Goal: Task Accomplishment & Management: Manage account settings

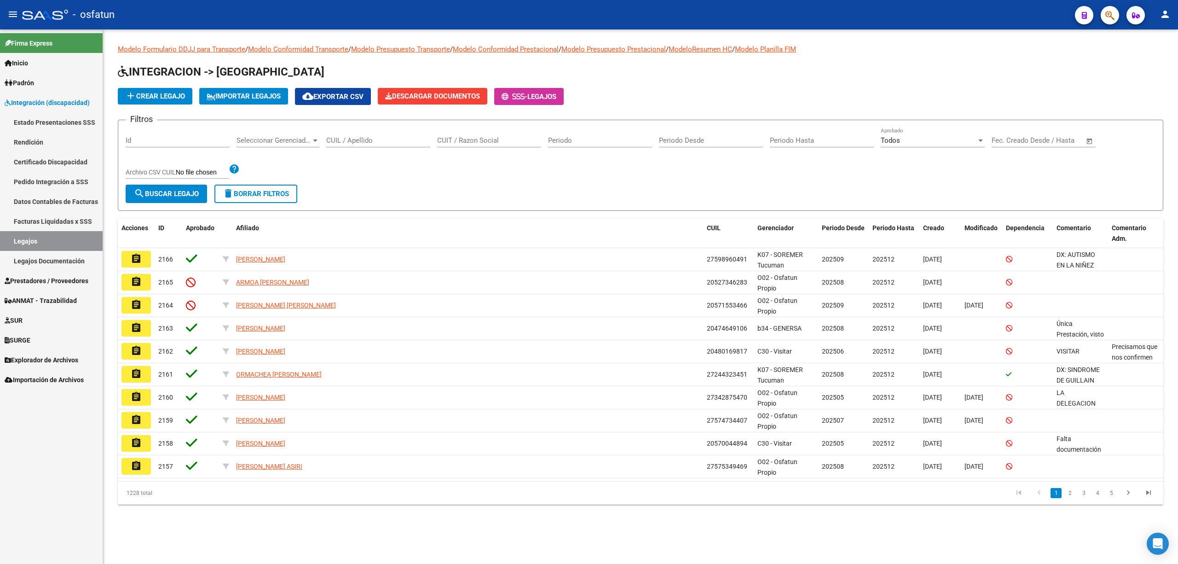
click at [352, 134] on div "CUIL / Apellido" at bounding box center [378, 137] width 104 height 20
drag, startPoint x: 148, startPoint y: 98, endPoint x: 174, endPoint y: 91, distance: 27.0
click at [174, 92] on span "add Crear Legajo" at bounding box center [155, 96] width 60 height 8
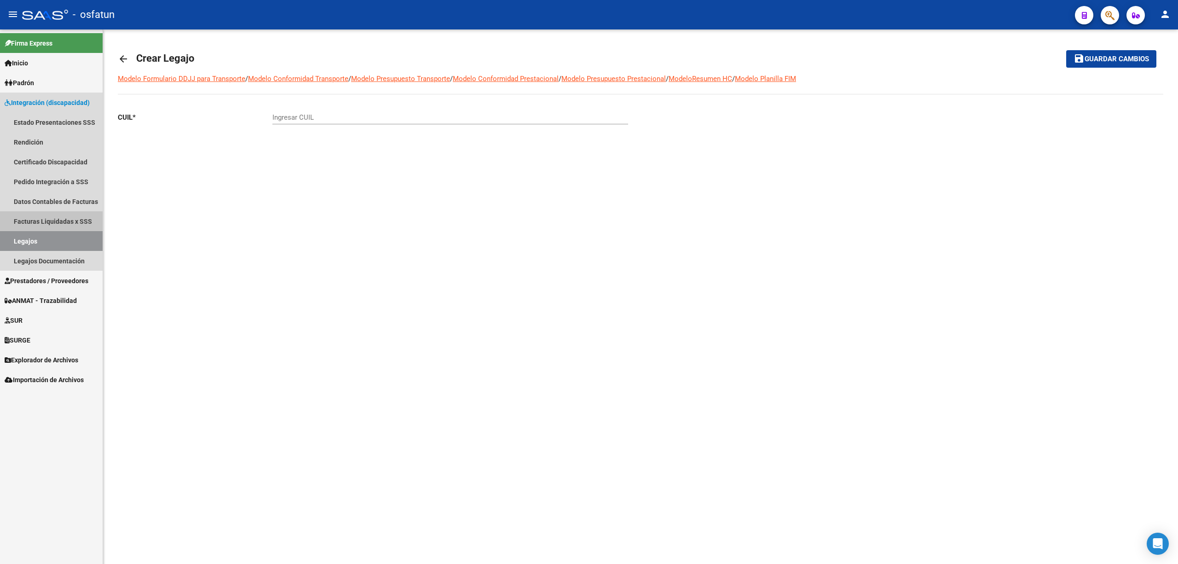
click at [56, 217] on link "Facturas Liquidadas x SSS" at bounding box center [51, 221] width 103 height 20
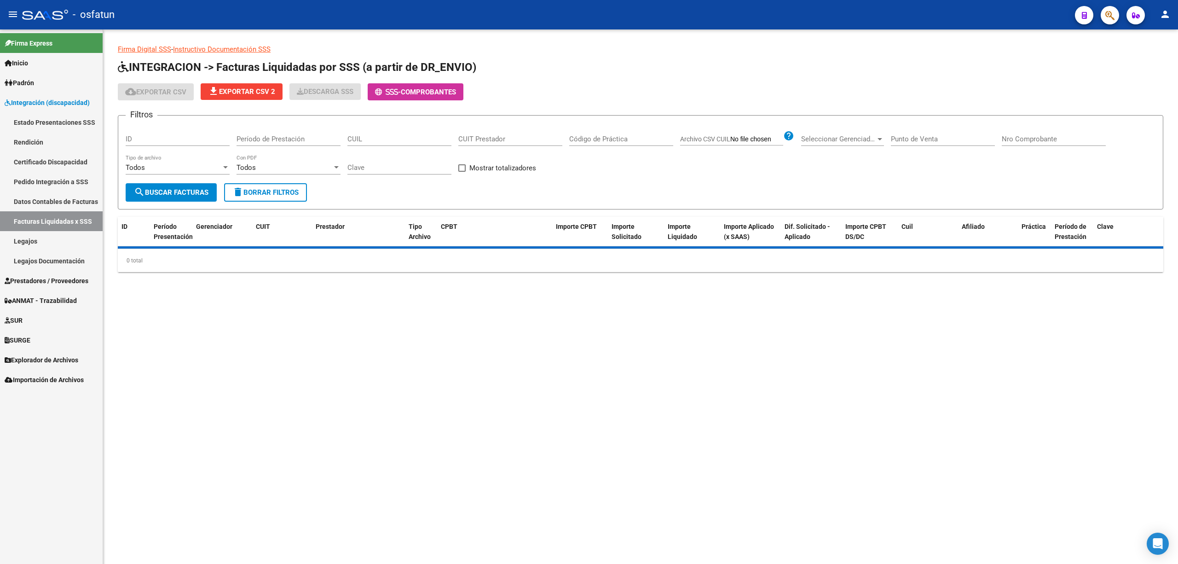
click at [46, 232] on link "Legajos" at bounding box center [51, 241] width 103 height 20
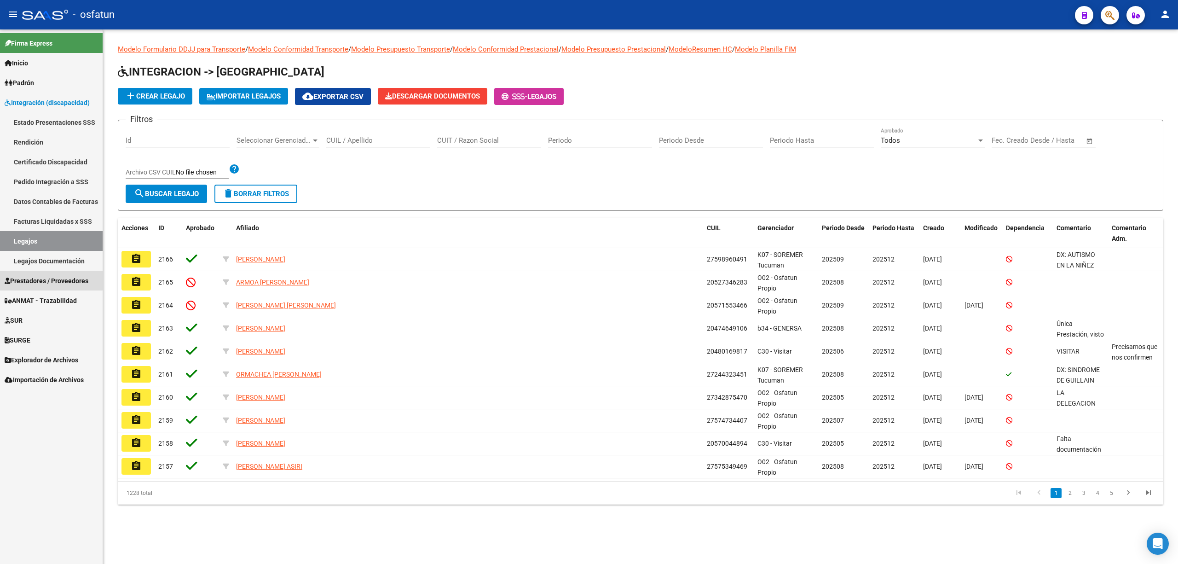
click at [28, 276] on span "Prestadores / Proveedores" at bounding box center [47, 281] width 84 height 10
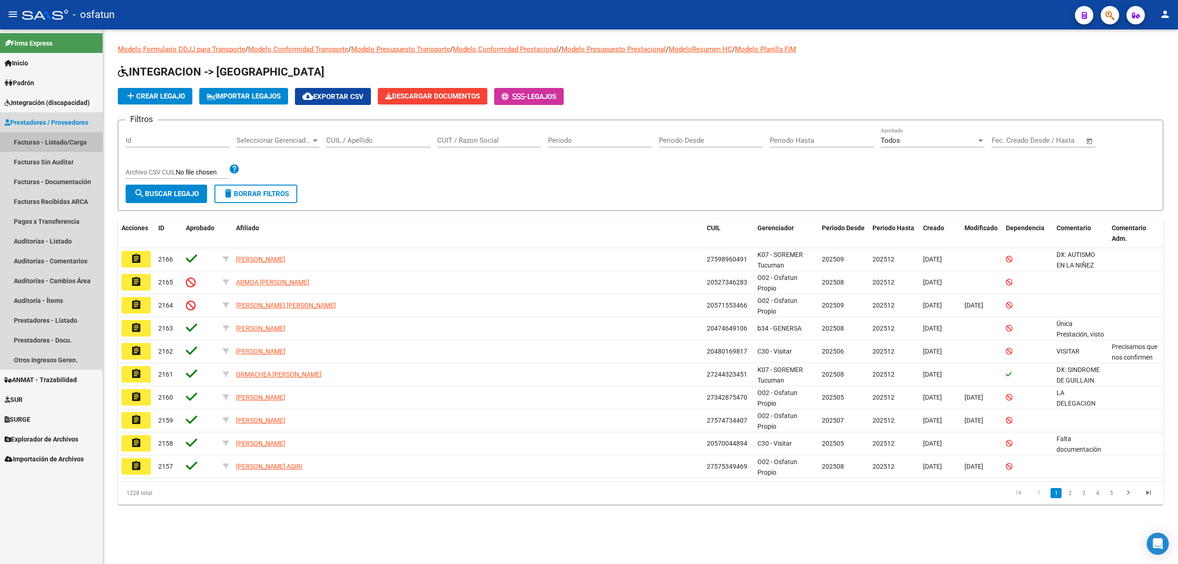
click at [68, 148] on link "Facturas - Listado/Carga" at bounding box center [51, 142] width 103 height 20
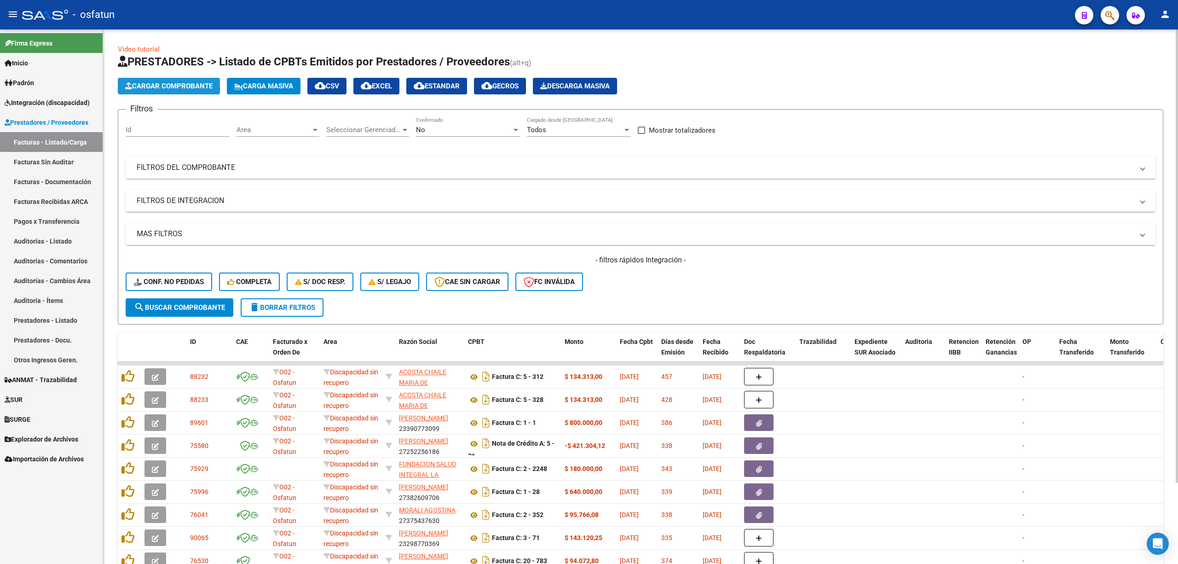
click at [184, 89] on span "Cargar Comprobante" at bounding box center [168, 86] width 87 height 8
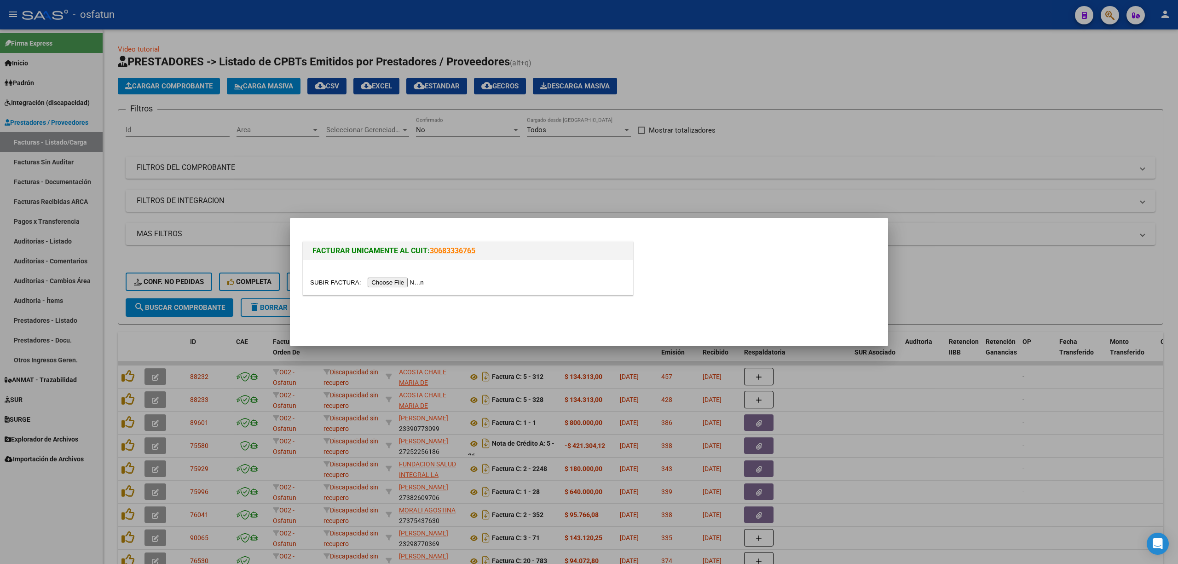
click at [379, 220] on mat-dialog-container "FACTURAR UNICAMENTE AL CUIT: 30683336765" at bounding box center [589, 282] width 598 height 128
click at [472, 166] on div at bounding box center [589, 282] width 1178 height 564
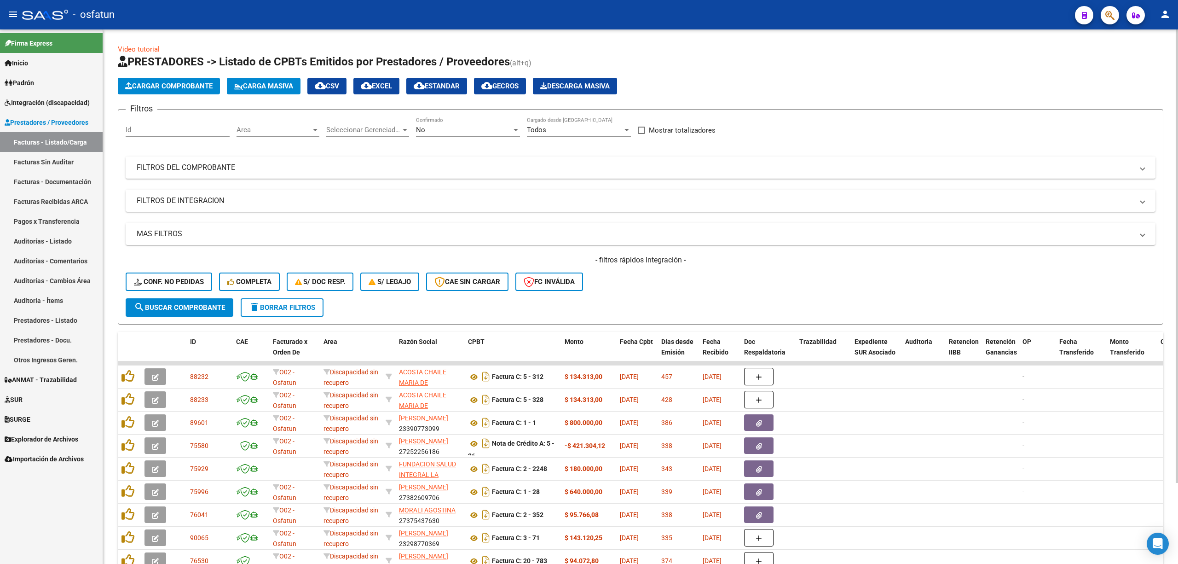
click at [271, 87] on span "Carga Masiva" at bounding box center [263, 86] width 59 height 8
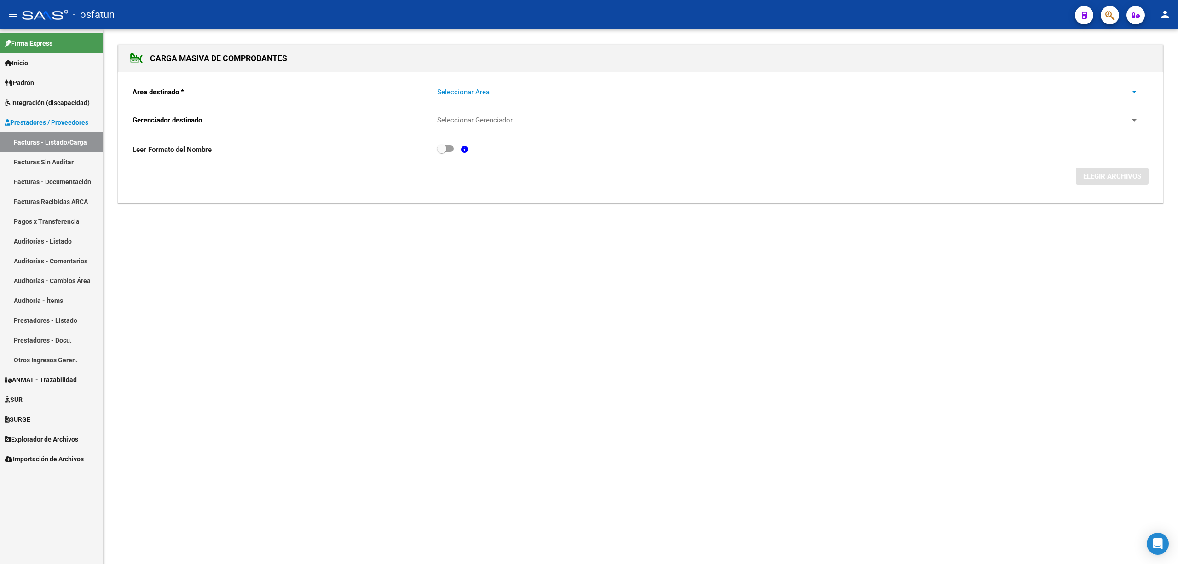
click at [558, 92] on span "Seleccionar Area" at bounding box center [783, 92] width 693 height 8
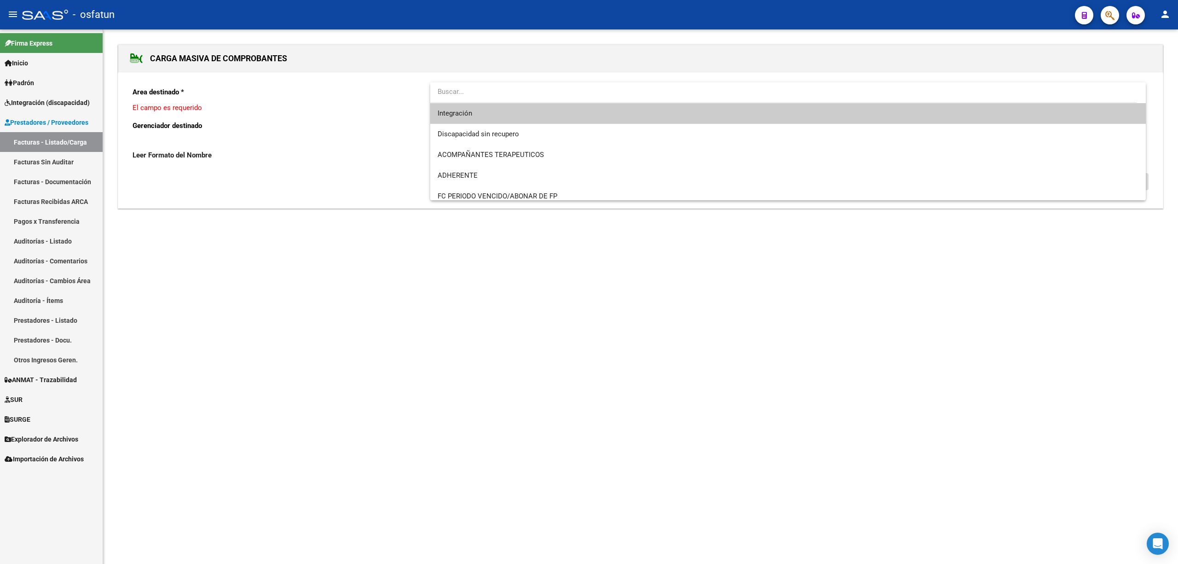
click at [479, 111] on span "Integración" at bounding box center [788, 113] width 701 height 21
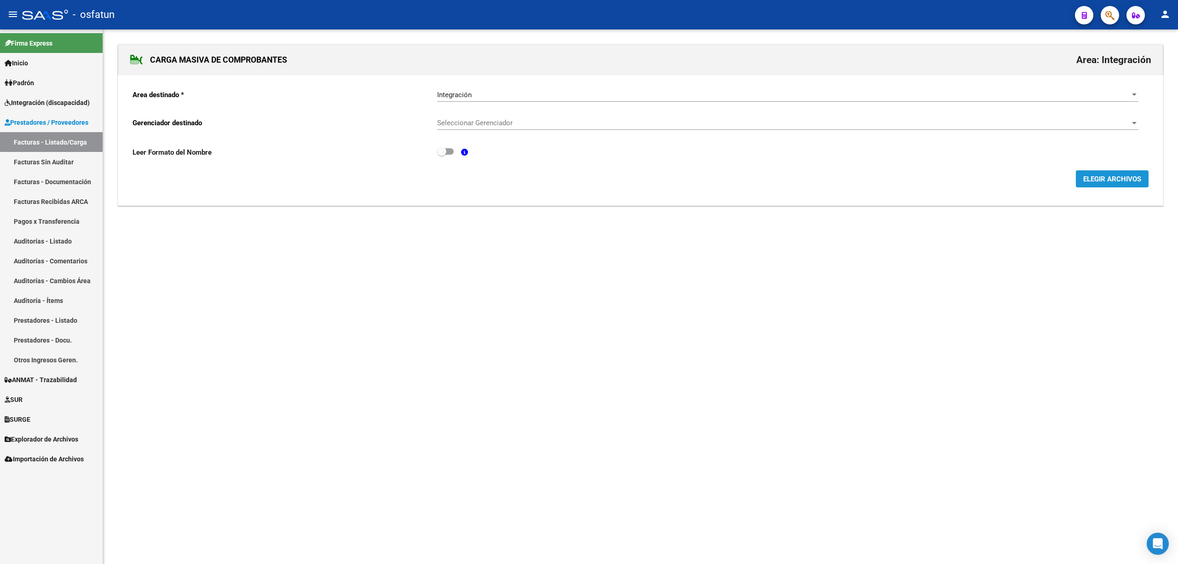
click at [1106, 185] on button "ELEGIR ARCHIVOS" at bounding box center [1112, 178] width 73 height 17
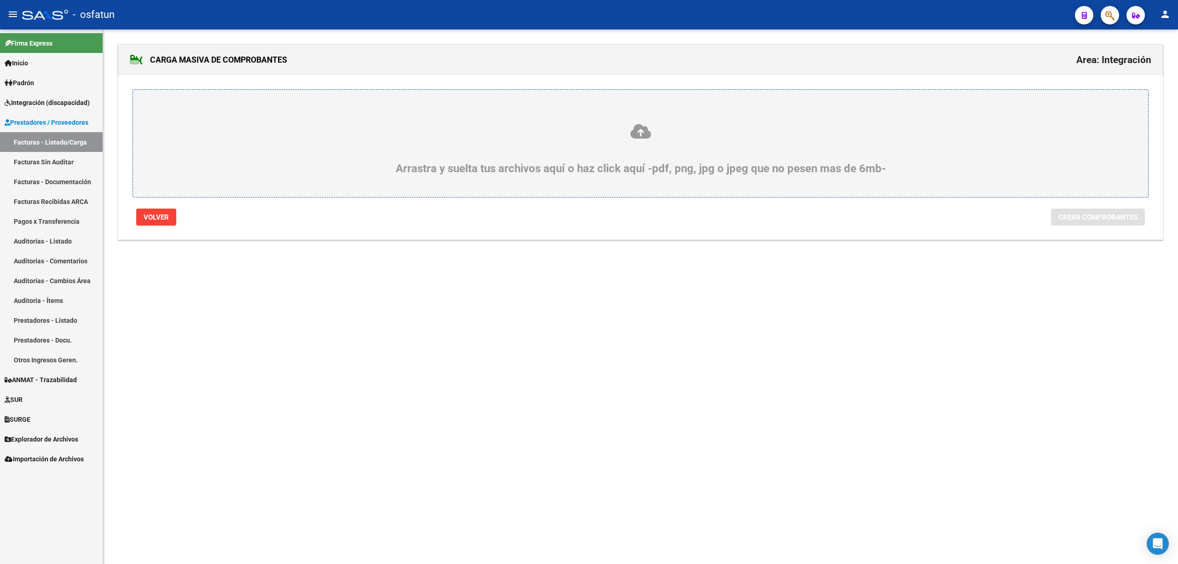
drag, startPoint x: 633, startPoint y: 102, endPoint x: 637, endPoint y: 116, distance: 14.7
click at [633, 105] on div "Arrastra y suelta tus archivos aquí o haz click aquí -pdf, png, jpg o jpeg que …" at bounding box center [641, 143] width 1016 height 108
click at [637, 116] on label "Arrastra y suelta tus archivos aquí o haz click aquí -pdf, png, jpg o jpeg que …" at bounding box center [640, 143] width 971 height 63
click at [0, 0] on input "Arrastra y suelta tus archivos aquí o haz click aquí -pdf, png, jpg o jpeg que …" at bounding box center [0, 0] width 0 height 0
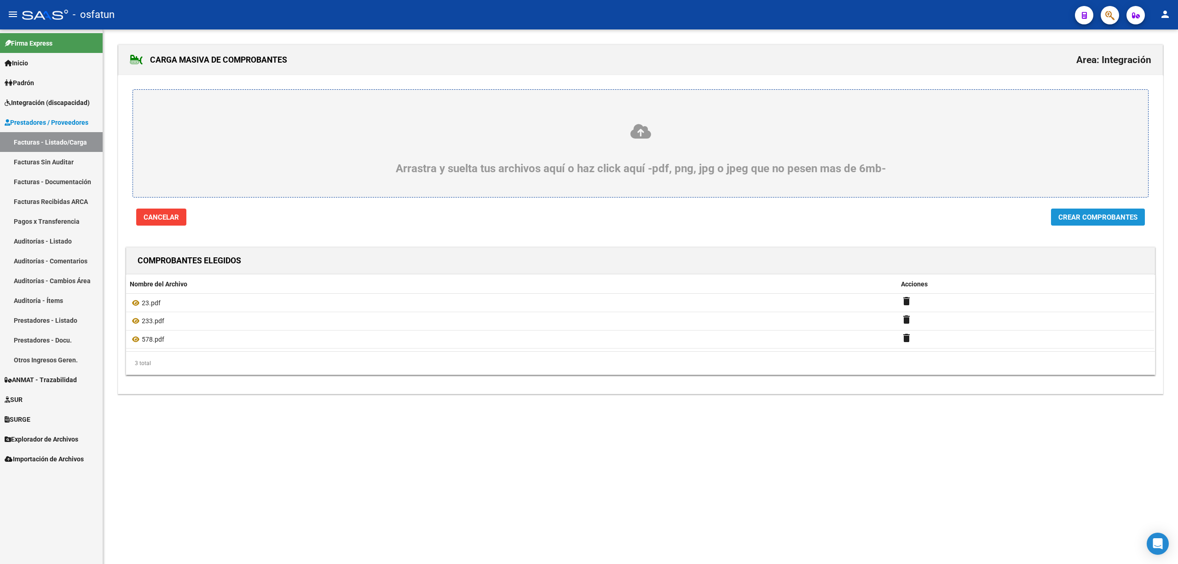
click at [1097, 210] on button "Crear Comprobantes" at bounding box center [1098, 216] width 94 height 17
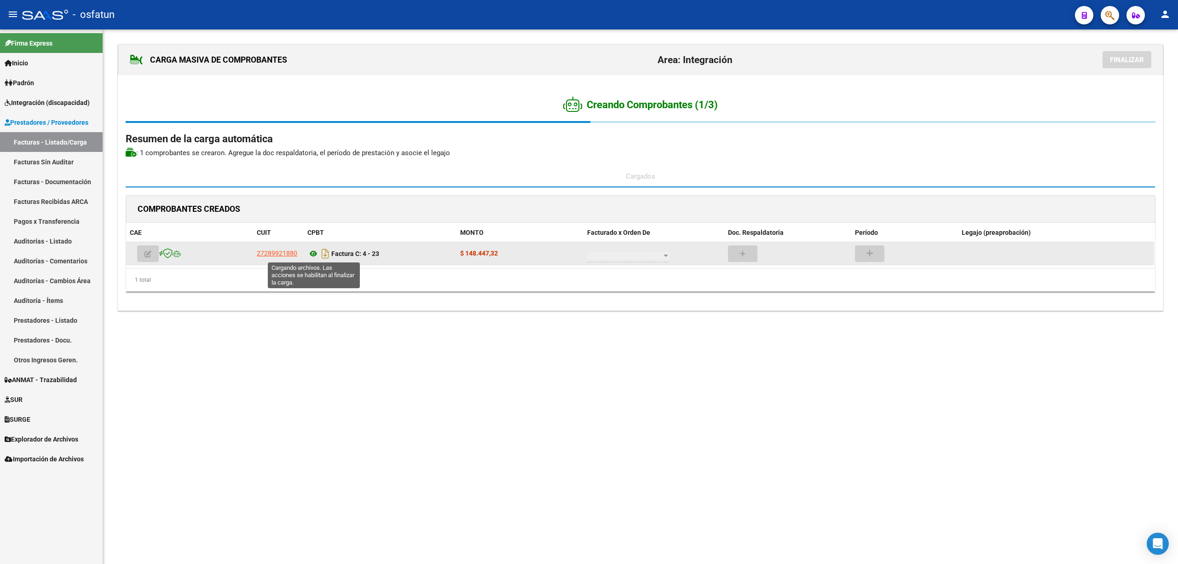
click at [315, 257] on icon at bounding box center [313, 253] width 12 height 11
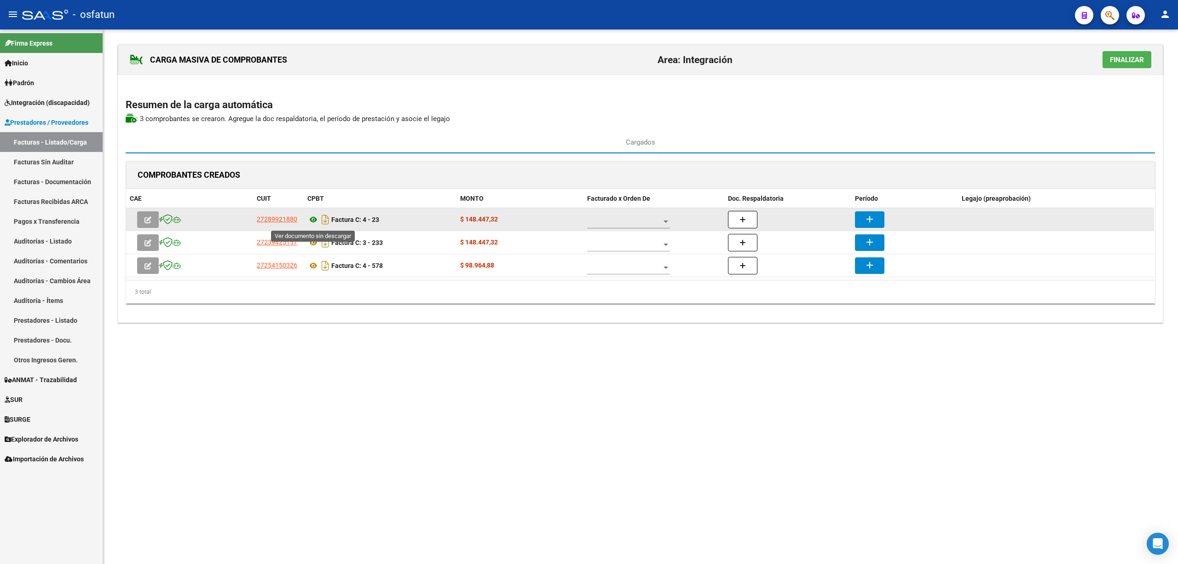
click at [318, 216] on icon at bounding box center [313, 219] width 12 height 11
click at [749, 223] on button "button" at bounding box center [742, 219] width 29 height 17
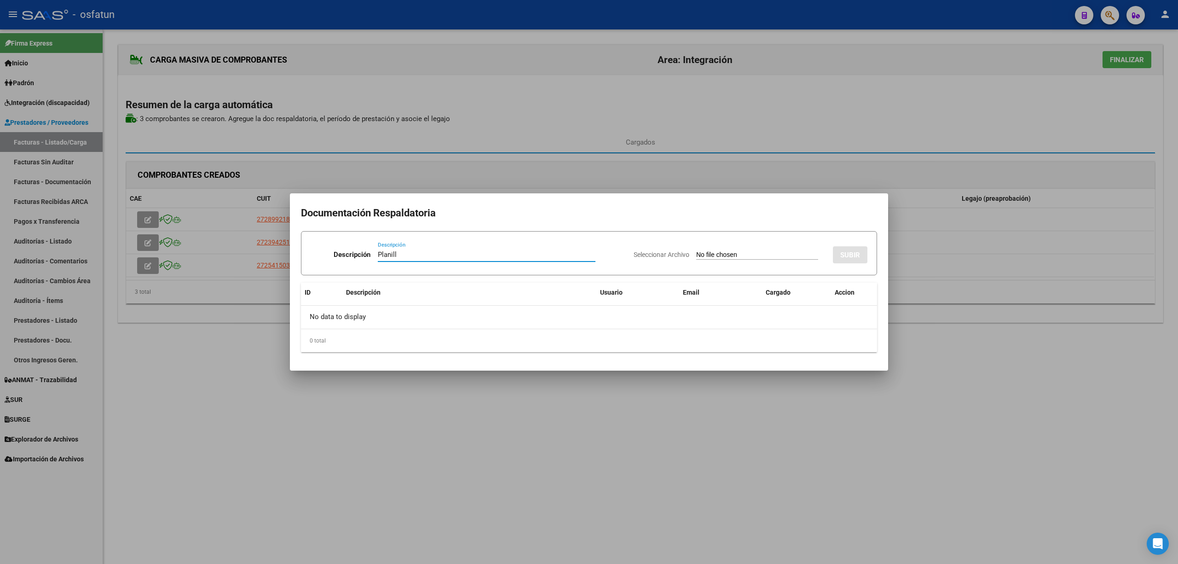
type input "Planill"
click at [702, 251] on input "Seleccionar Archivo" at bounding box center [757, 255] width 122 height 9
type input "C:\fakepath\23 plani.pdf"
click at [858, 248] on button "SUBIR" at bounding box center [850, 254] width 35 height 17
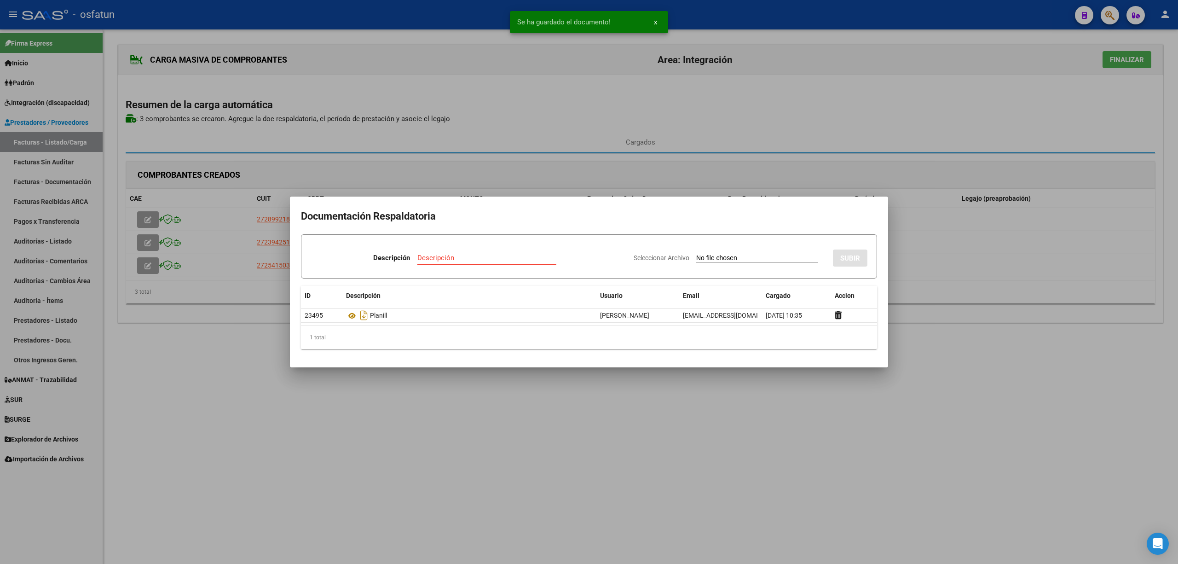
click at [619, 435] on div at bounding box center [589, 282] width 1178 height 564
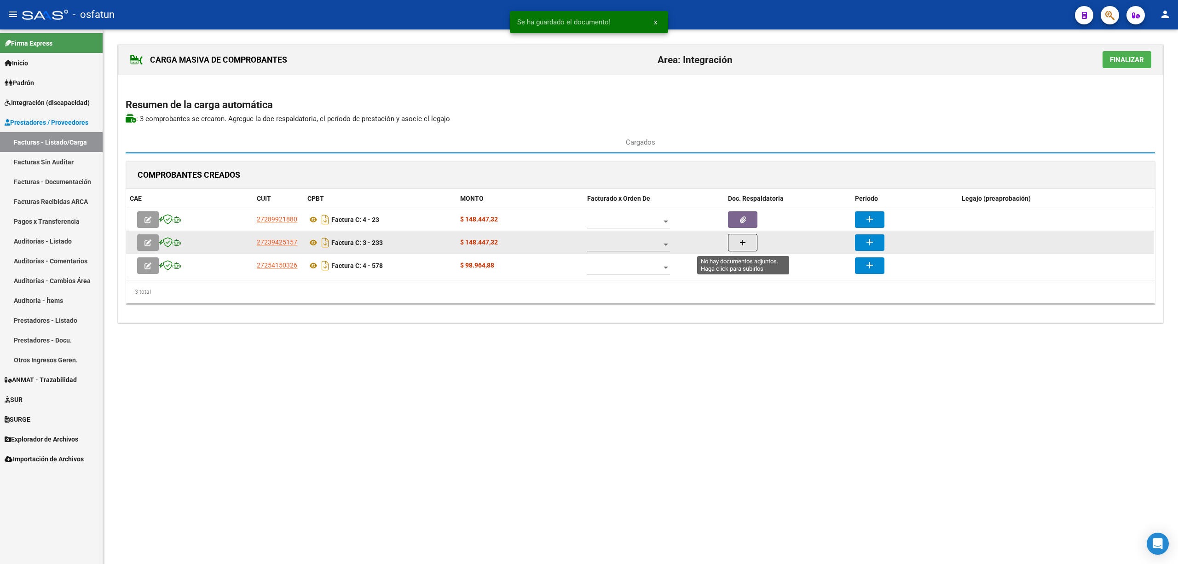
click at [748, 239] on button "button" at bounding box center [742, 242] width 29 height 17
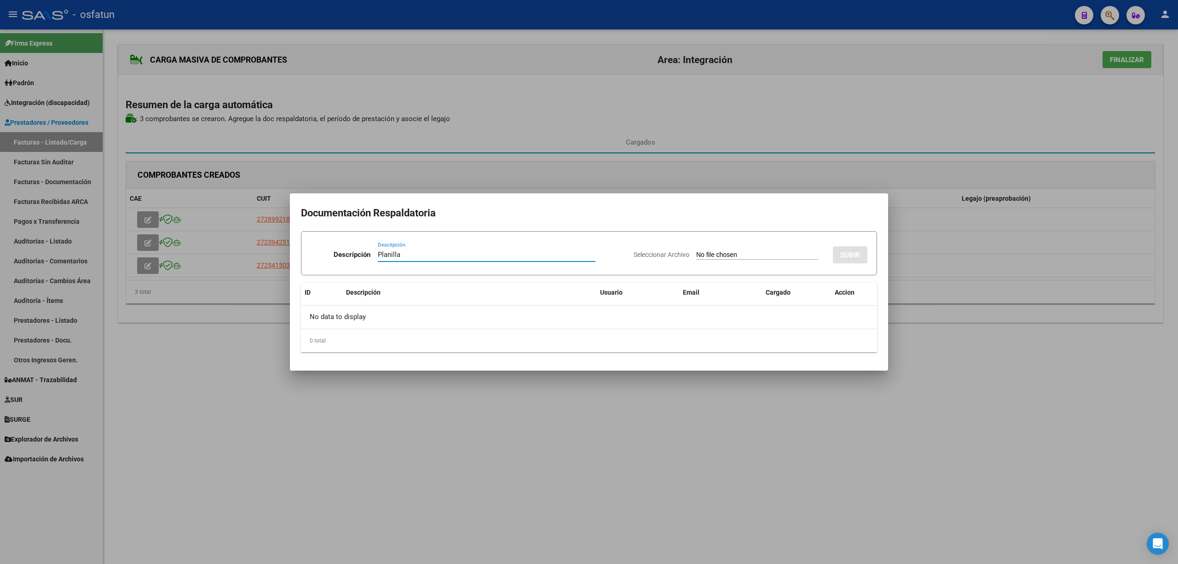
type input "Planilla"
click at [731, 251] on input "Seleccionar Archivo" at bounding box center [757, 255] width 122 height 9
drag, startPoint x: 976, startPoint y: 308, endPoint x: 924, endPoint y: 328, distance: 54.8
click at [975, 308] on div at bounding box center [589, 282] width 1178 height 564
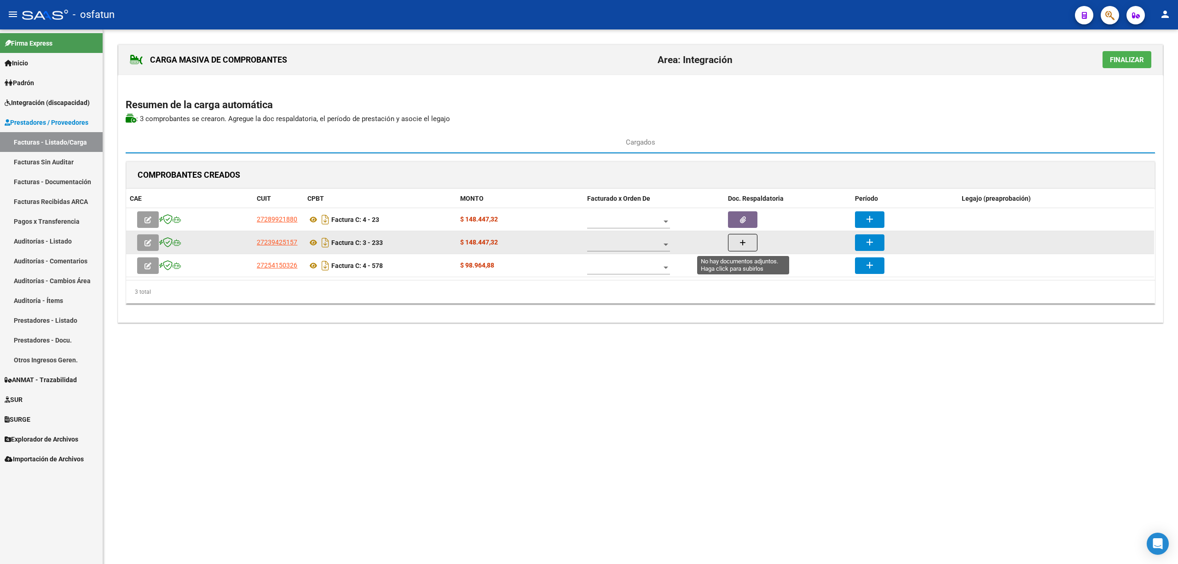
click at [737, 246] on button "button" at bounding box center [742, 242] width 29 height 17
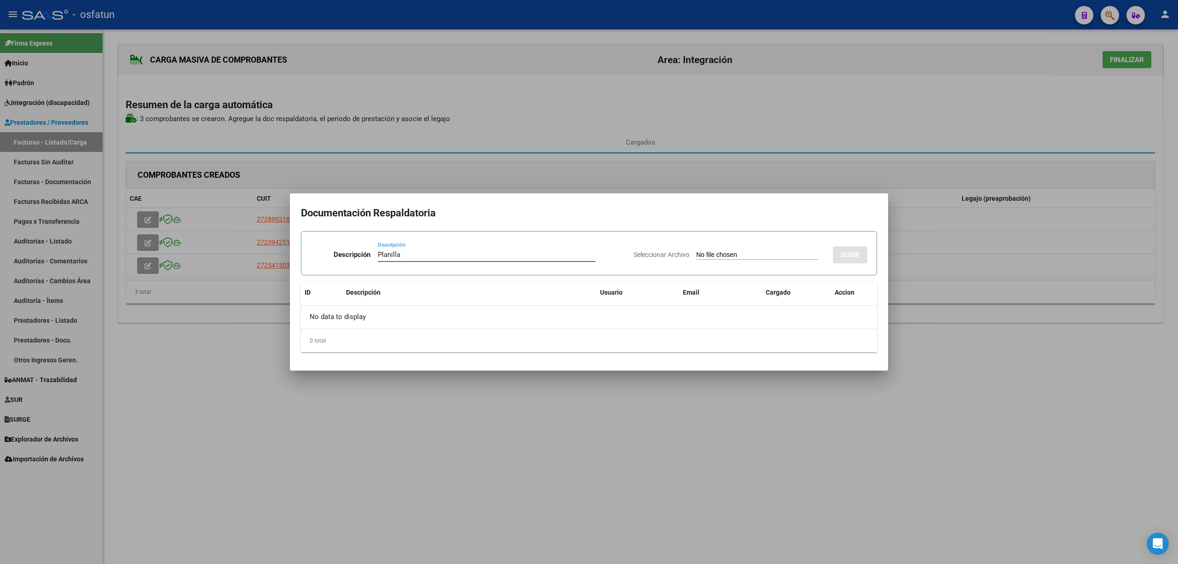
type input "Planilla"
click at [705, 254] on input "Seleccionar Archivo" at bounding box center [757, 255] width 122 height 9
type input "C:\fakepath\233 plani.pdf"
click at [860, 251] on button "SUBIR" at bounding box center [850, 254] width 35 height 17
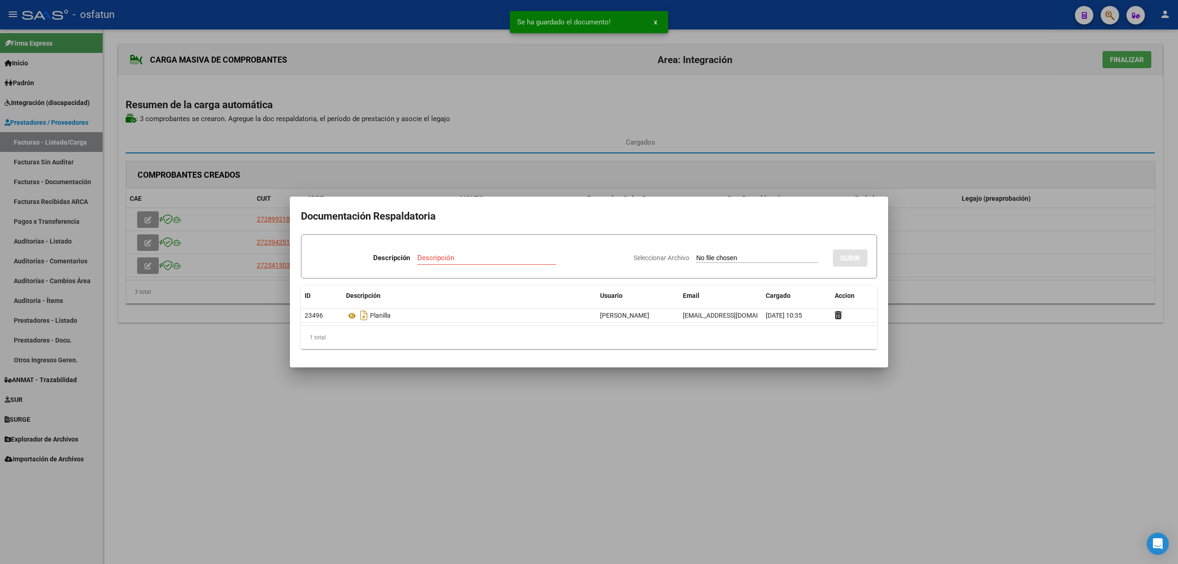
click at [970, 331] on div at bounding box center [589, 282] width 1178 height 564
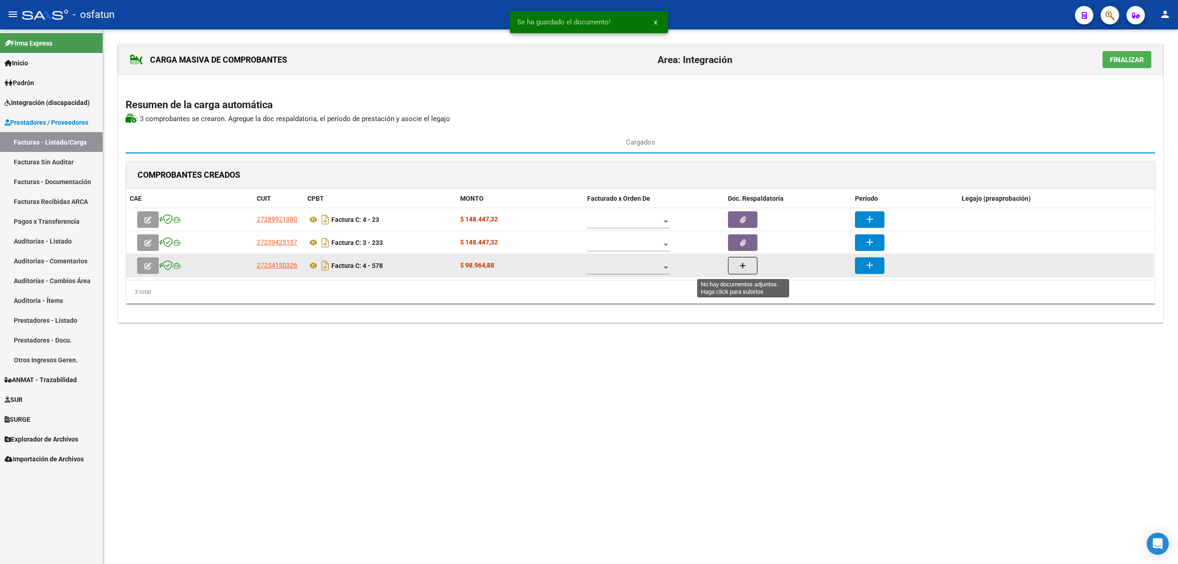
click at [738, 269] on button "button" at bounding box center [742, 265] width 29 height 17
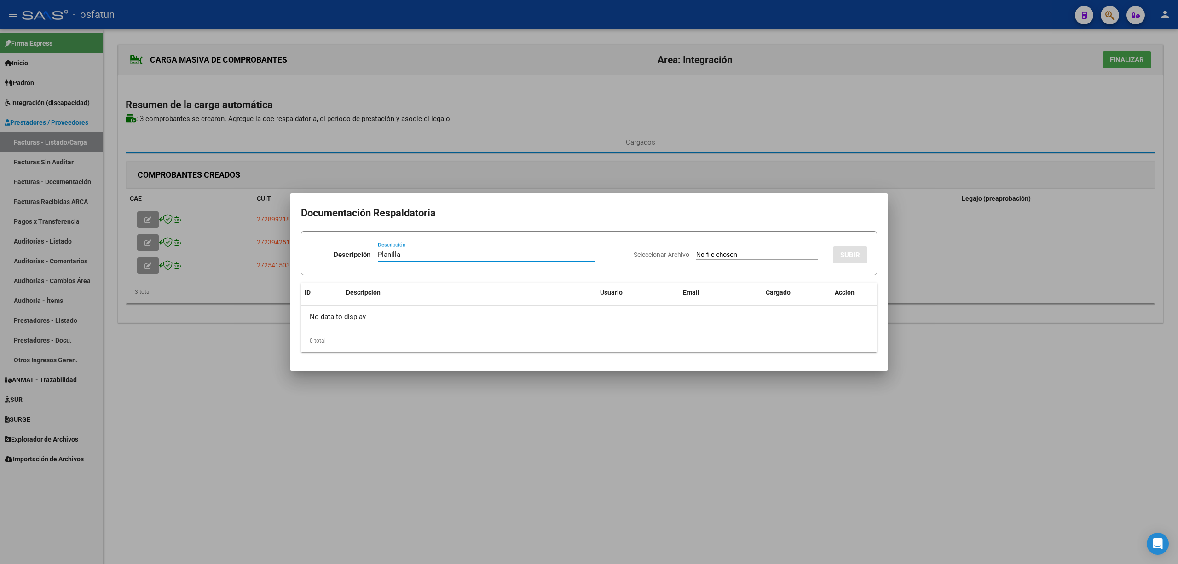
type input "Planilla"
click at [742, 254] on input "Seleccionar Archivo" at bounding box center [757, 255] width 122 height 9
type input "C:\fakepath\578 plani.pdf"
click at [860, 260] on button "SUBIR" at bounding box center [850, 254] width 35 height 17
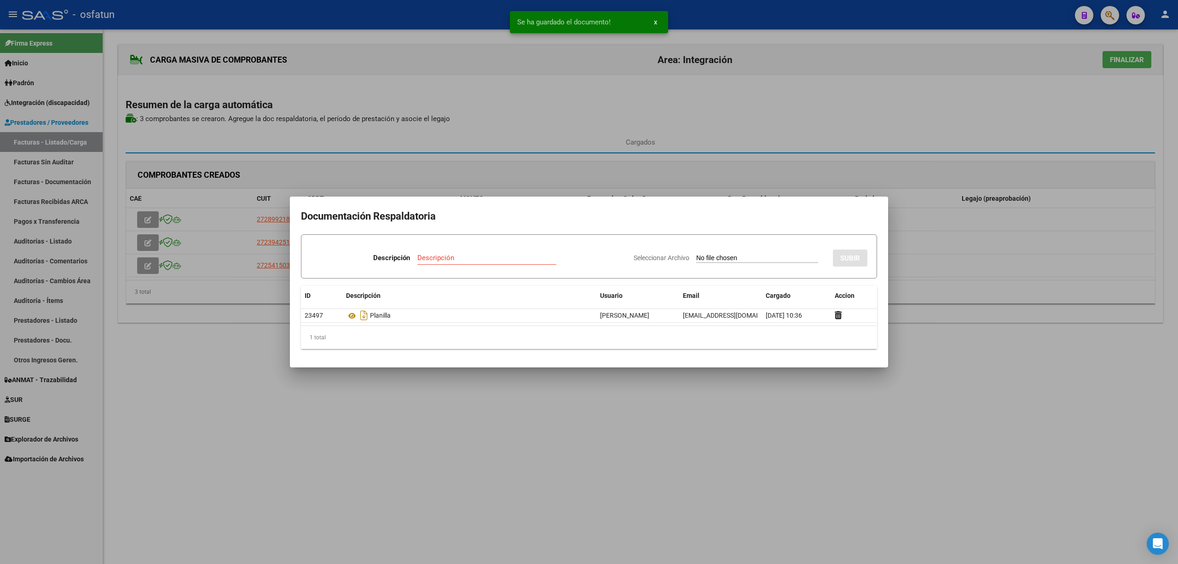
click at [470, 438] on div at bounding box center [589, 282] width 1178 height 564
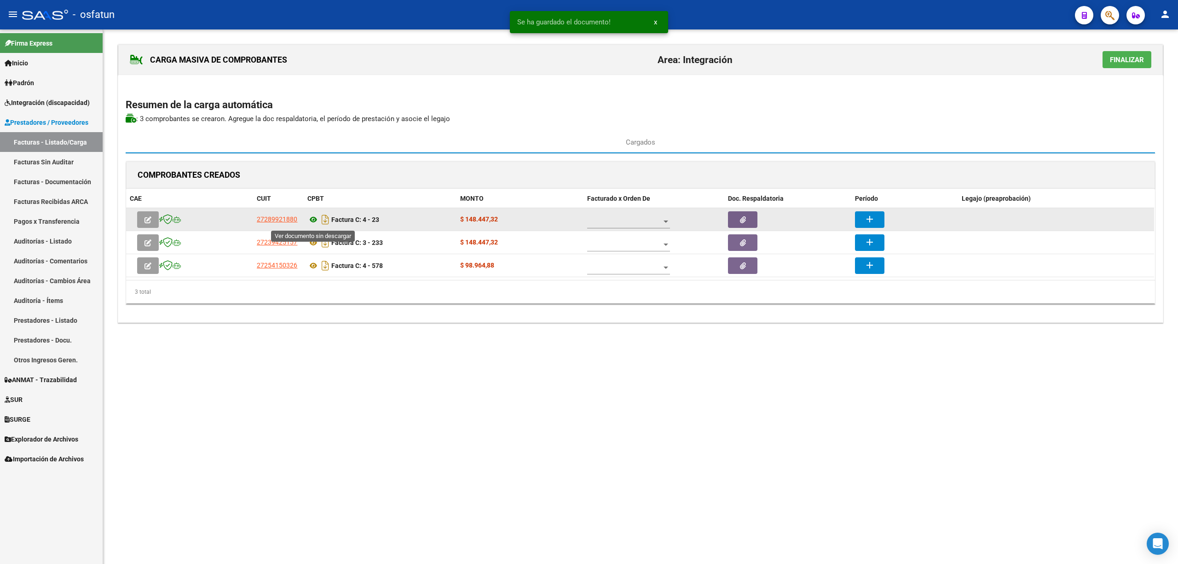
click at [312, 220] on icon at bounding box center [313, 219] width 12 height 11
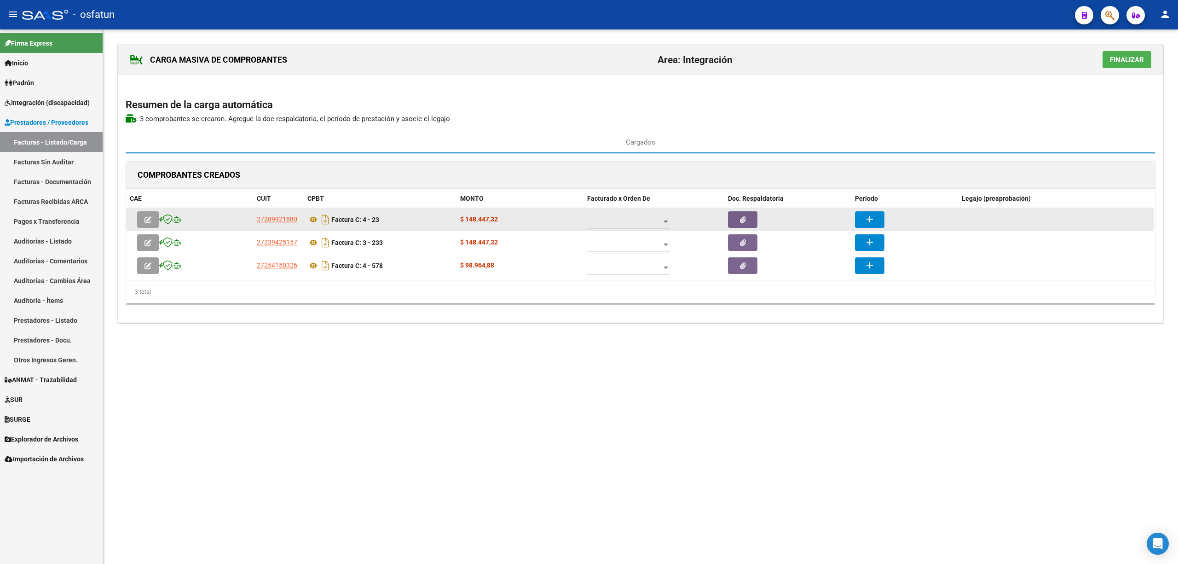
click at [864, 221] on button "add" at bounding box center [869, 219] width 29 height 17
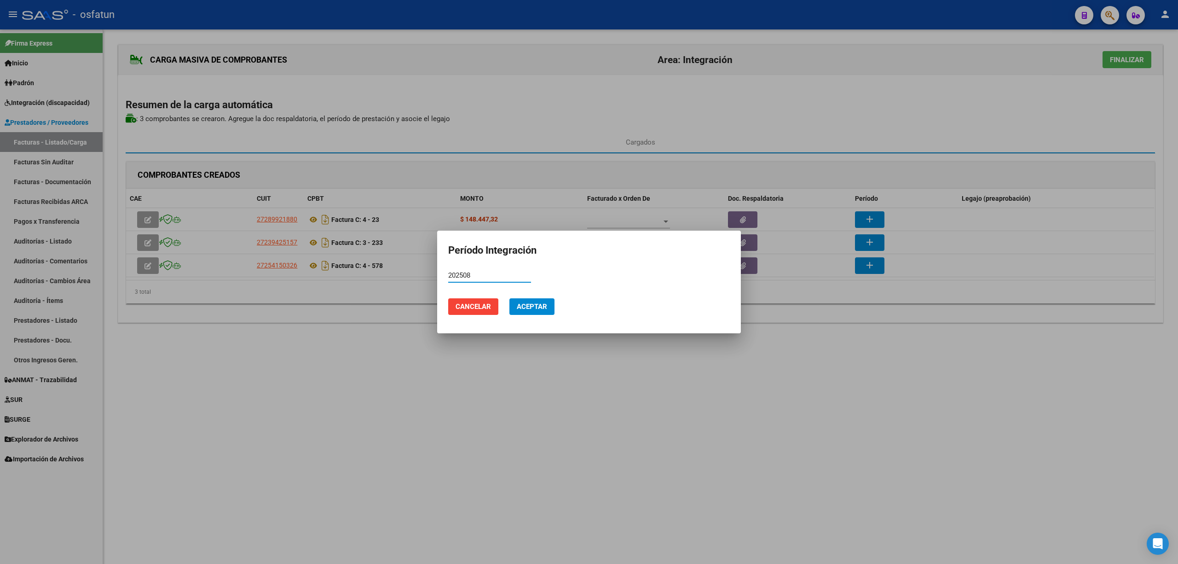
type input "202508"
click at [534, 310] on span "Aceptar" at bounding box center [532, 306] width 30 height 8
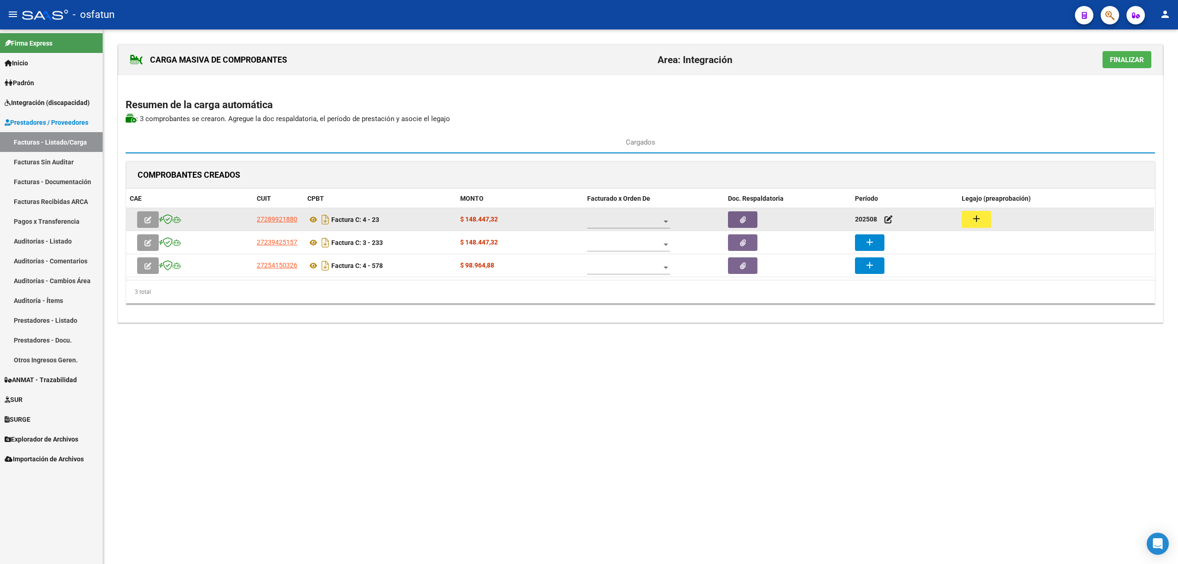
click at [974, 214] on mat-icon "add" at bounding box center [976, 218] width 11 height 11
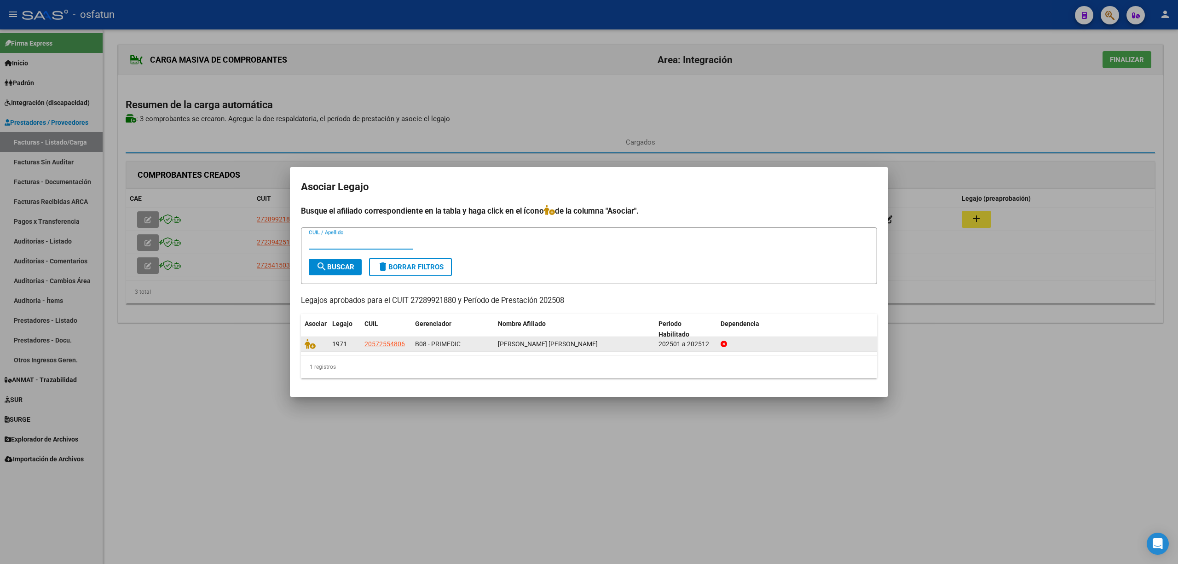
click at [310, 349] on datatable-body-cell at bounding box center [315, 344] width 28 height 14
click at [309, 346] on icon at bounding box center [310, 344] width 11 height 10
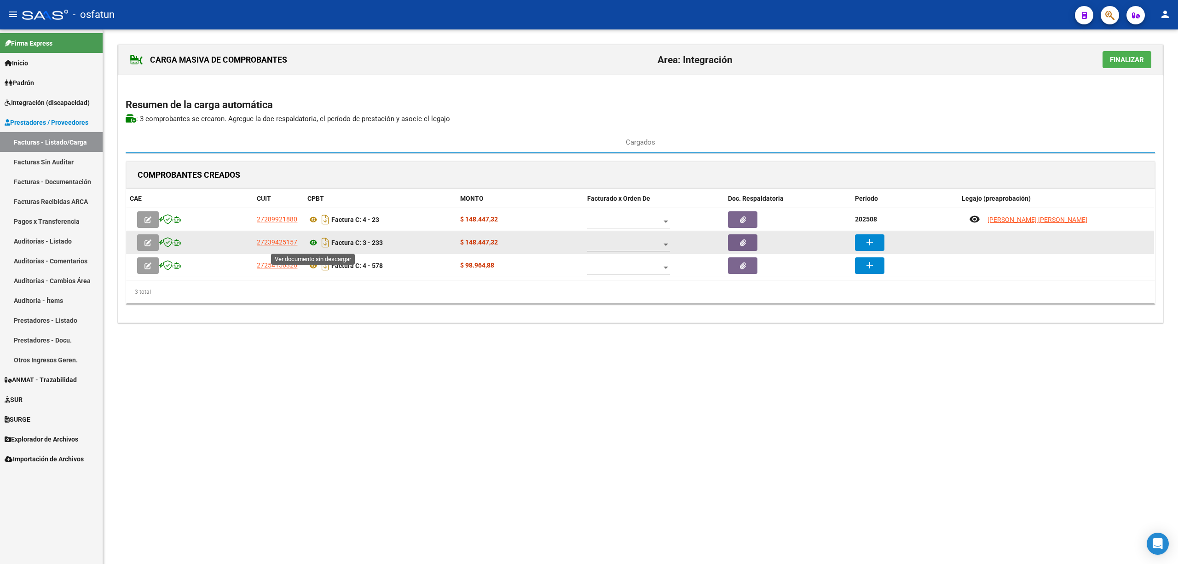
click at [316, 240] on icon at bounding box center [313, 242] width 12 height 11
click at [867, 240] on mat-icon "add" at bounding box center [869, 242] width 11 height 11
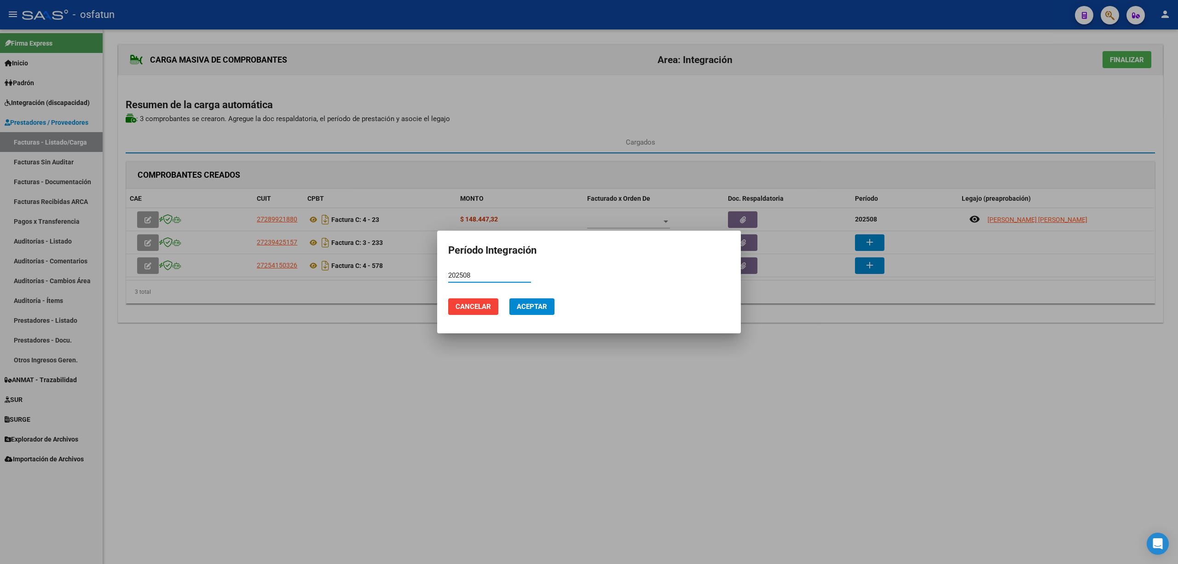
type input "202508"
click at [537, 300] on button "Aceptar" at bounding box center [531, 306] width 45 height 17
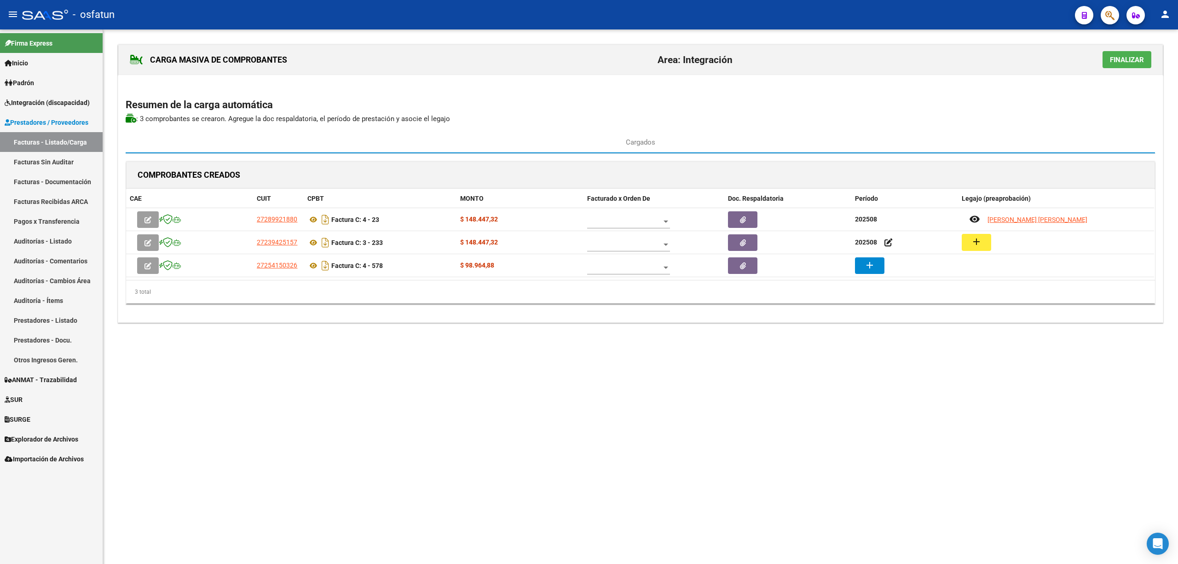
click at [975, 244] on mat-icon "add" at bounding box center [976, 241] width 11 height 11
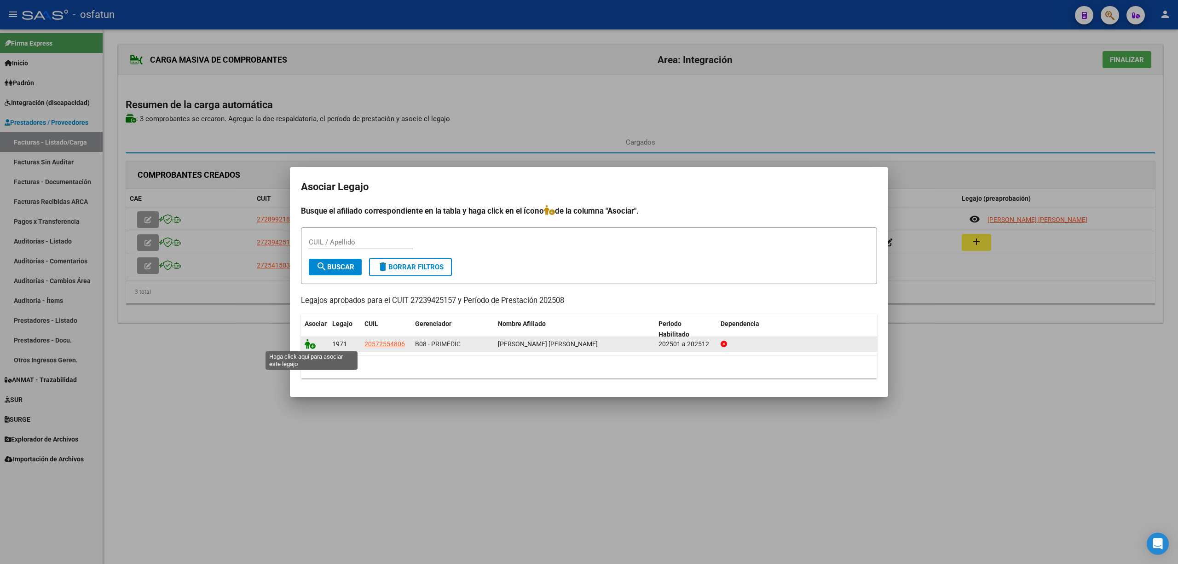
click at [310, 347] on icon at bounding box center [310, 344] width 11 height 10
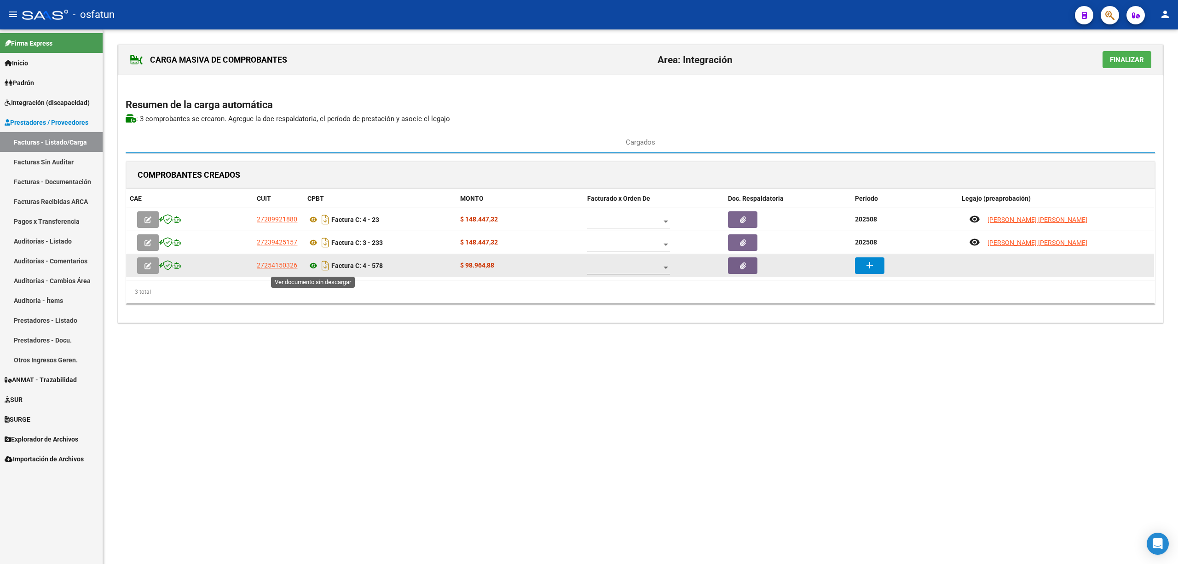
click at [316, 267] on icon at bounding box center [313, 265] width 12 height 11
click at [879, 265] on button "add" at bounding box center [869, 265] width 29 height 17
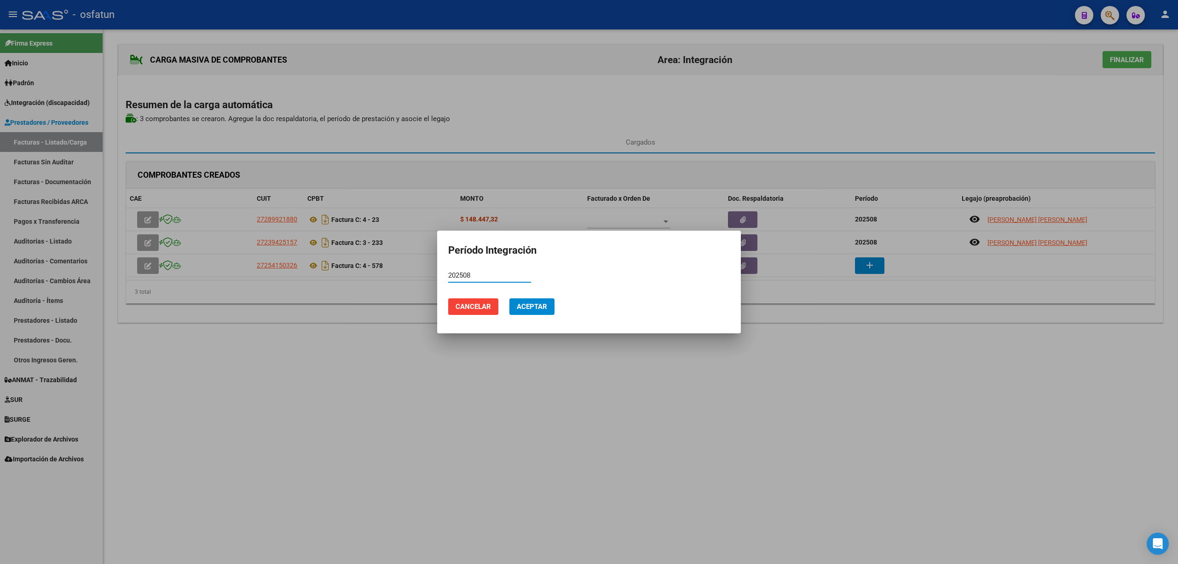
type input "202508"
click at [530, 299] on button "Aceptar" at bounding box center [531, 306] width 45 height 17
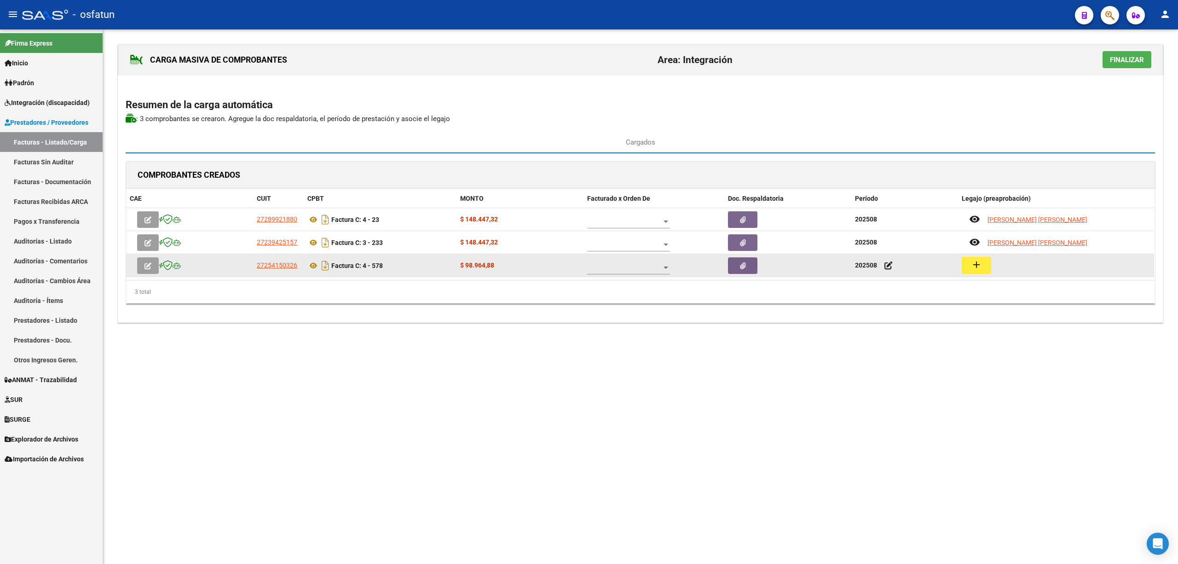
click at [979, 271] on button "add" at bounding box center [976, 265] width 29 height 17
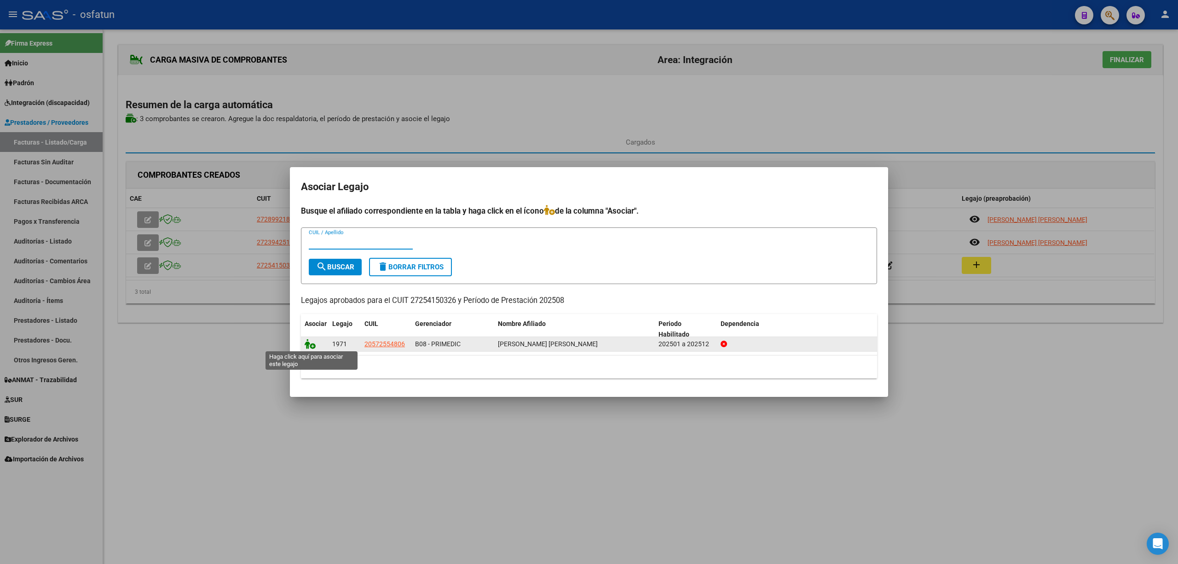
click at [313, 346] on icon at bounding box center [310, 344] width 11 height 10
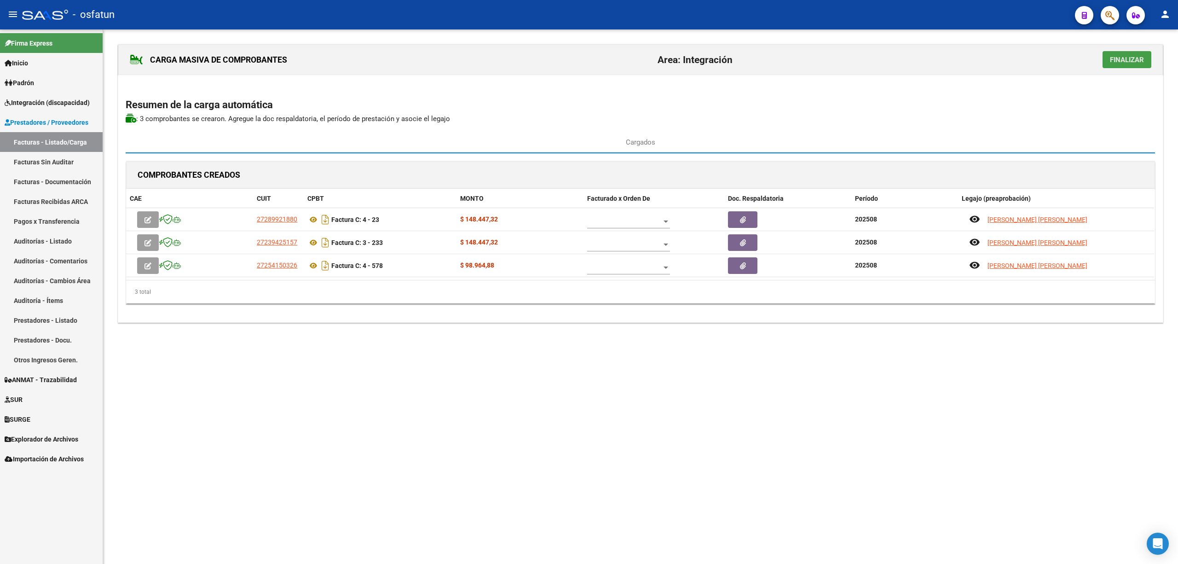
click at [1123, 67] on button "Finalizar" at bounding box center [1127, 59] width 49 height 17
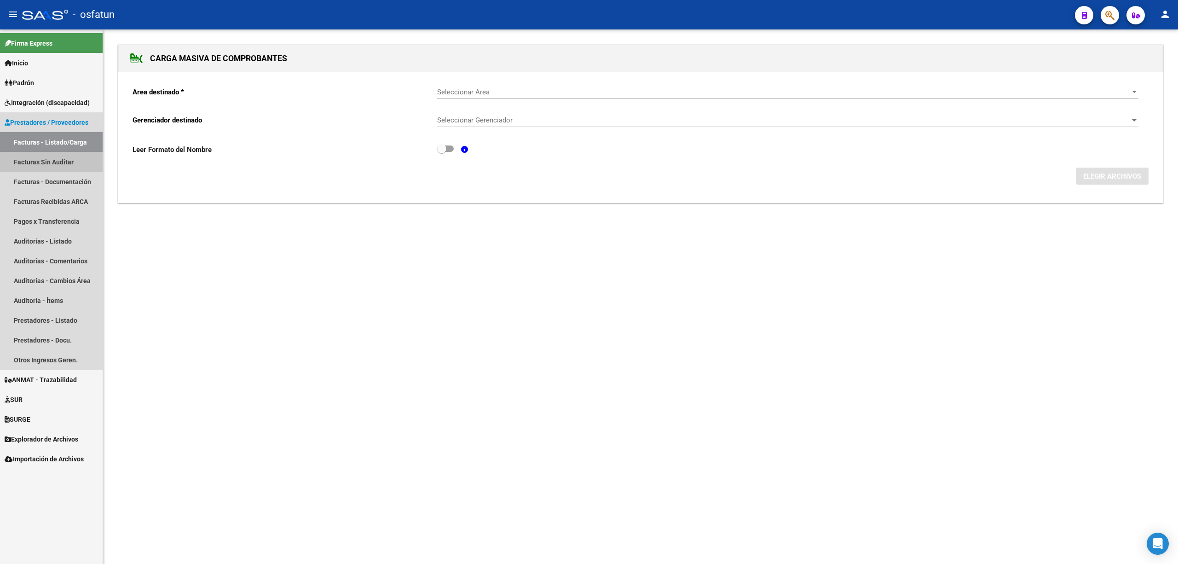
click at [64, 156] on link "Facturas Sin Auditar" at bounding box center [51, 162] width 103 height 20
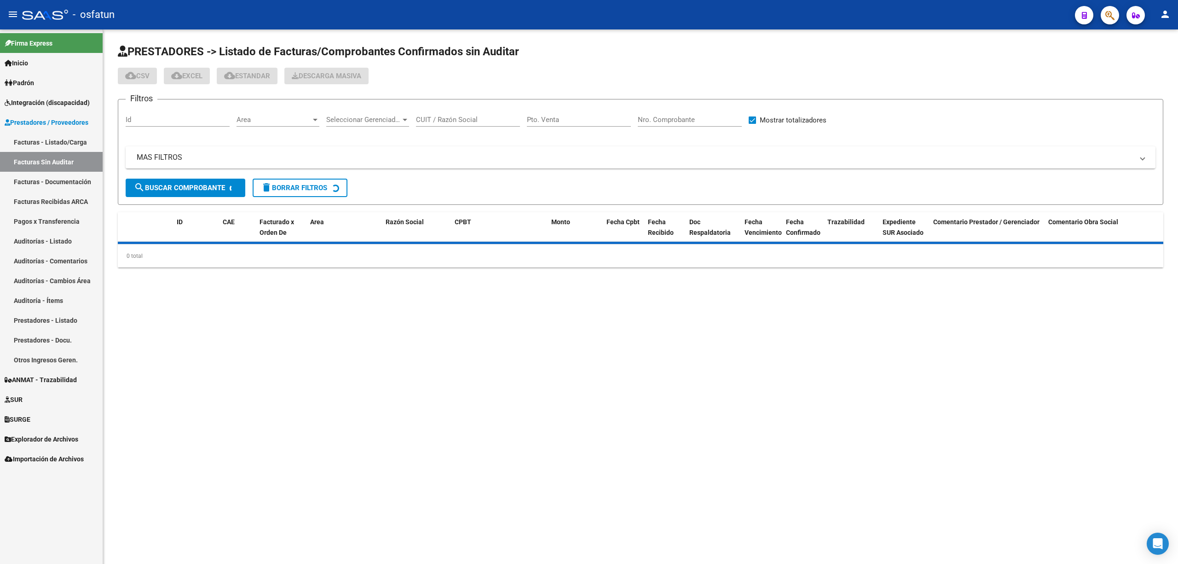
click at [57, 142] on link "Facturas - Listado/Carga" at bounding box center [51, 142] width 103 height 20
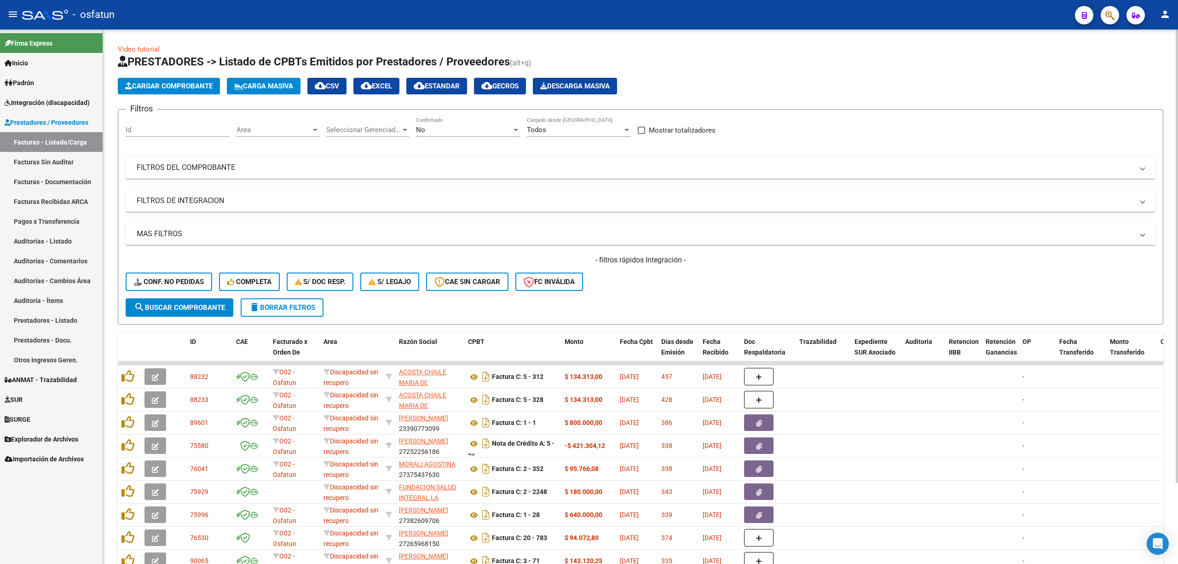
click at [269, 76] on app-list-header "PRESTADORES -> Listado de CPBTs Emitidos por Prestadores / Proveedores (alt+q) …" at bounding box center [640, 189] width 1045 height 270
click at [277, 82] on span "Carga Masiva" at bounding box center [263, 86] width 59 height 8
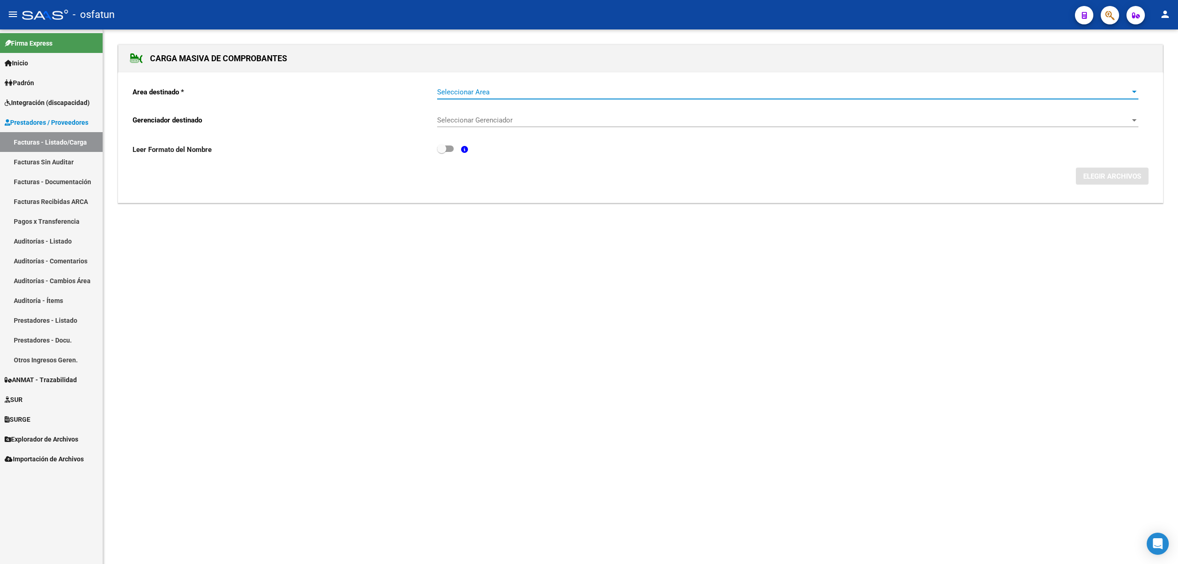
click at [510, 94] on span "Seleccionar Area" at bounding box center [783, 92] width 693 height 8
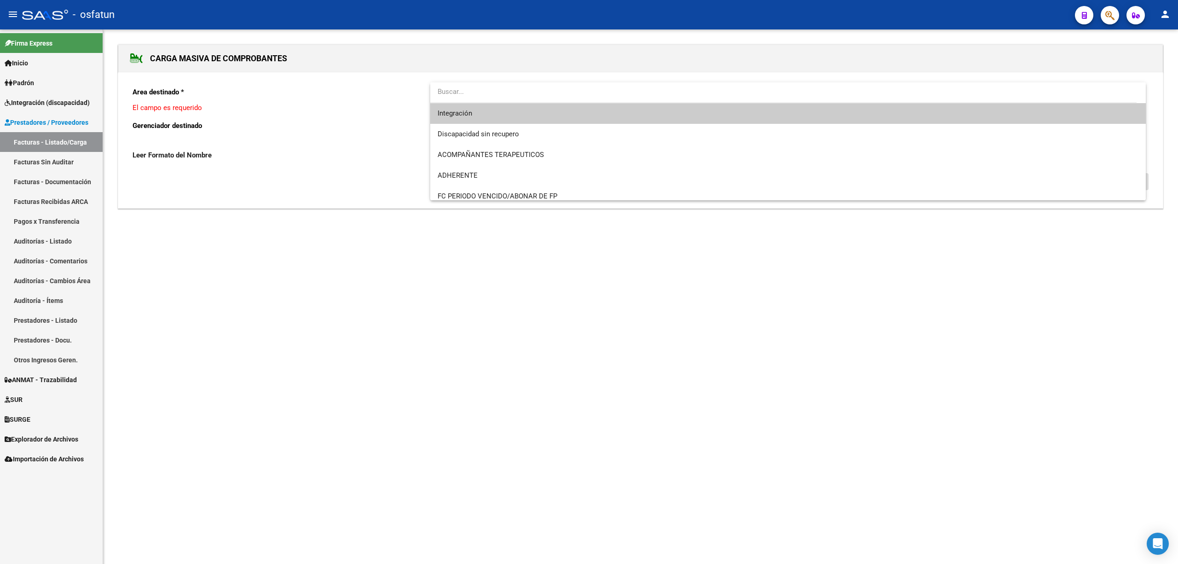
click at [475, 119] on span "Integración" at bounding box center [788, 113] width 701 height 21
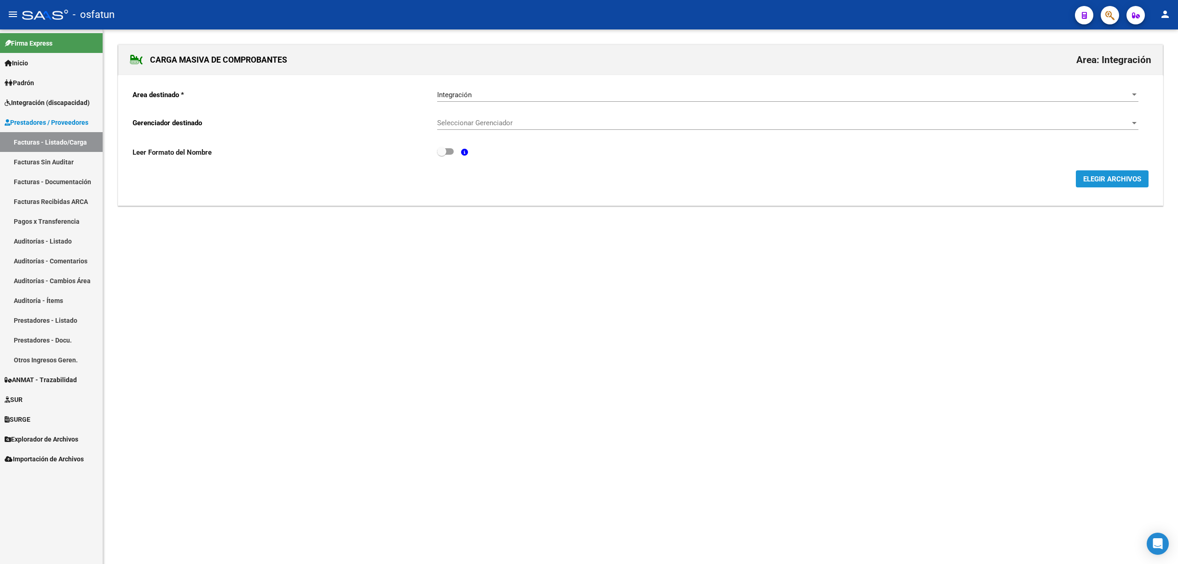
click at [1099, 175] on span "ELEGIR ARCHIVOS" at bounding box center [1112, 179] width 58 height 8
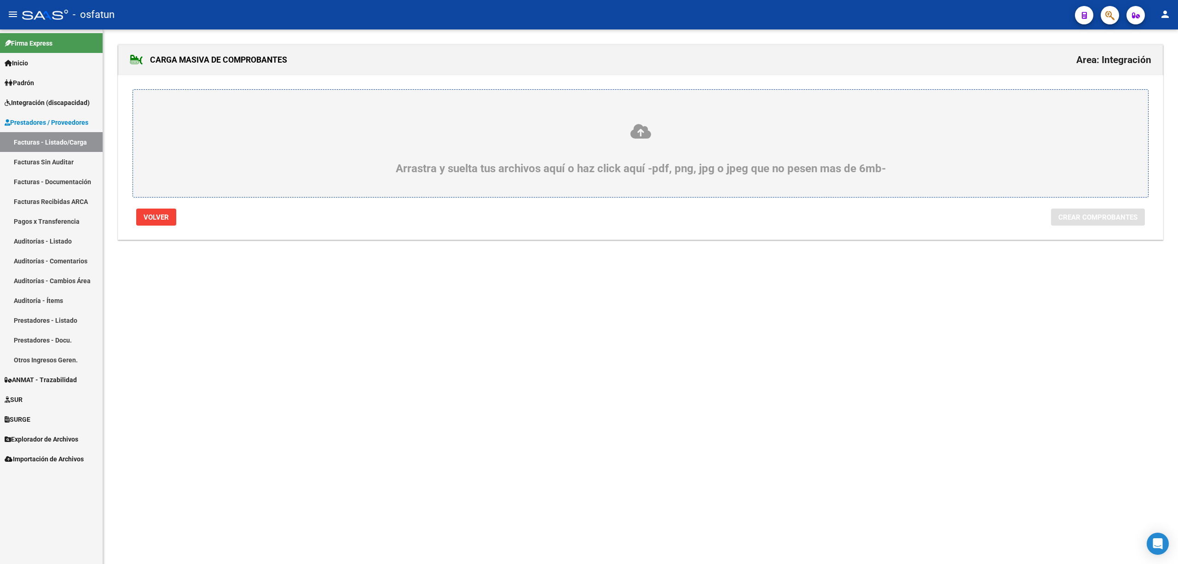
click at [689, 181] on div "Arrastra y suelta tus archivos aquí o haz click aquí -pdf, png, jpg o jpeg que …" at bounding box center [641, 143] width 1016 height 108
click at [635, 134] on icon at bounding box center [640, 131] width 971 height 17
click at [0, 0] on input "Arrastra y suelta tus archivos aquí o haz click aquí -pdf, png, jpg o jpeg que …" at bounding box center [0, 0] width 0 height 0
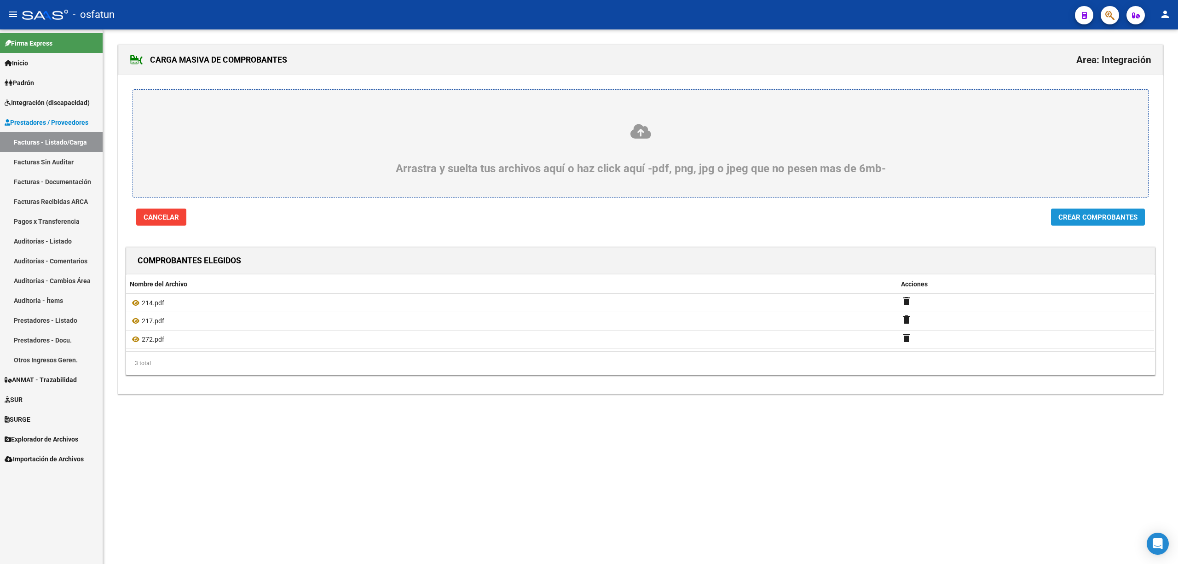
click at [1115, 216] on span "Crear Comprobantes" at bounding box center [1097, 217] width 79 height 8
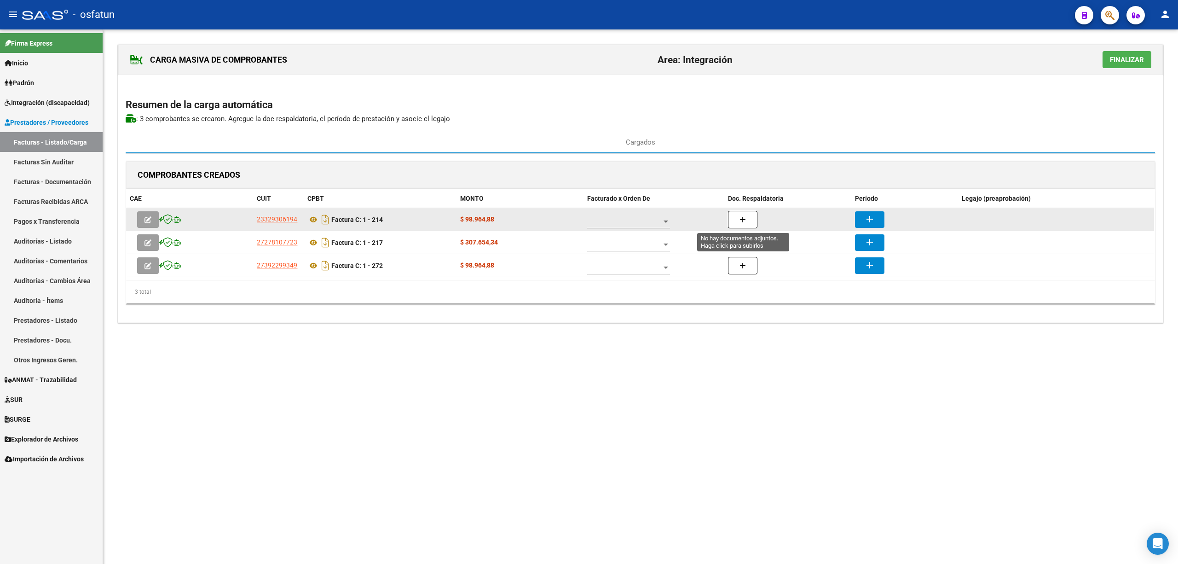
click at [740, 215] on span "button" at bounding box center [742, 219] width 6 height 8
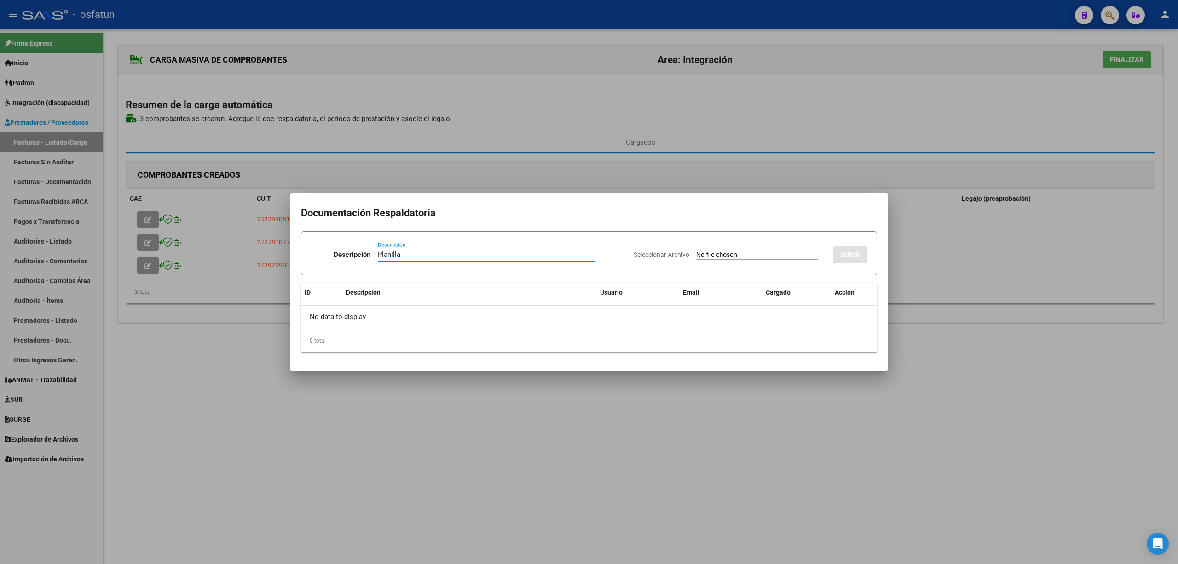
type input "Planilla"
drag, startPoint x: 700, startPoint y: 240, endPoint x: 700, endPoint y: 250, distance: 10.1
click at [700, 243] on div "Seleccionar Archivo SUBIR" at bounding box center [751, 253] width 234 height 28
click at [700, 251] on input "Seleccionar Archivo" at bounding box center [757, 255] width 122 height 9
type input "C:\fakepath\214 plani.pdf"
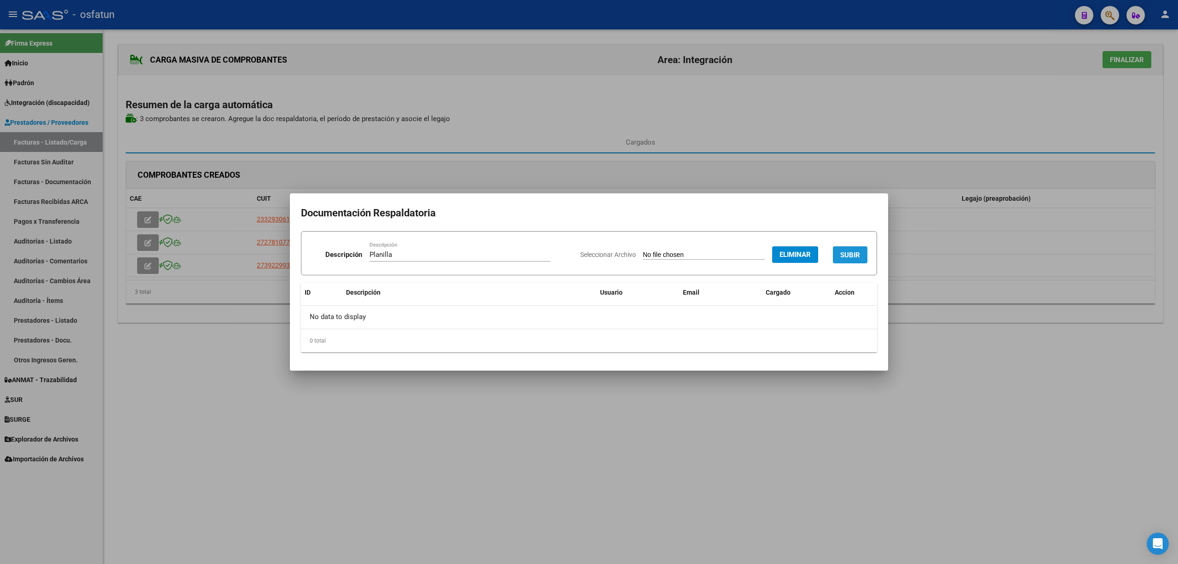
click at [857, 253] on span "SUBIR" at bounding box center [850, 255] width 20 height 8
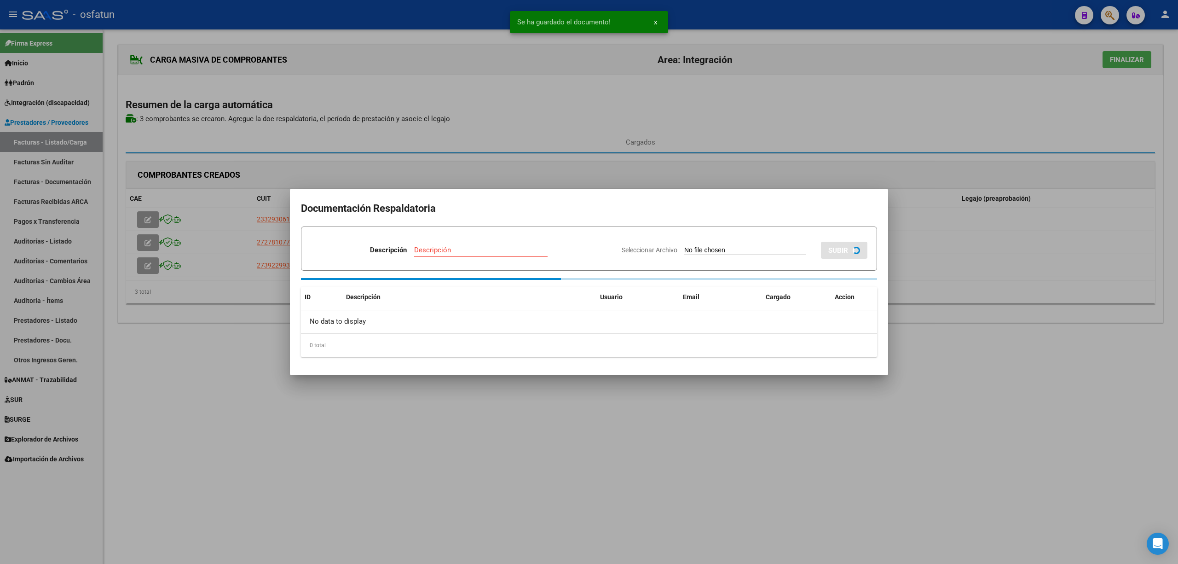
click at [904, 359] on div at bounding box center [589, 282] width 1178 height 564
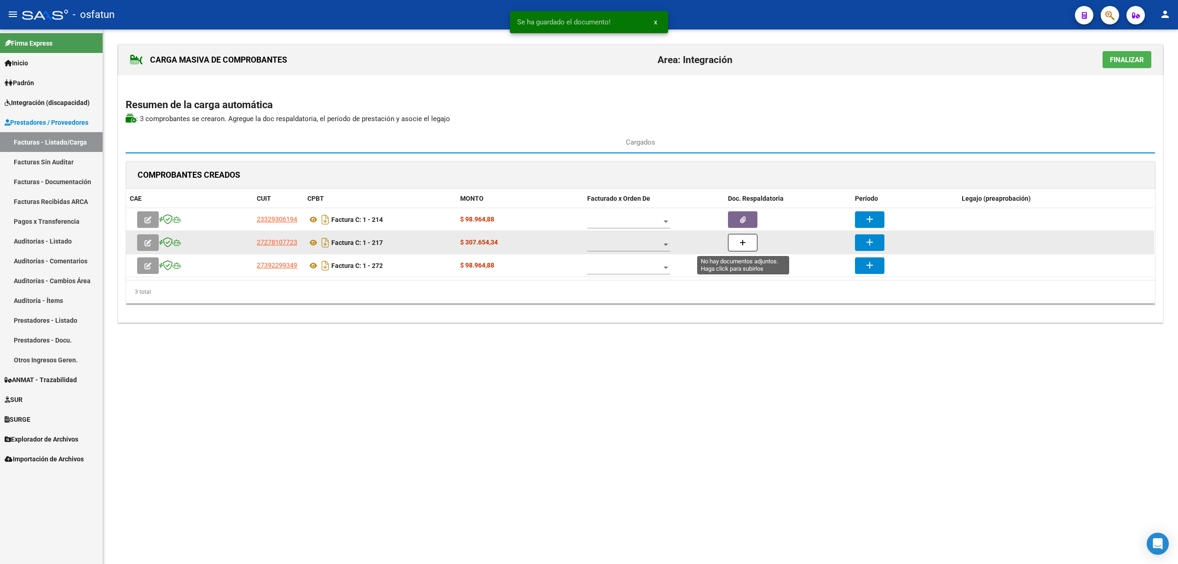
click at [749, 242] on button "button" at bounding box center [742, 242] width 29 height 17
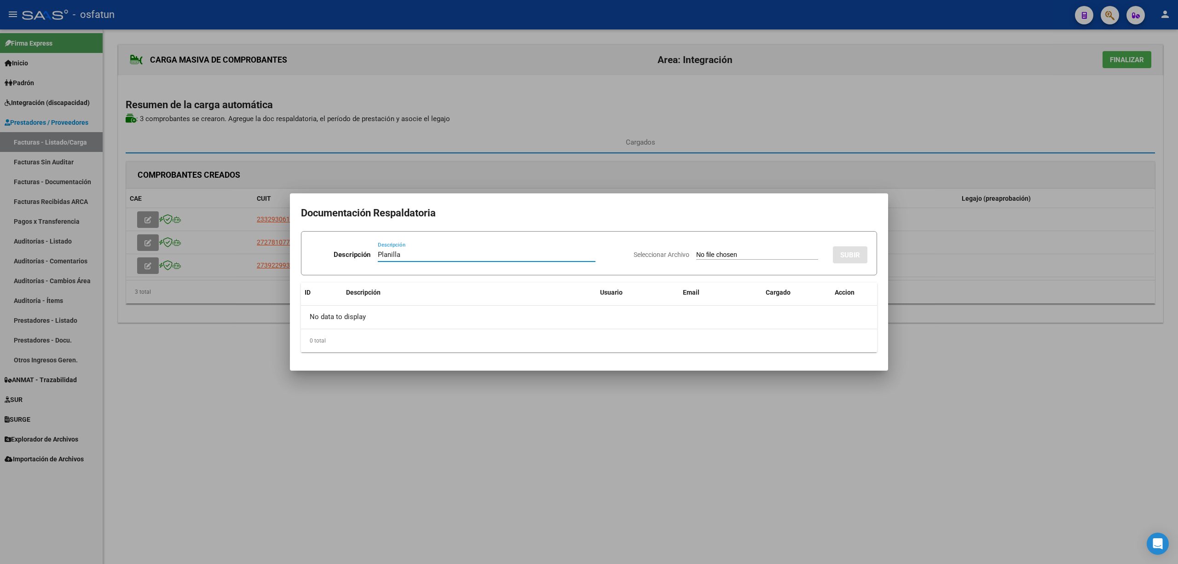
type input "Planilla"
click at [621, 446] on div at bounding box center [589, 282] width 1178 height 564
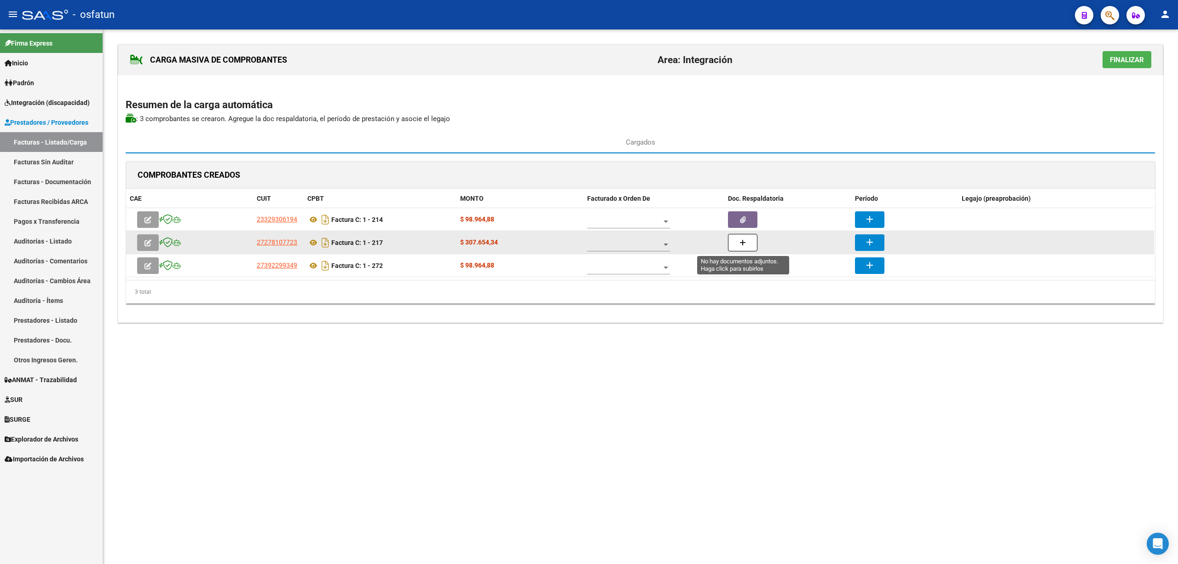
click at [736, 246] on button "button" at bounding box center [742, 242] width 29 height 17
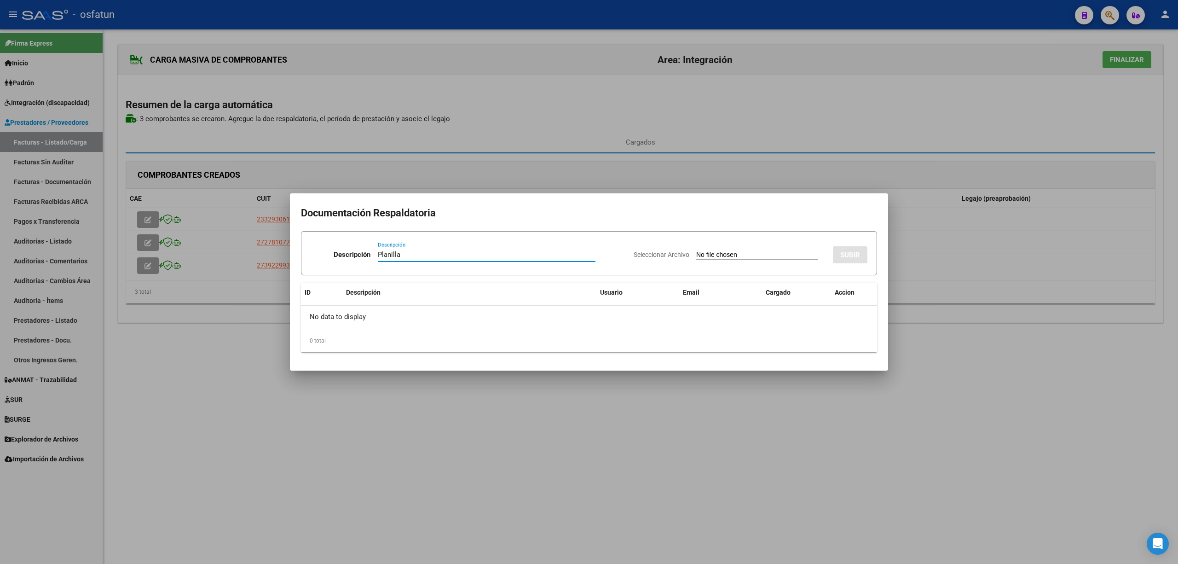
type input "Planilla"
click at [746, 258] on input "Seleccionar Archivo" at bounding box center [757, 255] width 122 height 9
type input "C:\fakepath\272 plani.pdf"
click at [797, 260] on button "Eliminar" at bounding box center [795, 254] width 46 height 17
click at [735, 257] on input "Seleccionar Archivo" at bounding box center [757, 255] width 122 height 9
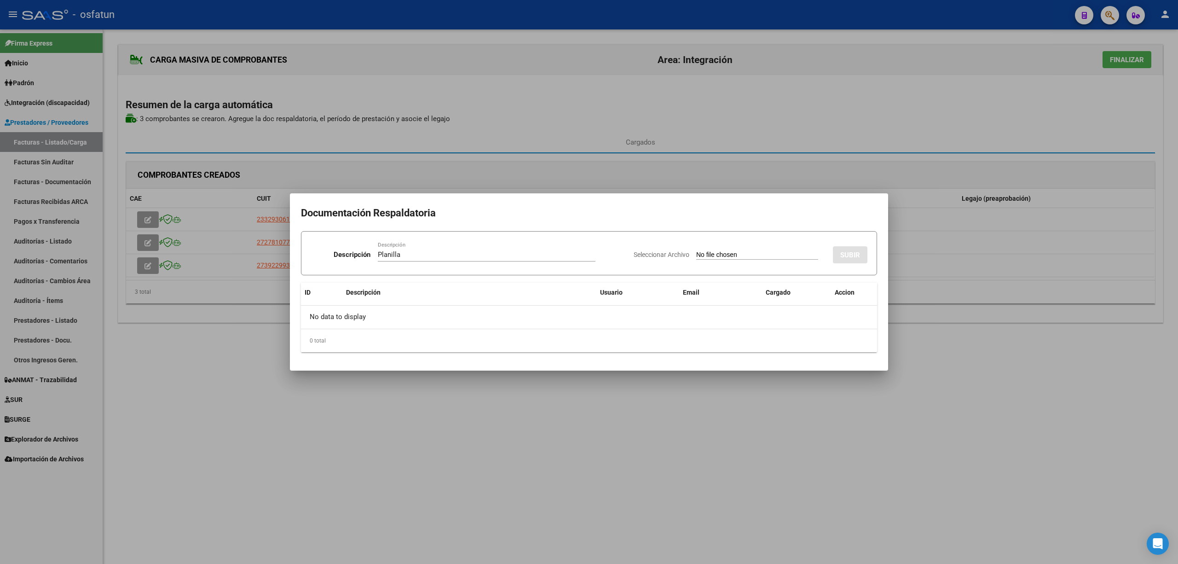
type input "C:\fakepath\217 plani.pdf"
click at [858, 260] on button "SUBIR" at bounding box center [850, 254] width 35 height 17
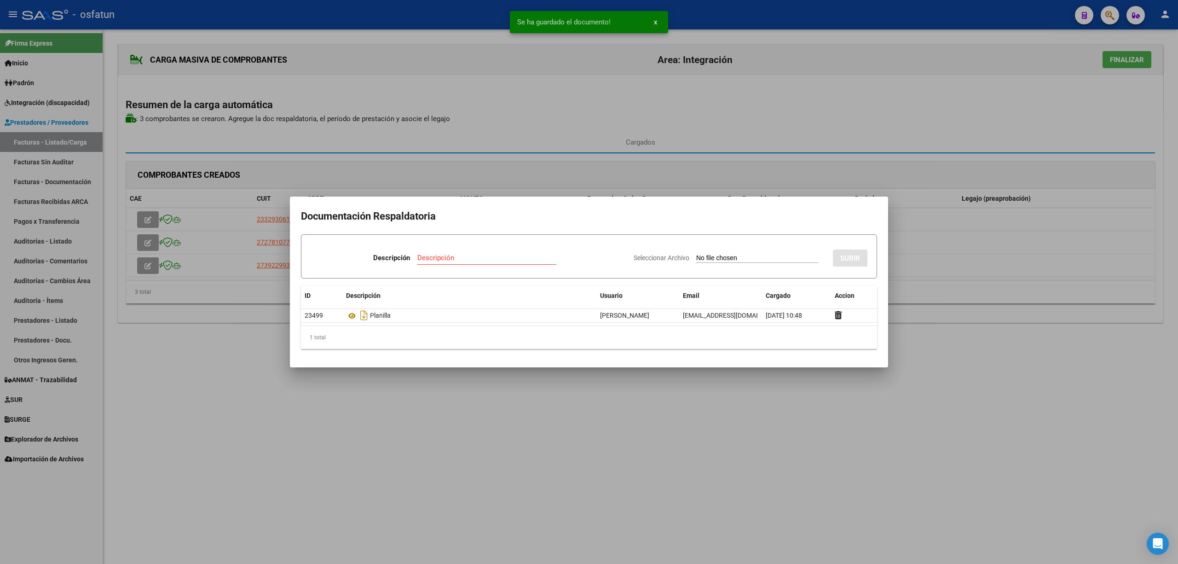
click at [742, 500] on div at bounding box center [589, 282] width 1178 height 564
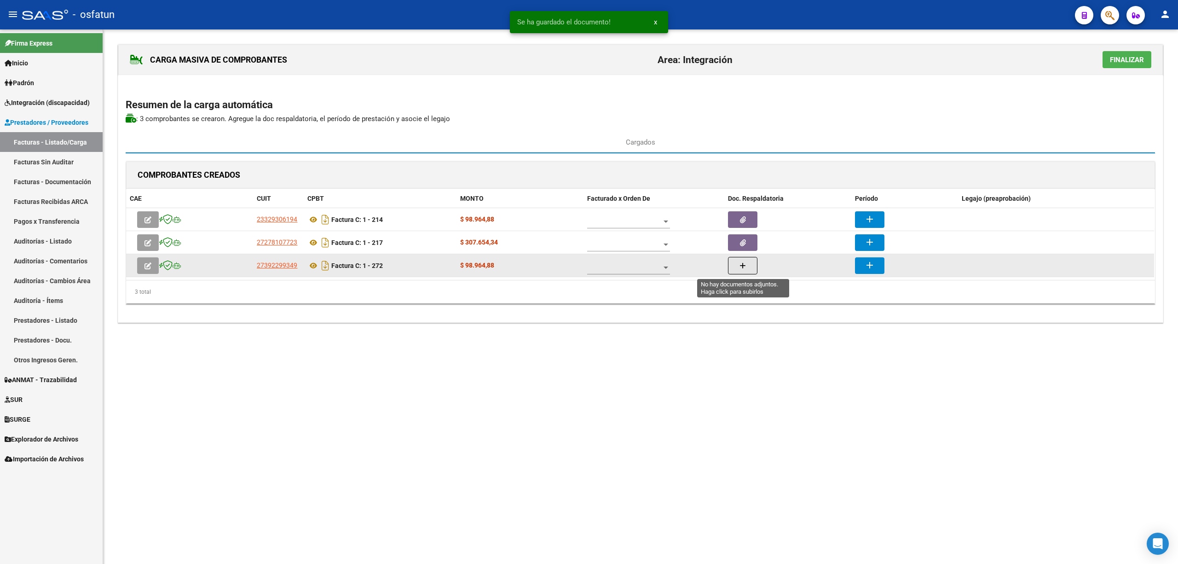
click at [750, 267] on button "button" at bounding box center [742, 265] width 29 height 17
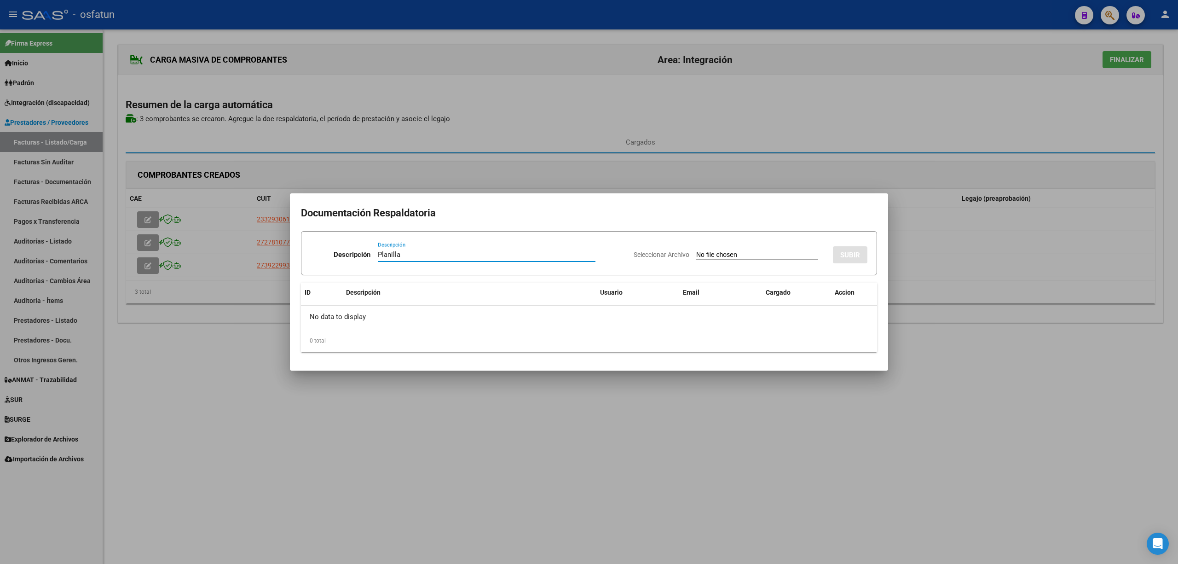
type input "Planilla"
click at [733, 256] on input "Seleccionar Archivo" at bounding box center [757, 255] width 122 height 9
type input "C:\fakepath\272 plani.pdf"
click at [849, 258] on span "SUBIR" at bounding box center [850, 255] width 20 height 8
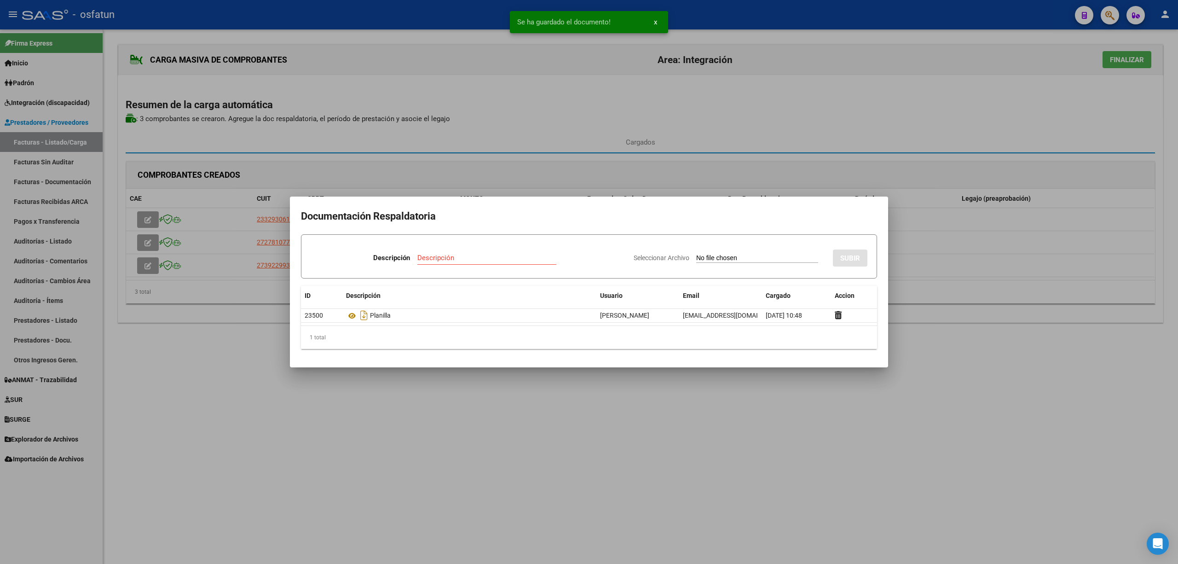
click at [438, 473] on div at bounding box center [589, 282] width 1178 height 564
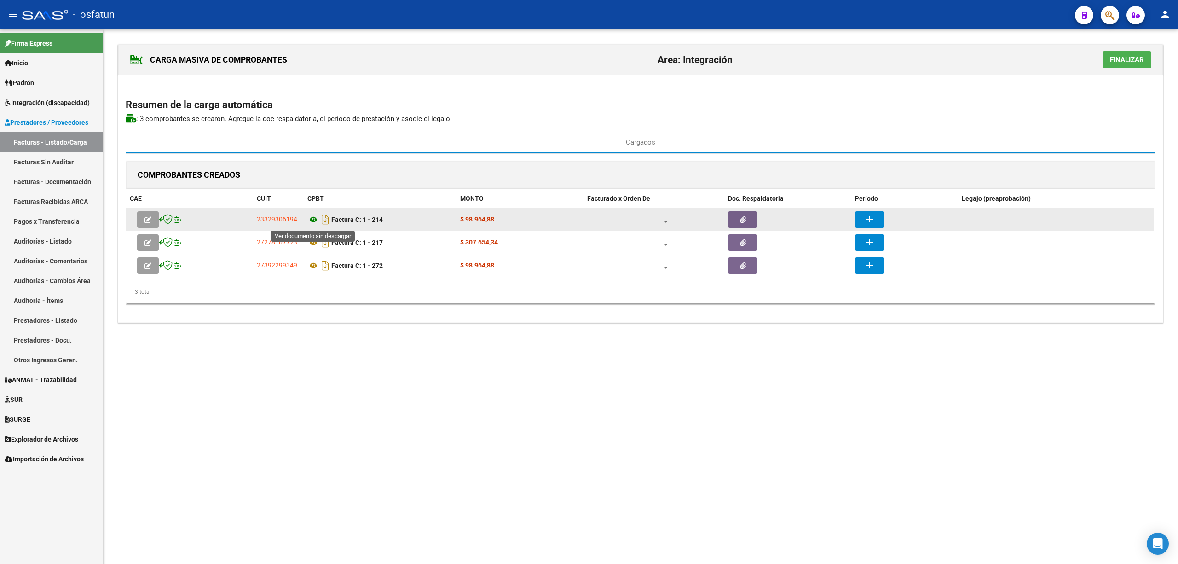
click at [315, 222] on icon at bounding box center [313, 219] width 12 height 11
click at [866, 211] on datatable-body-cell "add" at bounding box center [904, 219] width 106 height 23
click at [873, 219] on mat-icon "add" at bounding box center [869, 219] width 11 height 11
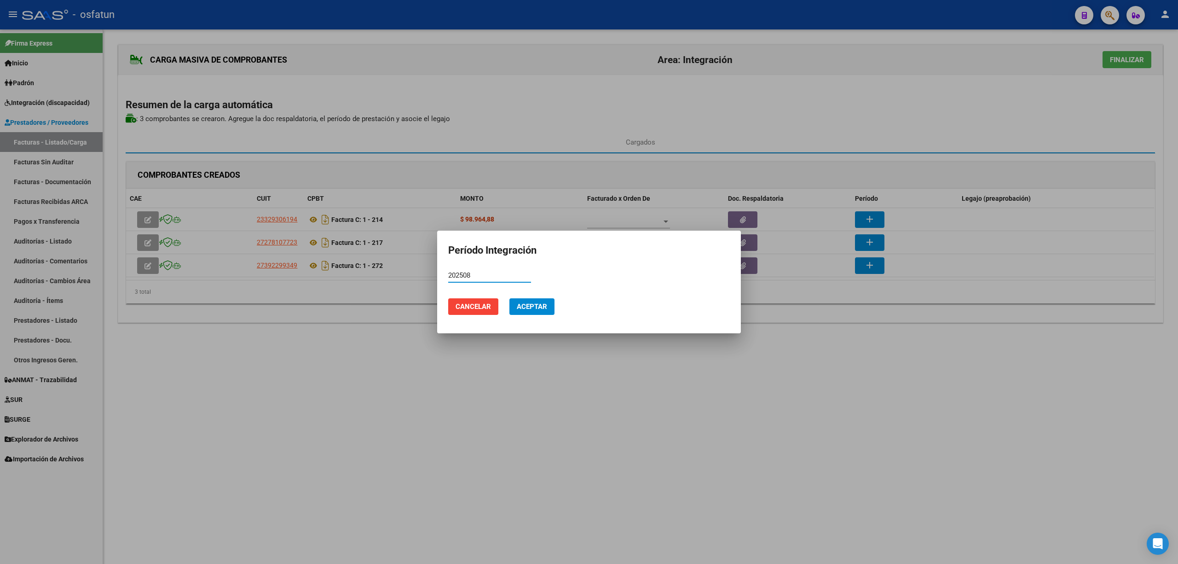
type input "202508"
click at [538, 312] on button "Aceptar" at bounding box center [531, 306] width 45 height 17
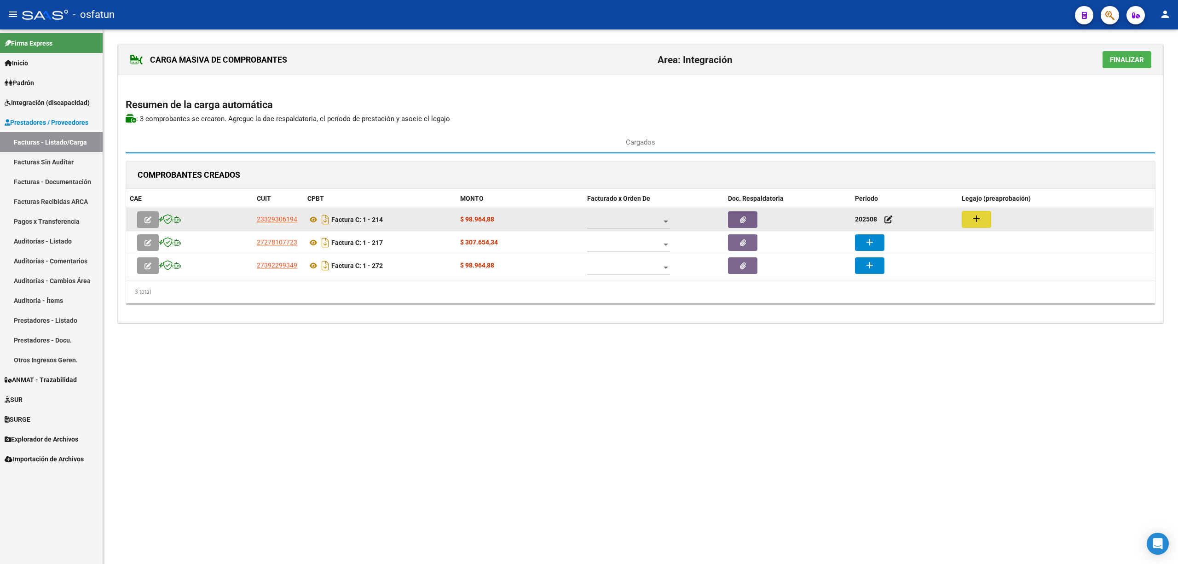
click at [969, 221] on button "add" at bounding box center [976, 219] width 29 height 17
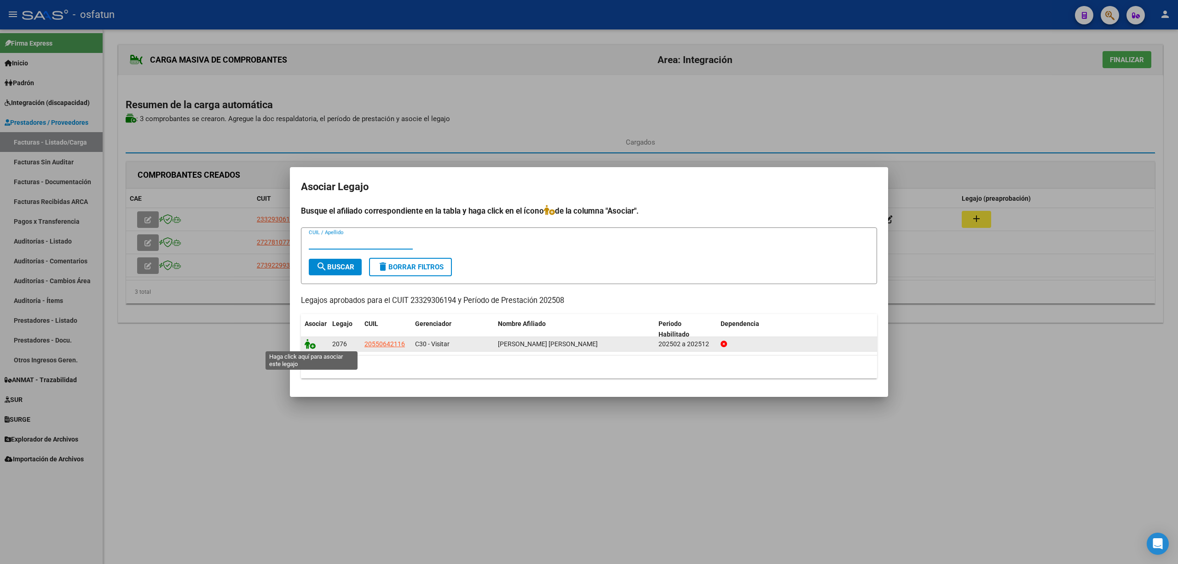
click at [305, 347] on icon at bounding box center [310, 344] width 11 height 10
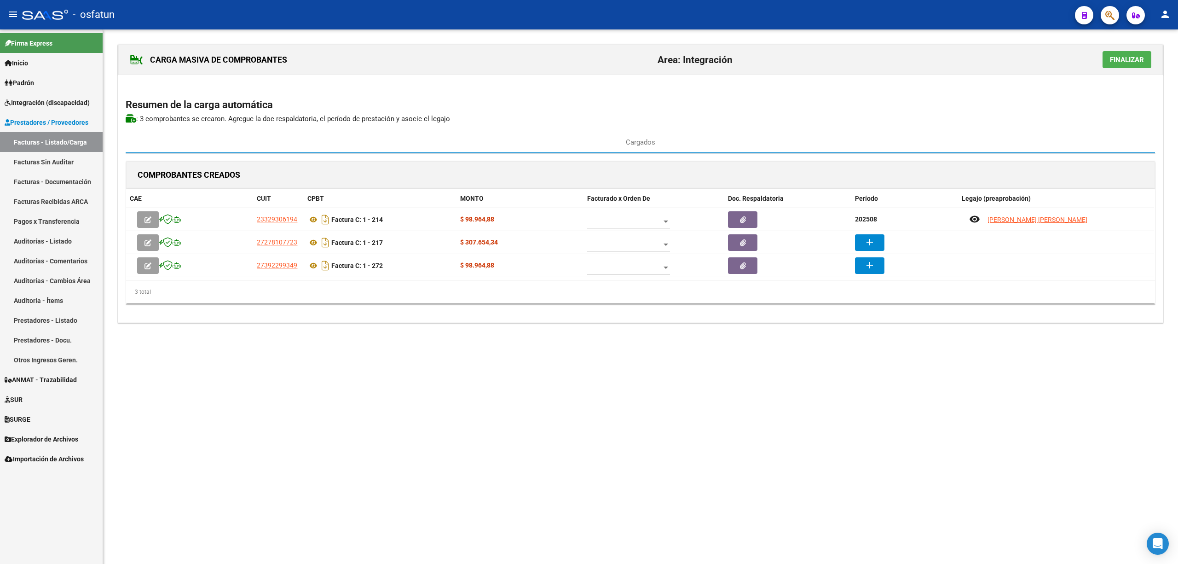
click at [683, 451] on mat-sidenav-content "CARGA MASIVA DE COMPROBANTES Area: Integración Finalizar Resumen de la carga au…" at bounding box center [640, 296] width 1075 height 534
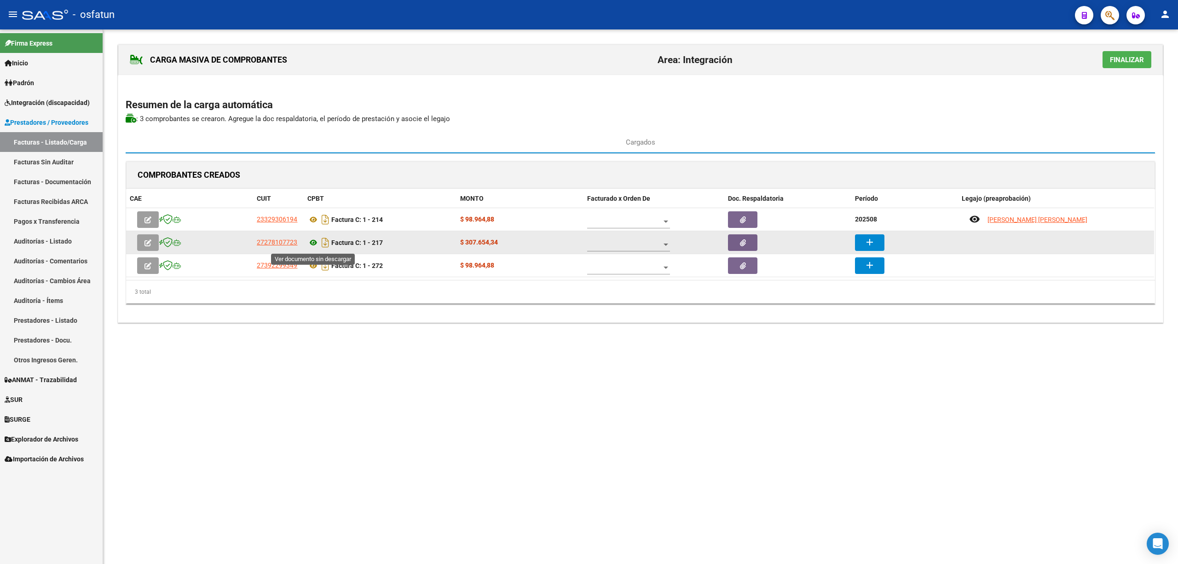
click at [313, 241] on icon at bounding box center [313, 242] width 12 height 11
click at [878, 245] on button "add" at bounding box center [869, 242] width 29 height 17
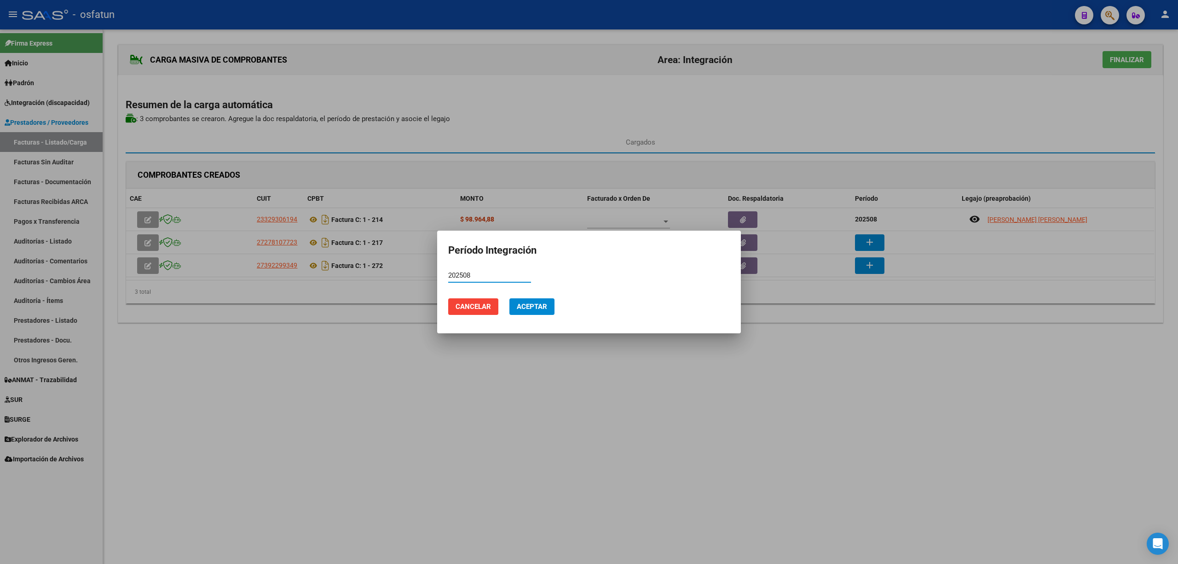
type input "202508"
click at [543, 314] on button "Aceptar" at bounding box center [531, 306] width 45 height 17
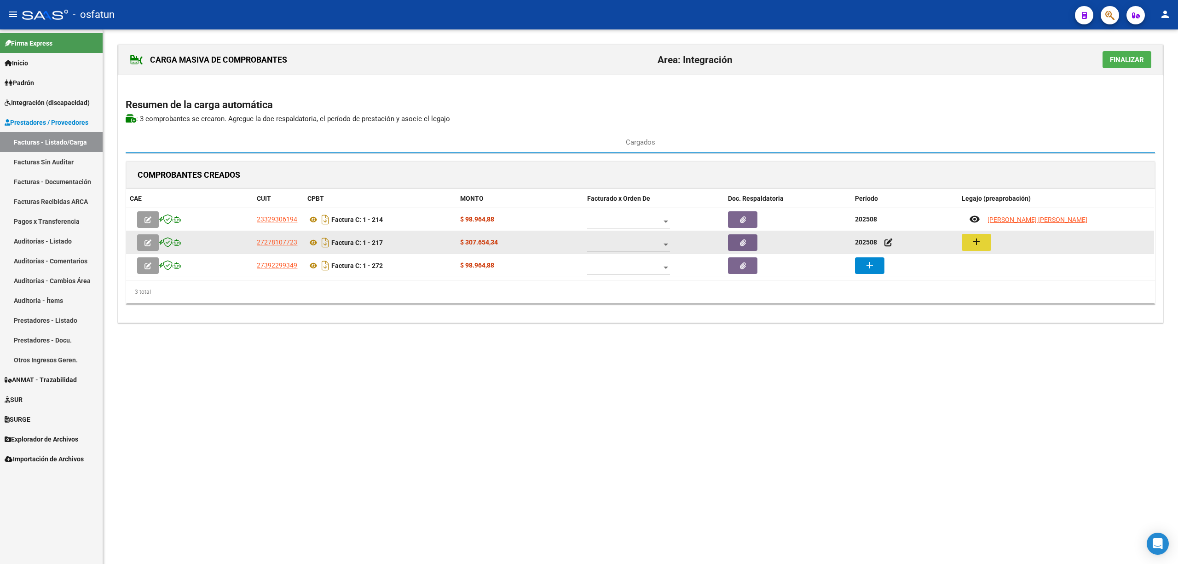
click at [969, 245] on button "add" at bounding box center [976, 242] width 29 height 17
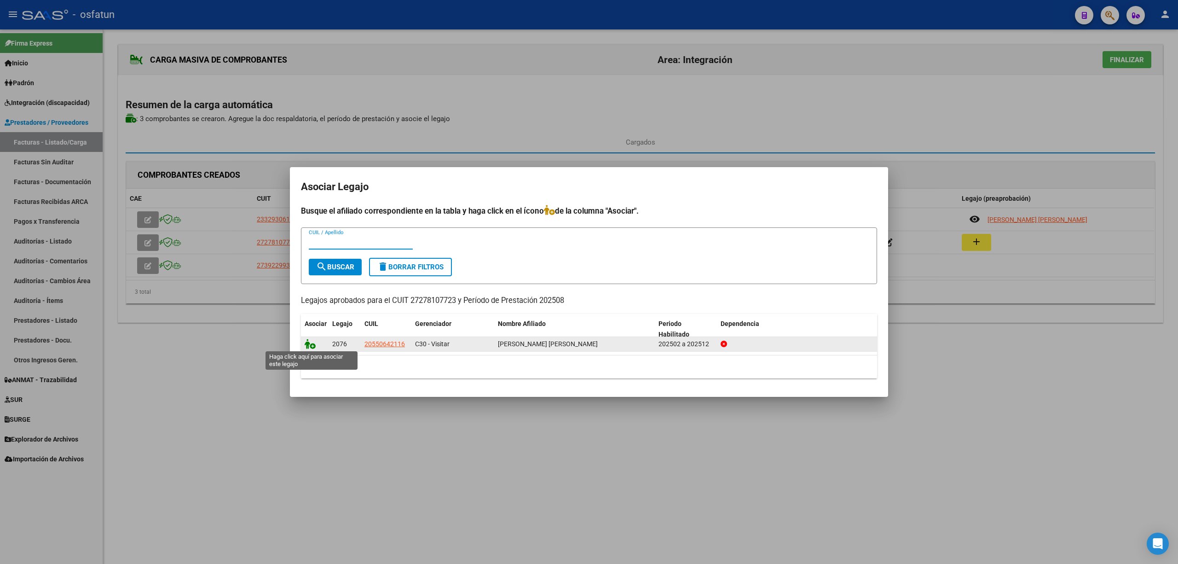
click at [314, 347] on icon at bounding box center [310, 344] width 11 height 10
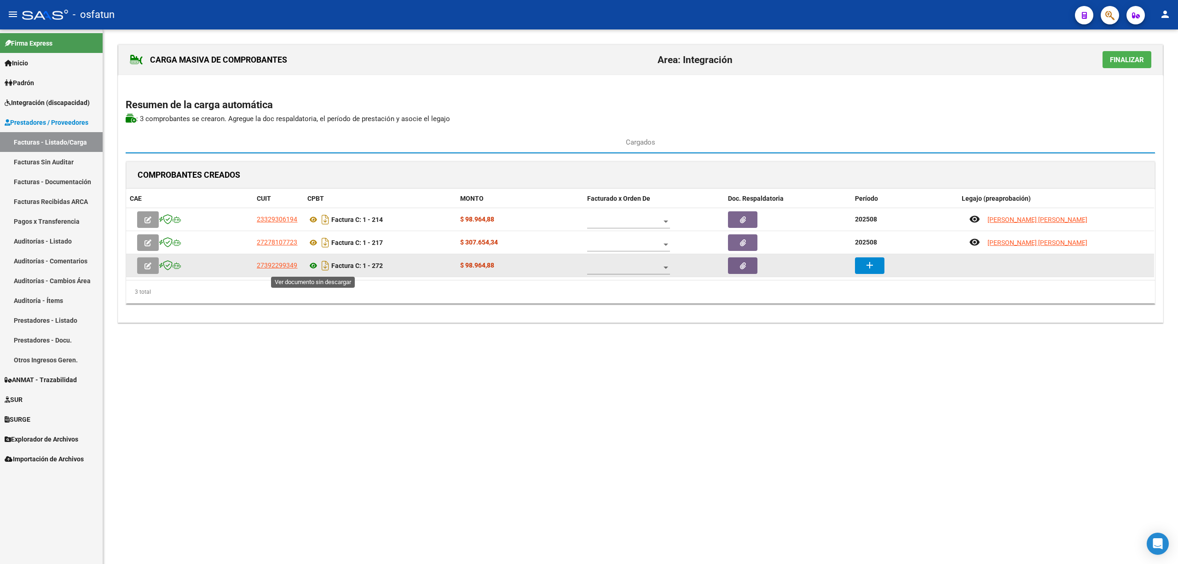
click at [313, 264] on icon at bounding box center [313, 265] width 12 height 11
click at [873, 266] on mat-icon "add" at bounding box center [869, 265] width 11 height 11
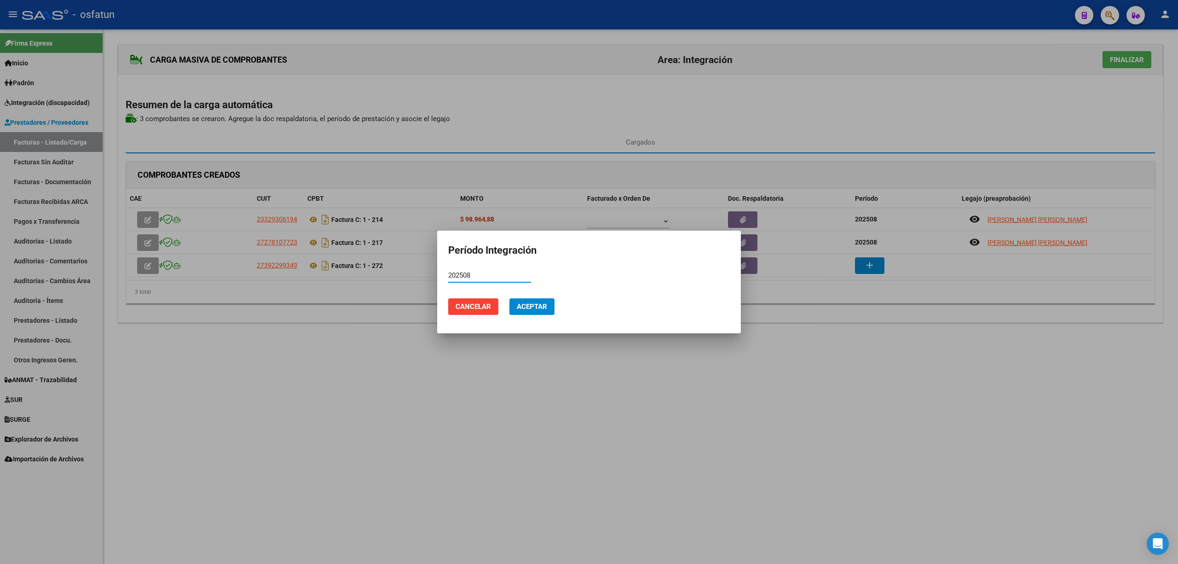
type input "202508"
click at [529, 306] on span "Aceptar" at bounding box center [532, 306] width 30 height 8
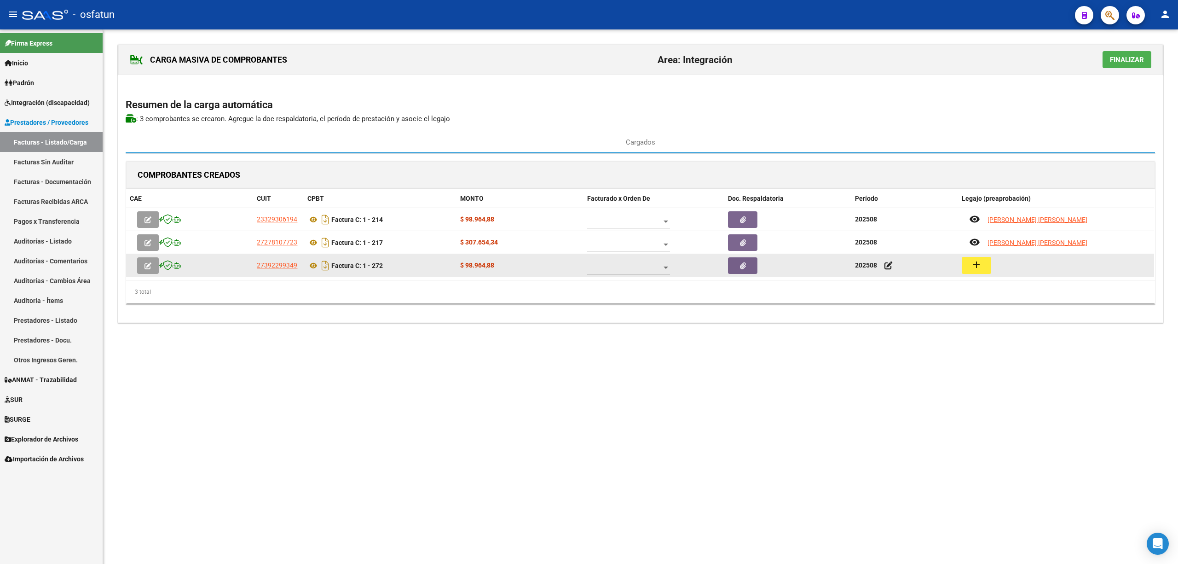
click at [976, 268] on mat-icon "add" at bounding box center [976, 264] width 11 height 11
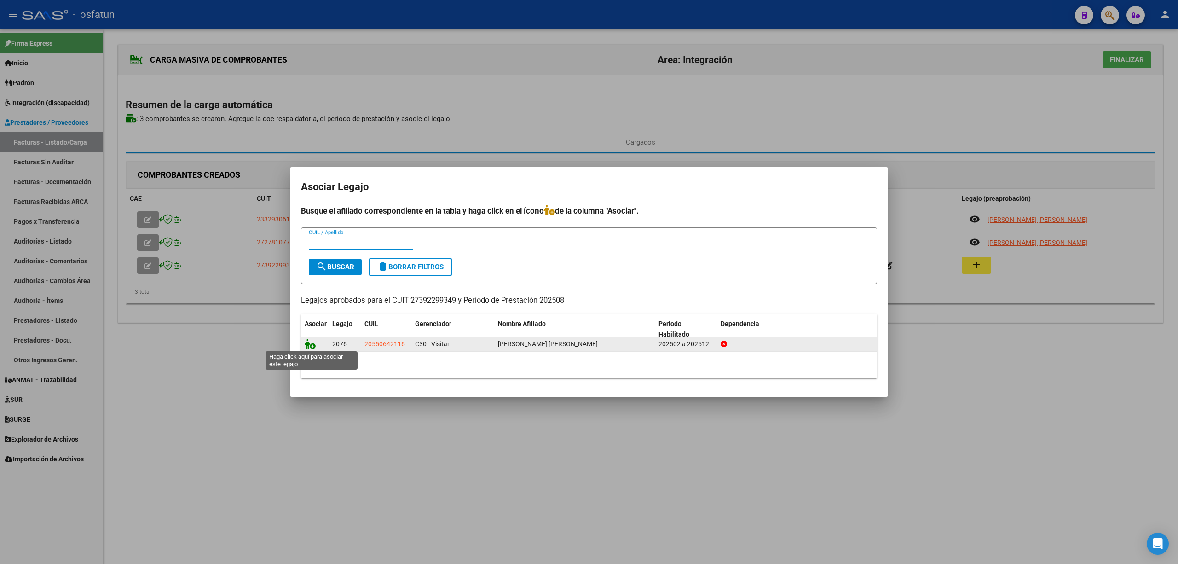
click at [312, 347] on icon at bounding box center [310, 344] width 11 height 10
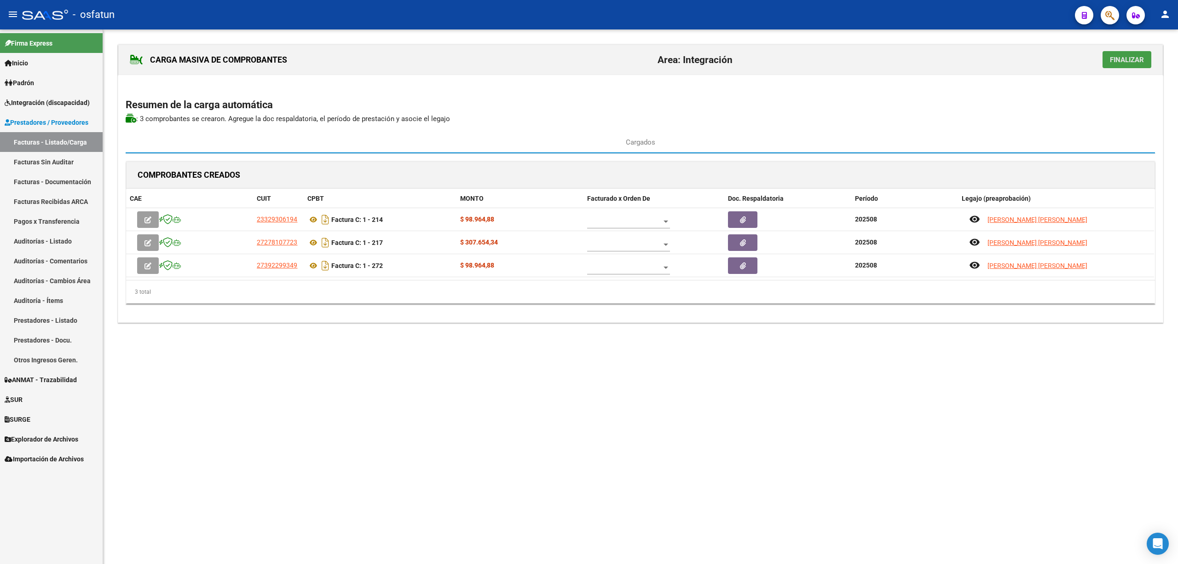
click at [1136, 59] on span "Finalizar" at bounding box center [1127, 60] width 34 height 8
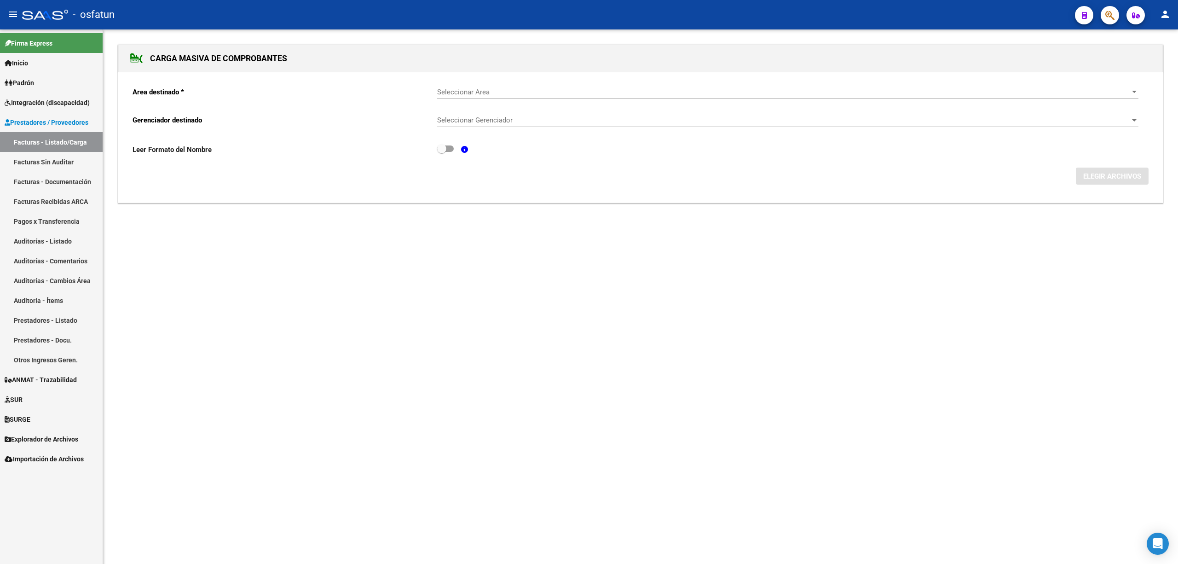
click at [489, 98] on div "Seleccionar Area Seleccionar Area" at bounding box center [787, 89] width 701 height 20
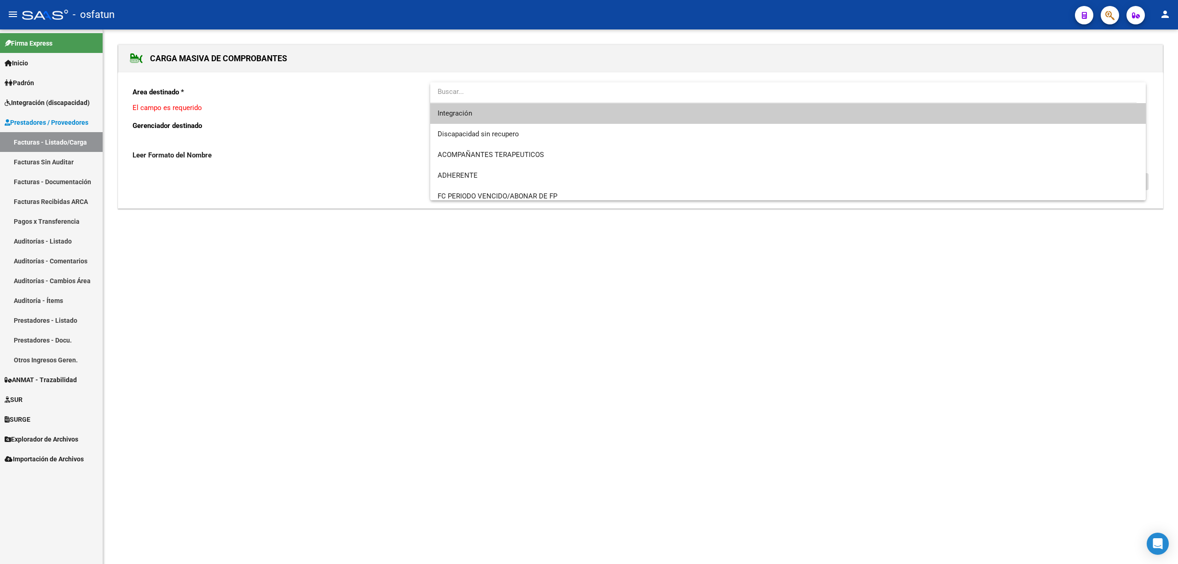
click at [269, 135] on div at bounding box center [589, 282] width 1178 height 564
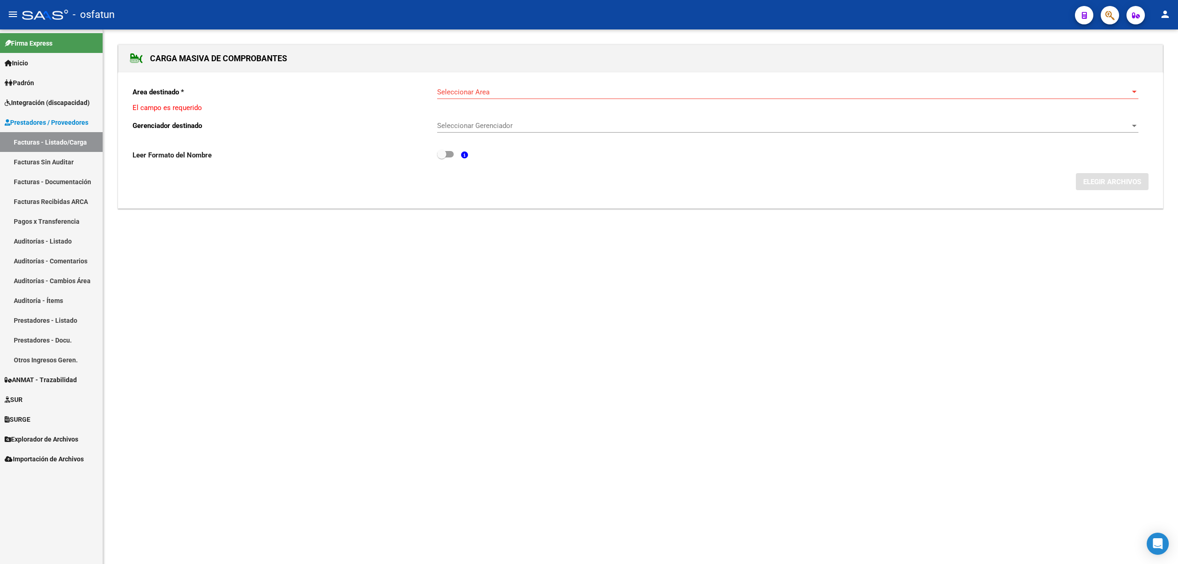
click at [55, 170] on link "Facturas Sin Auditar" at bounding box center [51, 162] width 103 height 20
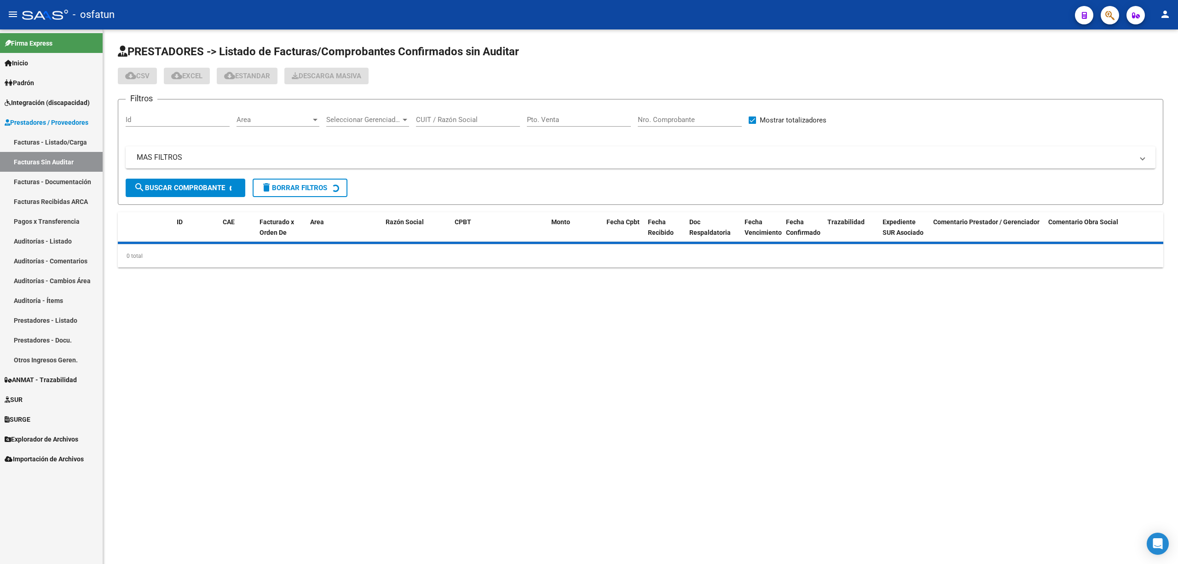
click at [55, 148] on link "Facturas - Listado/Carga" at bounding box center [51, 142] width 103 height 20
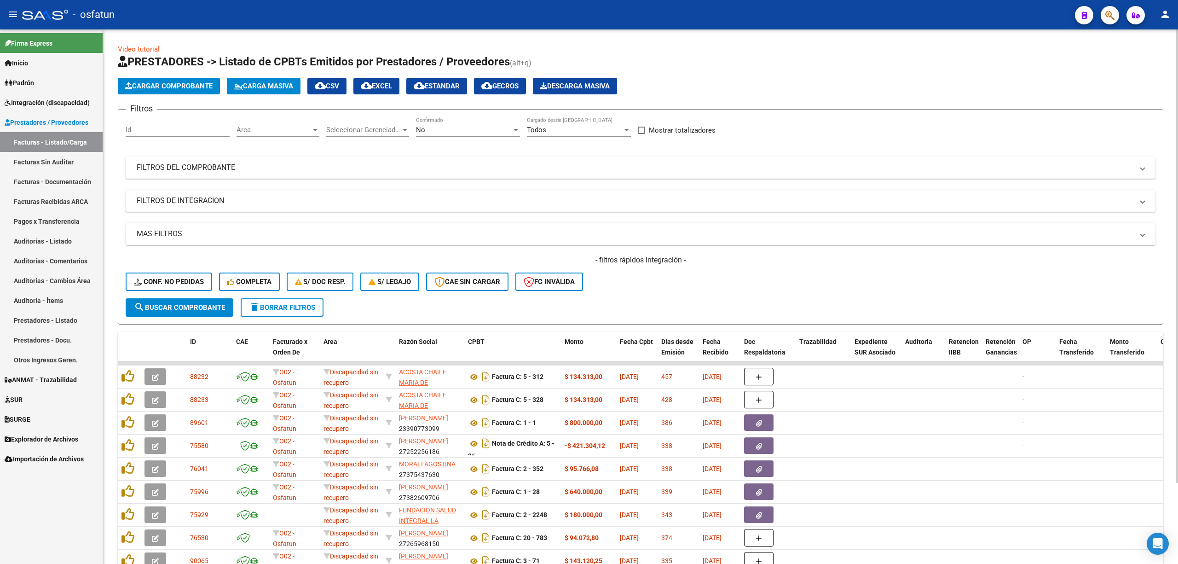
click at [177, 86] on span "Cargar Comprobante" at bounding box center [168, 86] width 87 height 8
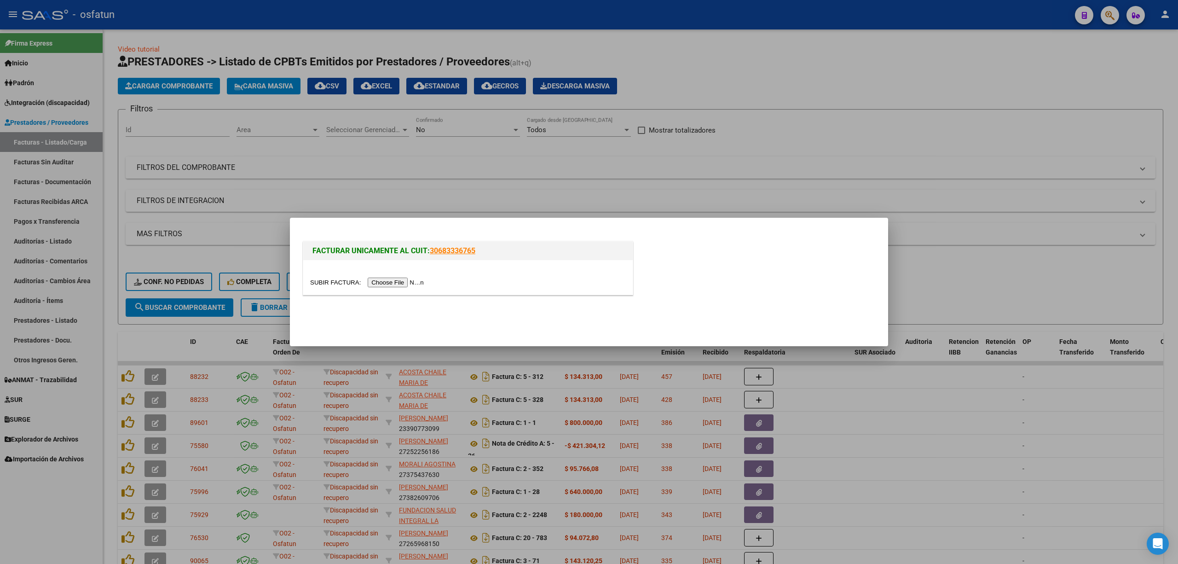
click at [407, 282] on input "file" at bounding box center [368, 282] width 116 height 10
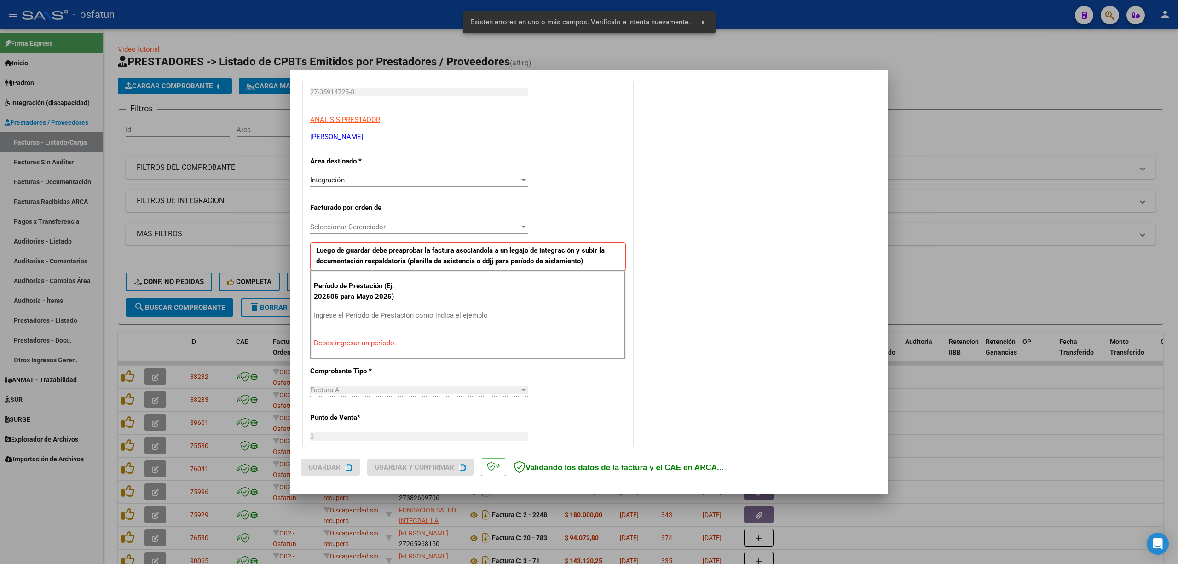
scroll to position [185, 0]
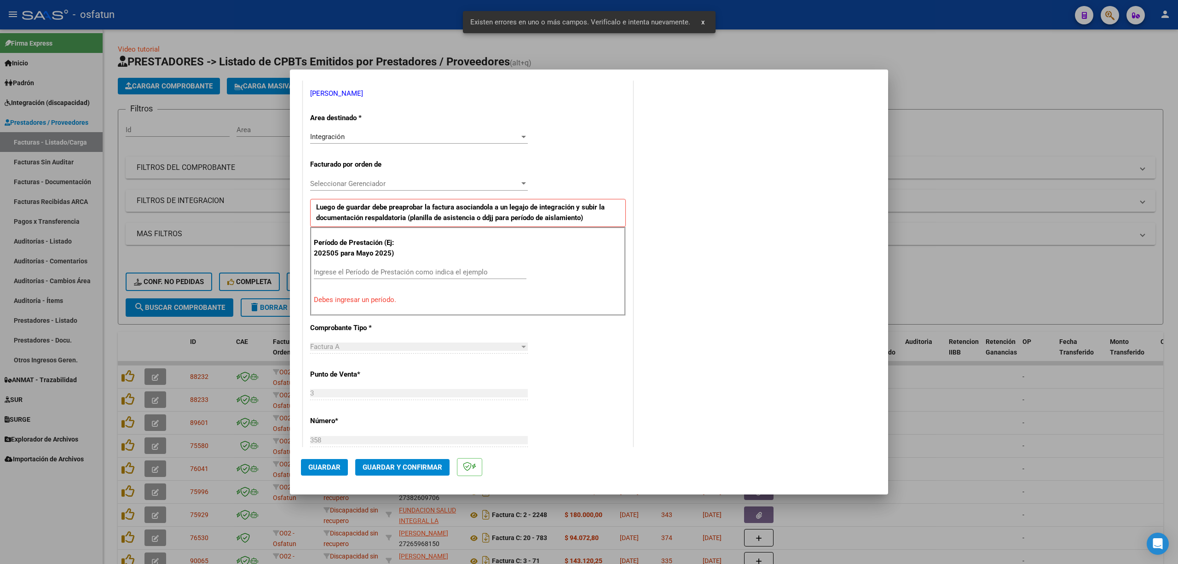
click at [350, 269] on input "Ingrese el Período de Prestación como indica el ejemplo" at bounding box center [420, 272] width 213 height 8
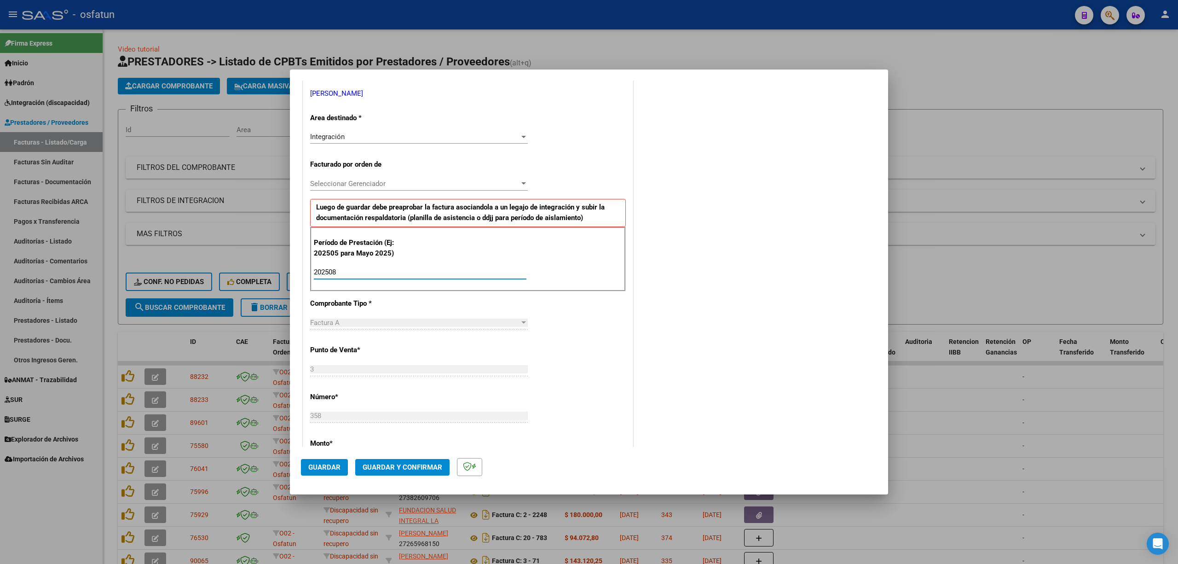
type input "202508"
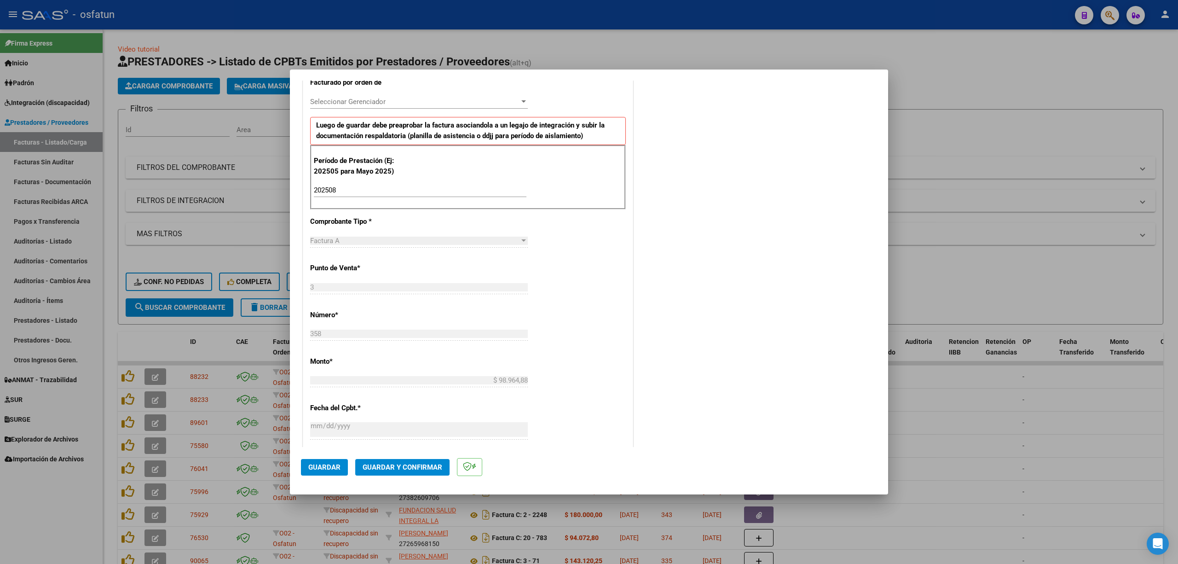
scroll to position [237, 0]
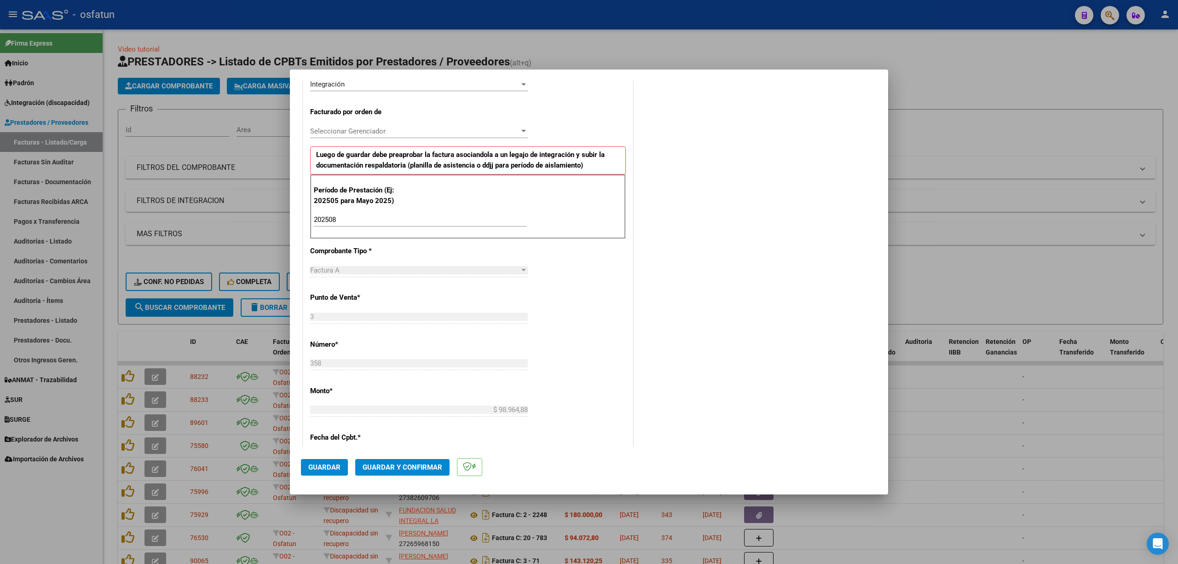
click at [466, 389] on div "CUIT * 27-35914725-8 Ingresar CUIT ANALISIS PRESTADOR MAÑAS MAYRA ESTEFANIA ARC…" at bounding box center [467, 354] width 329 height 791
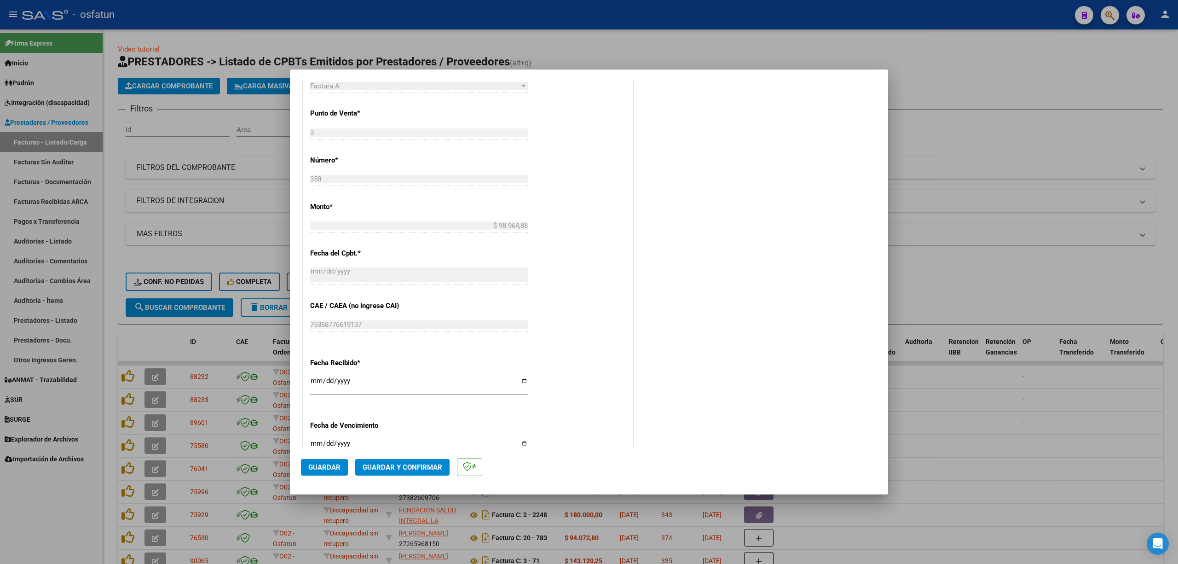
drag, startPoint x: 322, startPoint y: 464, endPoint x: 329, endPoint y: 466, distance: 7.5
click at [329, 466] on span "Guardar" at bounding box center [324, 467] width 32 height 8
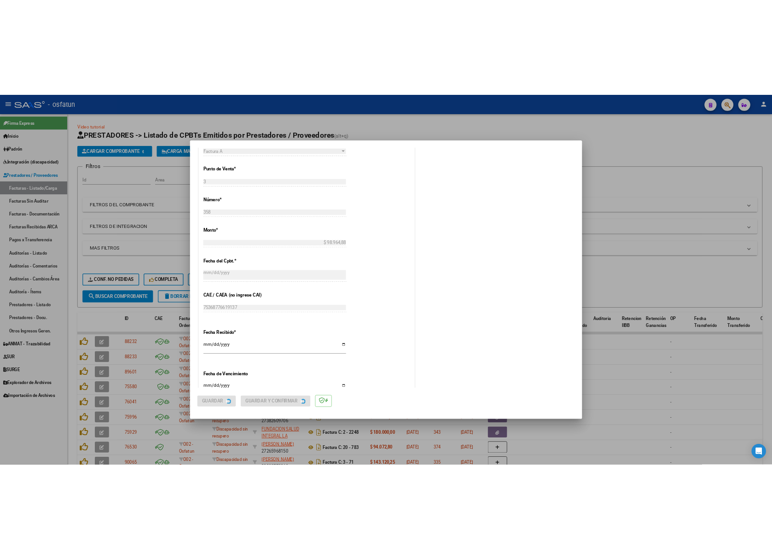
scroll to position [0, 0]
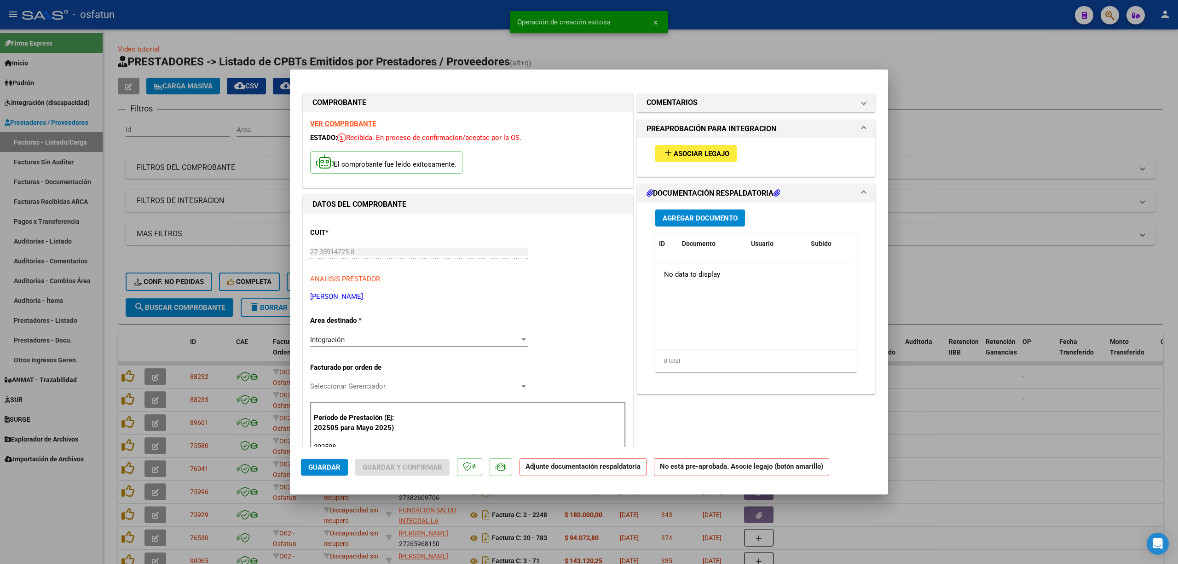
click at [697, 156] on span "Asociar Legajo" at bounding box center [702, 154] width 56 height 8
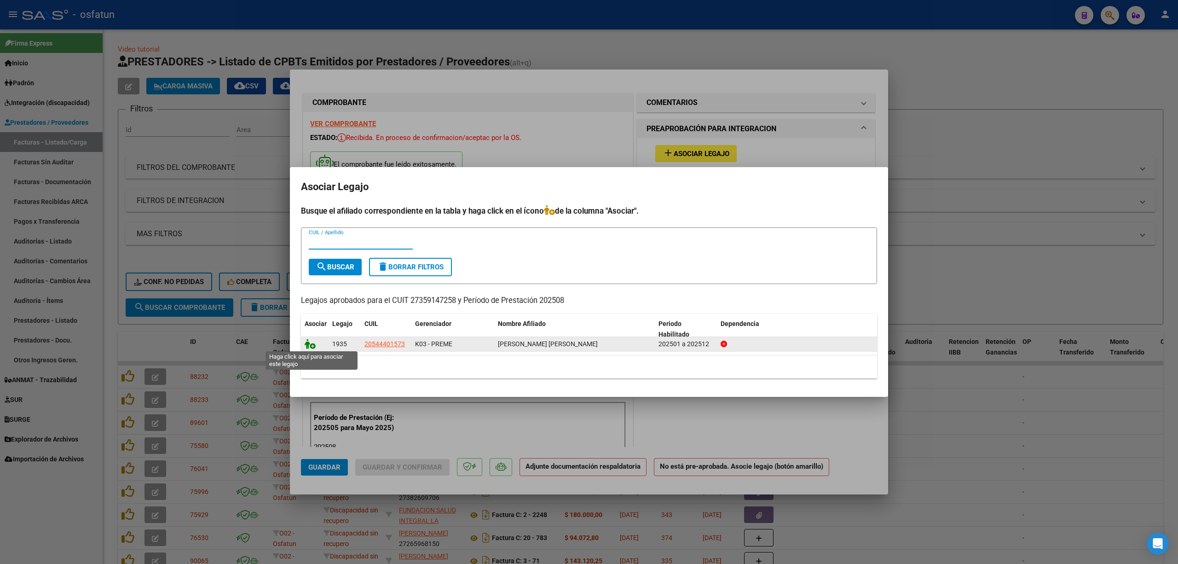
click at [309, 347] on icon at bounding box center [310, 344] width 11 height 10
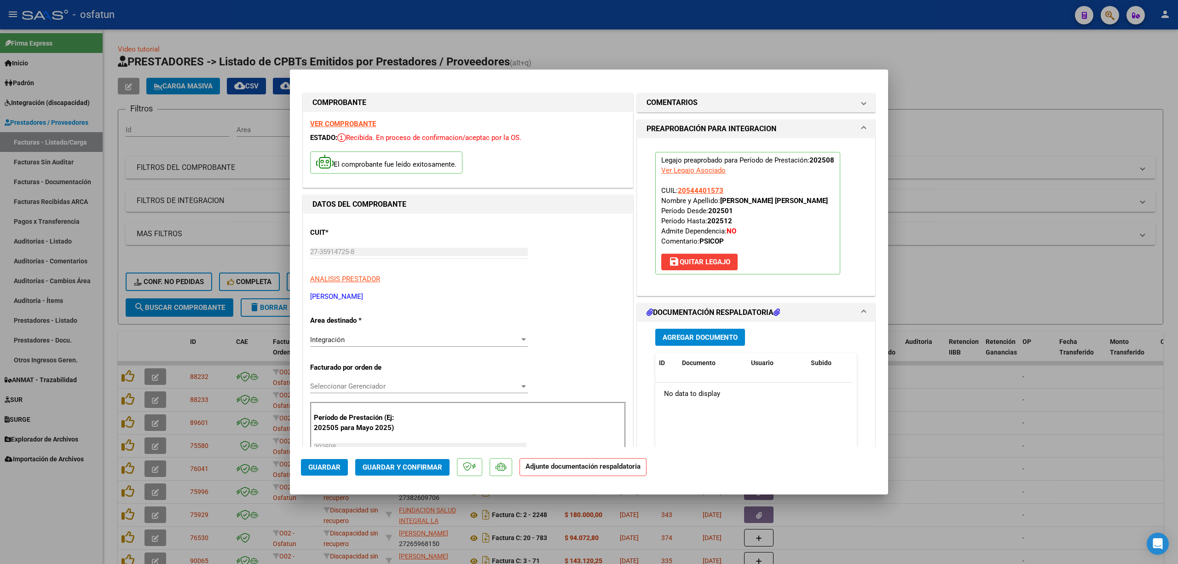
drag, startPoint x: 406, startPoint y: 463, endPoint x: 331, endPoint y: 463, distance: 74.5
click at [331, 463] on mat-dialog-actions "Guardar Guardar y Confirmar Adjunte documentación respaldatoria" at bounding box center [589, 465] width 576 height 36
click at [331, 463] on span "Guardar" at bounding box center [324, 467] width 32 height 8
click at [1120, 491] on div at bounding box center [589, 282] width 1178 height 564
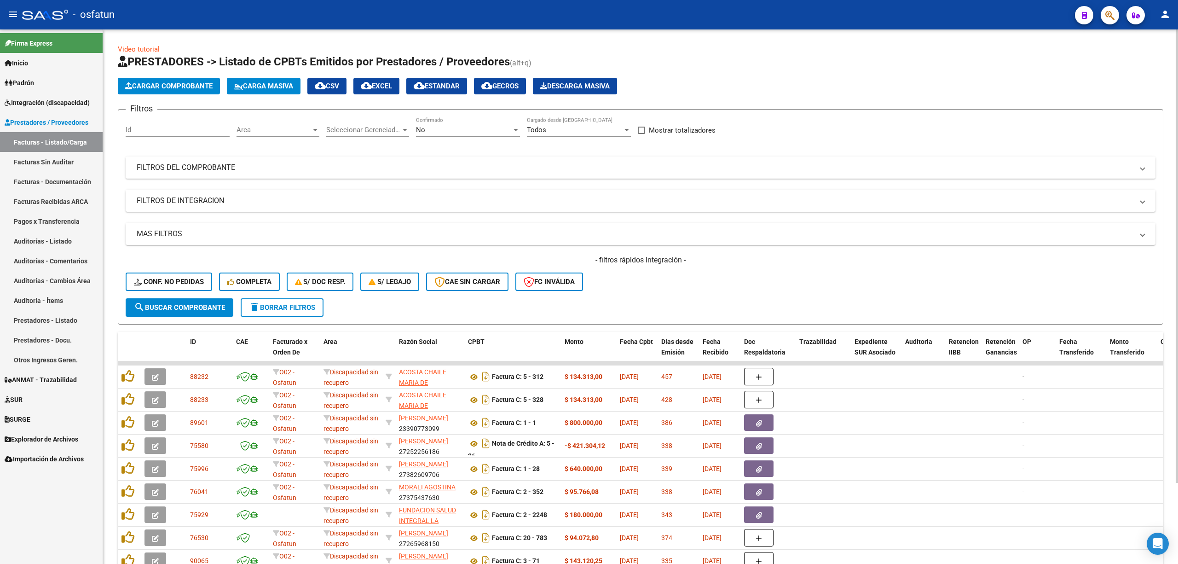
click at [185, 167] on mat-panel-title "FILTROS DEL COMPROBANTE" at bounding box center [635, 167] width 997 height 10
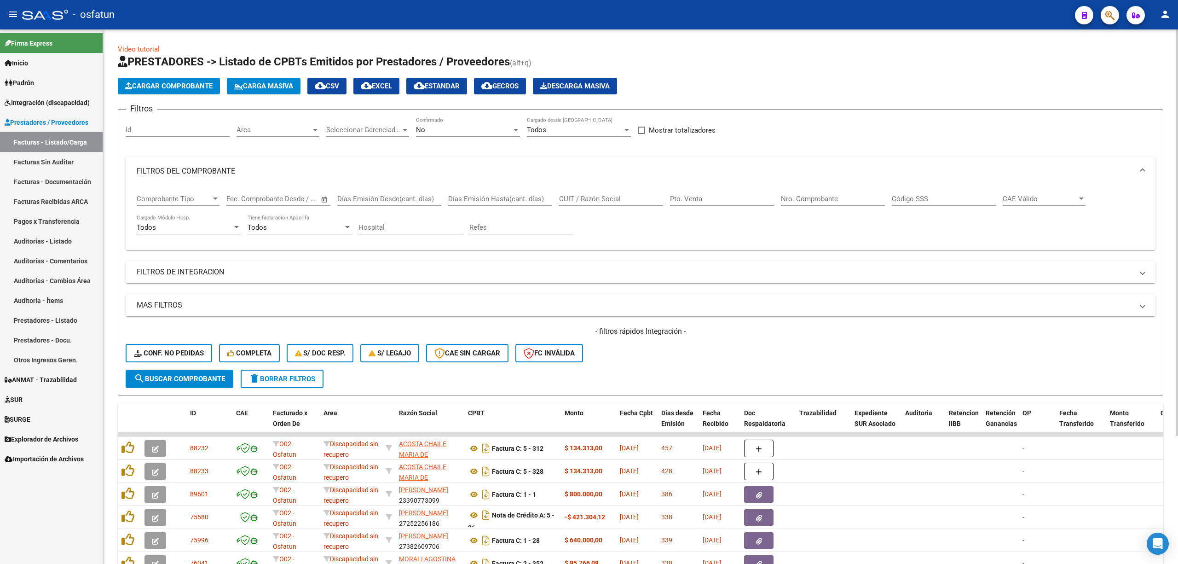
click at [702, 204] on div "Pto. Venta" at bounding box center [722, 196] width 104 height 20
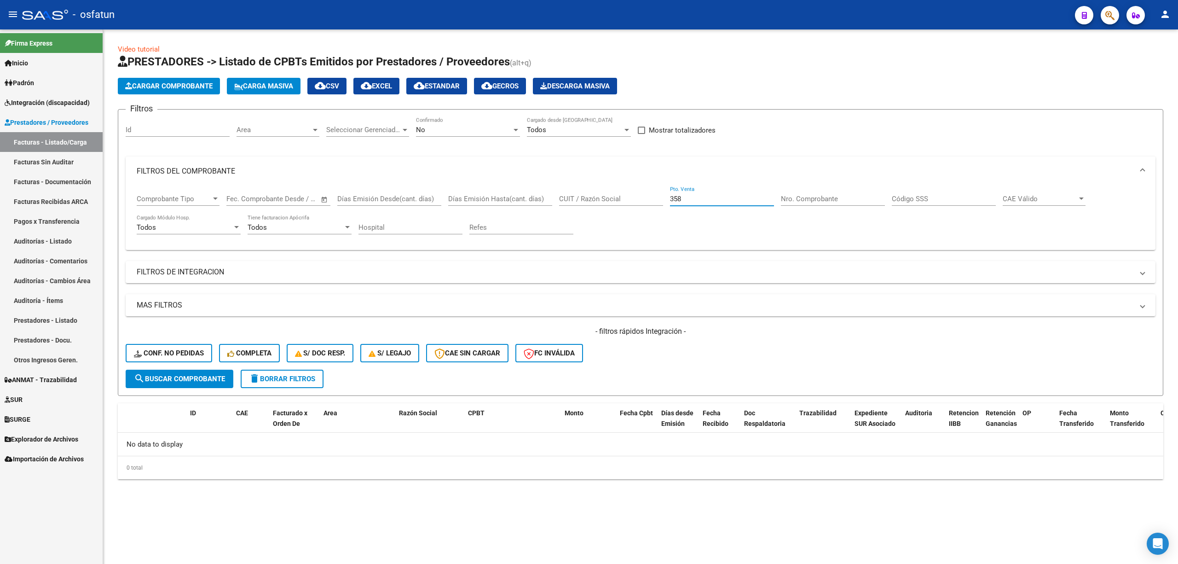
type input "358"
click at [253, 83] on span "Carga Masiva" at bounding box center [263, 86] width 59 height 8
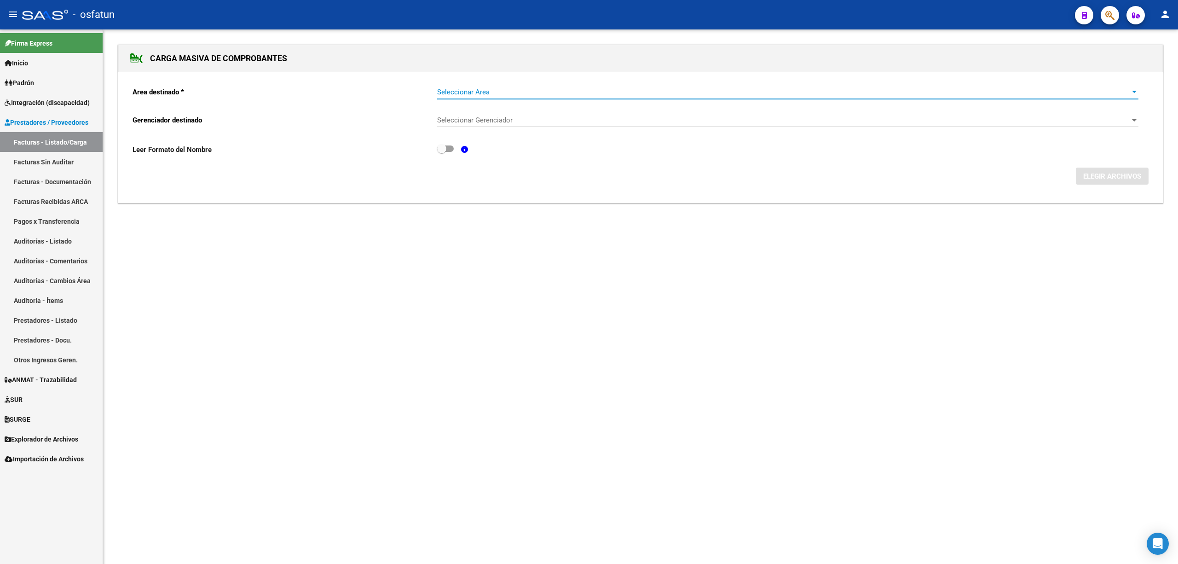
click at [491, 91] on span "Seleccionar Area" at bounding box center [783, 92] width 693 height 8
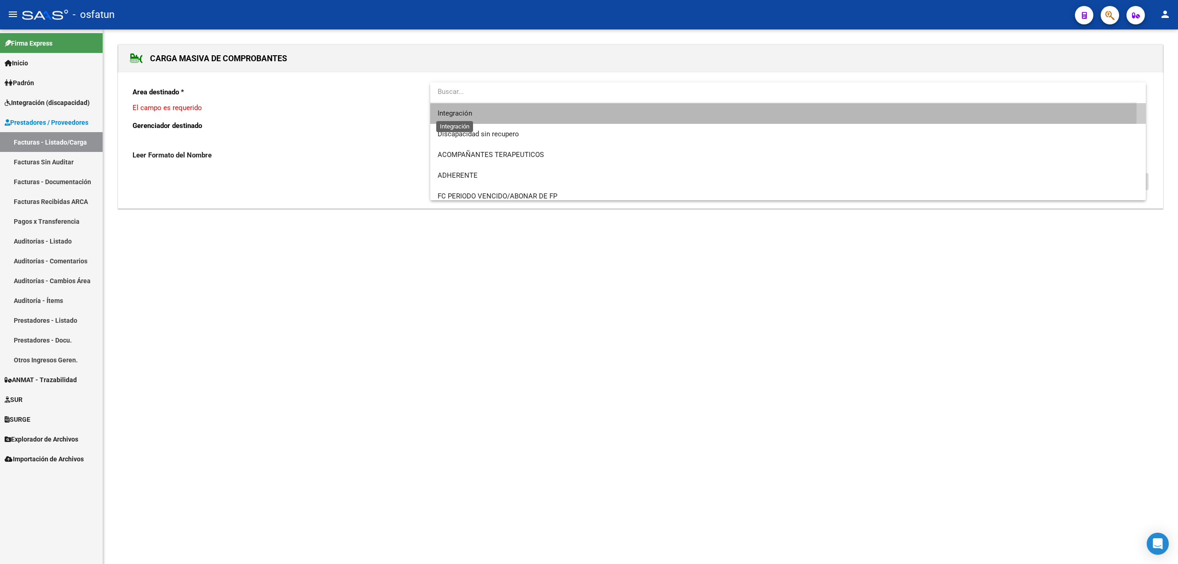
click at [464, 111] on span "Integración" at bounding box center [455, 113] width 35 height 8
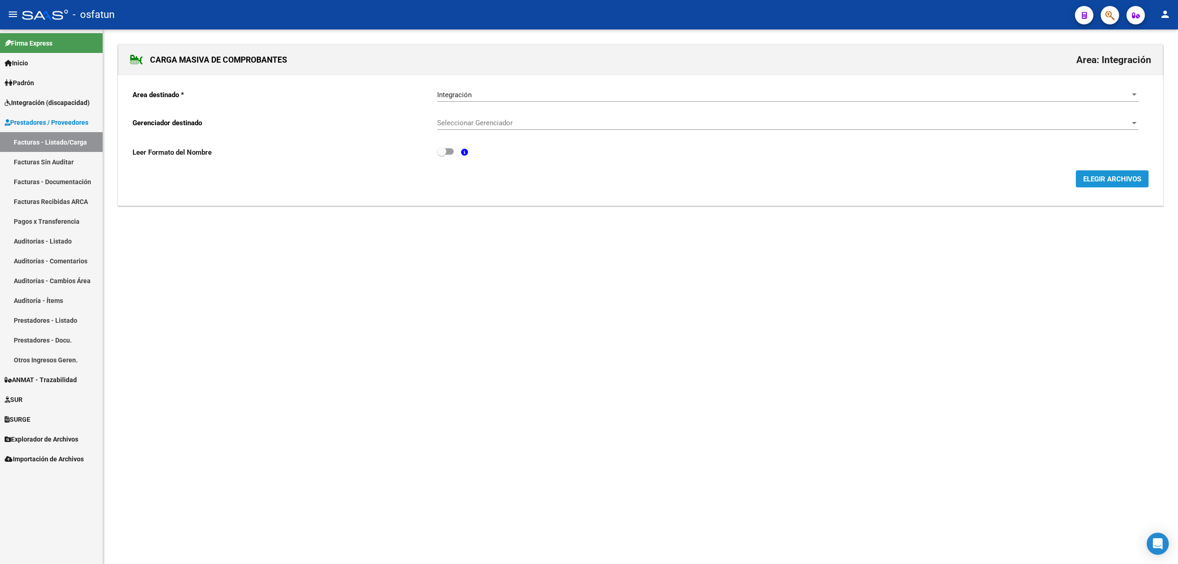
click at [1142, 180] on button "ELEGIR ARCHIVOS" at bounding box center [1112, 178] width 73 height 17
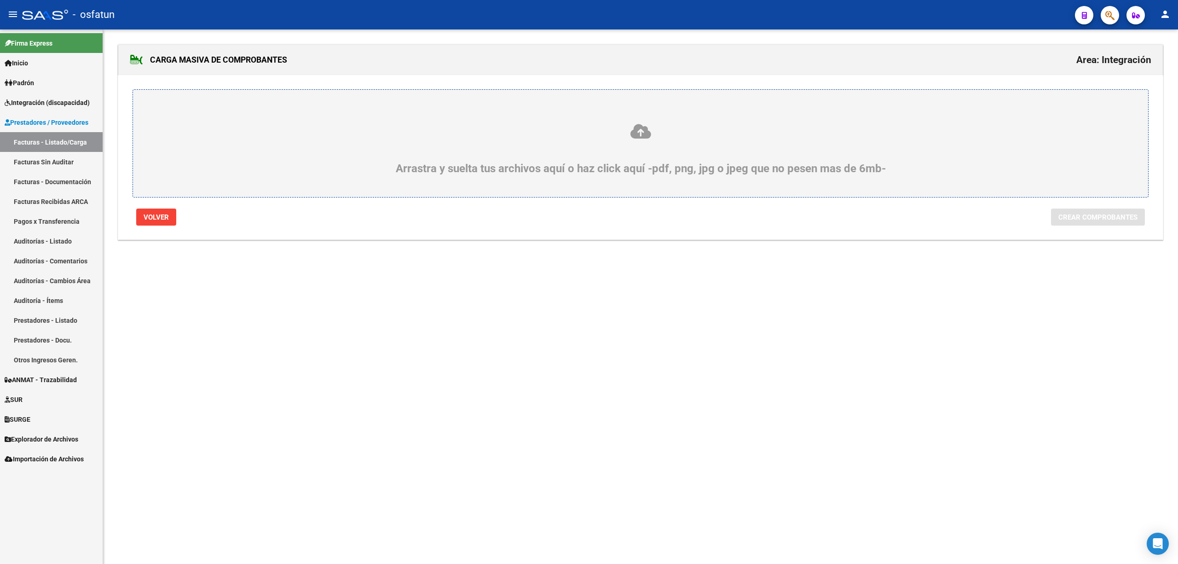
click at [437, 176] on div "Arrastra y suelta tus archivos aquí o haz click aquí -pdf, png, jpg o jpeg que …" at bounding box center [641, 143] width 1016 height 108
click at [585, 151] on div "Arrastra y suelta tus archivos aquí o haz click aquí -pdf, png, jpg o jpeg que …" at bounding box center [640, 149] width 971 height 52
click at [0, 0] on input "Arrastra y suelta tus archivos aquí o haz click aquí -pdf, png, jpg o jpeg que …" at bounding box center [0, 0] width 0 height 0
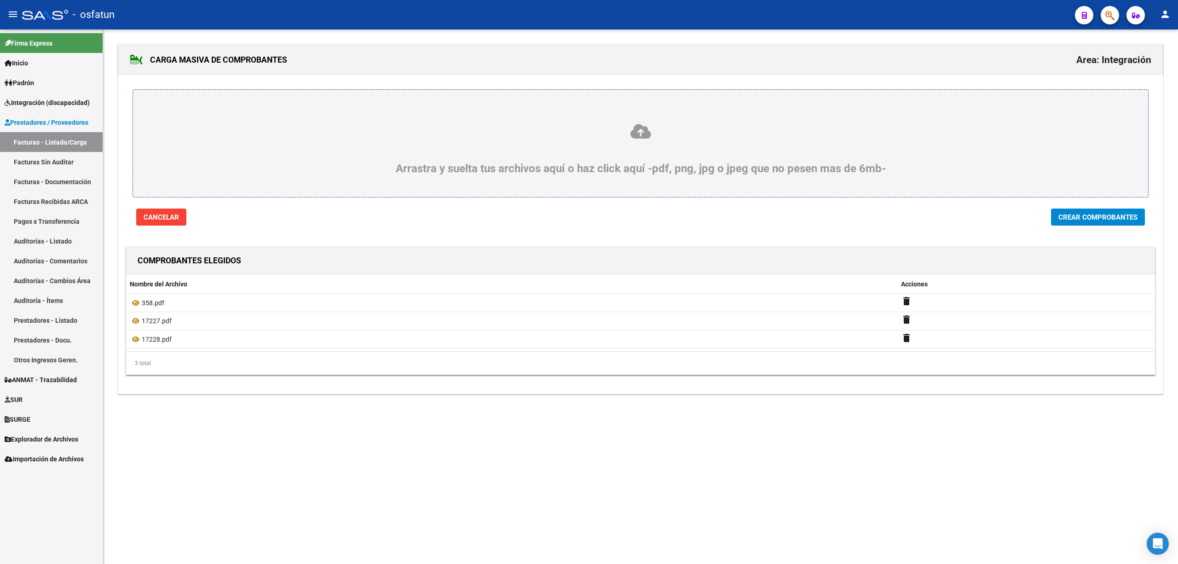
click at [1094, 219] on span "Crear Comprobantes" at bounding box center [1097, 217] width 79 height 8
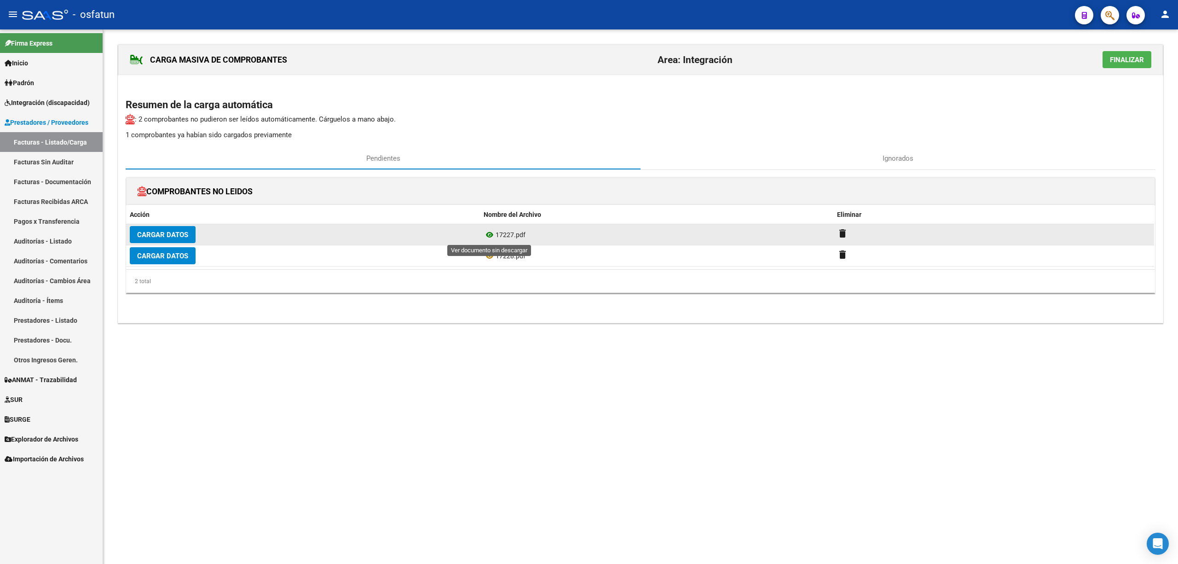
click at [491, 234] on icon at bounding box center [490, 234] width 12 height 11
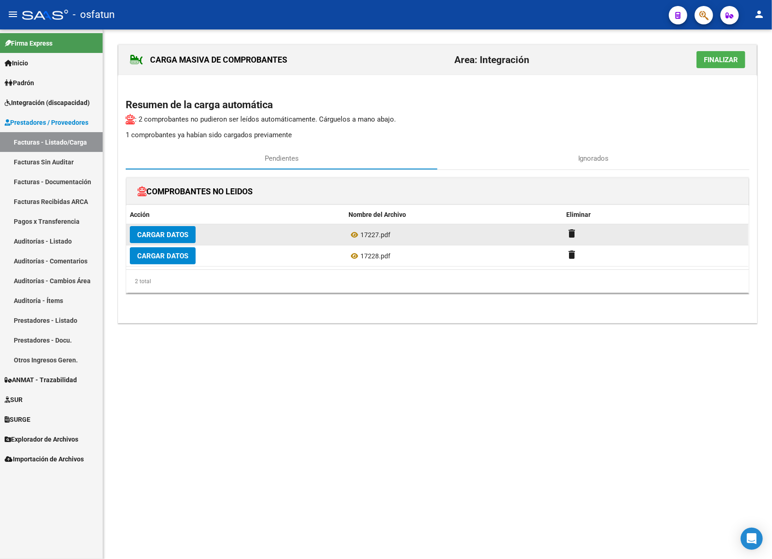
click at [171, 238] on span "Cargar Datos" at bounding box center [162, 235] width 51 height 8
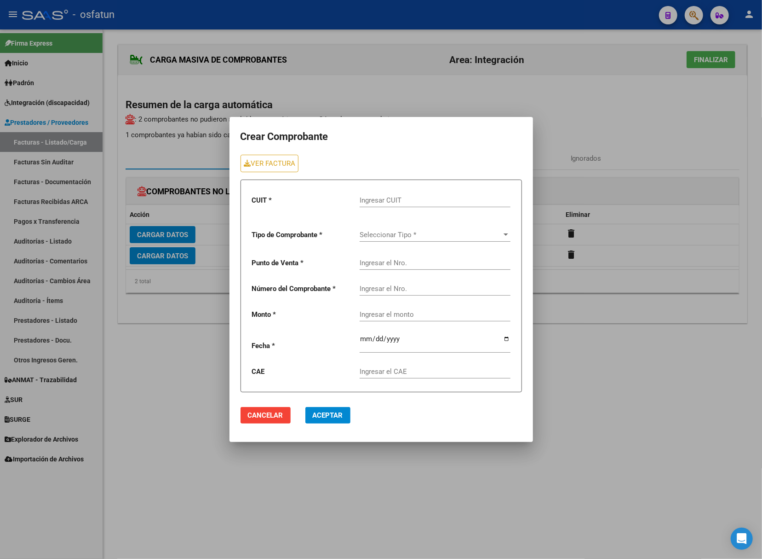
click at [385, 201] on input "Ingresar CUIT" at bounding box center [435, 200] width 151 height 8
type input "30-70868930-7"
click at [439, 228] on div "Seleccionar Tipo * Seleccionar Tipo *" at bounding box center [435, 232] width 151 height 20
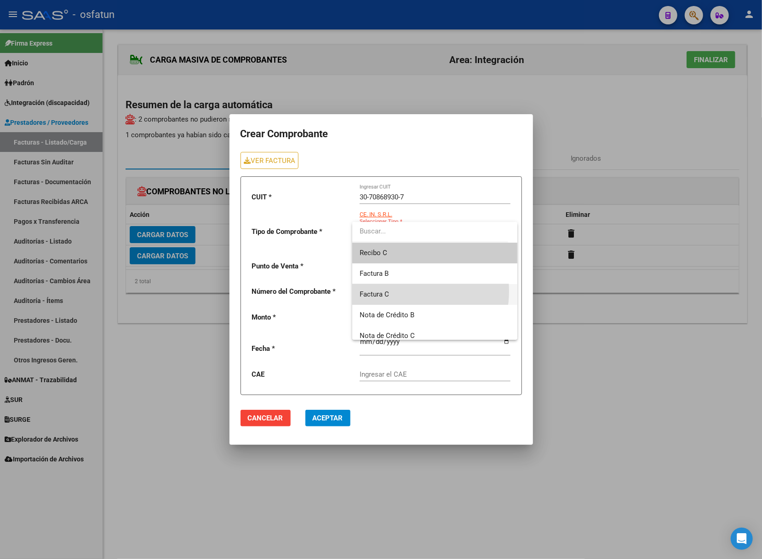
click at [400, 291] on span "Factura C" at bounding box center [435, 294] width 150 height 21
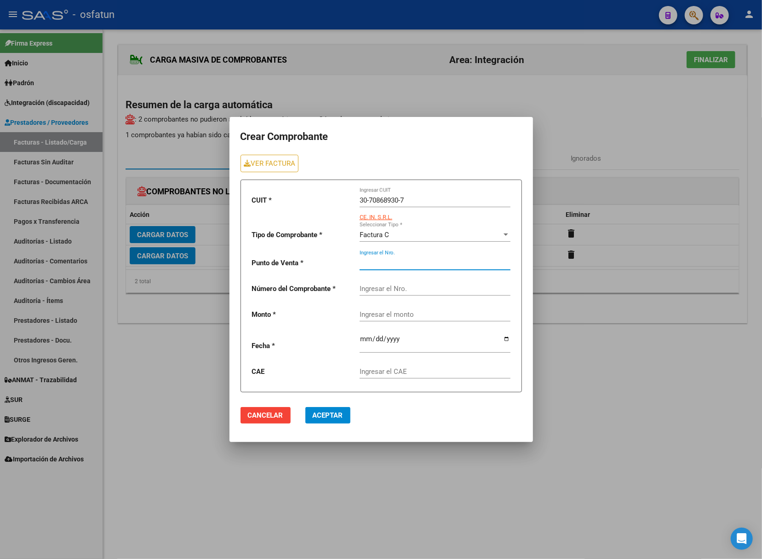
click at [387, 260] on input "Ingresar el Nro." at bounding box center [435, 263] width 151 height 8
type input "4"
type input "17227"
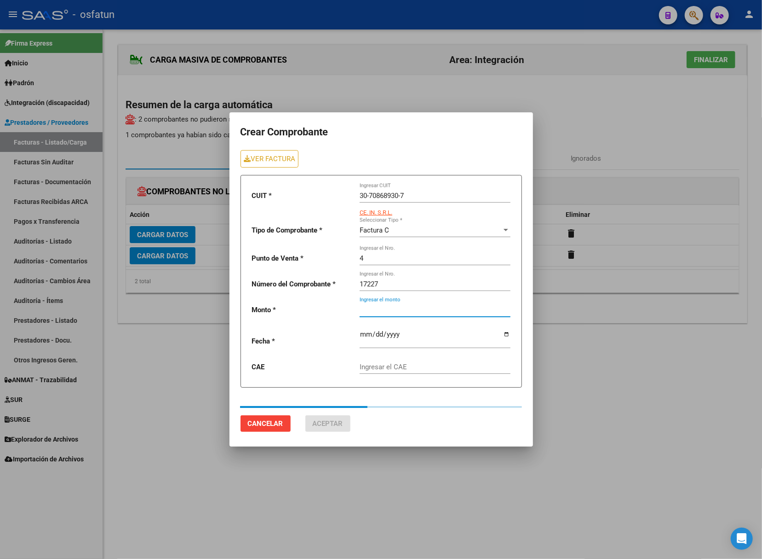
type input "261883.04"
type input "2025-09-03"
type input "75367694598956"
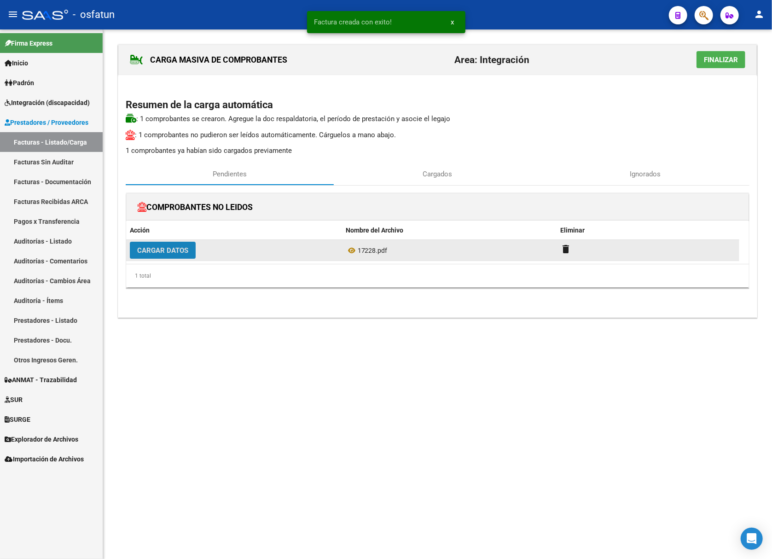
click at [176, 253] on span "Cargar Datos" at bounding box center [162, 250] width 51 height 8
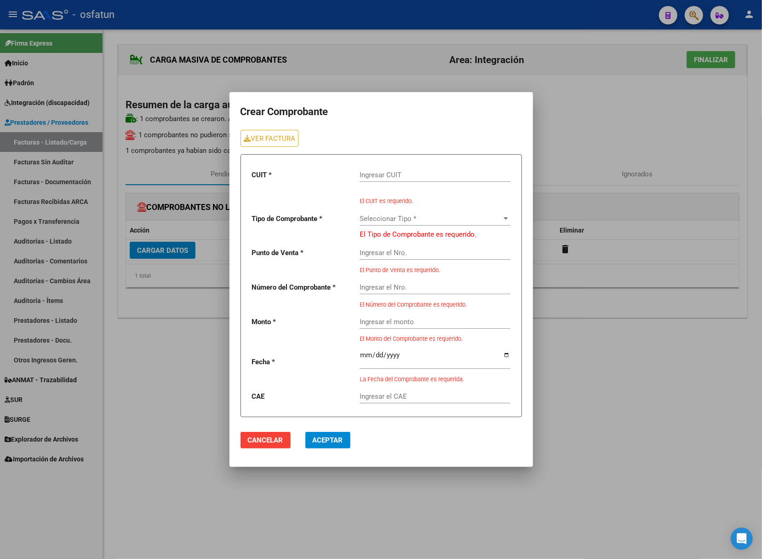
click at [654, 173] on div at bounding box center [381, 279] width 762 height 559
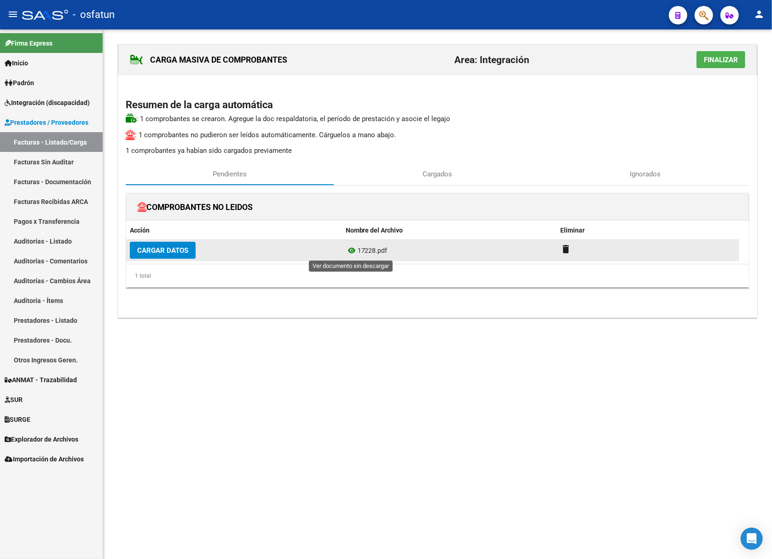
click at [350, 251] on icon at bounding box center [352, 250] width 12 height 11
click at [165, 254] on span "Cargar Datos" at bounding box center [162, 250] width 51 height 8
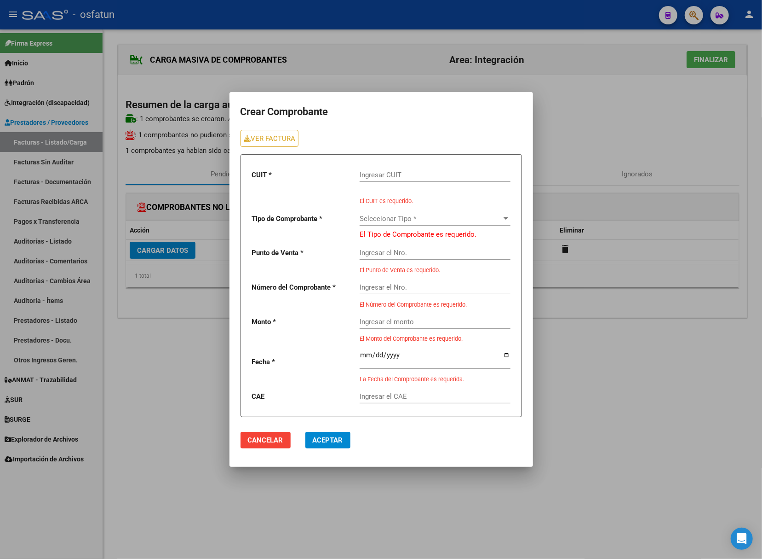
click at [432, 171] on input "Ingresar CUIT" at bounding box center [435, 175] width 151 height 8
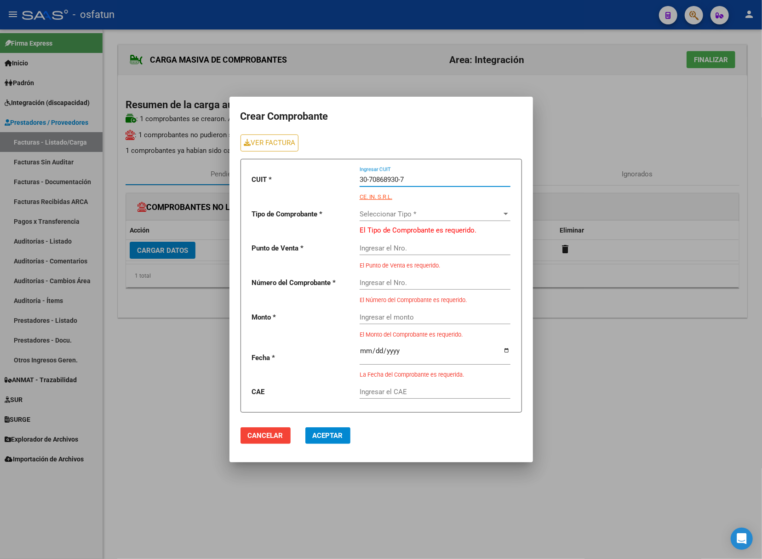
type input "30-70868930-7"
click at [422, 217] on span "Seleccionar Tipo *" at bounding box center [431, 214] width 143 height 8
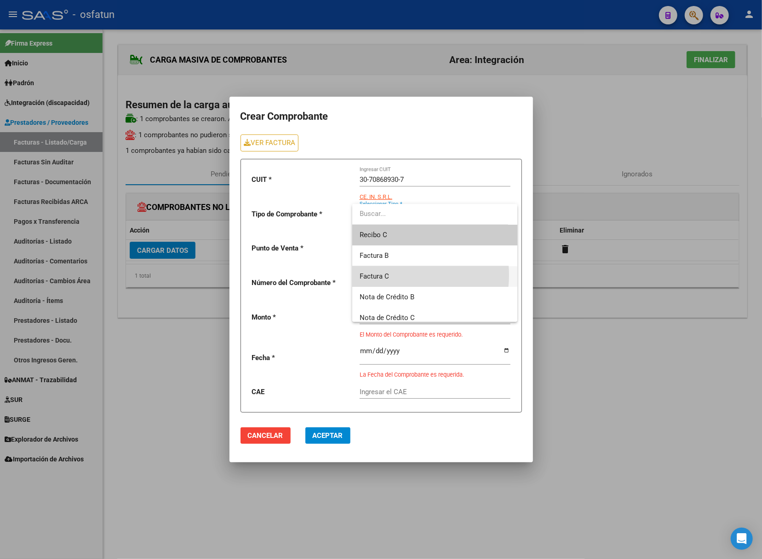
click at [399, 275] on span "Factura C" at bounding box center [435, 276] width 150 height 21
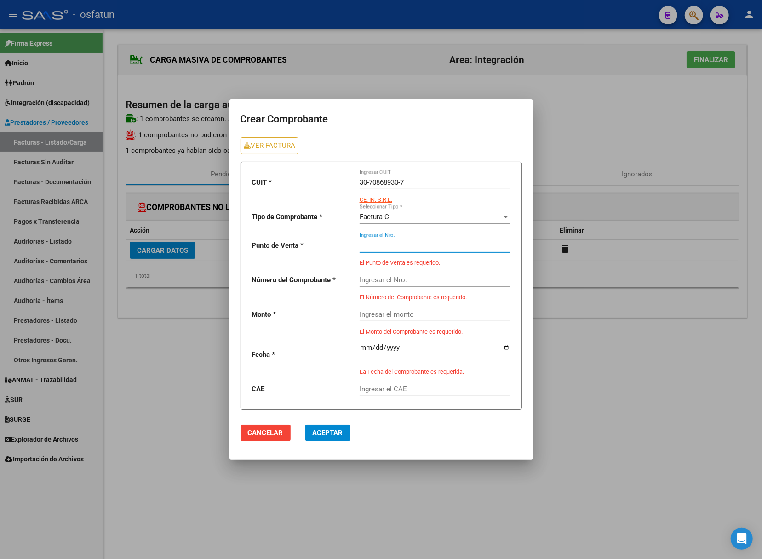
click at [396, 249] on input "Ingresar el Nro." at bounding box center [435, 245] width 151 height 8
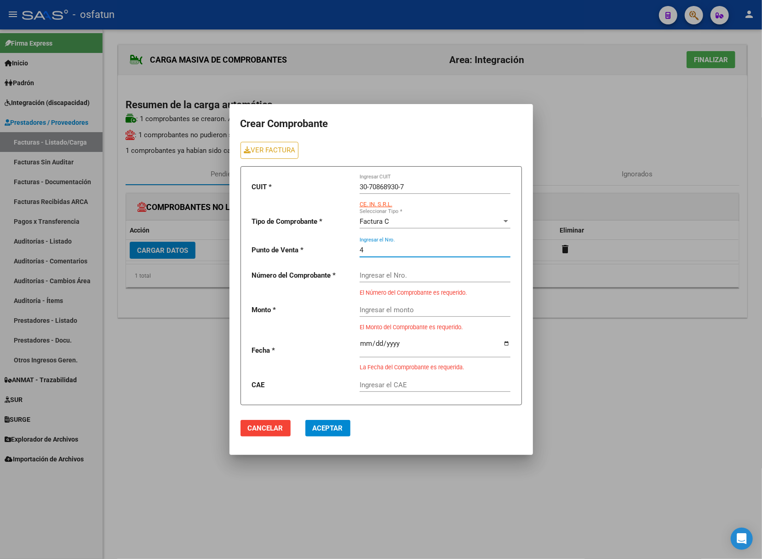
type input "4"
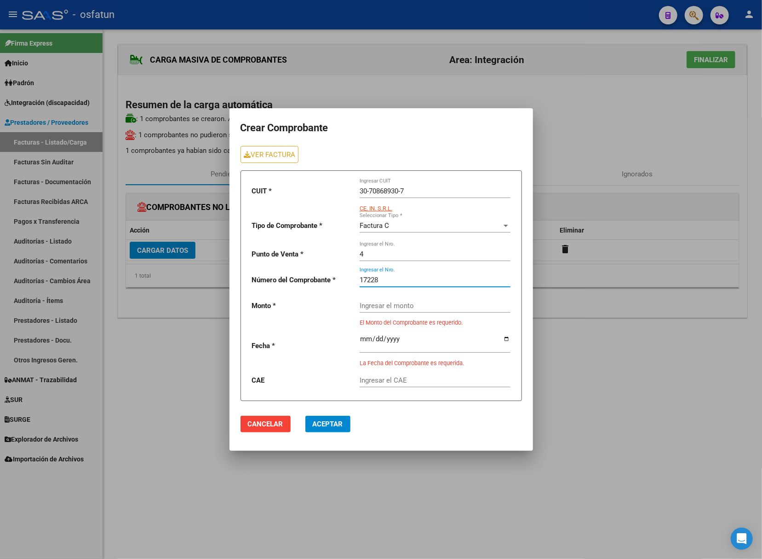
type input "17228"
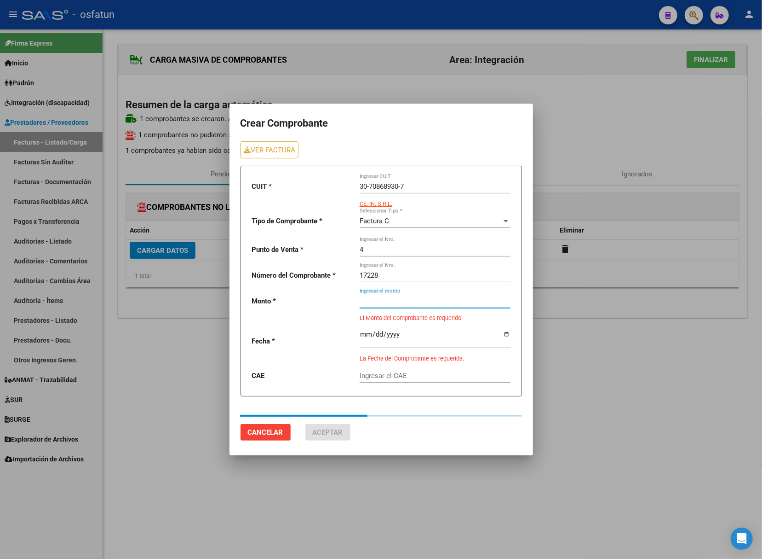
type input "475830.36"
type input "2025-09-03"
type input "75367694707237"
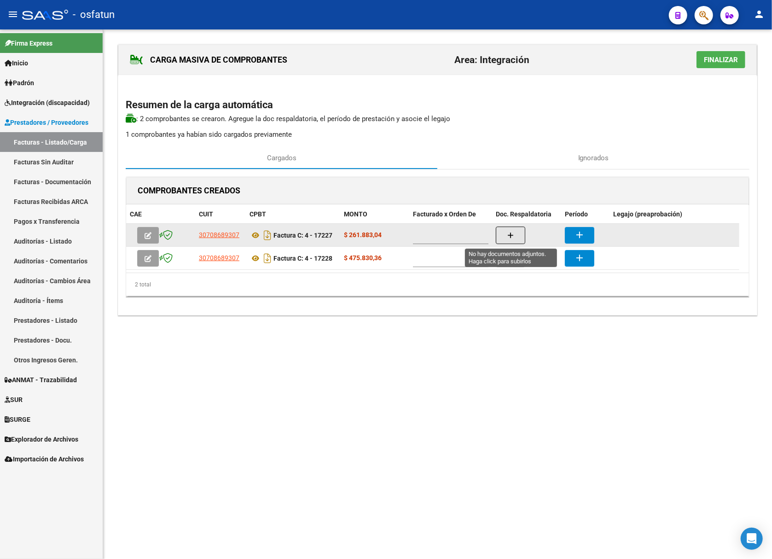
click at [520, 233] on button "button" at bounding box center [510, 234] width 29 height 17
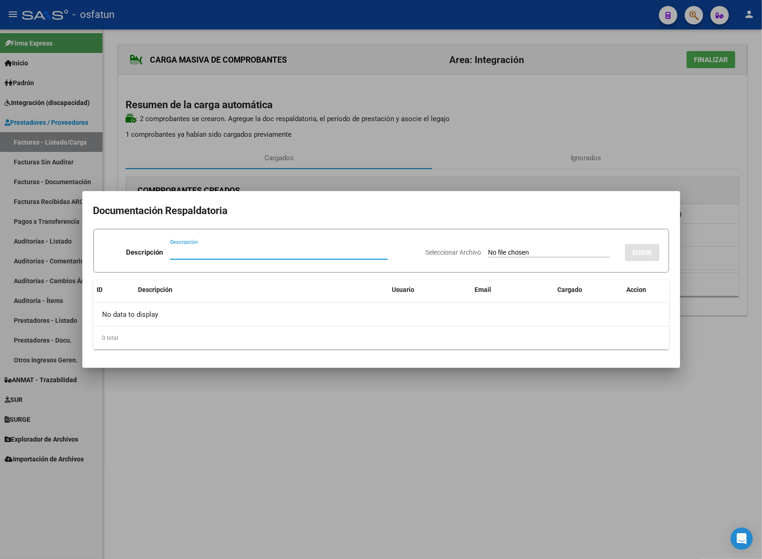
click at [556, 254] on input "Seleccionar Archivo" at bounding box center [550, 252] width 122 height 9
type input "C:\fakepath\17227 plani.pdf"
click at [259, 248] on input "Descripción" at bounding box center [252, 252] width 181 height 8
type input "Planilla"
click at [637, 253] on span "SUBIR" at bounding box center [643, 252] width 20 height 8
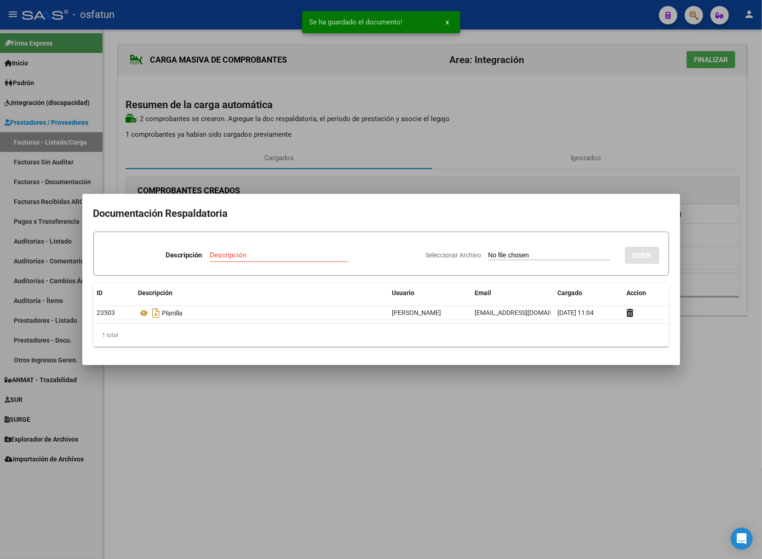
click at [374, 387] on div at bounding box center [381, 279] width 762 height 559
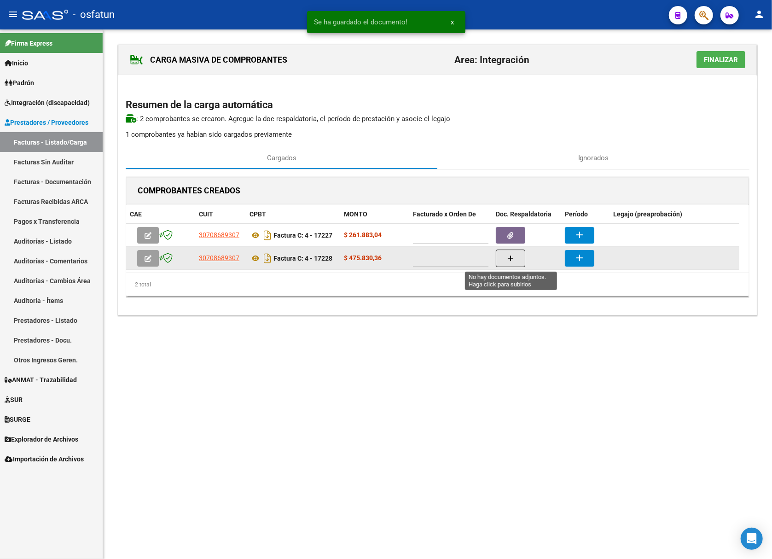
click at [512, 258] on icon "button" at bounding box center [510, 258] width 6 height 7
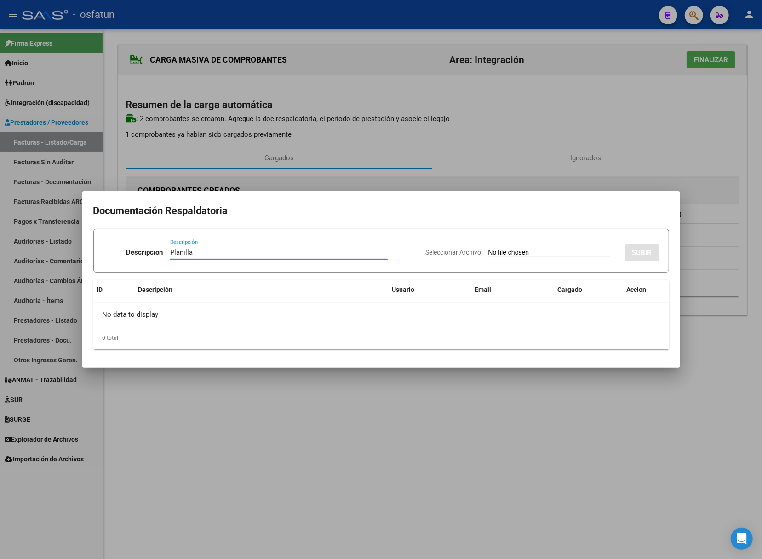
type input "Planilla"
click at [491, 249] on input "Seleccionar Archivo" at bounding box center [550, 252] width 122 height 9
type input "C:\fakepath\17228 plani.pdf"
click at [635, 249] on span "SUBIR" at bounding box center [643, 252] width 20 height 8
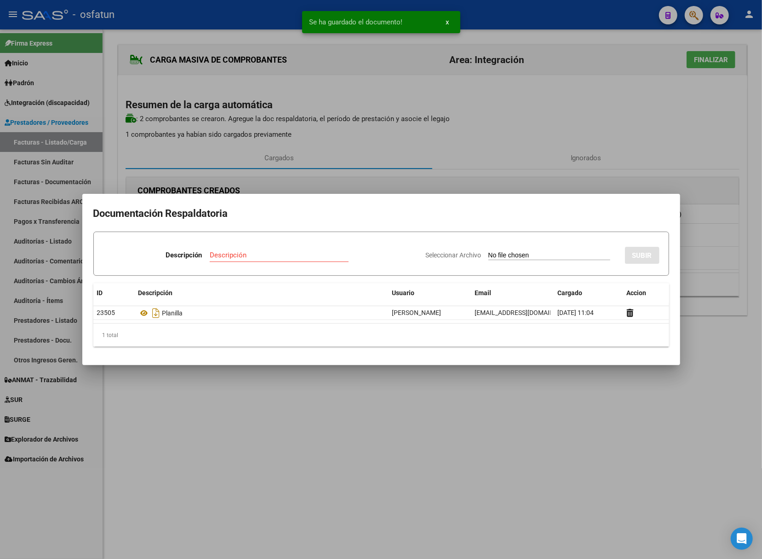
click at [744, 351] on div at bounding box center [381, 279] width 762 height 559
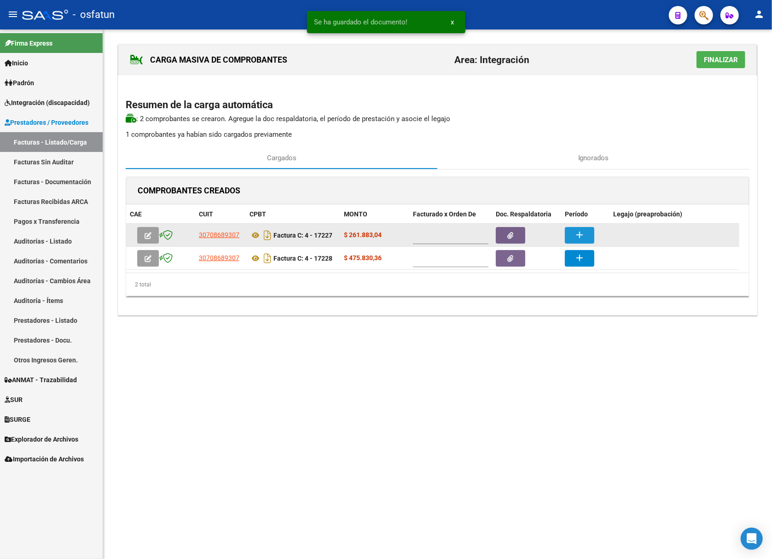
click at [584, 237] on mat-icon "add" at bounding box center [579, 234] width 11 height 11
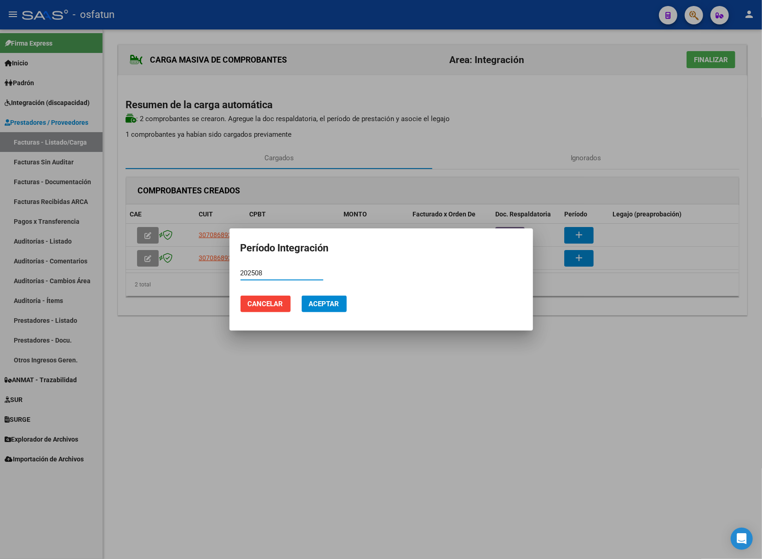
type input "202508"
click at [335, 304] on span "Aceptar" at bounding box center [324, 304] width 30 height 8
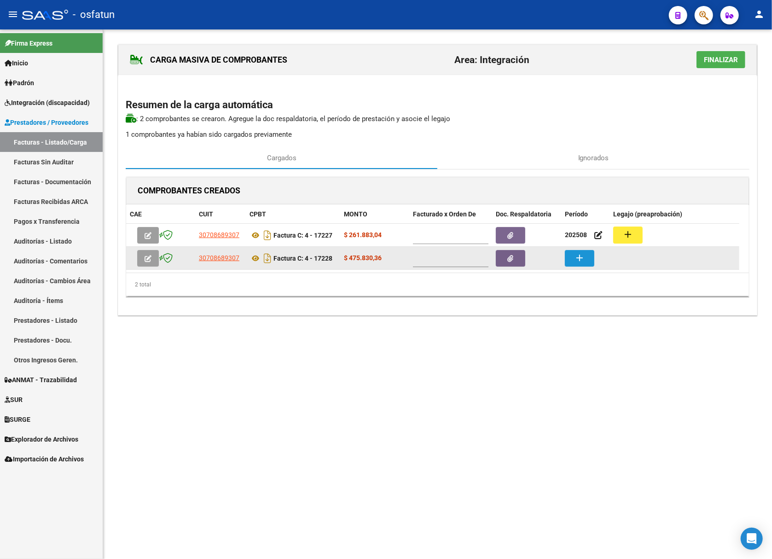
click at [588, 256] on button "add" at bounding box center [579, 258] width 29 height 17
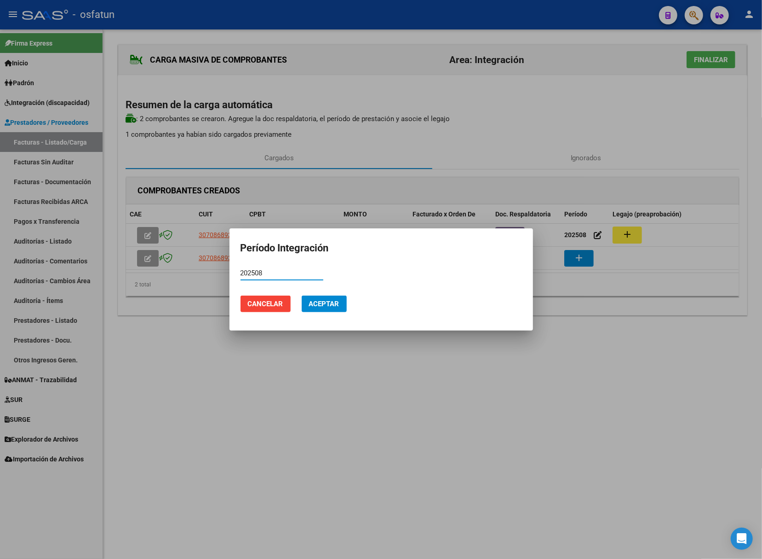
type input "202508"
click at [321, 298] on button "Aceptar" at bounding box center [324, 303] width 45 height 17
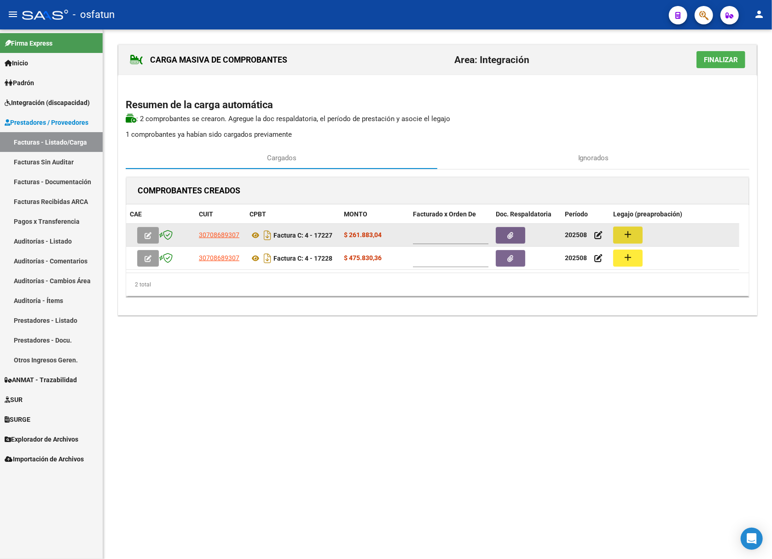
click at [619, 238] on button "add" at bounding box center [627, 234] width 29 height 17
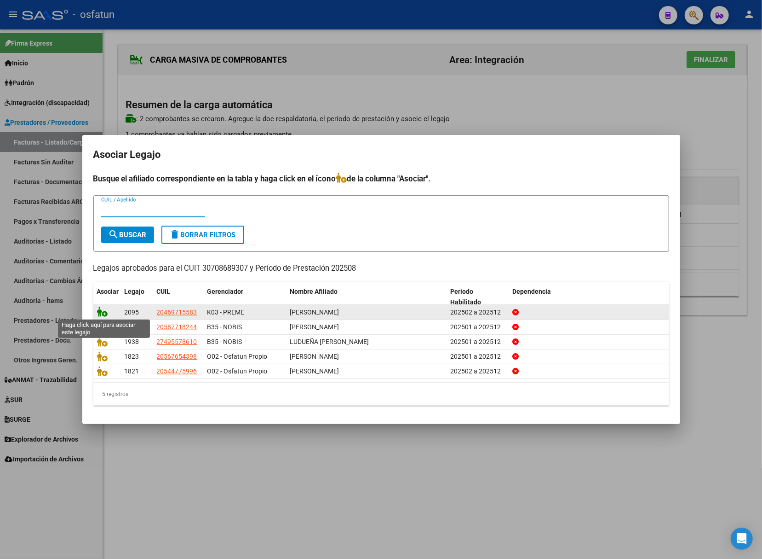
click at [104, 313] on icon at bounding box center [102, 311] width 11 height 10
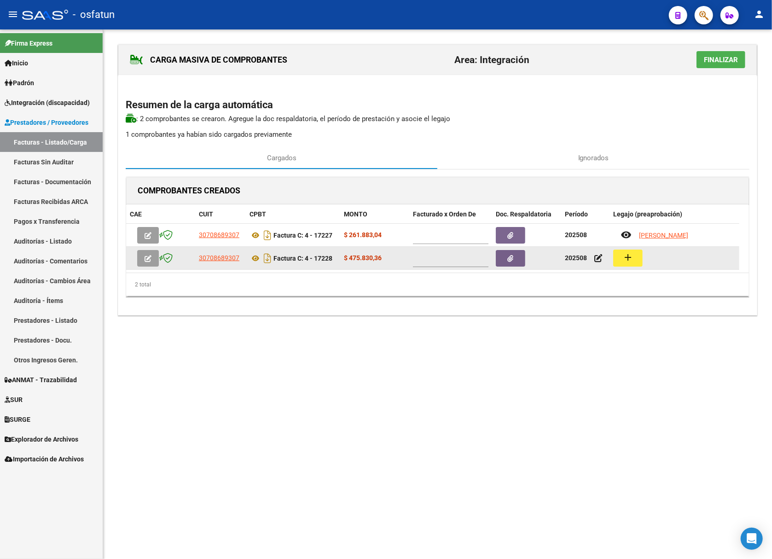
click at [629, 253] on mat-icon "add" at bounding box center [627, 257] width 11 height 11
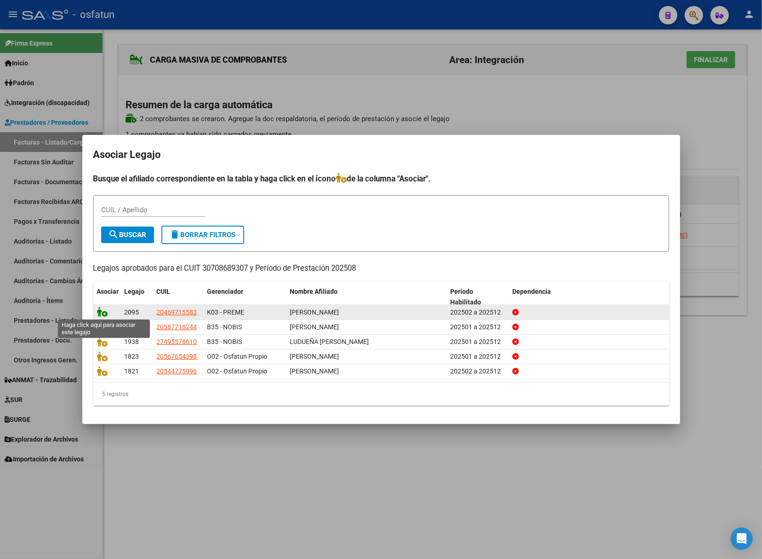
click at [102, 310] on icon at bounding box center [102, 311] width 11 height 10
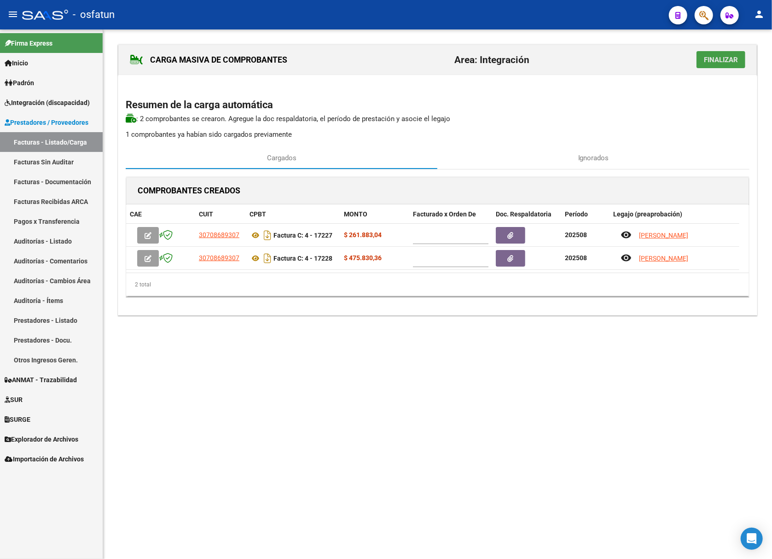
click at [726, 64] on span "Finalizar" at bounding box center [721, 60] width 34 height 8
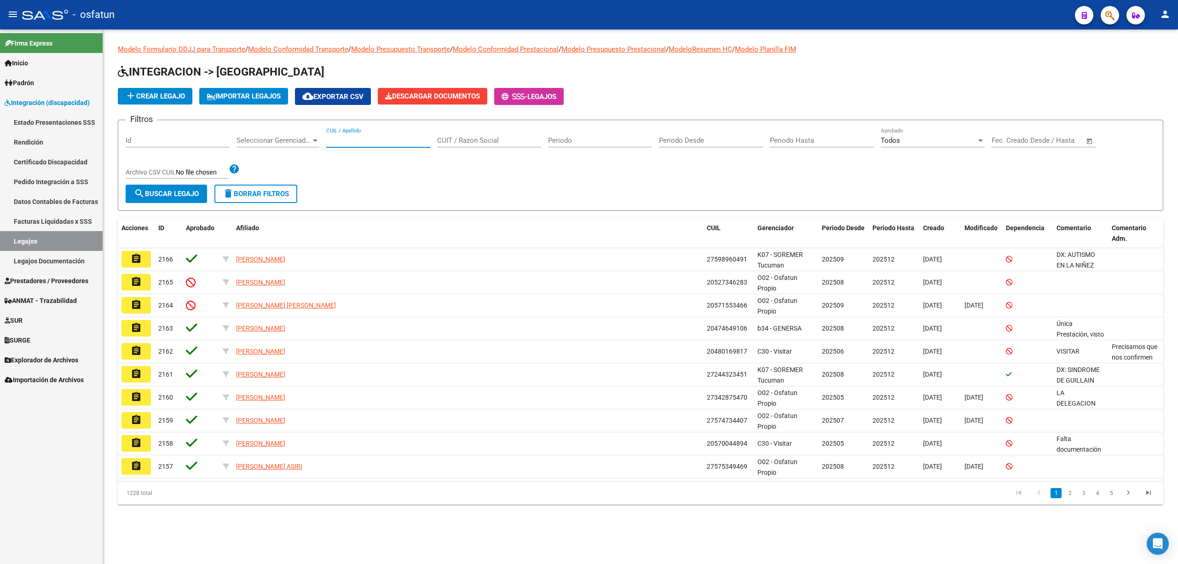
click at [346, 141] on input "CUIL / Apellido" at bounding box center [378, 140] width 104 height 8
paste input "55064211"
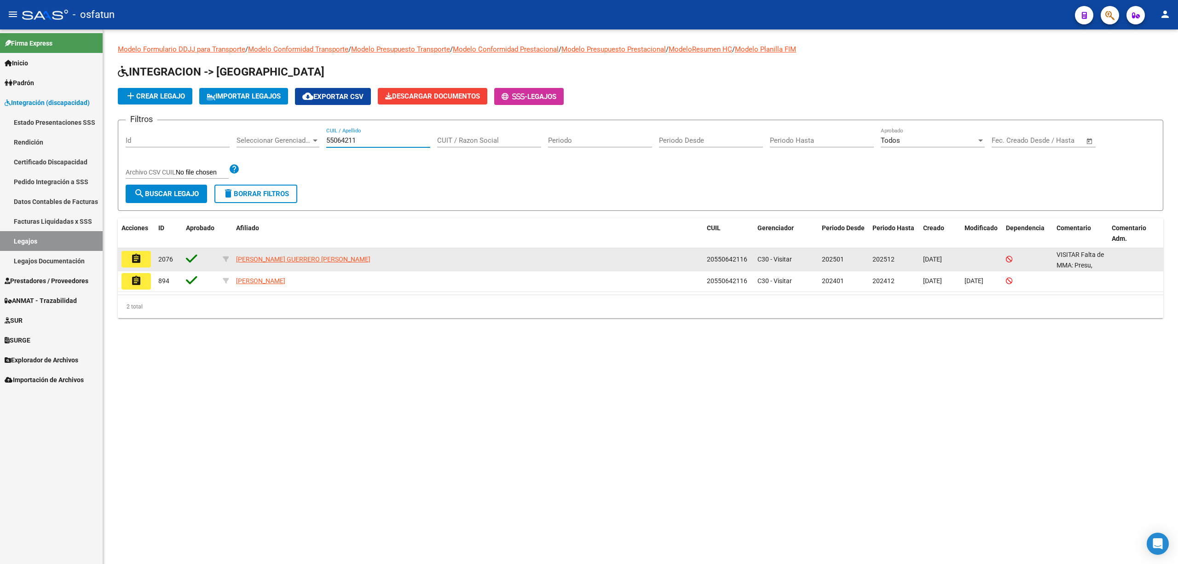
type input "55064211"
click at [142, 259] on button "assignment" at bounding box center [135, 259] width 29 height 17
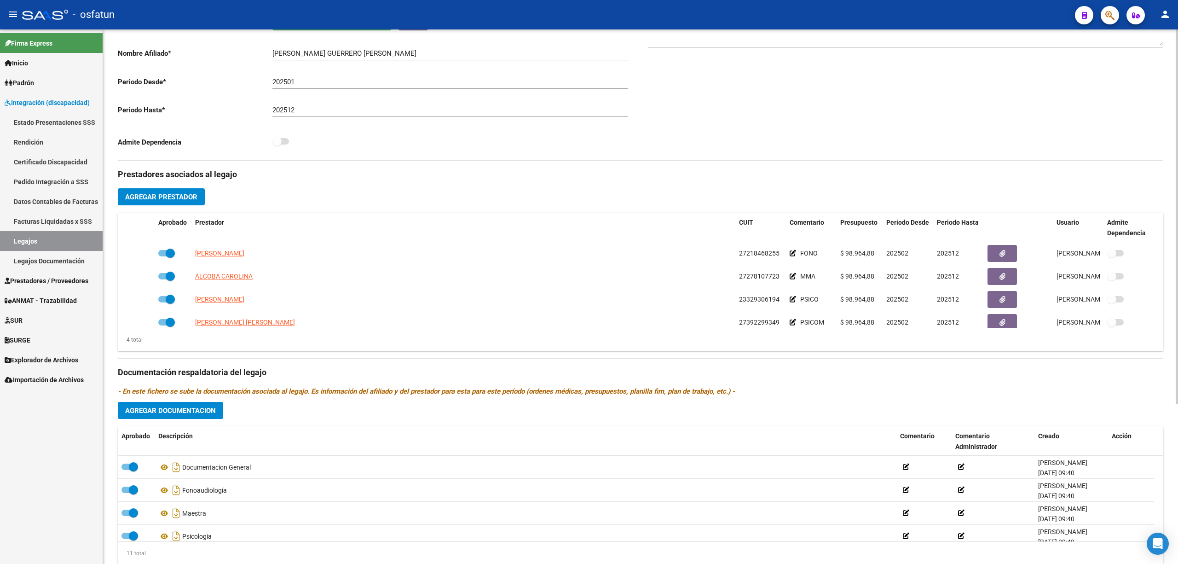
scroll to position [228, 0]
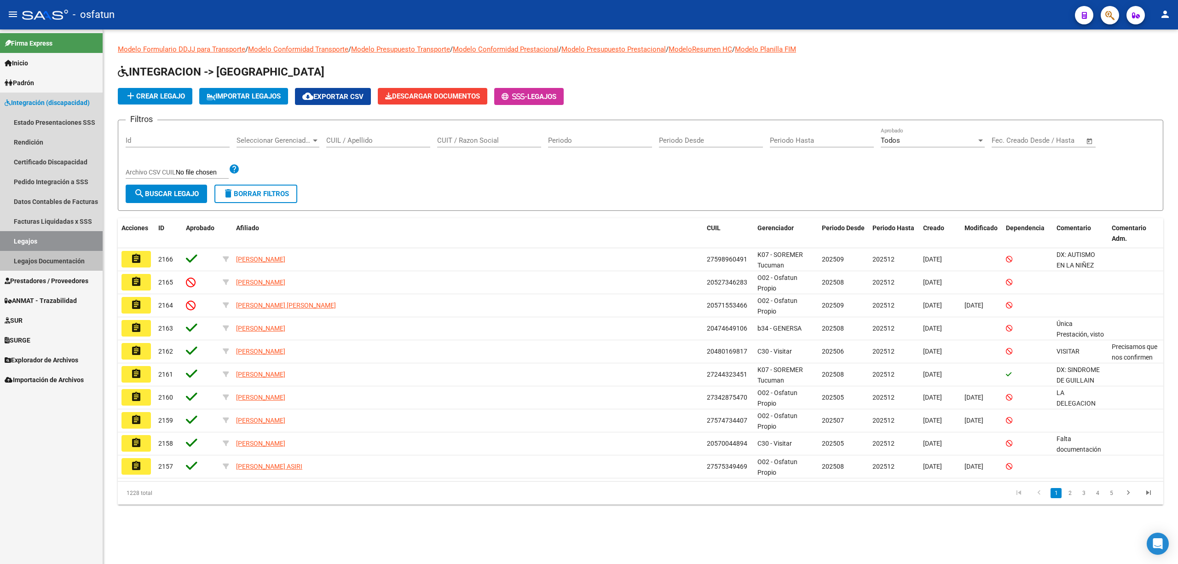
click at [59, 264] on link "Legajos Documentación" at bounding box center [51, 261] width 103 height 20
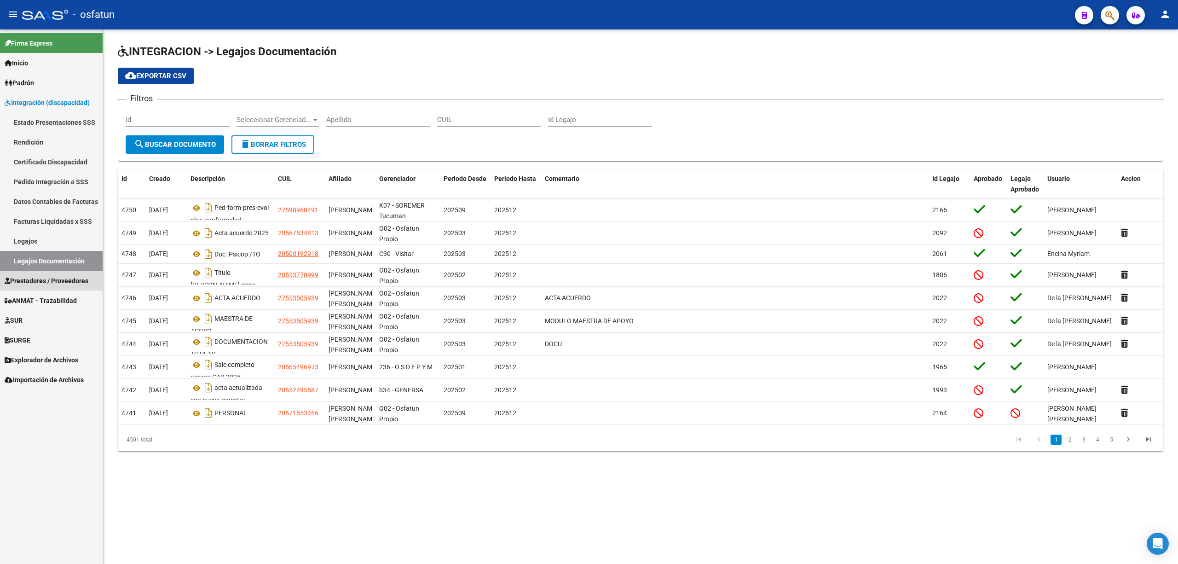
click at [57, 285] on span "Prestadores / Proveedores" at bounding box center [47, 281] width 84 height 10
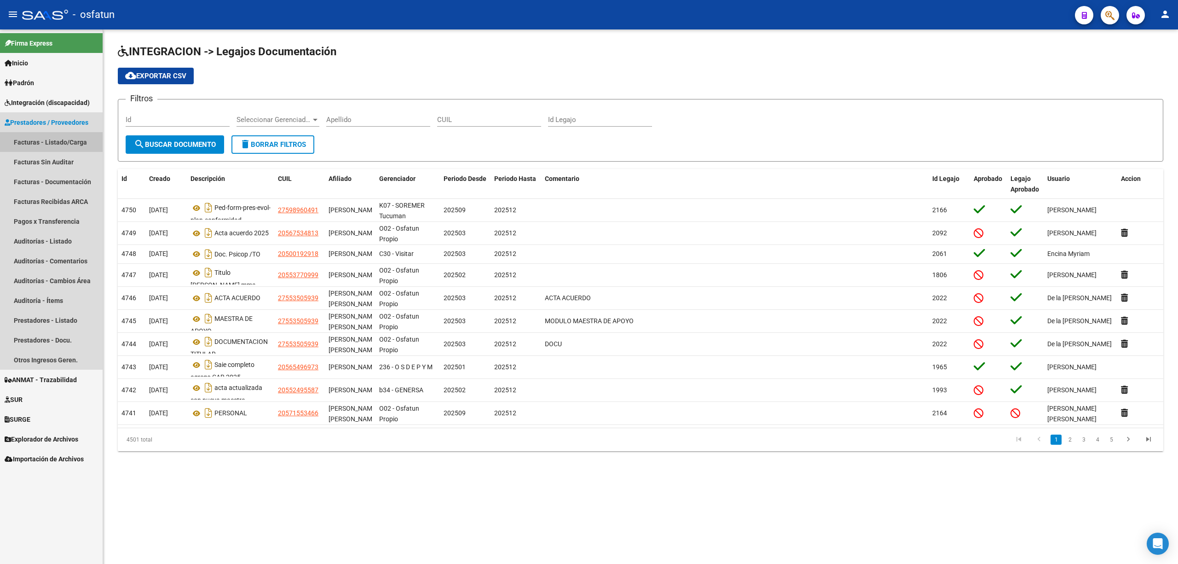
click at [66, 142] on link "Facturas - Listado/Carga" at bounding box center [51, 142] width 103 height 20
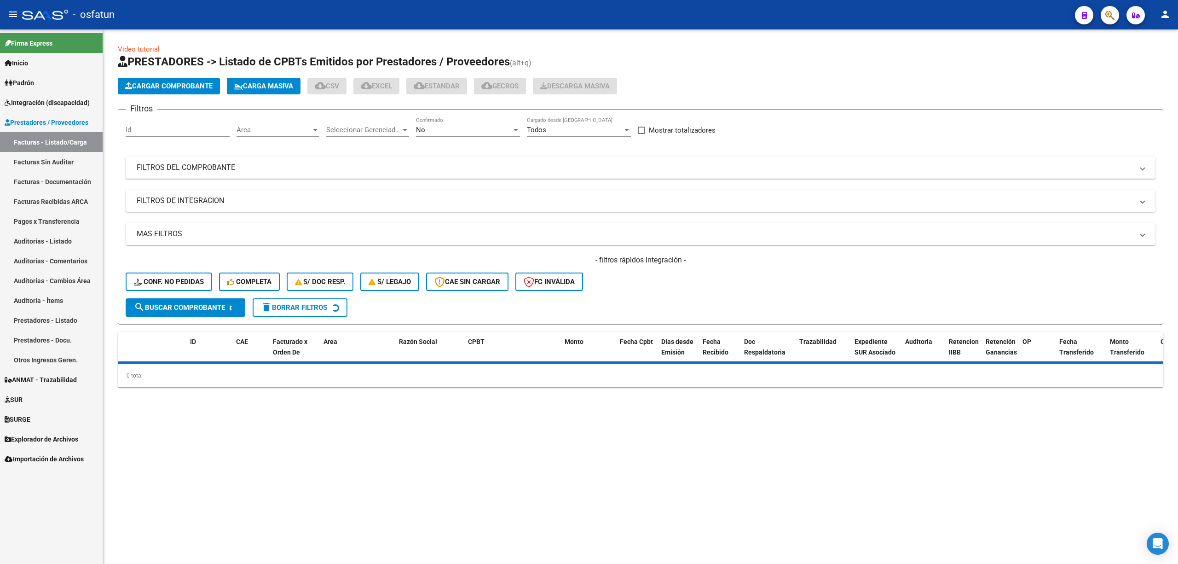
click at [446, 127] on div "No" at bounding box center [464, 130] width 96 height 8
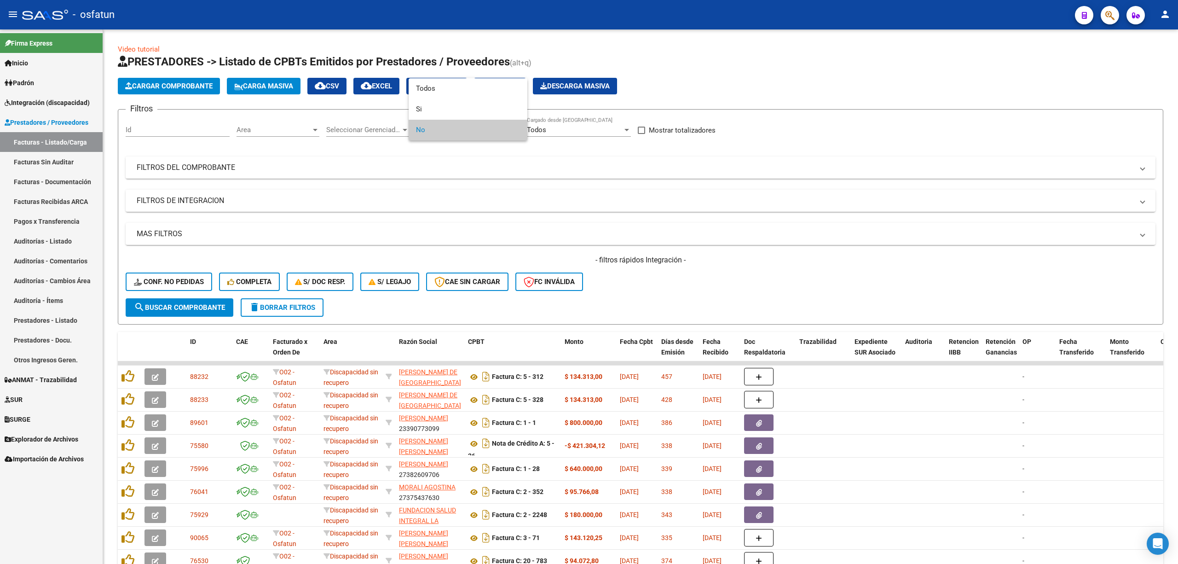
click at [192, 166] on div at bounding box center [589, 282] width 1178 height 564
click at [208, 175] on mat-expansion-panel-header "FILTROS DEL COMPROBANTE" at bounding box center [641, 167] width 1030 height 22
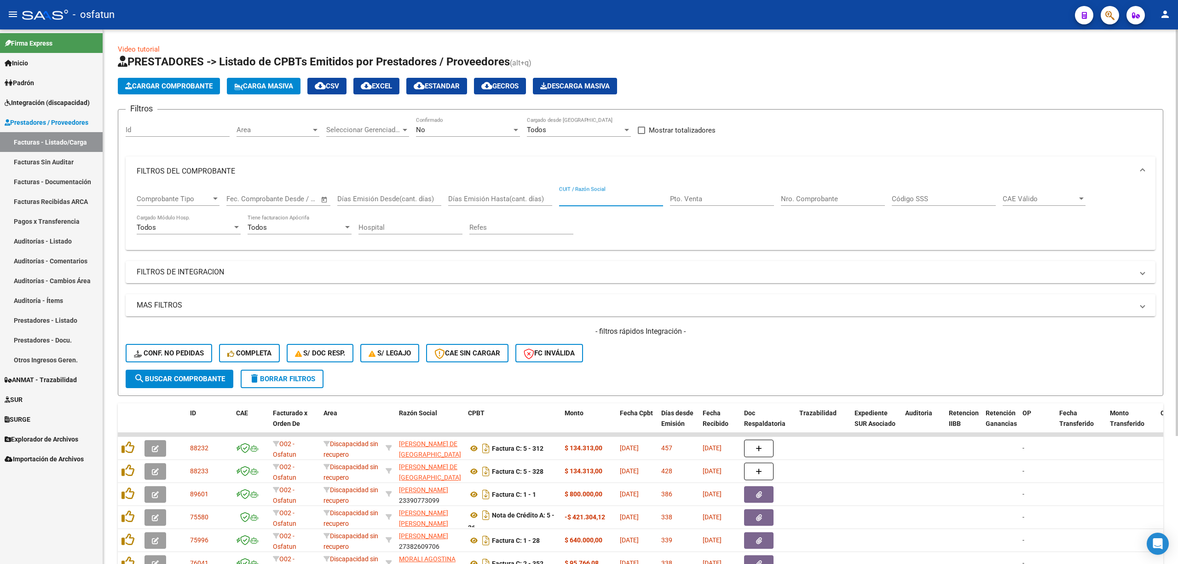
click at [608, 202] on input "CUIT / Razón Social" at bounding box center [611, 199] width 104 height 8
paste input "Mosoni"
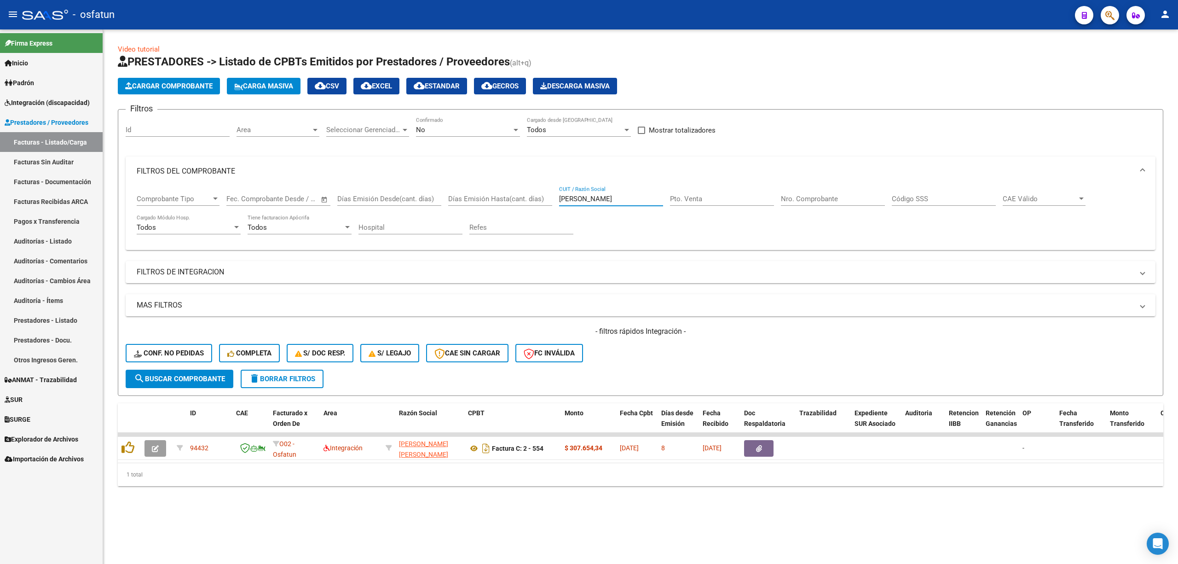
type input "Mosoni"
click at [34, 157] on link "Facturas Sin Auditar" at bounding box center [51, 162] width 103 height 20
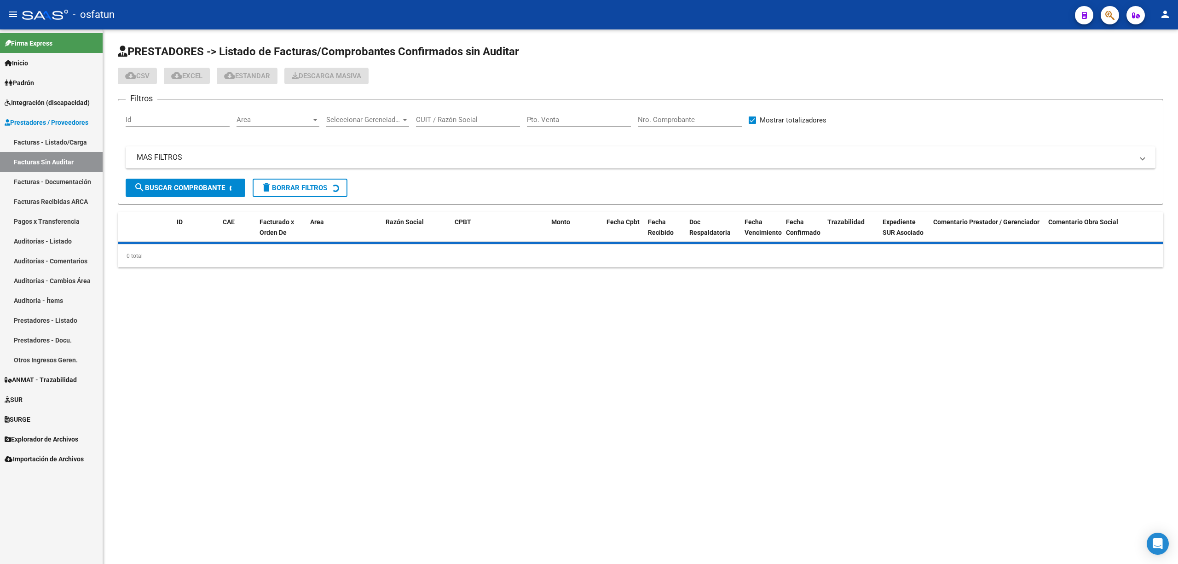
click at [50, 93] on link "Integración (discapacidad)" at bounding box center [51, 102] width 103 height 20
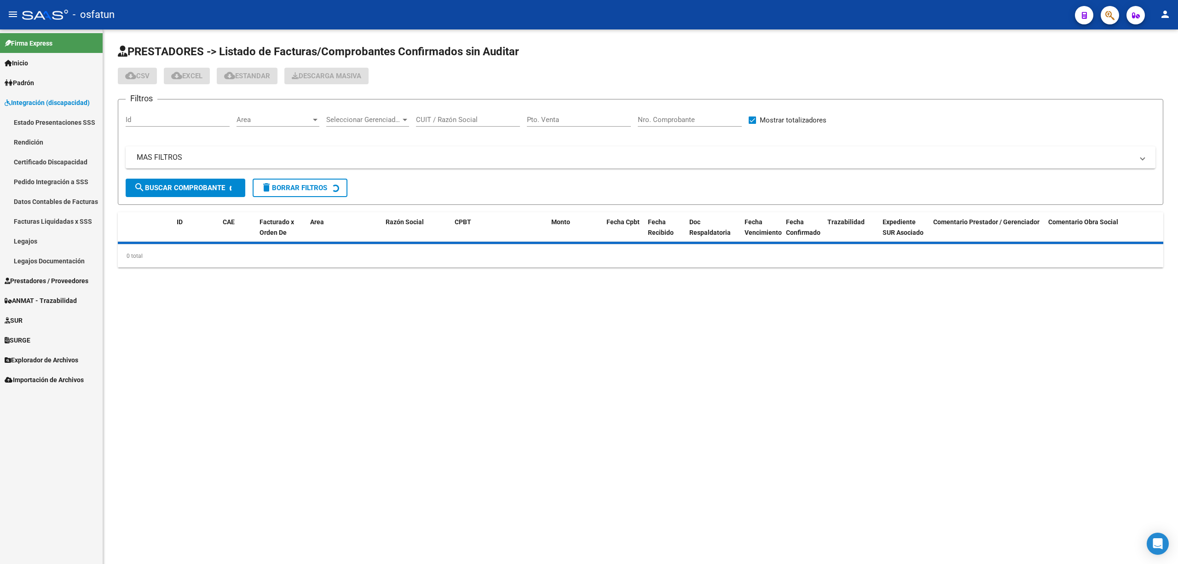
click at [47, 236] on link "Legajos" at bounding box center [51, 241] width 103 height 20
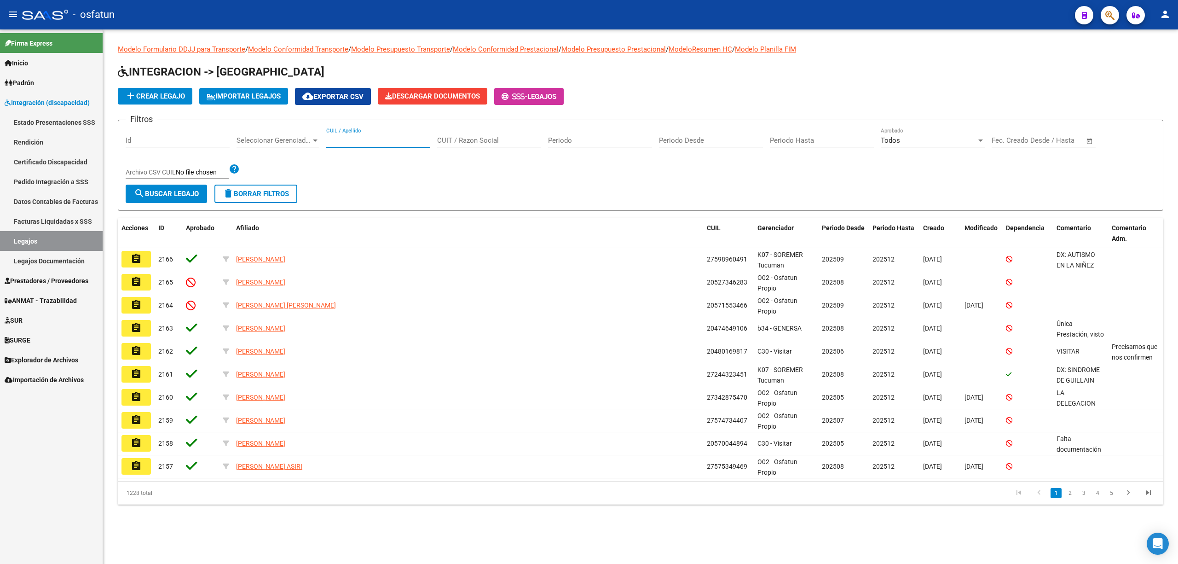
click at [354, 141] on input "CUIL / Apellido" at bounding box center [378, 140] width 104 height 8
paste input "Fernandez"
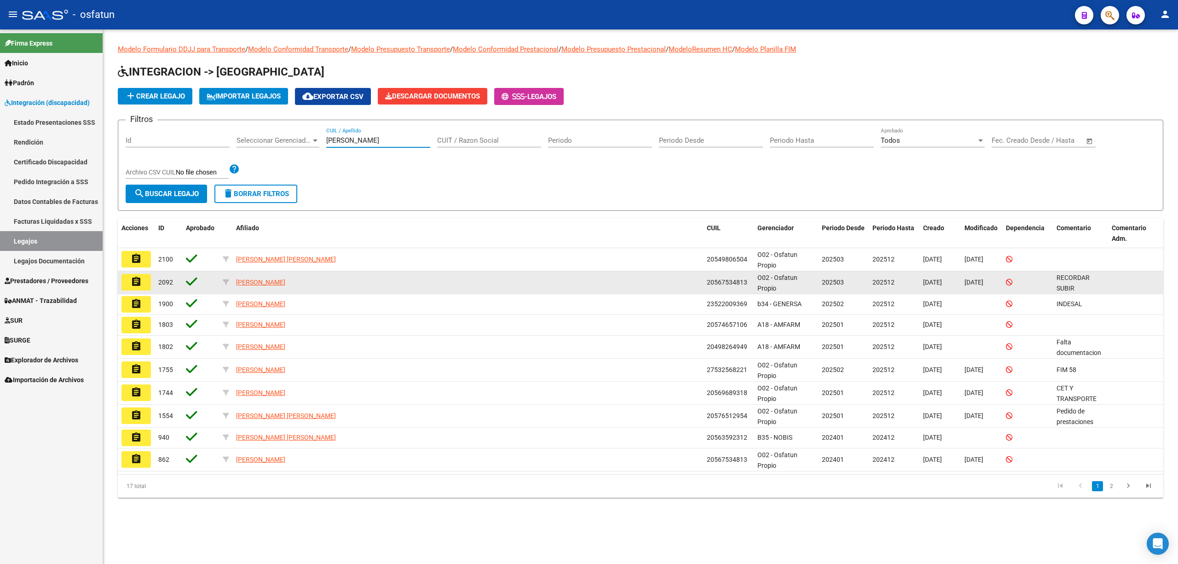
type input "Fernandez"
click at [131, 282] on mat-icon "assignment" at bounding box center [136, 281] width 11 height 11
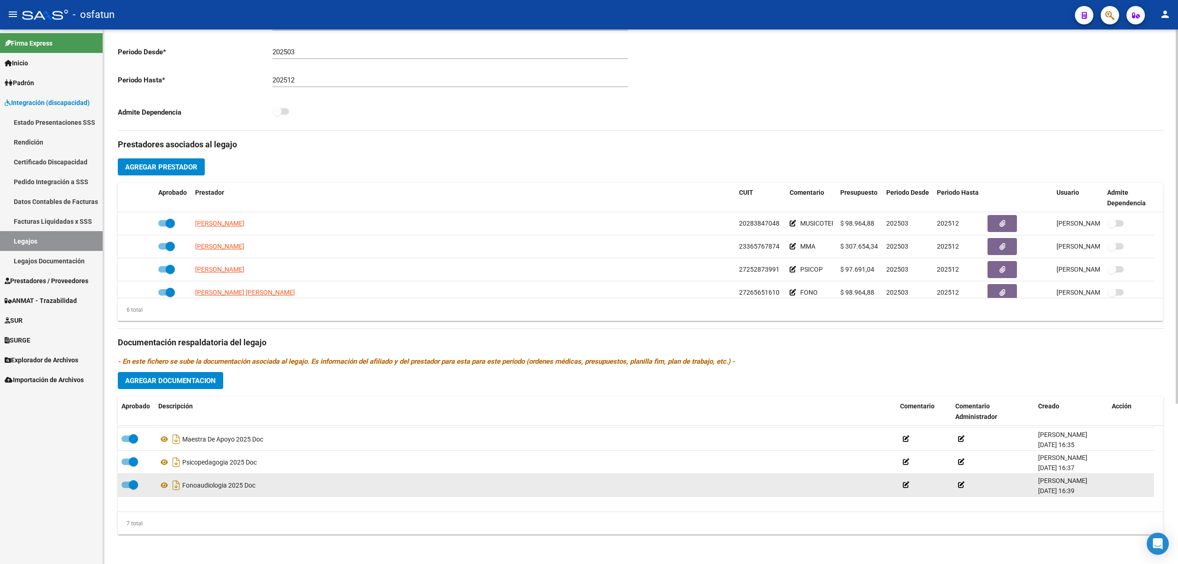
scroll to position [78, 0]
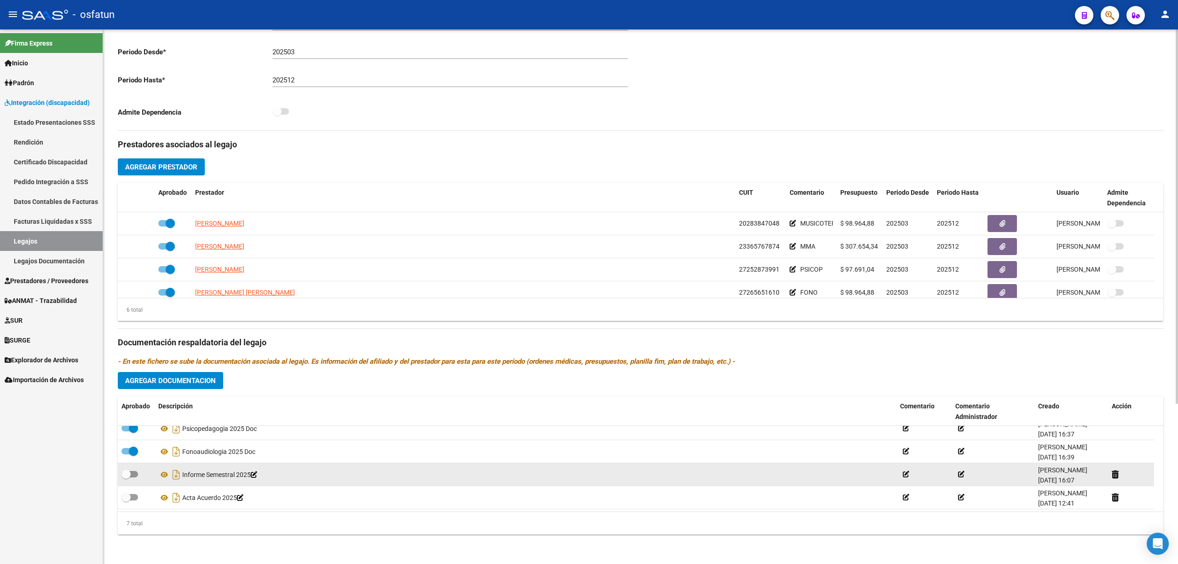
click at [133, 478] on label at bounding box center [129, 473] width 17 height 11
click at [126, 478] on input "checkbox" at bounding box center [126, 477] width 0 height 0
checkbox input "true"
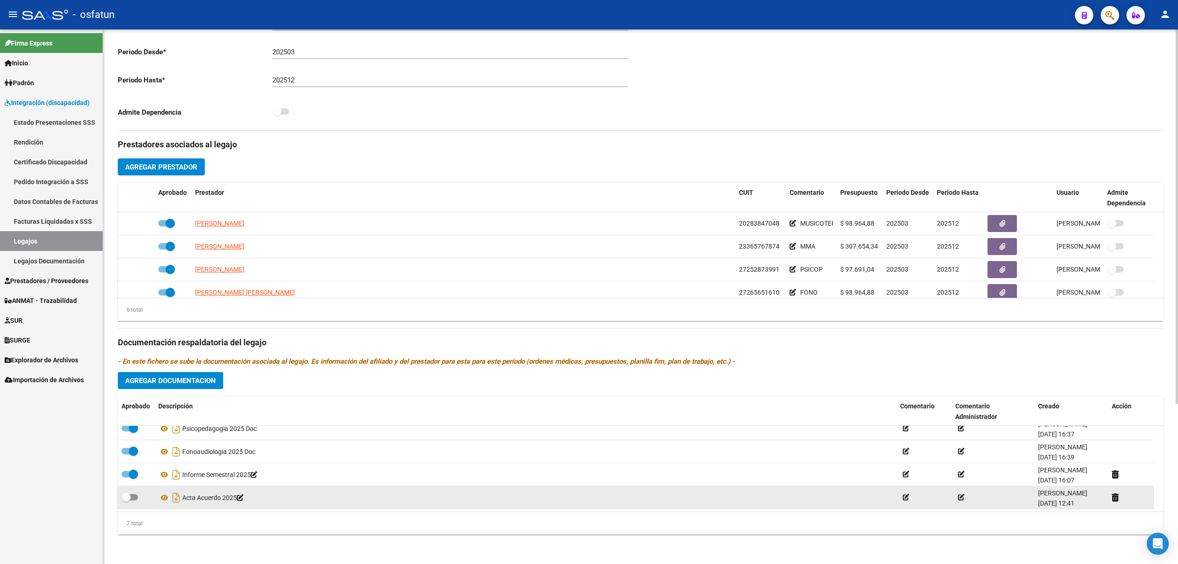
click at [133, 492] on label at bounding box center [129, 496] width 17 height 11
click at [126, 500] on input "checkbox" at bounding box center [126, 500] width 0 height 0
checkbox input "true"
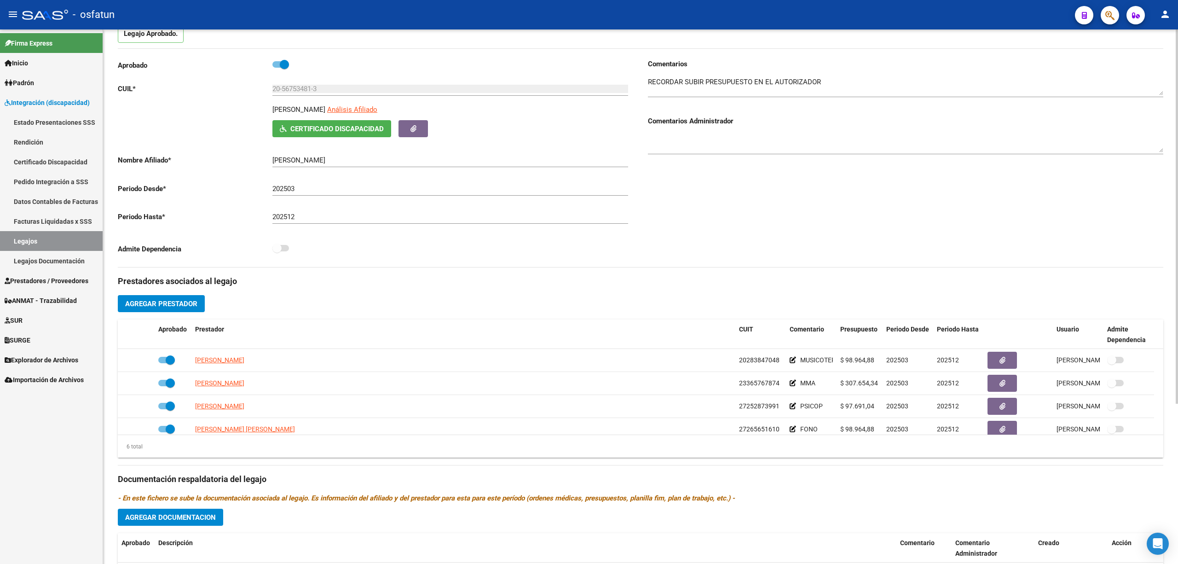
scroll to position [0, 0]
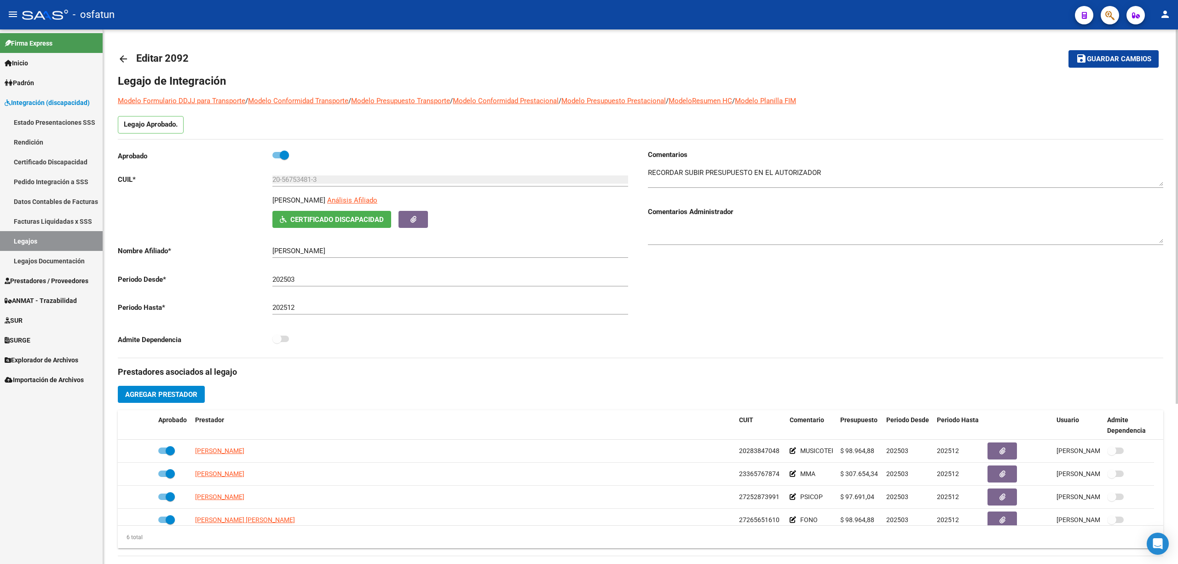
click at [1142, 65] on button "save Guardar cambios" at bounding box center [1113, 58] width 90 height 17
click at [1133, 68] on mat-toolbar-row "save Guardar cambios" at bounding box center [1050, 58] width 215 height 29
click at [733, 175] on textarea at bounding box center [905, 176] width 515 height 18
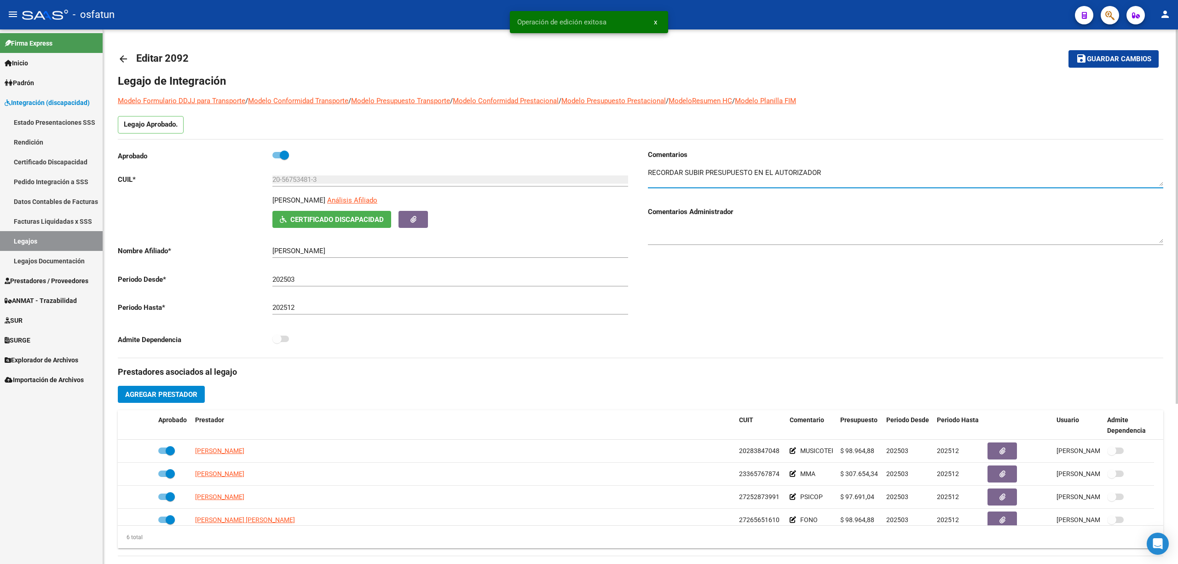
click at [733, 175] on textarea at bounding box center [905, 176] width 515 height 18
click at [1102, 55] on span "Guardar cambios" at bounding box center [1119, 59] width 64 height 8
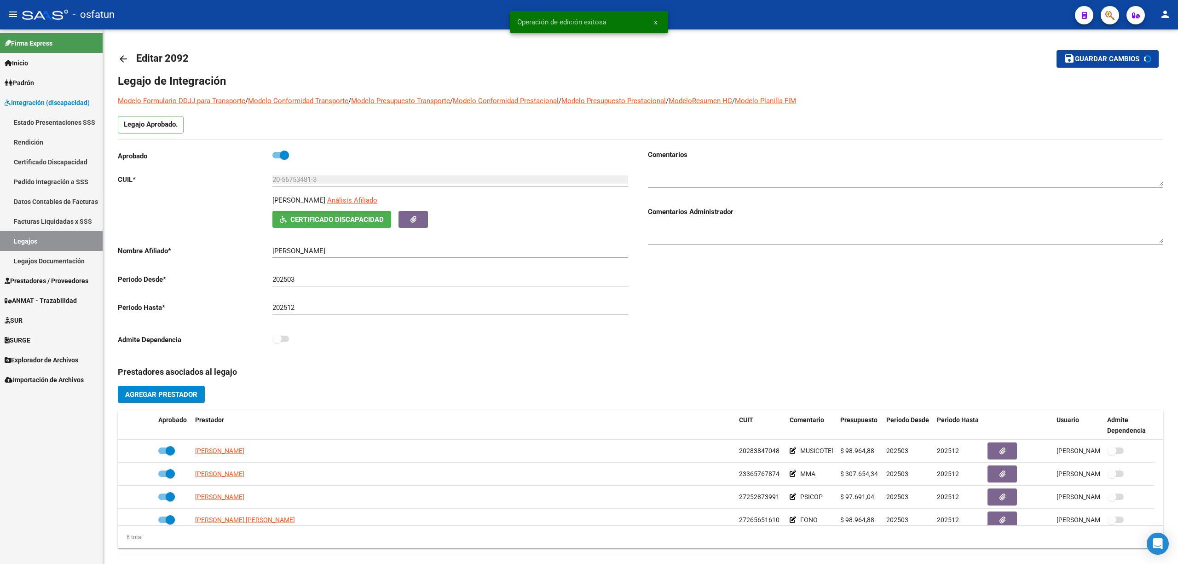
click at [1069, 56] on button "save Guardar cambios" at bounding box center [1108, 58] width 102 height 17
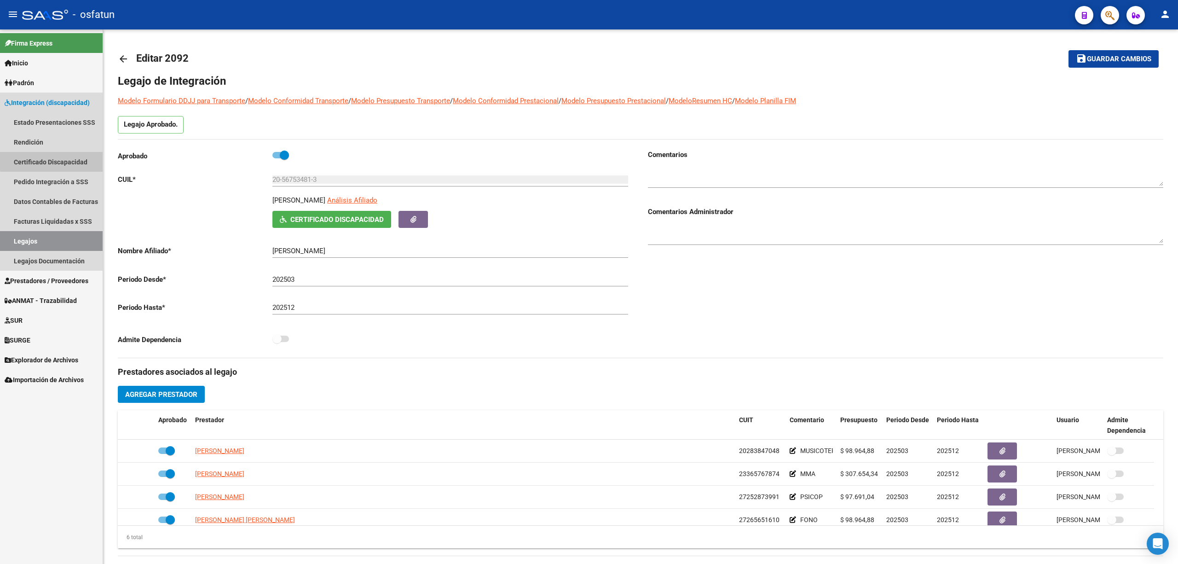
click at [57, 160] on link "Certificado Discapacidad" at bounding box center [51, 162] width 103 height 20
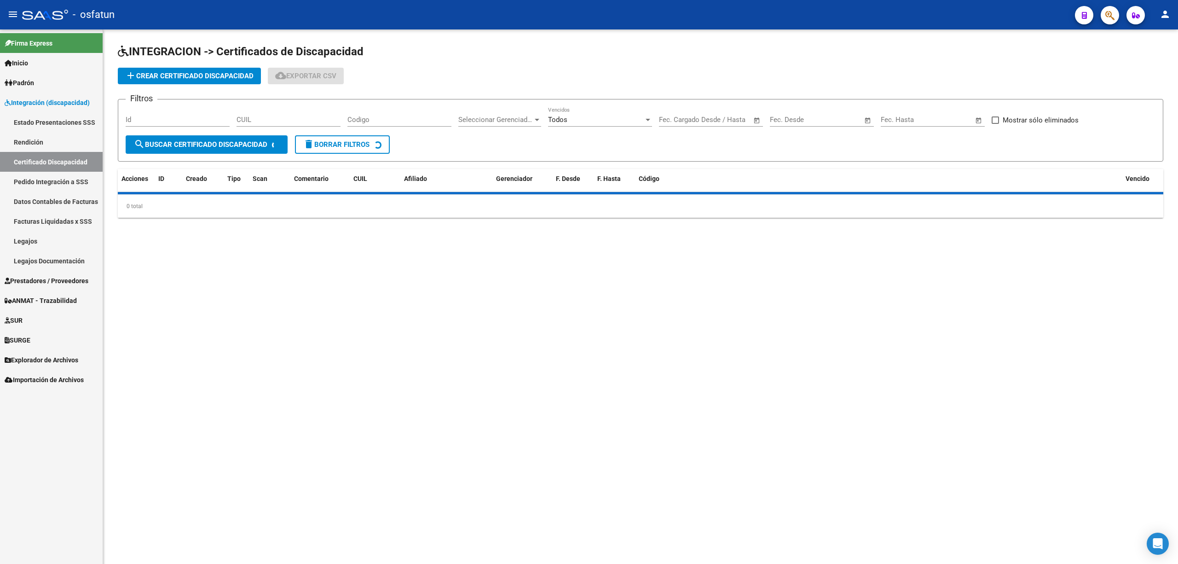
click at [286, 124] on div "CUIL" at bounding box center [289, 117] width 104 height 20
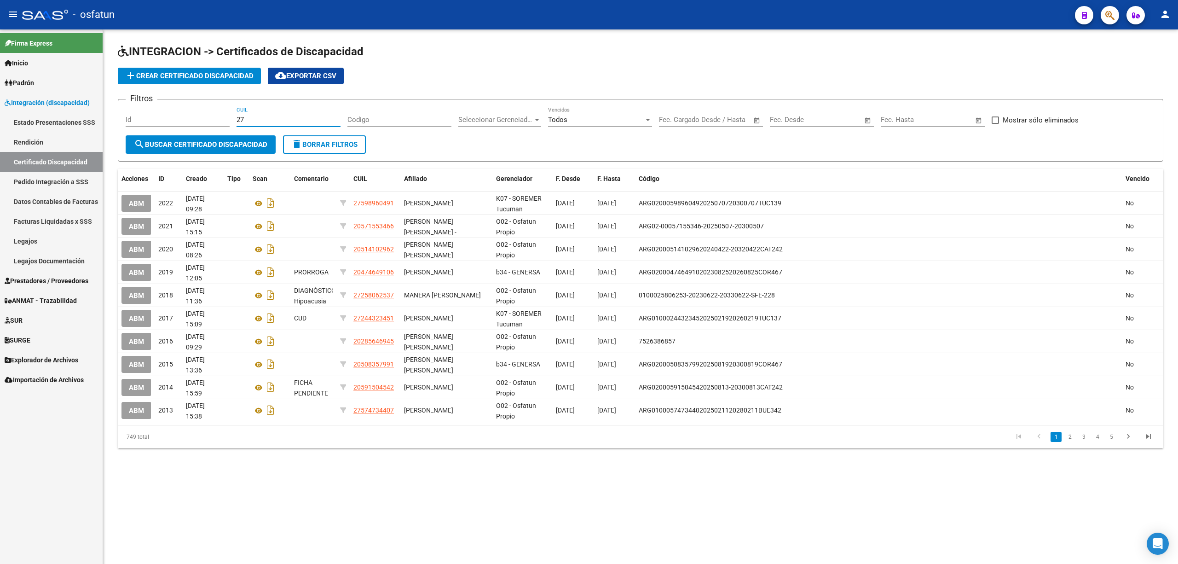
paste input "-59896049"
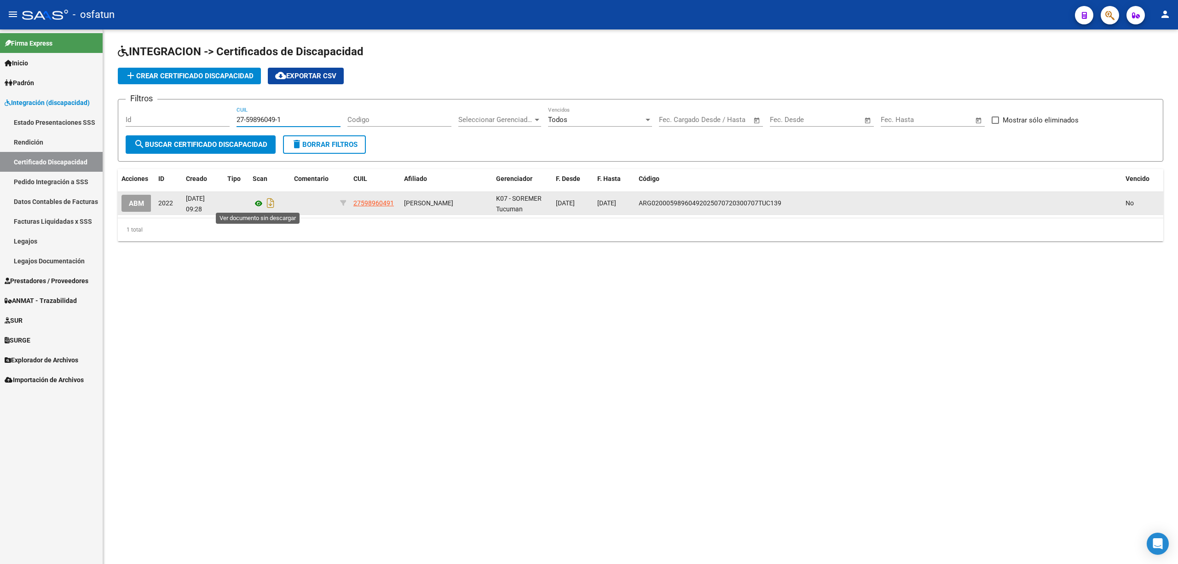
type input "27-59896049-1"
click at [256, 203] on icon at bounding box center [259, 203] width 12 height 11
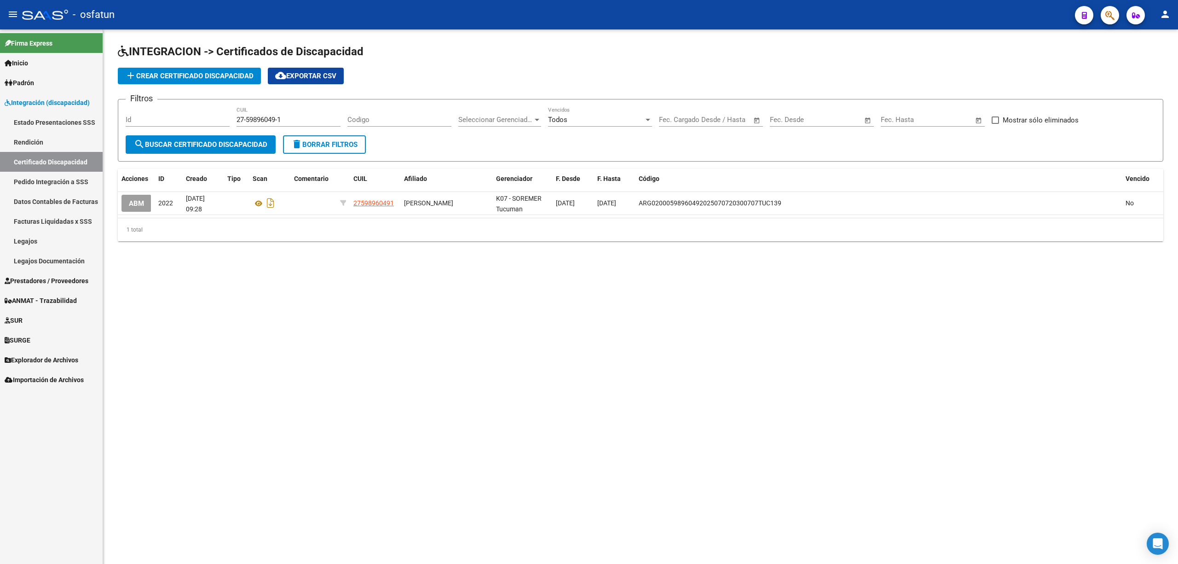
click at [40, 239] on link "Legajos" at bounding box center [51, 241] width 103 height 20
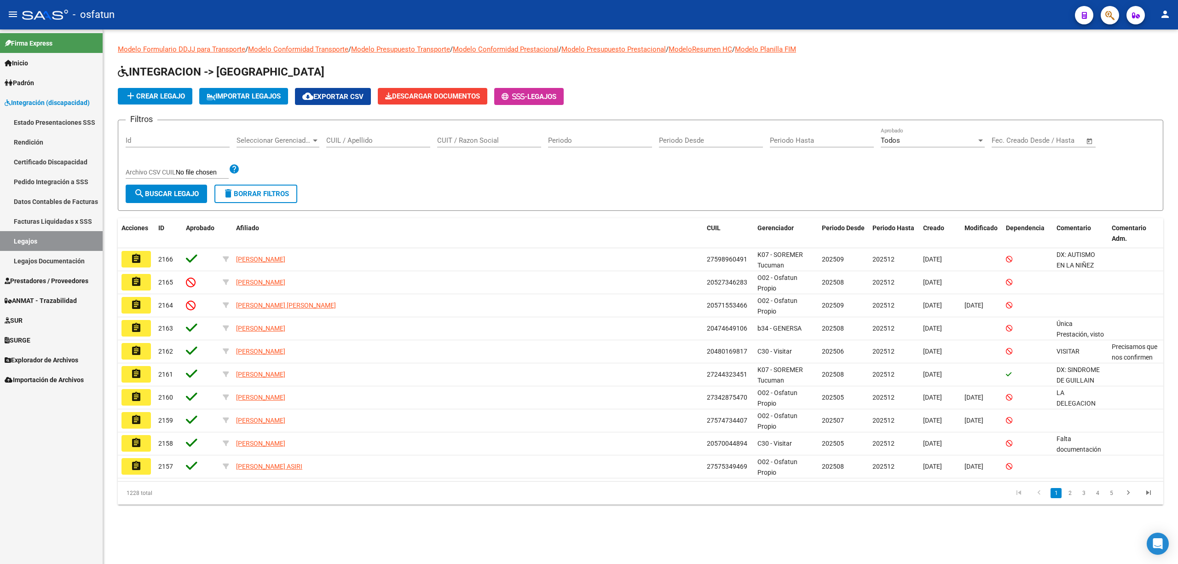
click at [364, 144] on div "CUIL / Apellido" at bounding box center [378, 137] width 104 height 20
paste input "59896049"
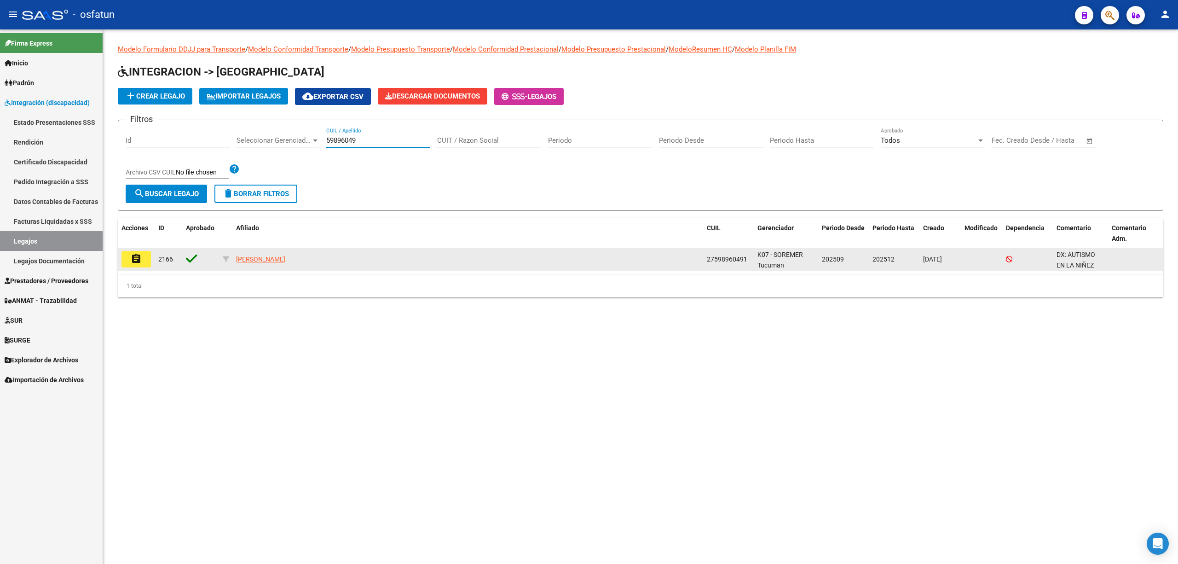
type input "59896049"
click at [144, 259] on button "assignment" at bounding box center [135, 259] width 29 height 17
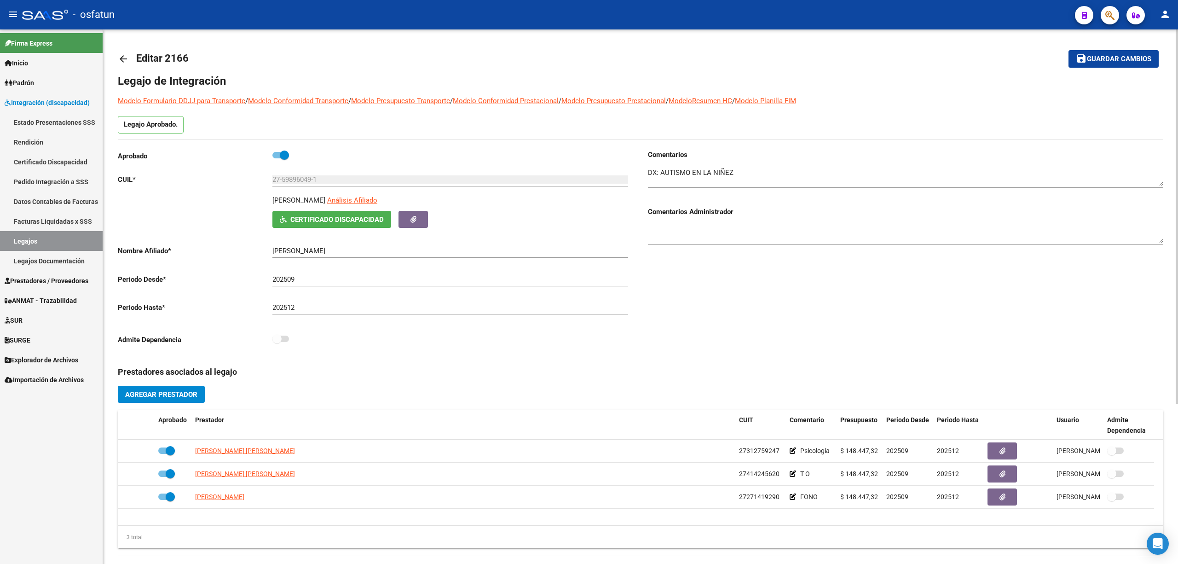
click at [21, 245] on link "Legajos" at bounding box center [51, 241] width 103 height 20
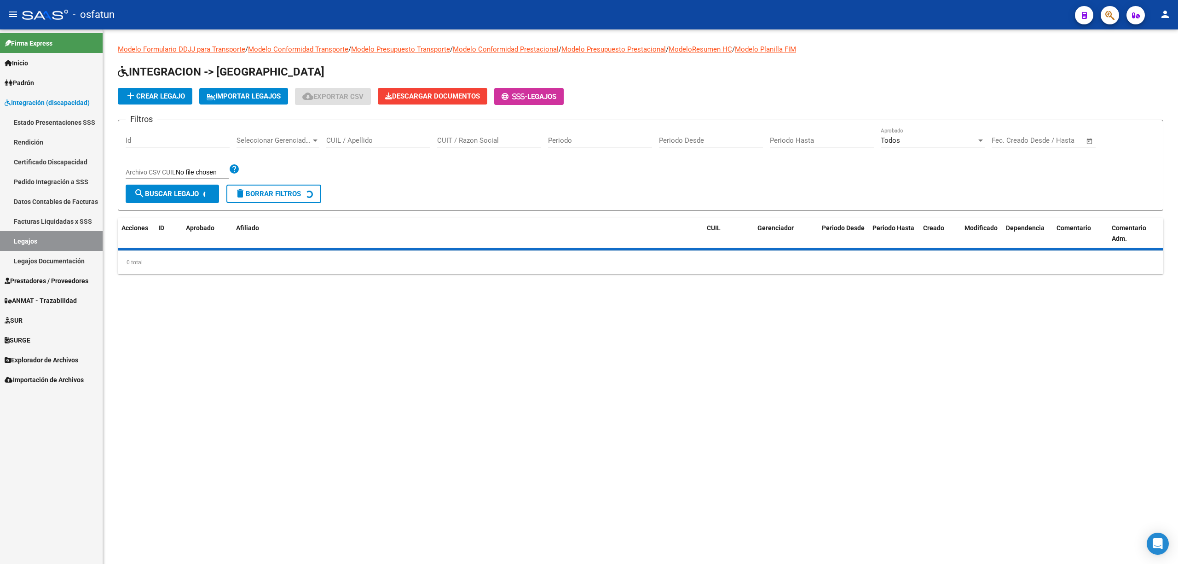
click at [340, 135] on div "CUIL / Apellido" at bounding box center [378, 137] width 104 height 20
paste input "ROJAS FELIPE"
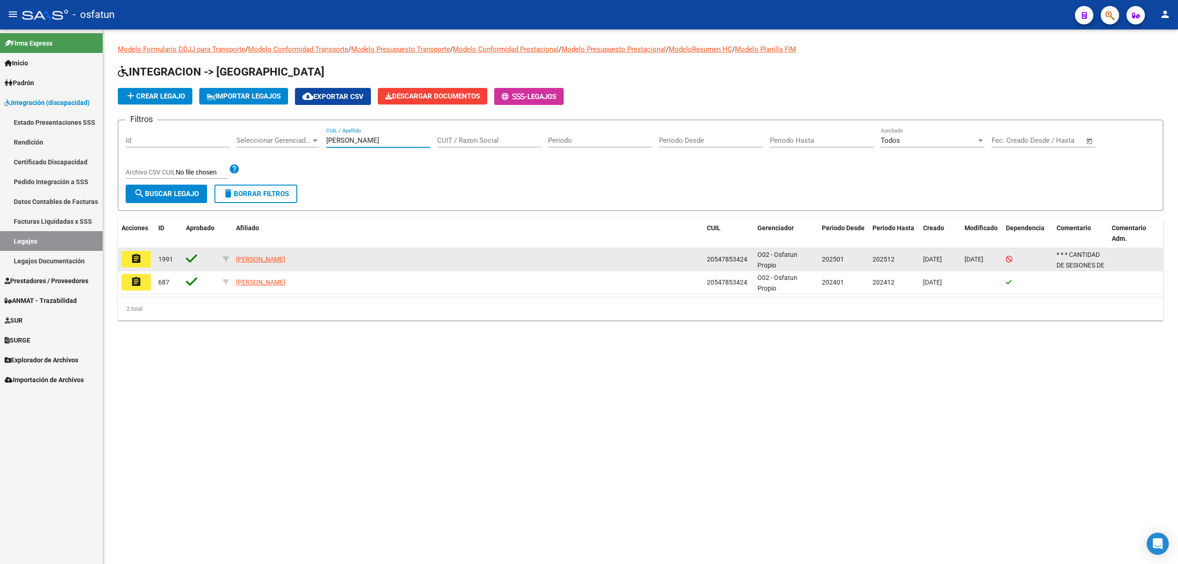
type input "ROJAS FELIPE"
click at [139, 260] on mat-icon "assignment" at bounding box center [136, 258] width 11 height 11
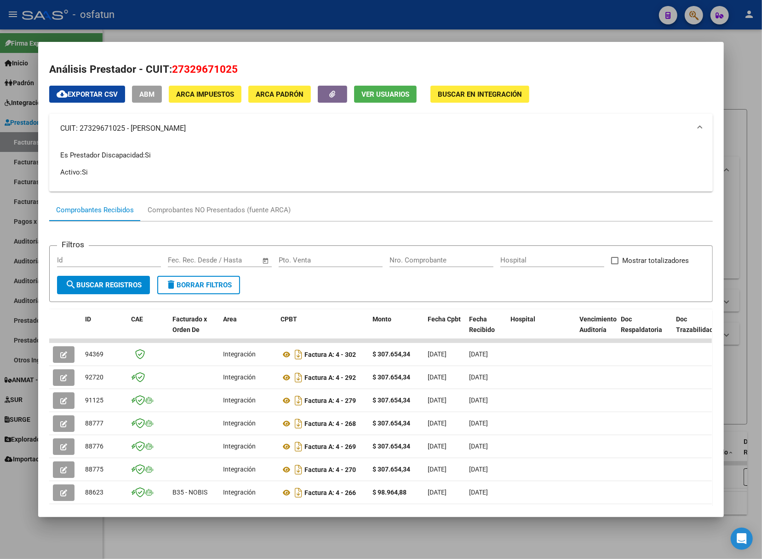
click at [175, 34] on div at bounding box center [381, 279] width 762 height 559
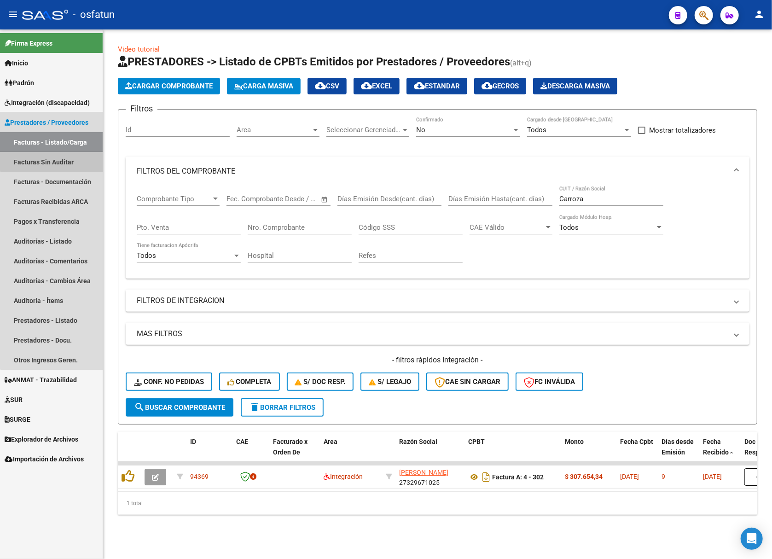
click at [69, 155] on link "Facturas Sin Auditar" at bounding box center [51, 162] width 103 height 20
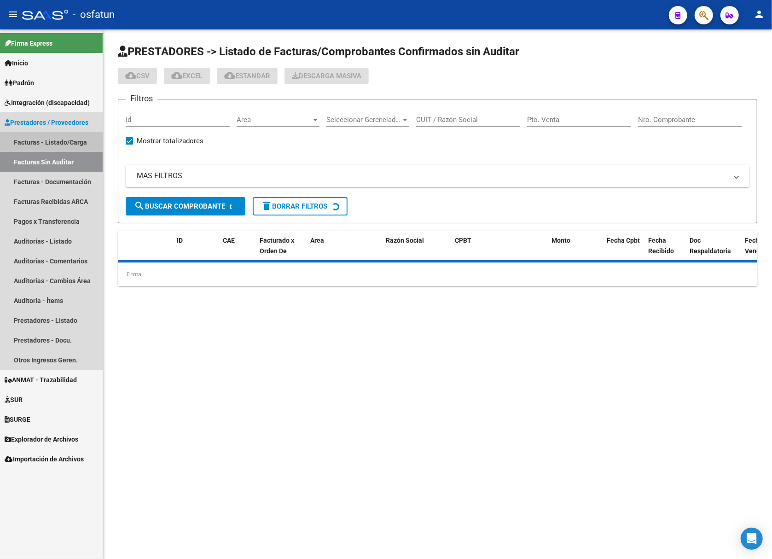
click at [74, 137] on link "Facturas - Listado/Carga" at bounding box center [51, 142] width 103 height 20
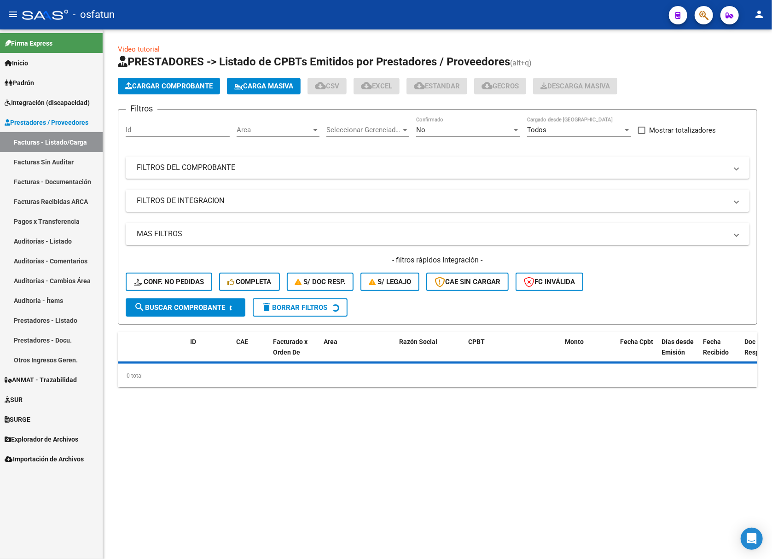
click at [262, 126] on span "Area" at bounding box center [274, 130] width 75 height 8
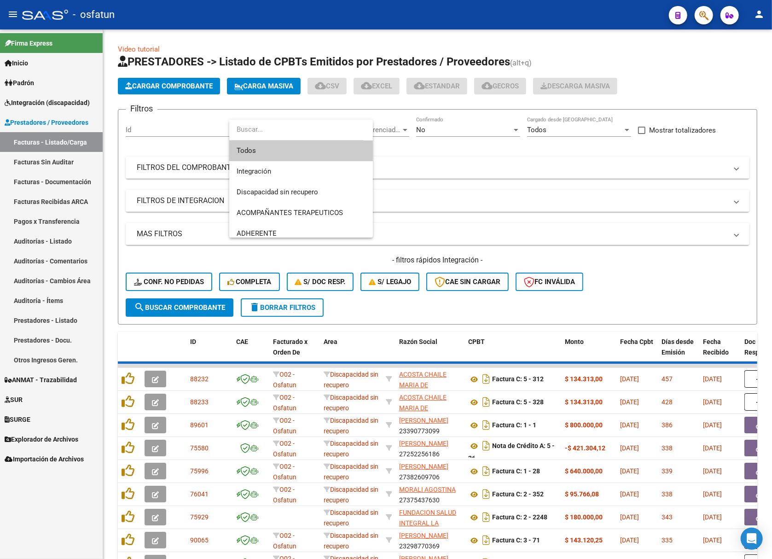
click at [397, 223] on div at bounding box center [386, 279] width 772 height 559
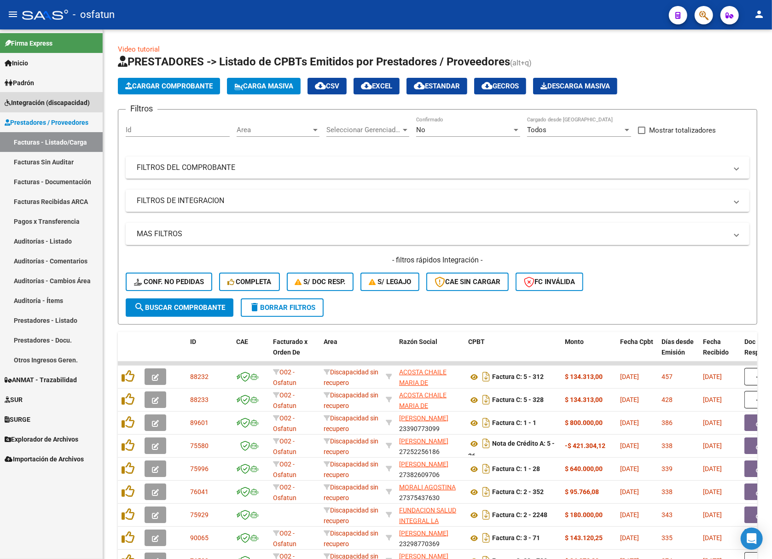
click at [50, 99] on span "Integración (discapacidad)" at bounding box center [47, 103] width 85 height 10
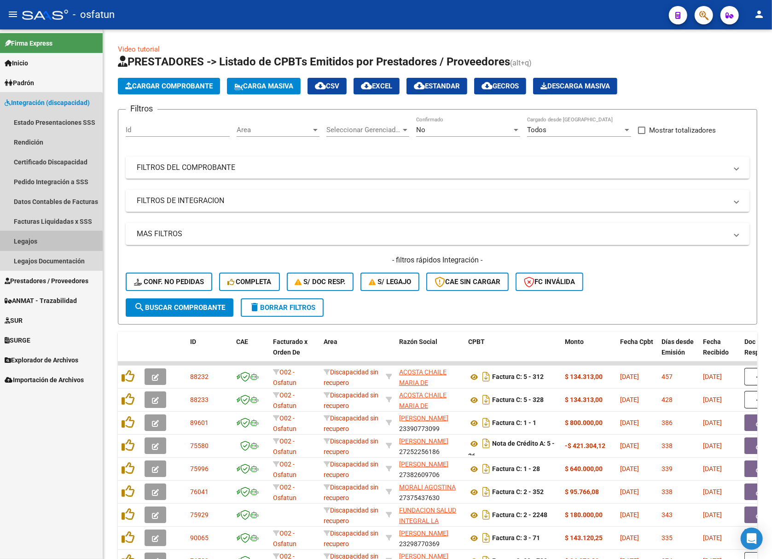
click at [41, 245] on link "Legajos" at bounding box center [51, 241] width 103 height 20
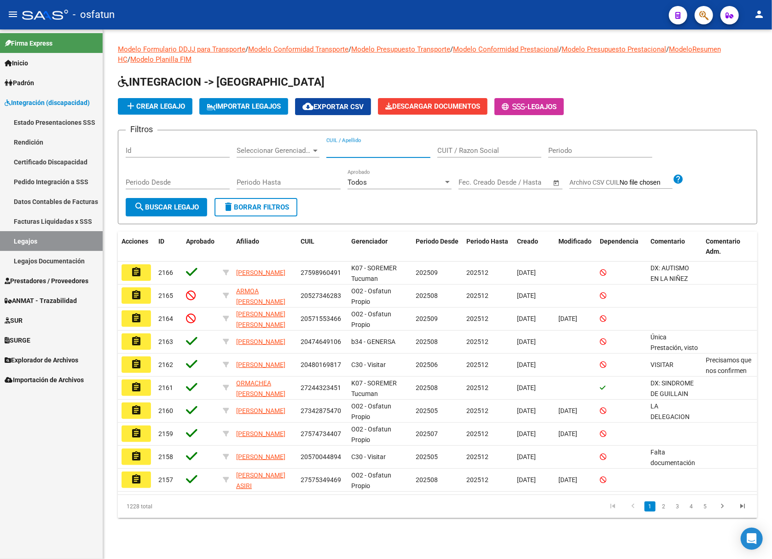
click at [370, 148] on input "CUIL / Apellido" at bounding box center [378, 150] width 104 height 8
paste input "59896049"
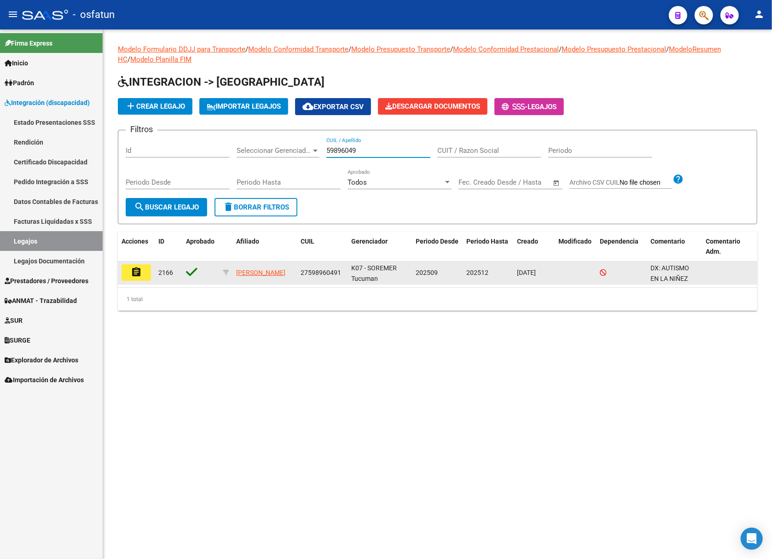
type input "59896049"
click at [139, 278] on button "assignment" at bounding box center [135, 272] width 29 height 17
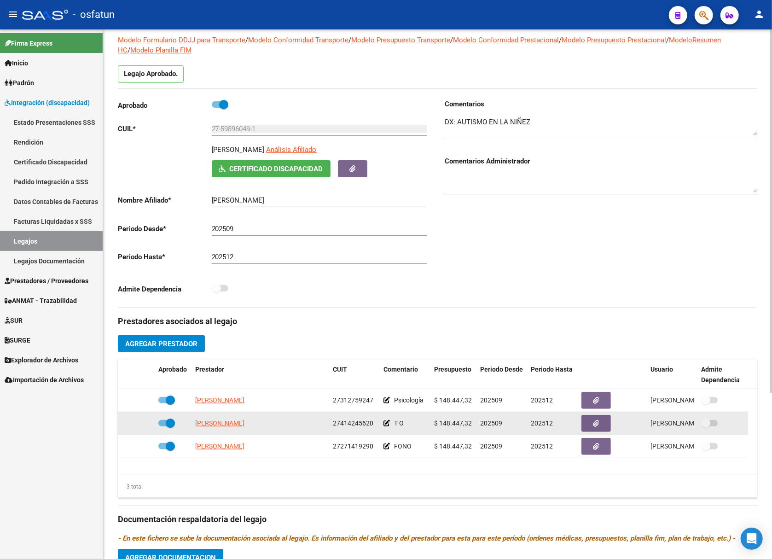
scroll to position [61, 0]
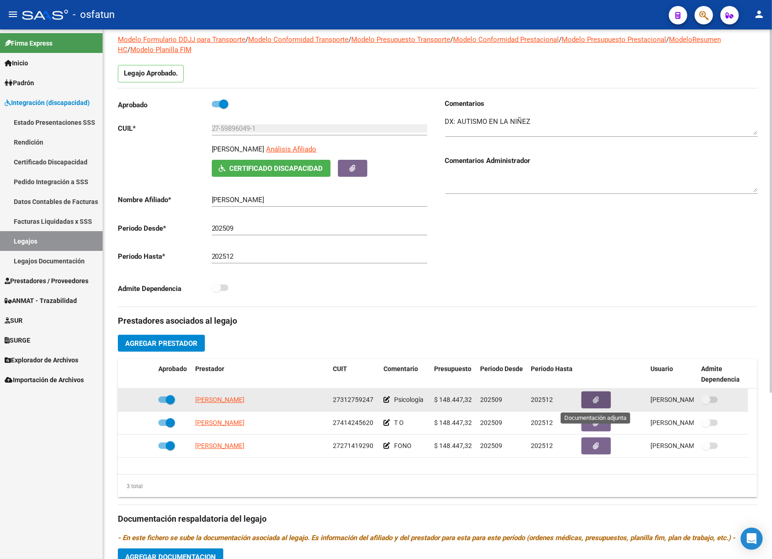
click at [604, 405] on button "button" at bounding box center [595, 399] width 29 height 17
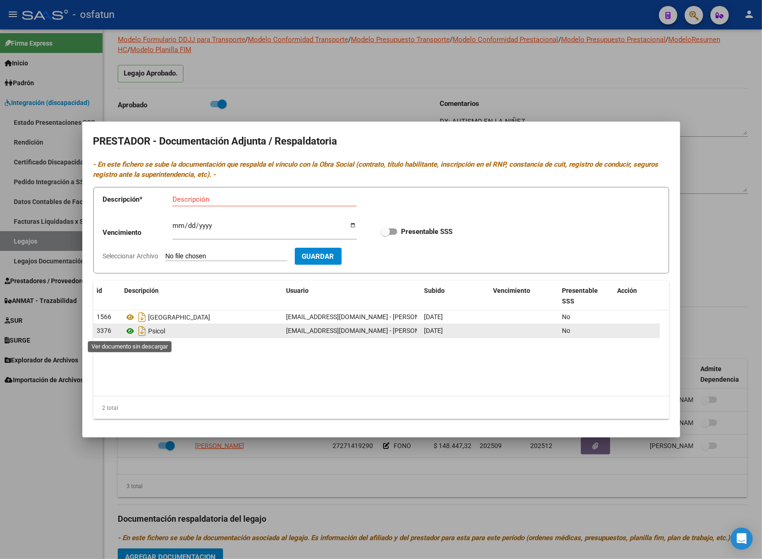
click at [130, 332] on icon at bounding box center [131, 330] width 12 height 11
click at [436, 65] on div at bounding box center [381, 279] width 762 height 559
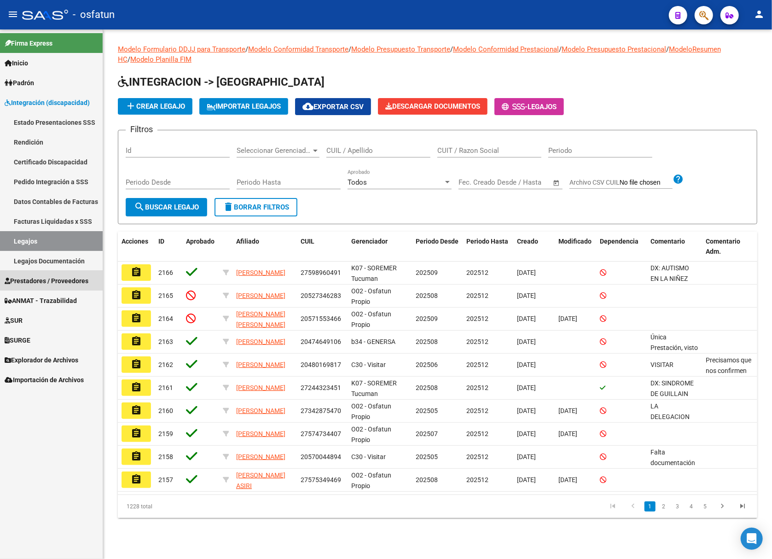
click at [64, 281] on span "Prestadores / Proveedores" at bounding box center [47, 281] width 84 height 10
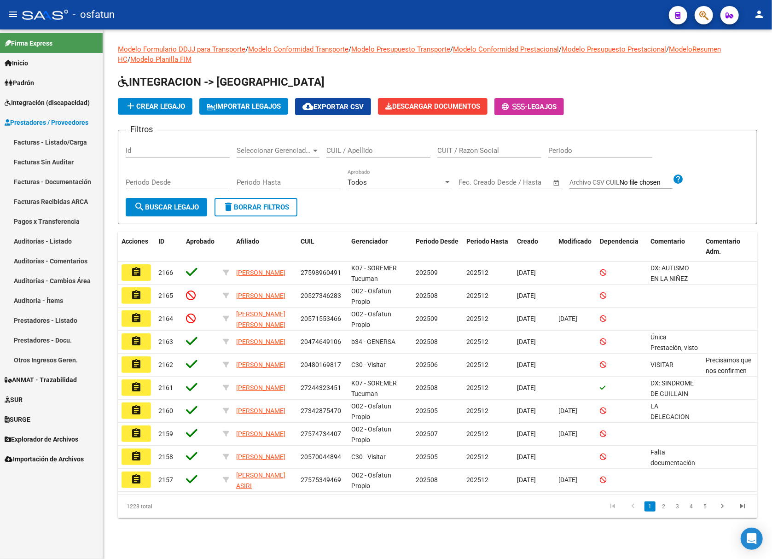
click at [61, 146] on link "Facturas - Listado/Carga" at bounding box center [51, 142] width 103 height 20
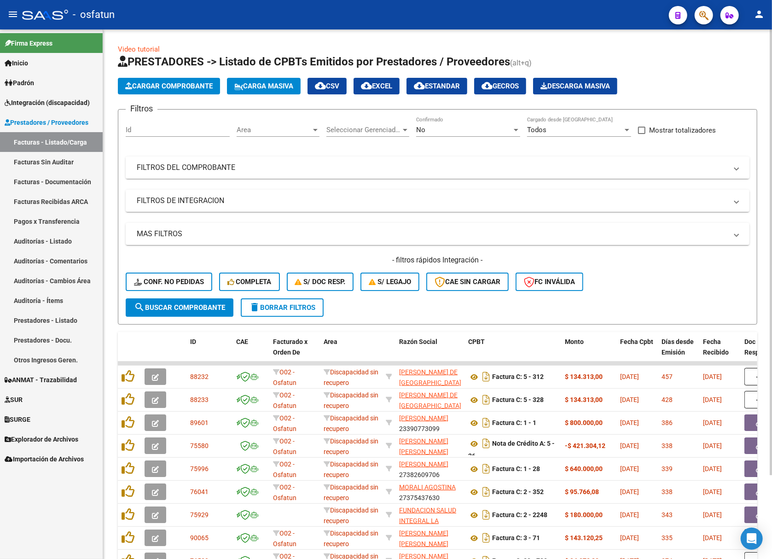
click at [329, 157] on mat-expansion-panel-header "FILTROS DEL COMPROBANTE" at bounding box center [438, 167] width 624 height 22
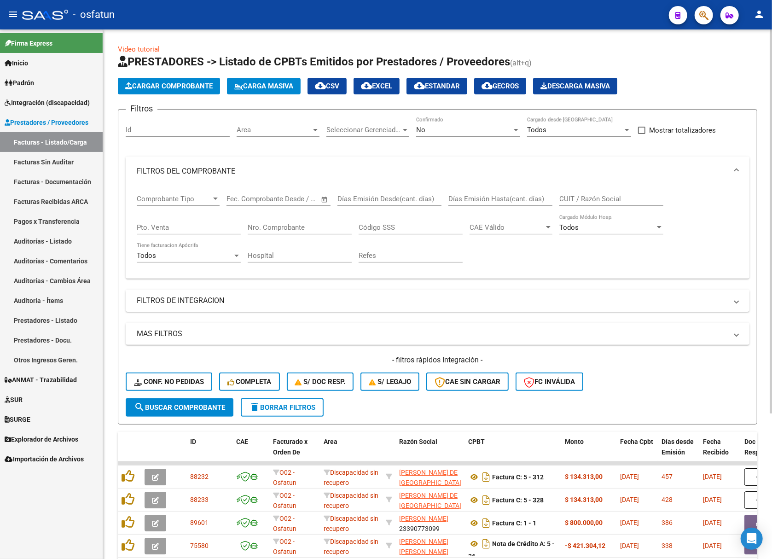
click at [265, 229] on input "Nro. Comprobante" at bounding box center [300, 227] width 104 height 8
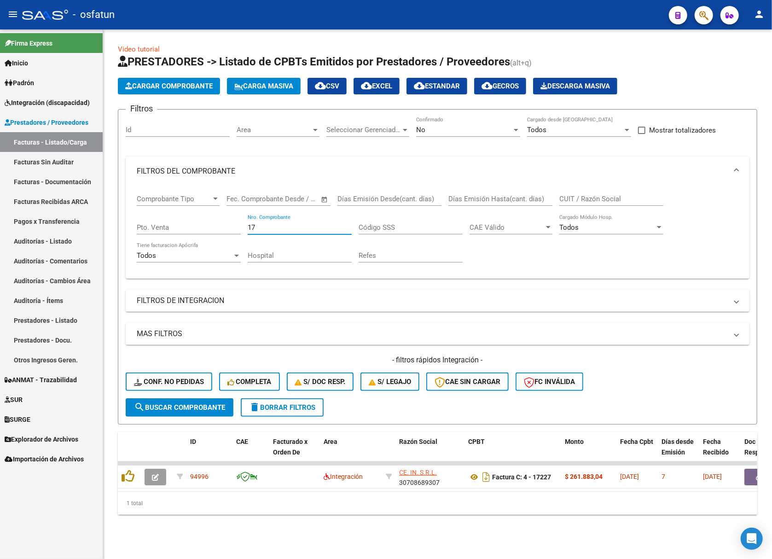
type input "1"
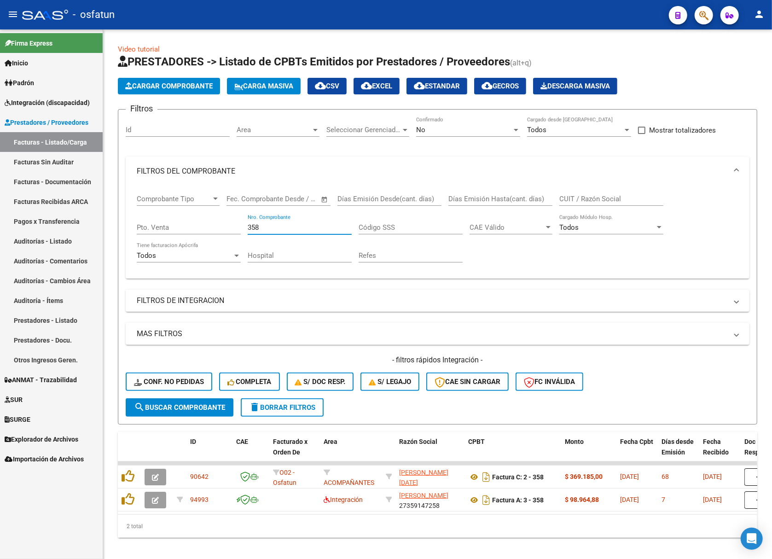
type input "358"
click at [696, 231] on div "Comprobante Tipo Comprobante Tipo Fecha inicio – Fecha fin Fec. Comprobante Des…" at bounding box center [437, 228] width 601 height 85
click at [55, 161] on link "Facturas Sin Auditar" at bounding box center [51, 162] width 103 height 20
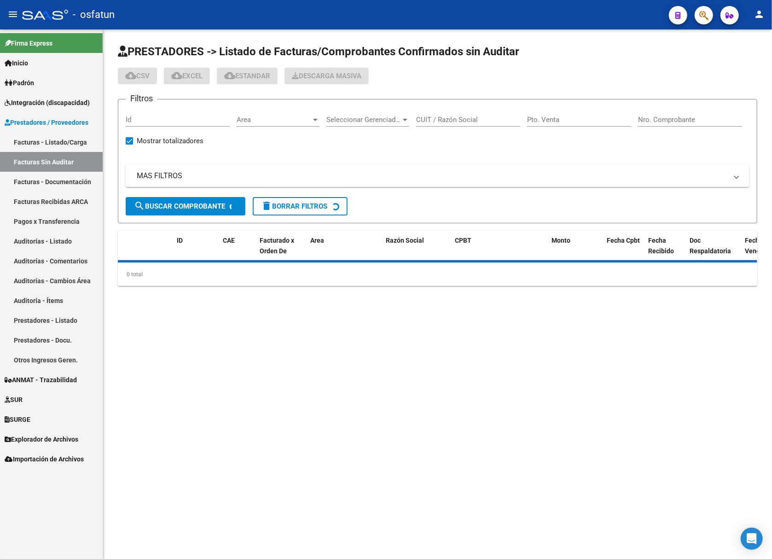
click at [48, 140] on link "Facturas - Listado/Carga" at bounding box center [51, 142] width 103 height 20
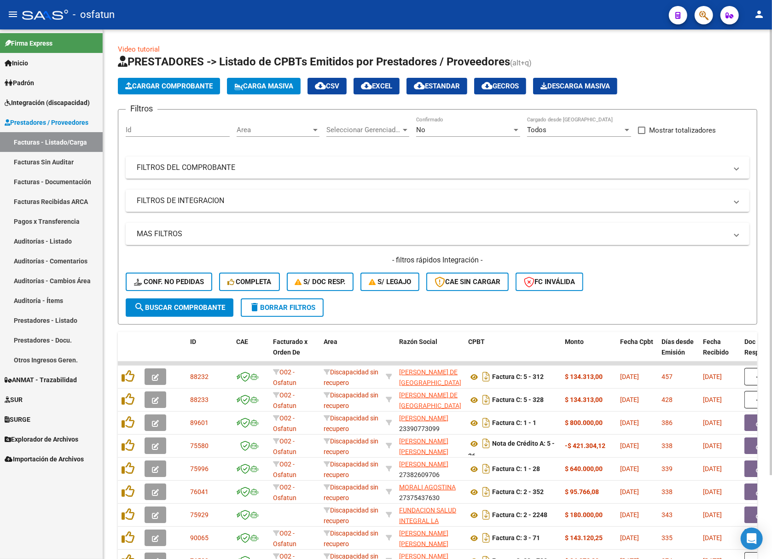
click at [621, 260] on h4 "- filtros rápidos Integración -" at bounding box center [438, 260] width 624 height 10
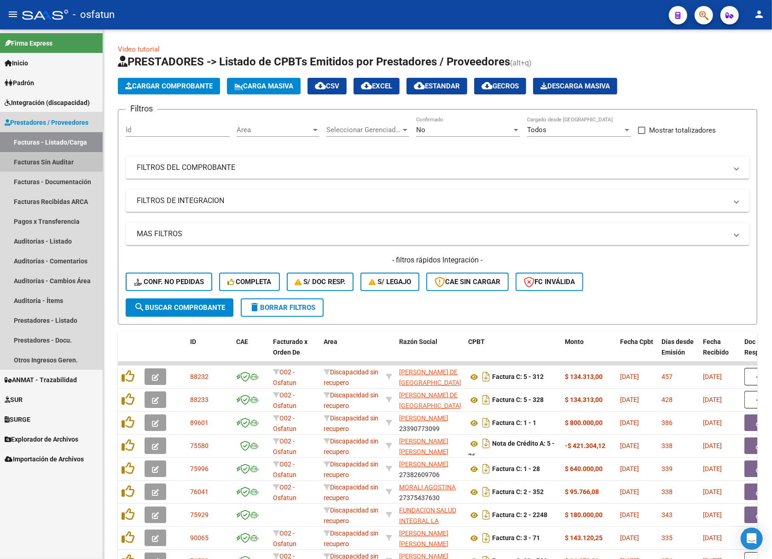
click at [64, 161] on link "Facturas Sin Auditar" at bounding box center [51, 162] width 103 height 20
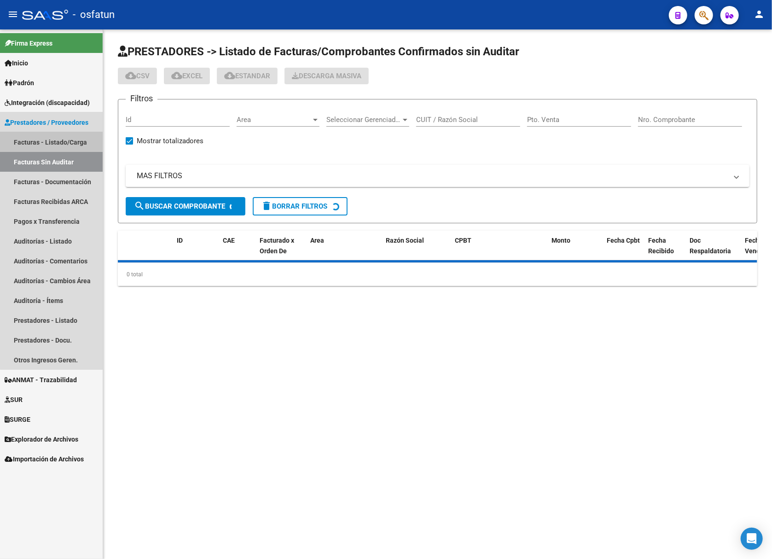
click at [63, 144] on link "Facturas - Listado/Carga" at bounding box center [51, 142] width 103 height 20
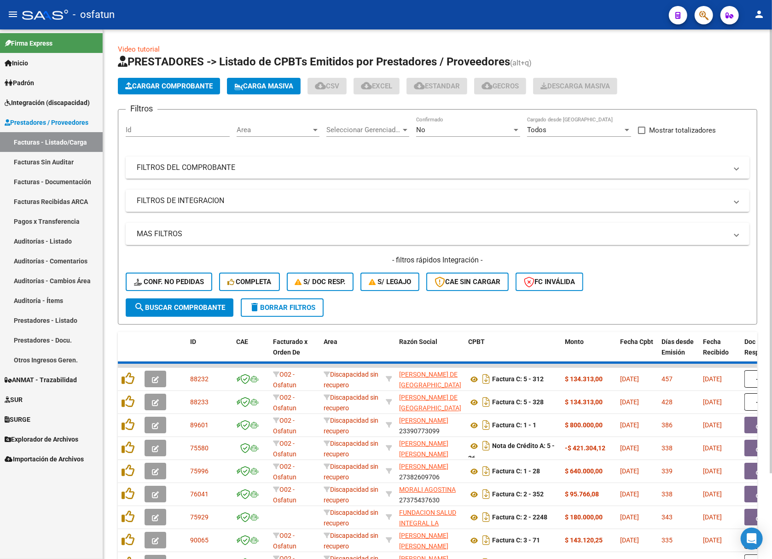
click at [226, 172] on mat-panel-title "FILTROS DEL COMPROBANTE" at bounding box center [432, 167] width 590 height 10
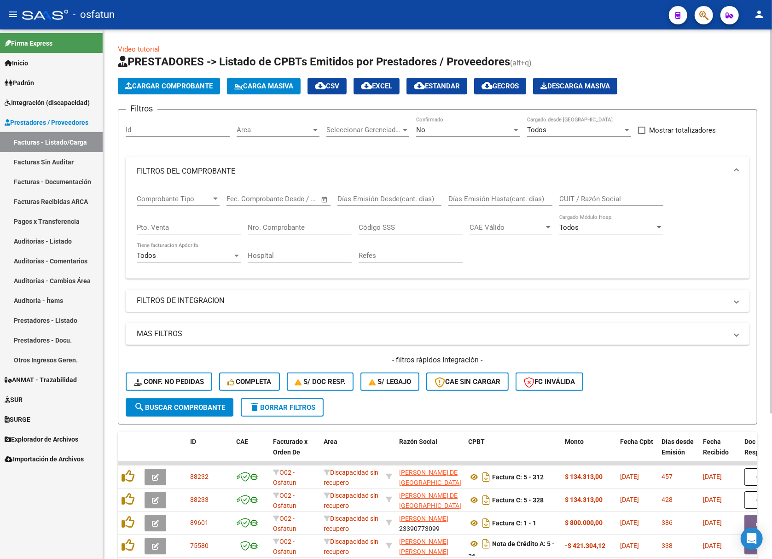
click at [219, 300] on mat-panel-title "FILTROS DE INTEGRACION" at bounding box center [432, 300] width 590 height 10
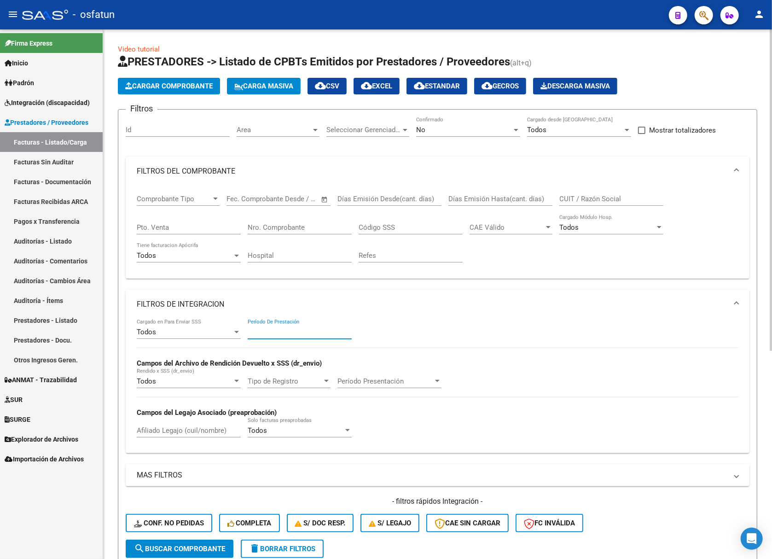
click at [272, 332] on input "Período De Prestación" at bounding box center [300, 332] width 104 height 8
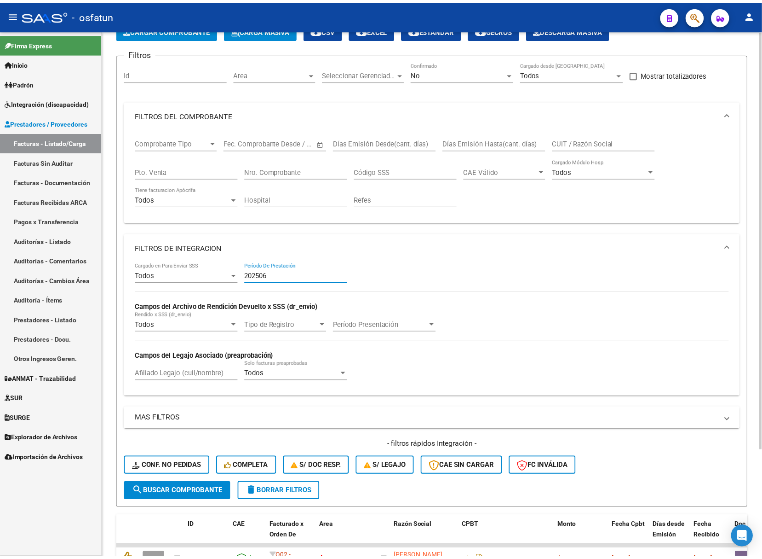
scroll to position [136, 0]
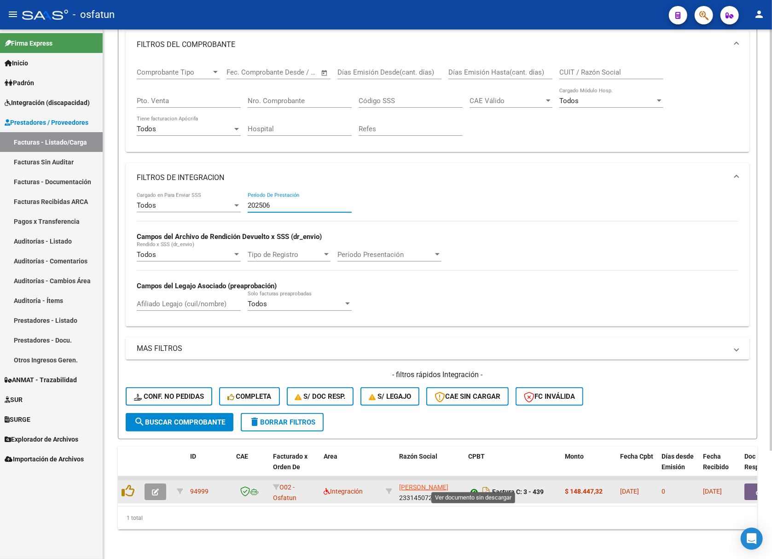
type input "202506"
click at [473, 486] on icon at bounding box center [474, 491] width 12 height 11
click at [148, 483] on button "button" at bounding box center [155, 491] width 22 height 17
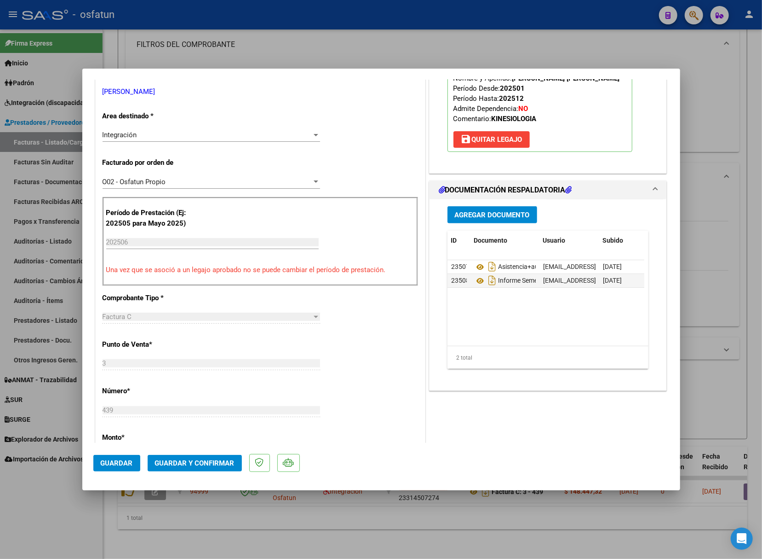
scroll to position [184, 0]
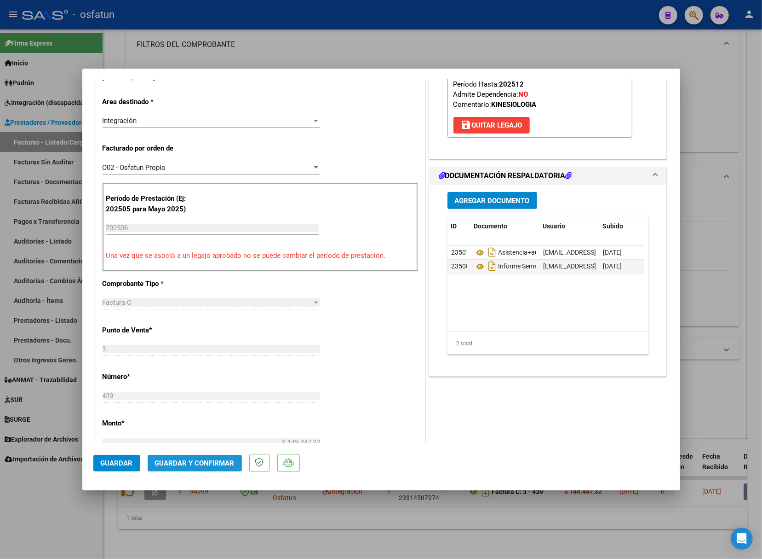
click at [229, 461] on span "Guardar y Confirmar" at bounding box center [195, 463] width 80 height 8
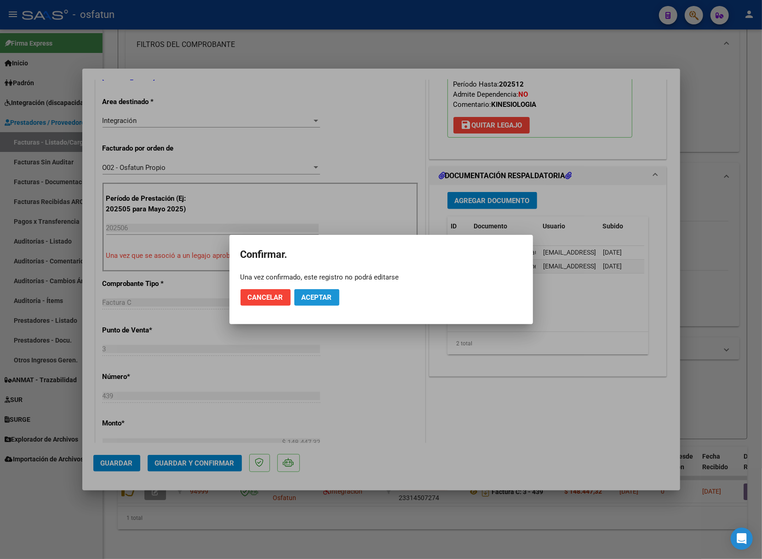
click at [329, 304] on button "Aceptar" at bounding box center [317, 297] width 45 height 17
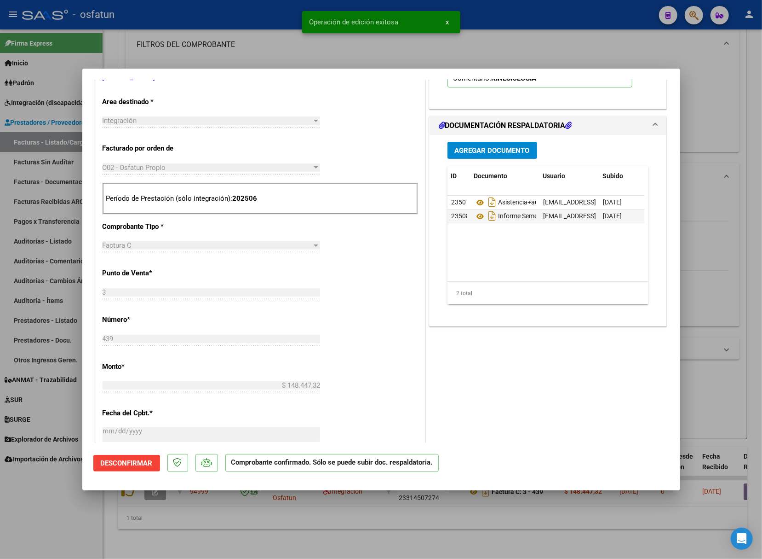
click at [275, 43] on div at bounding box center [381, 279] width 762 height 559
type input "$ 0,00"
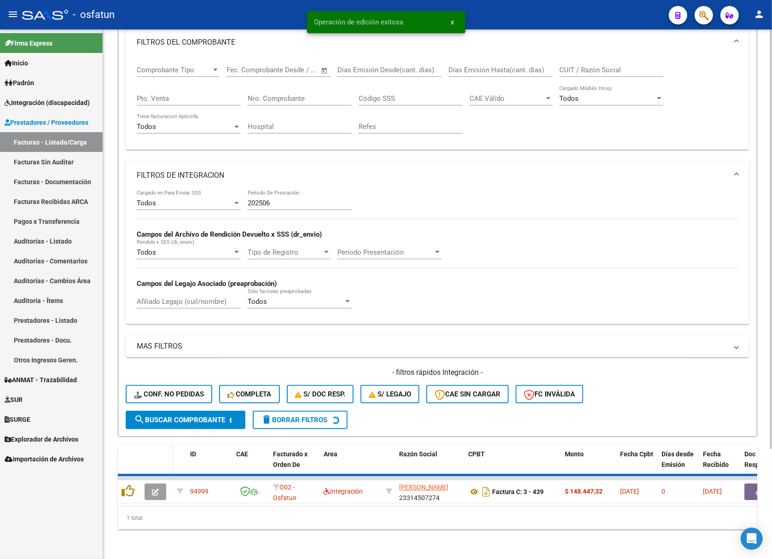
scroll to position [120, 0]
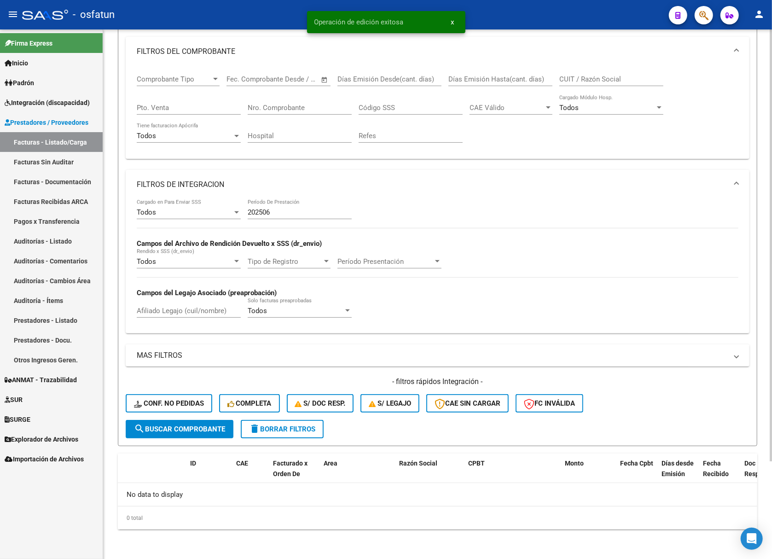
click at [275, 218] on div "202506 Período De Prestación" at bounding box center [300, 209] width 104 height 20
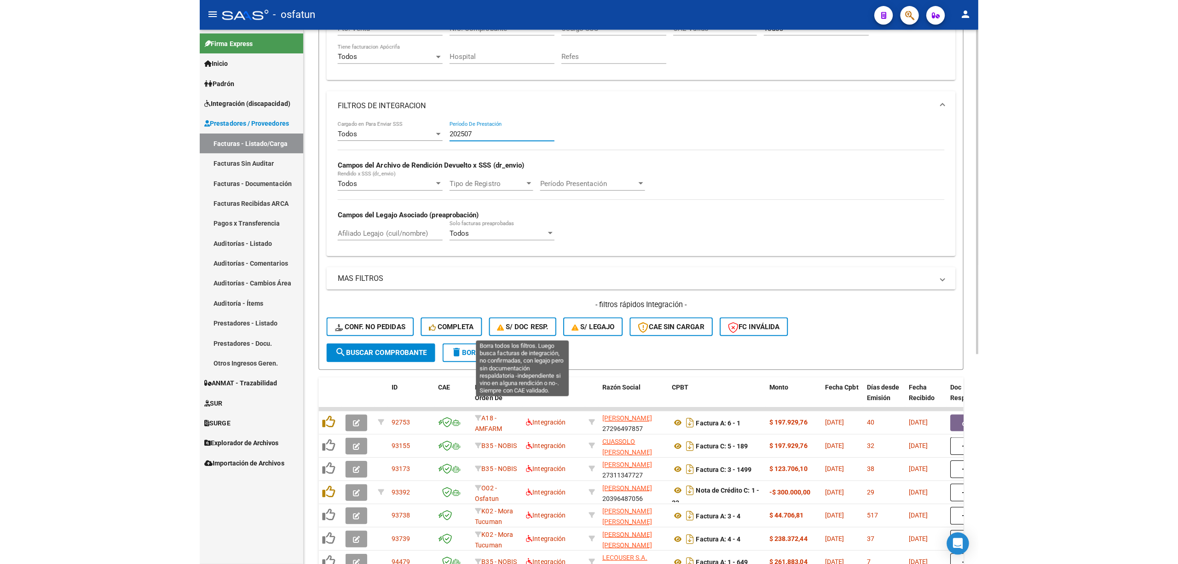
scroll to position [242, 0]
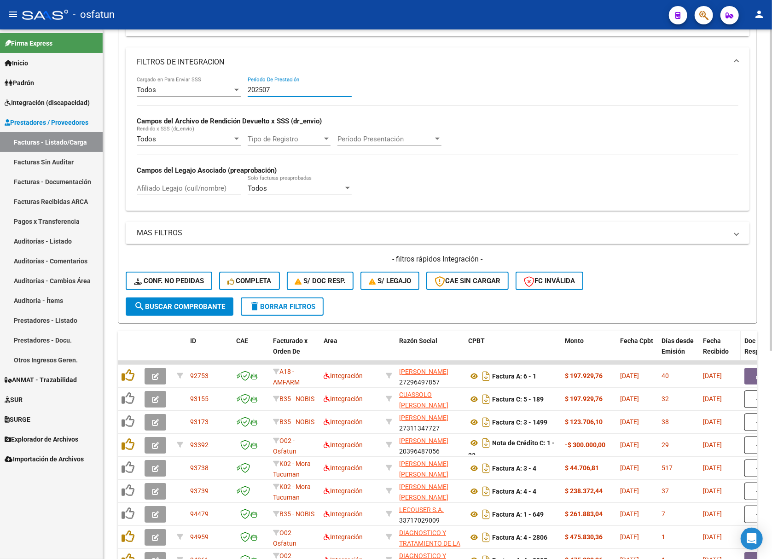
type input "202507"
click at [717, 346] on div "Fecha Recibido" at bounding box center [720, 345] width 34 height 21
click at [711, 348] on span "Fecha Recibido" at bounding box center [716, 346] width 26 height 18
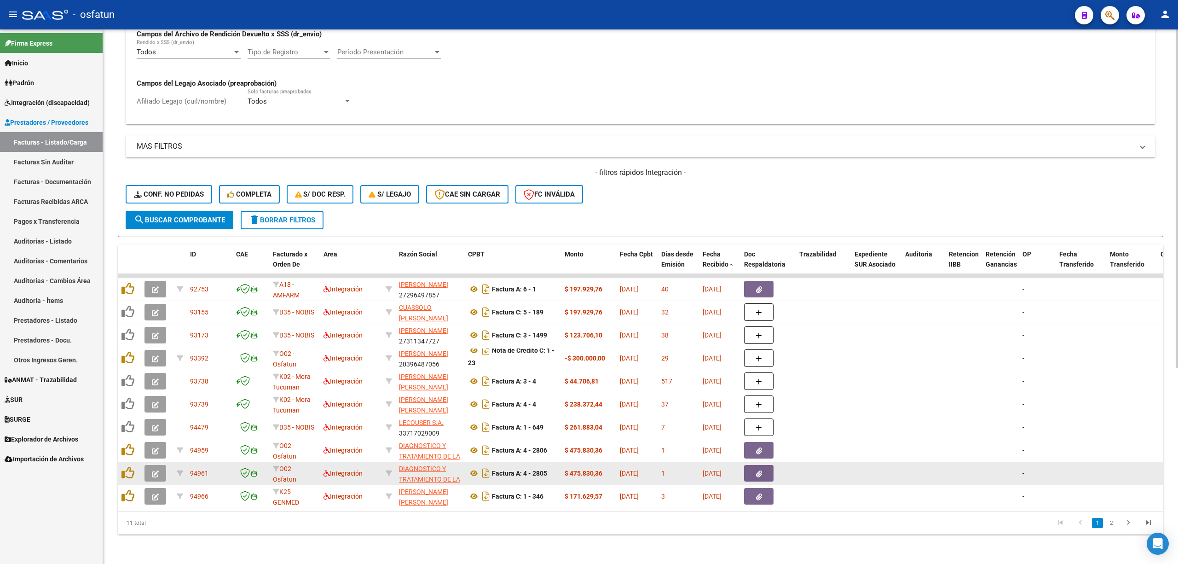
scroll to position [310, 0]
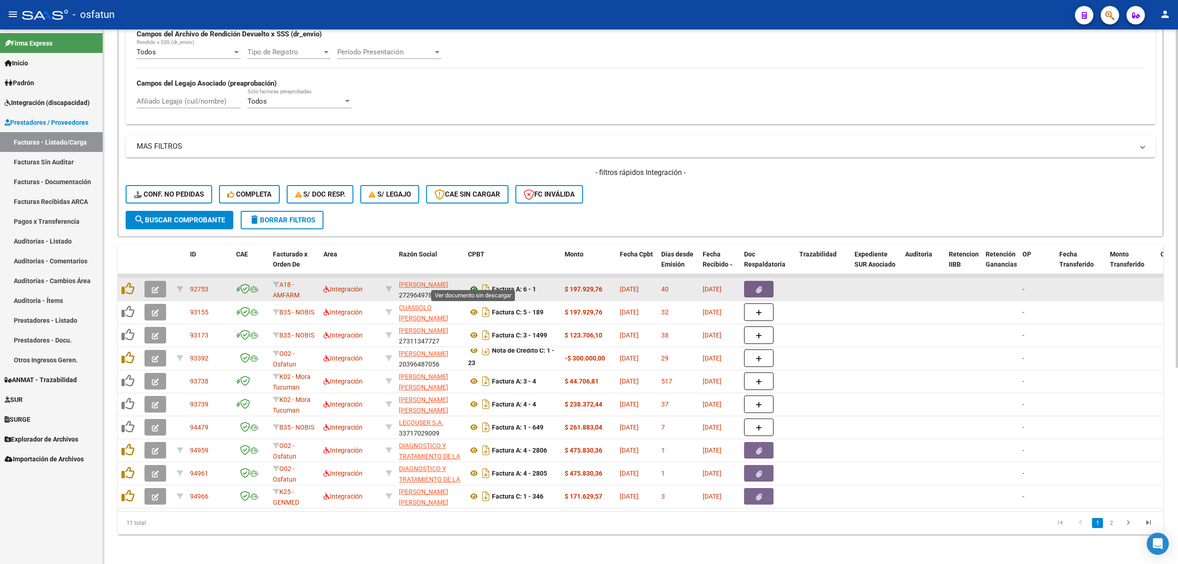
click at [471, 283] on icon at bounding box center [474, 288] width 12 height 11
click at [156, 278] on datatable-body-cell at bounding box center [157, 289] width 32 height 23
click at [156, 286] on icon "button" at bounding box center [155, 289] width 7 height 7
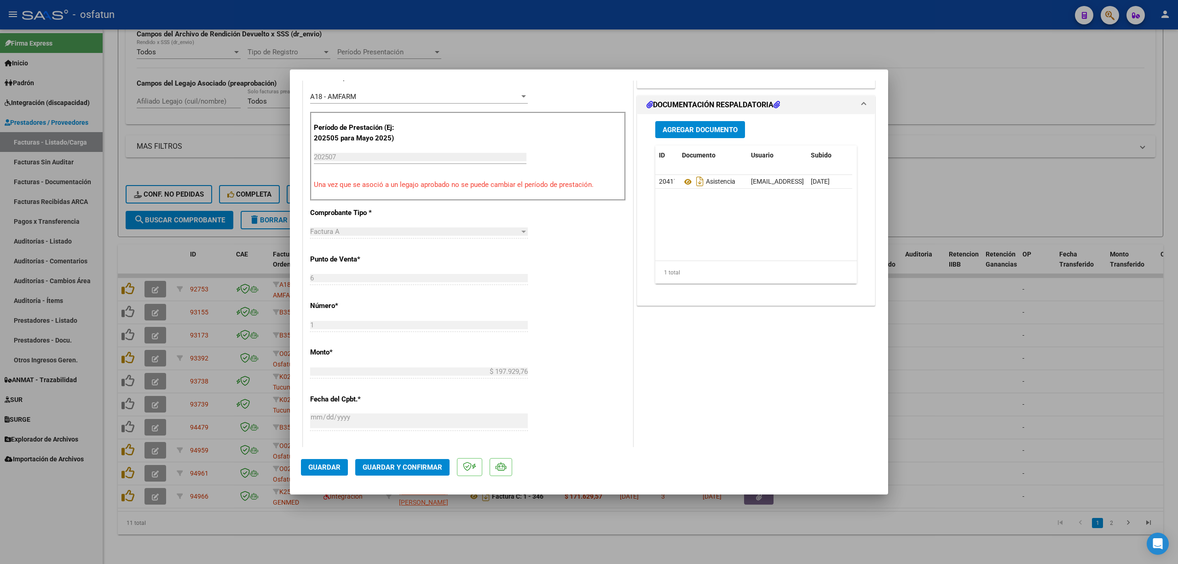
scroll to position [368, 0]
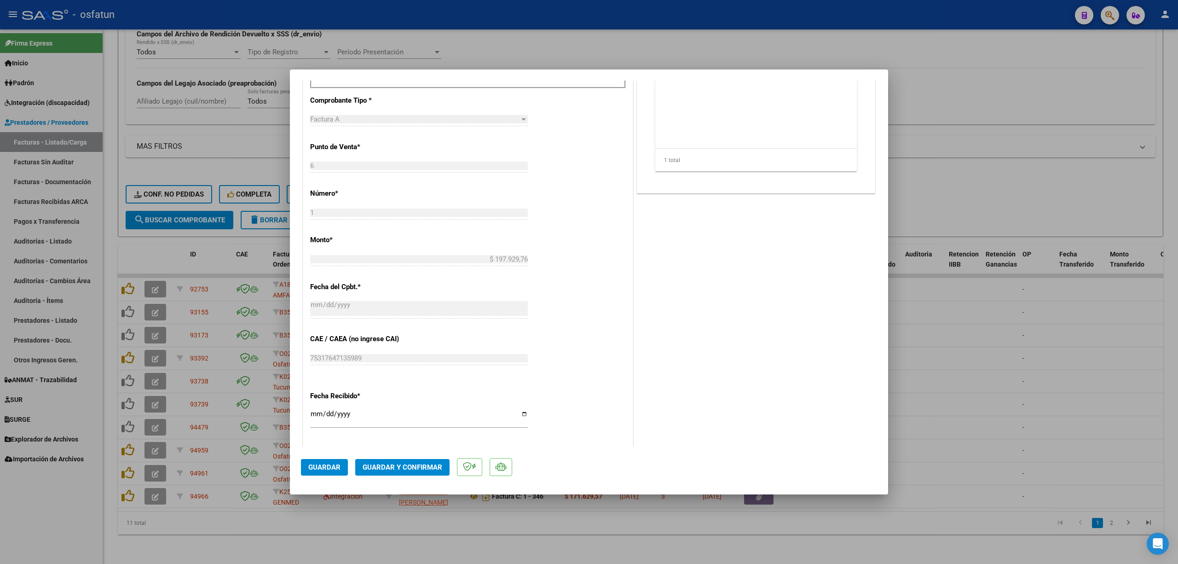
click at [405, 485] on mat-dialog-container "COMPROBANTE VER COMPROBANTE ESTADO: Recibida. En proceso de confirmacion/acepta…" at bounding box center [589, 281] width 598 height 425
click at [420, 466] on span "Guardar y Confirmar" at bounding box center [403, 467] width 80 height 8
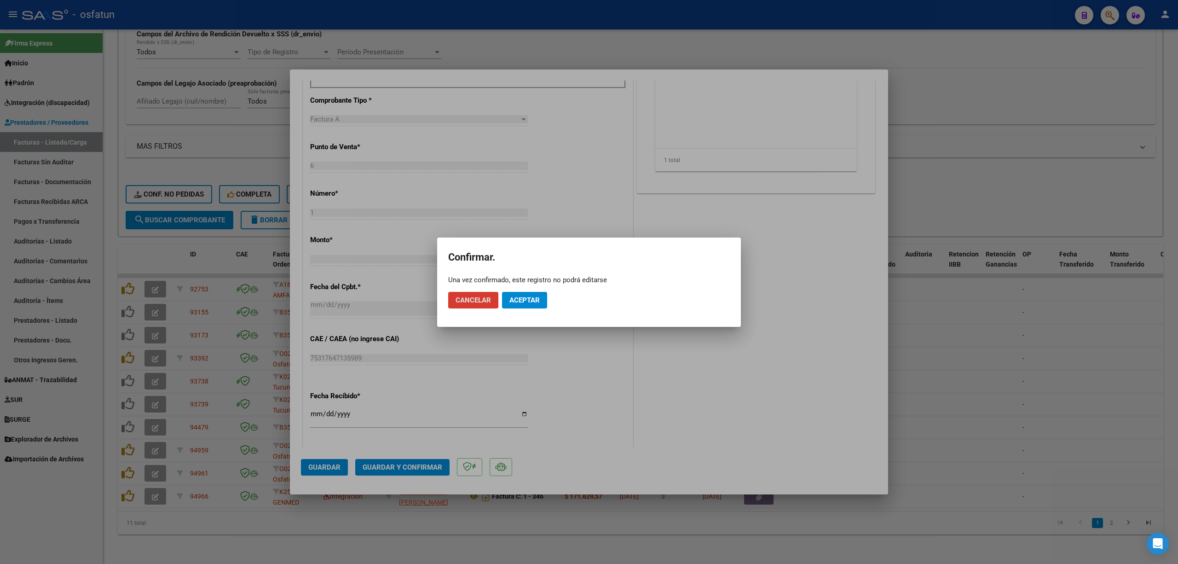
click at [532, 293] on button "Aceptar" at bounding box center [524, 300] width 45 height 17
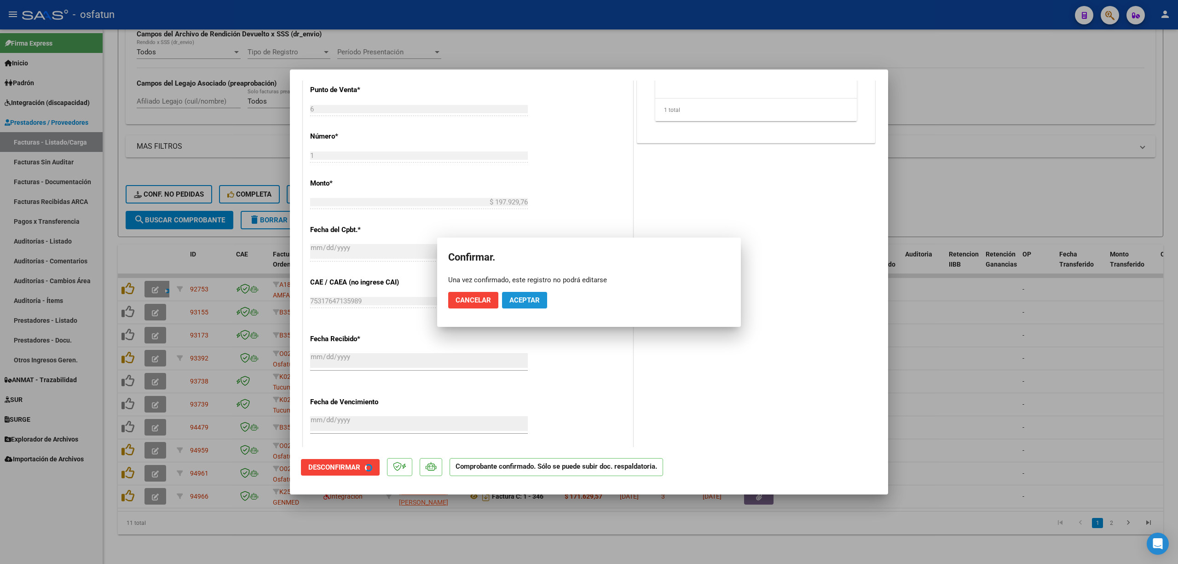
scroll to position [311, 0]
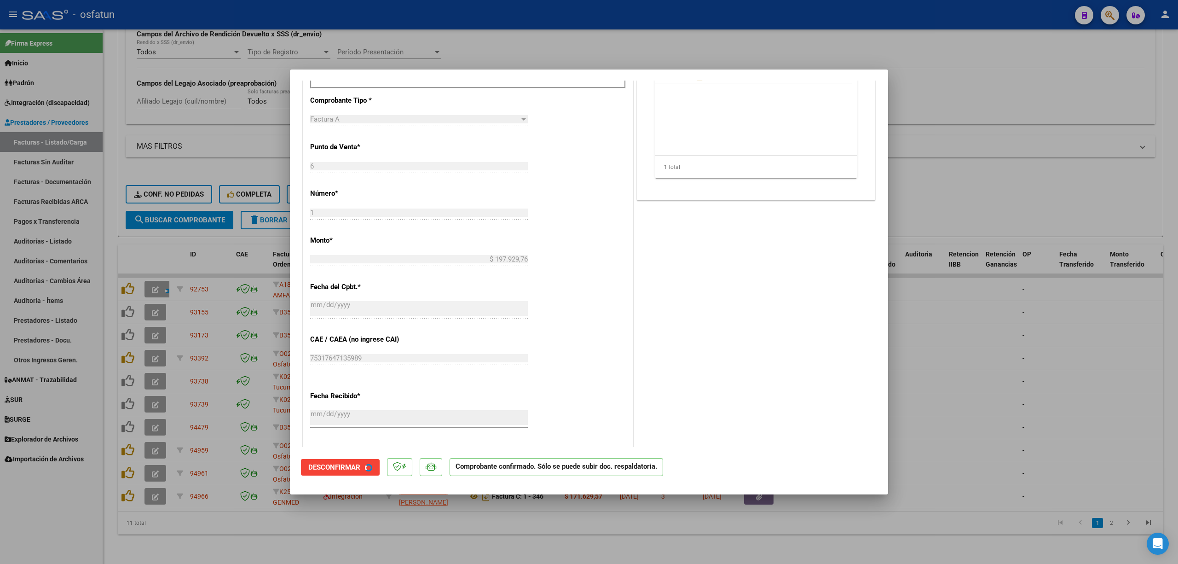
click at [771, 392] on div at bounding box center [589, 282] width 1178 height 564
type input "$ 0,00"
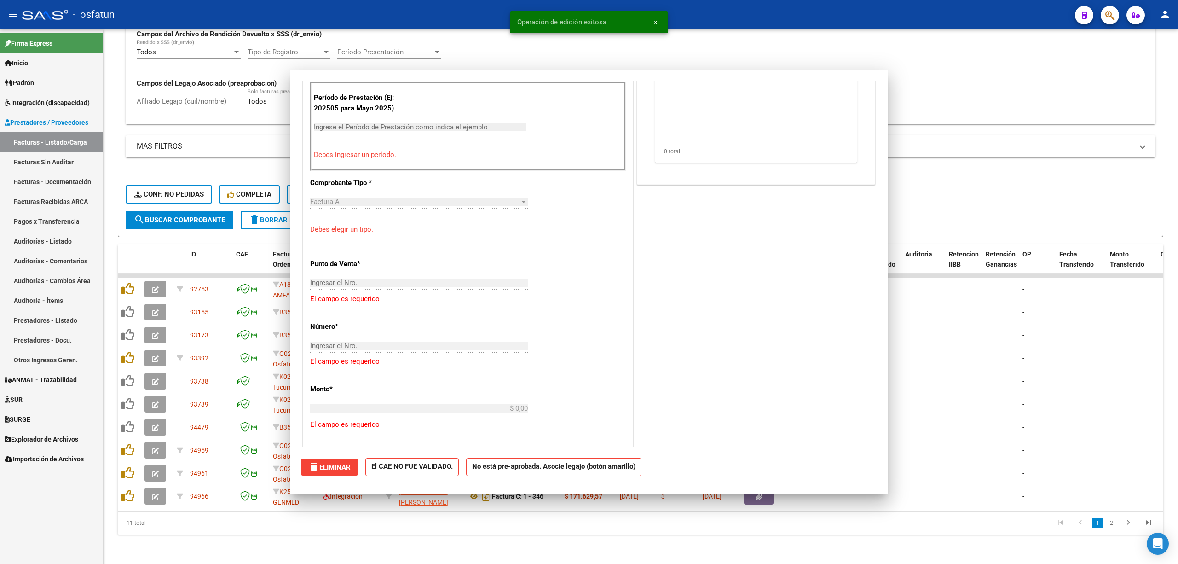
scroll to position [481, 0]
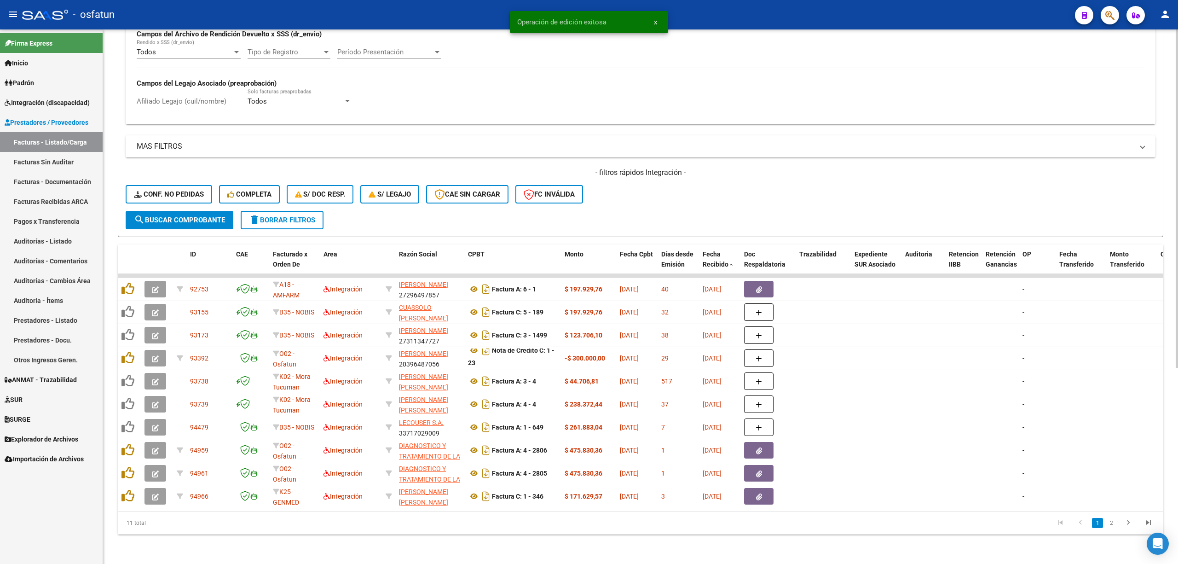
click at [174, 216] on span "search Buscar Comprobante" at bounding box center [179, 220] width 91 height 8
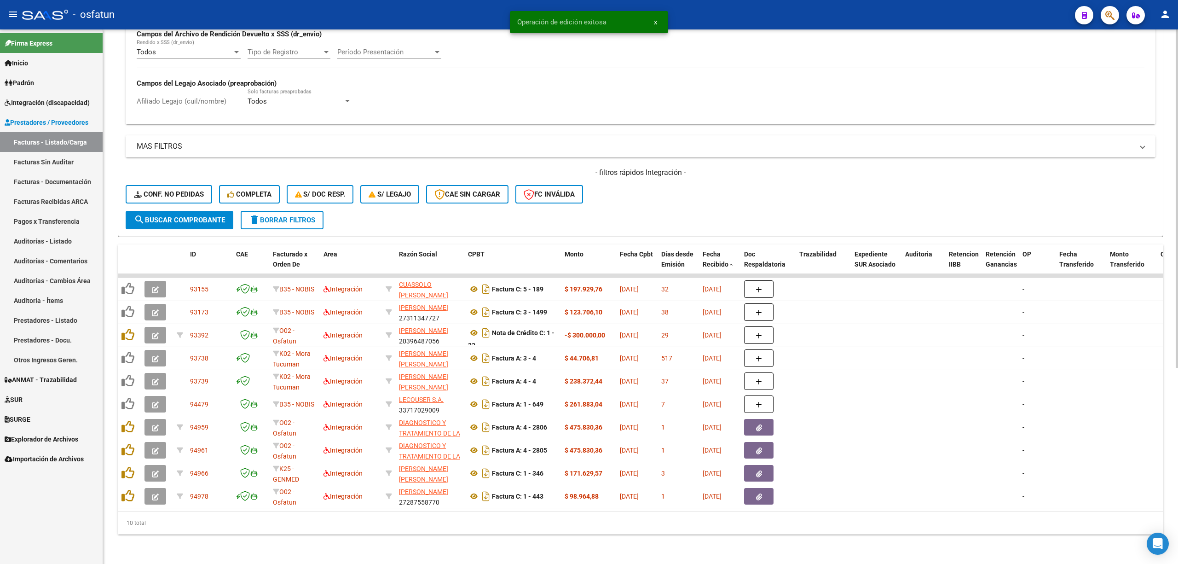
scroll to position [0, 0]
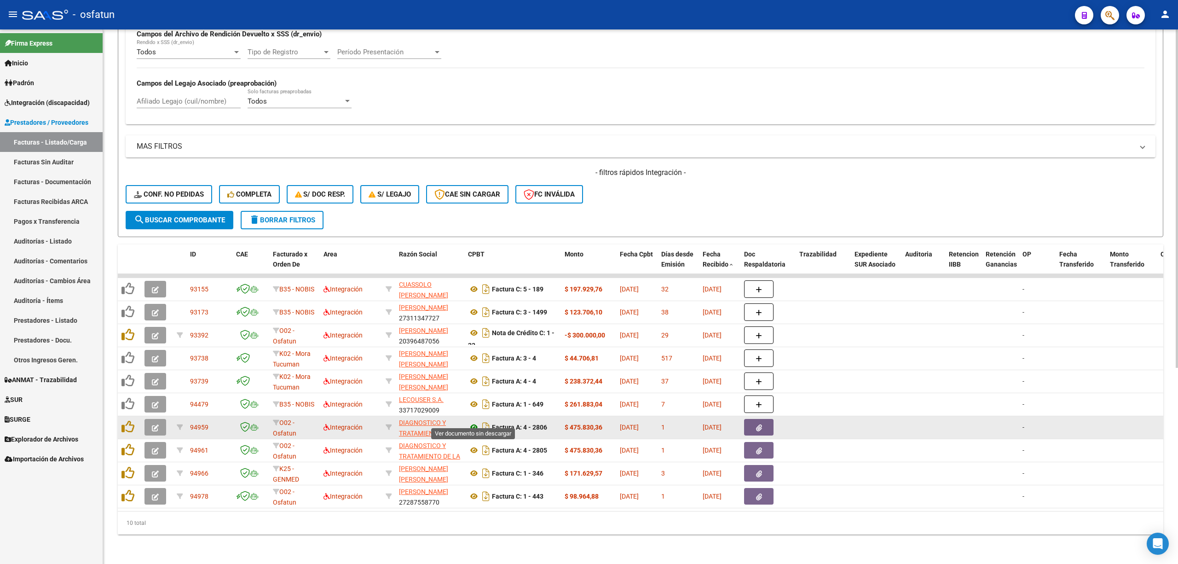
click at [470, 422] on icon at bounding box center [474, 427] width 12 height 11
click at [146, 423] on button "button" at bounding box center [155, 427] width 22 height 17
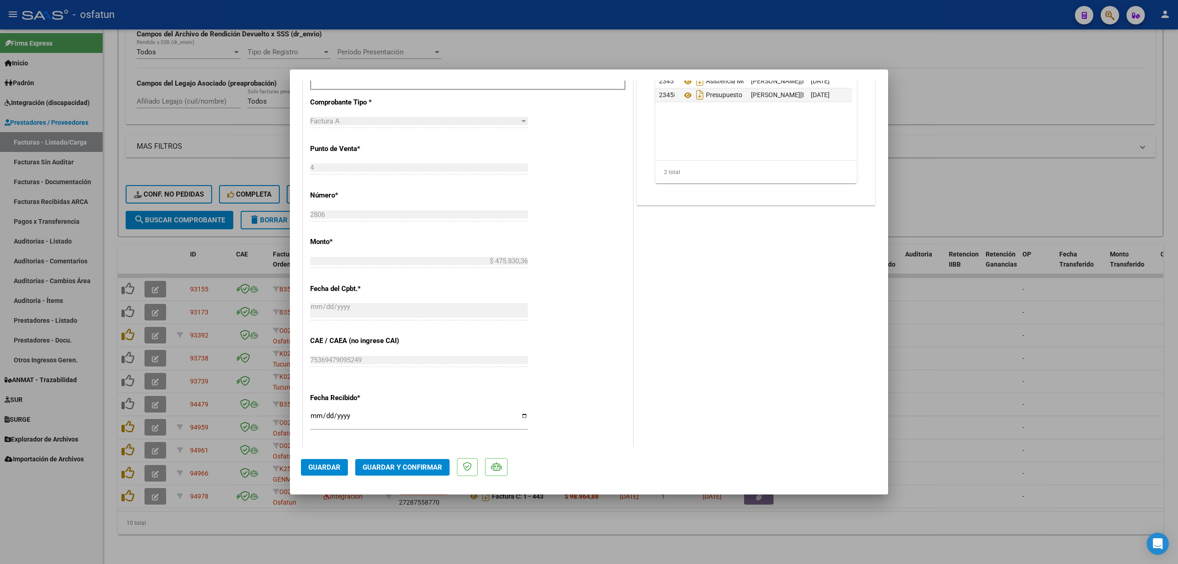
scroll to position [368, 0]
click at [421, 465] on span "Guardar y Confirmar" at bounding box center [403, 467] width 80 height 8
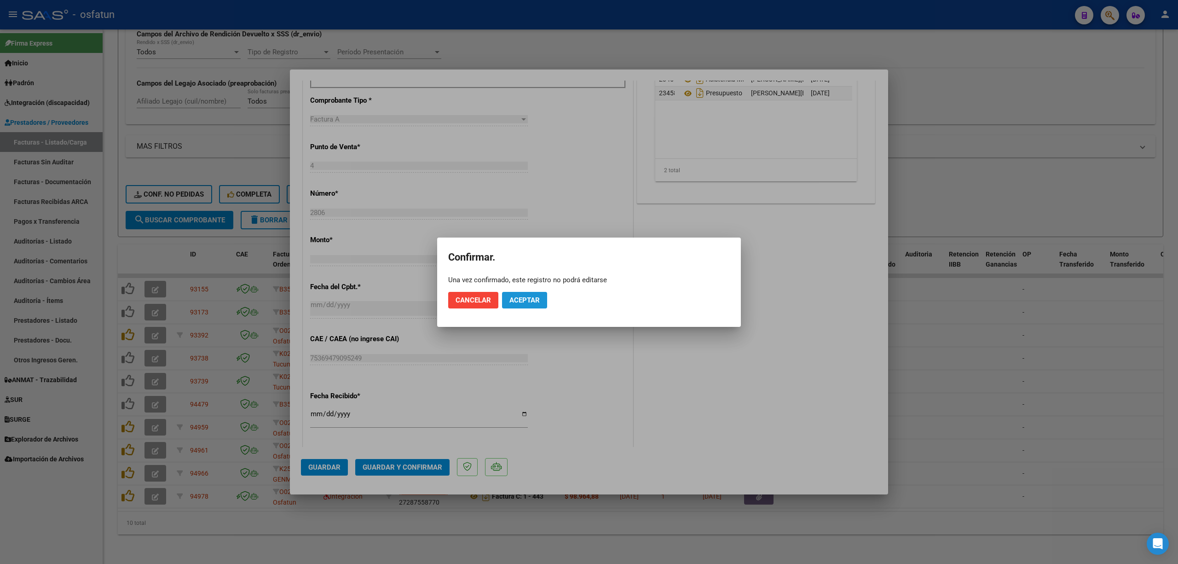
click at [531, 296] on span "Aceptar" at bounding box center [524, 300] width 30 height 8
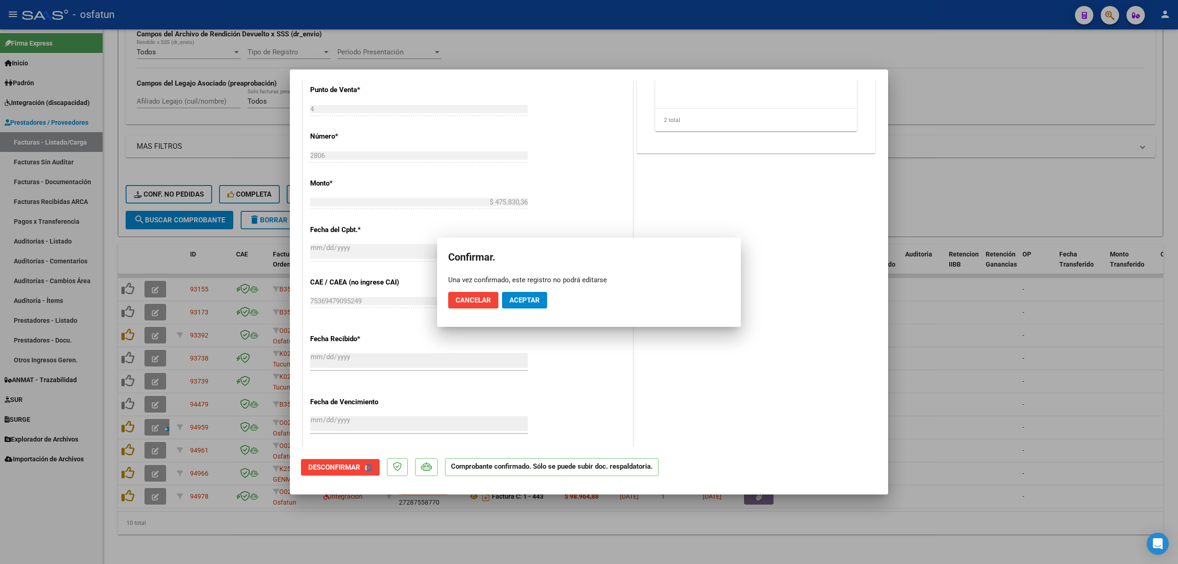
scroll to position [311, 0]
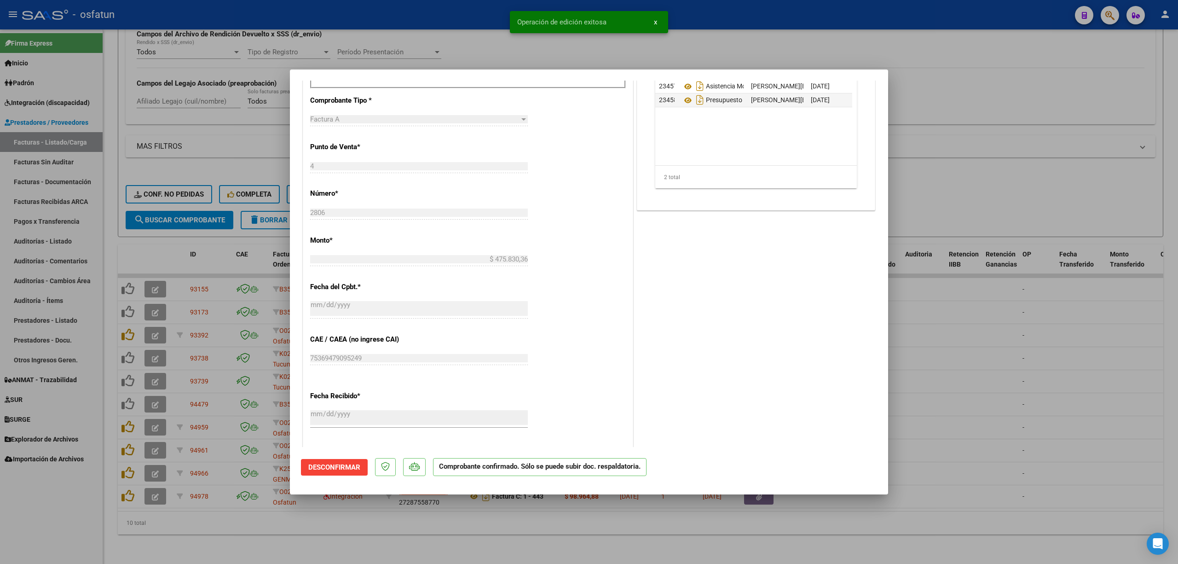
click at [771, 394] on div at bounding box center [589, 282] width 1178 height 564
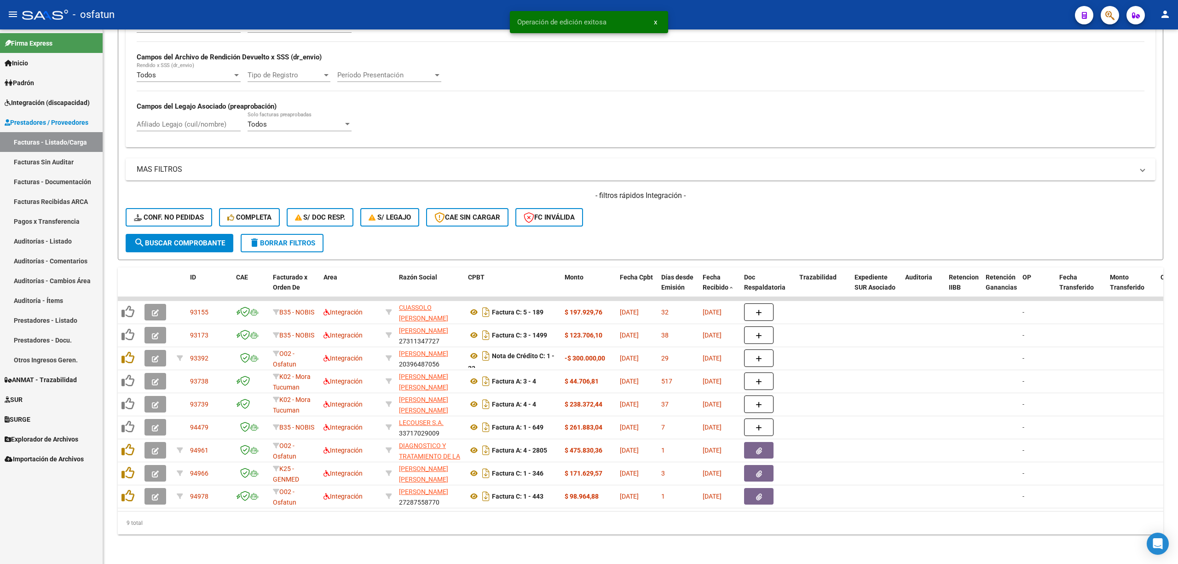
scroll to position [286, 0]
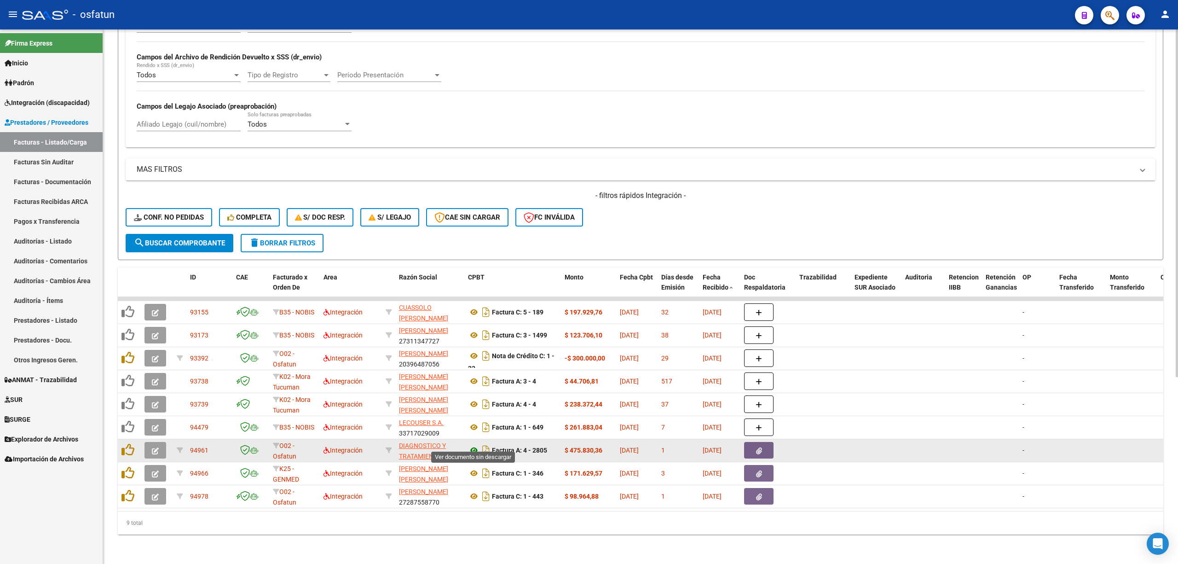
click at [468, 445] on icon at bounding box center [474, 450] width 12 height 11
click at [148, 448] on button "button" at bounding box center [155, 450] width 22 height 17
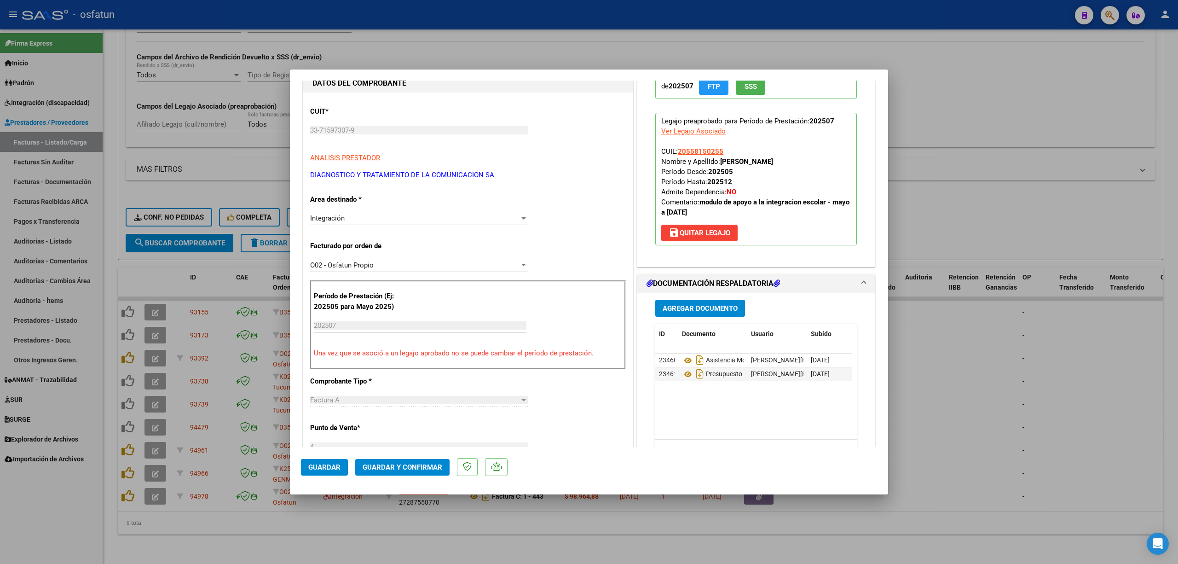
scroll to position [122, 0]
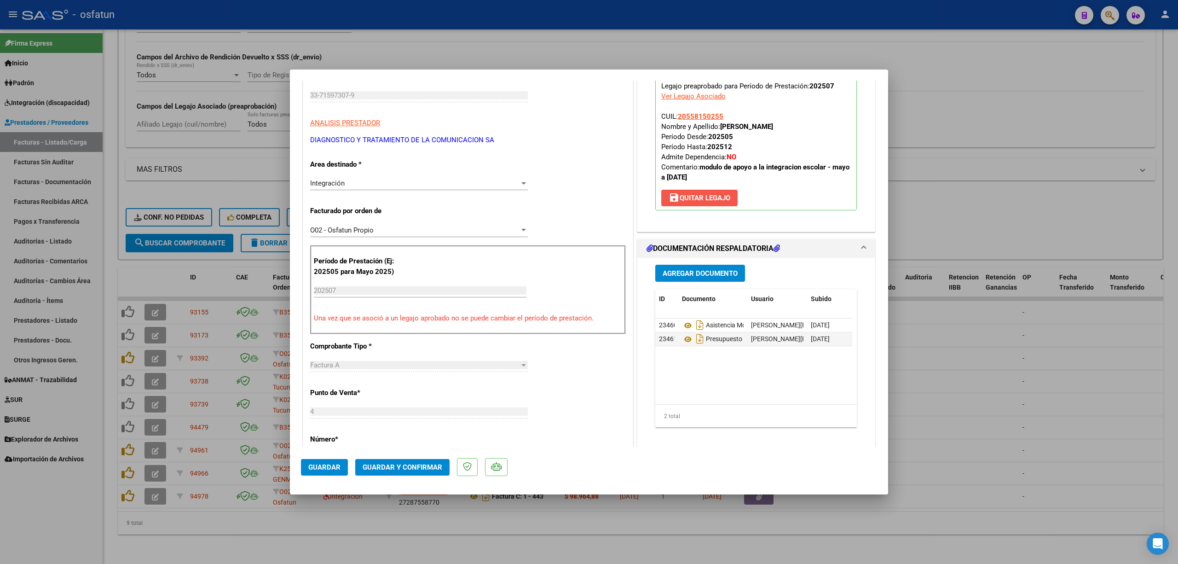
click at [705, 195] on span "save Quitar Legajo" at bounding box center [700, 198] width 62 height 8
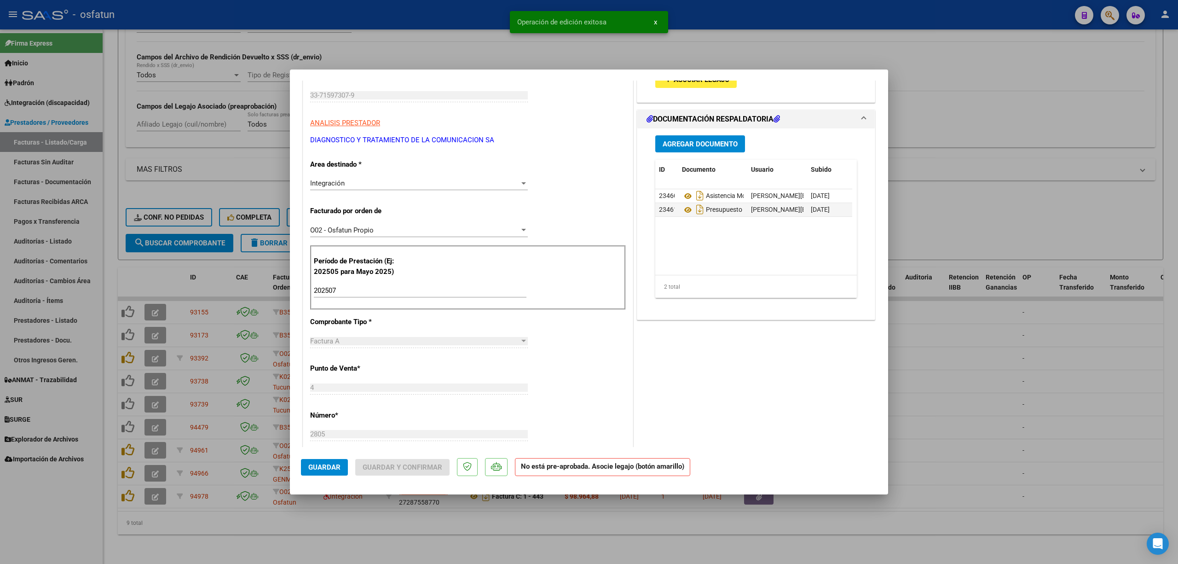
click at [341, 289] on input "202507" at bounding box center [420, 290] width 213 height 8
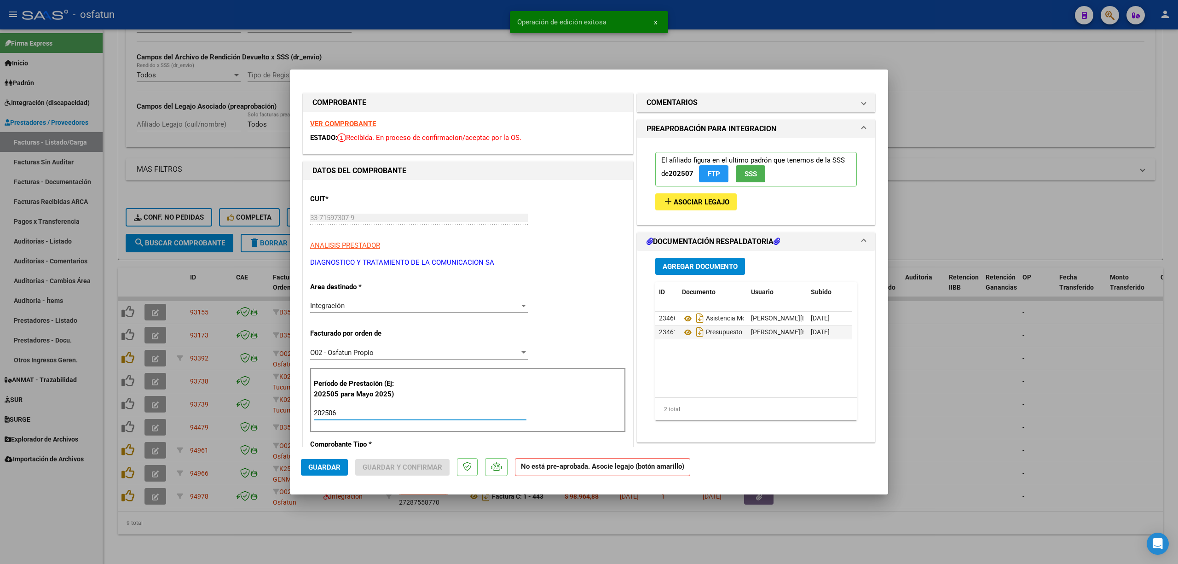
type input "202506"
click at [670, 207] on button "add Asociar Legajo" at bounding box center [695, 201] width 81 height 17
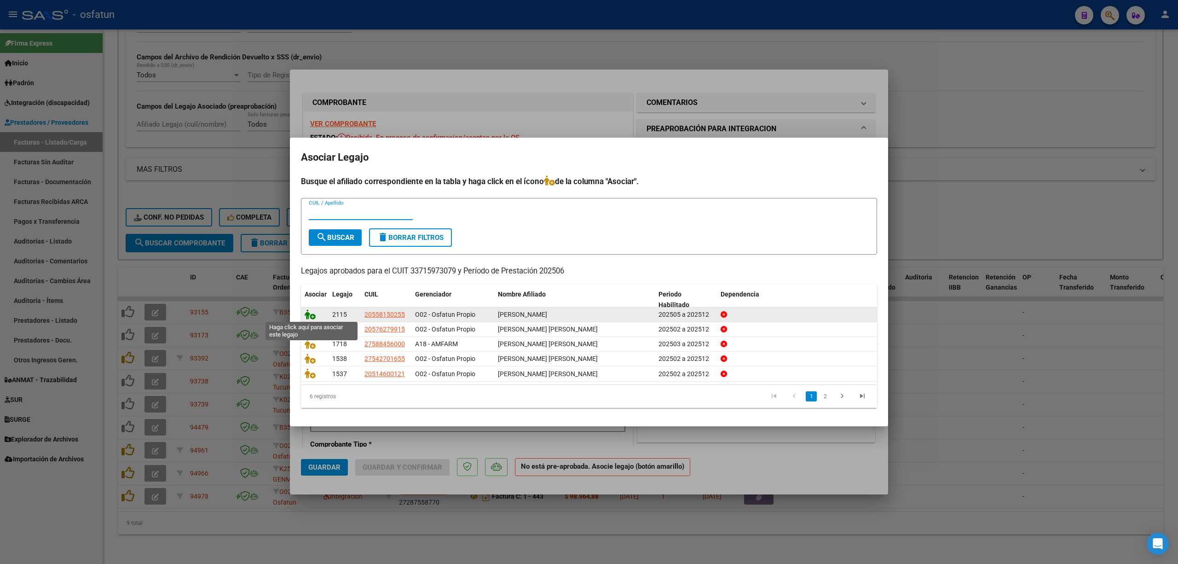
click at [310, 317] on icon at bounding box center [310, 314] width 11 height 10
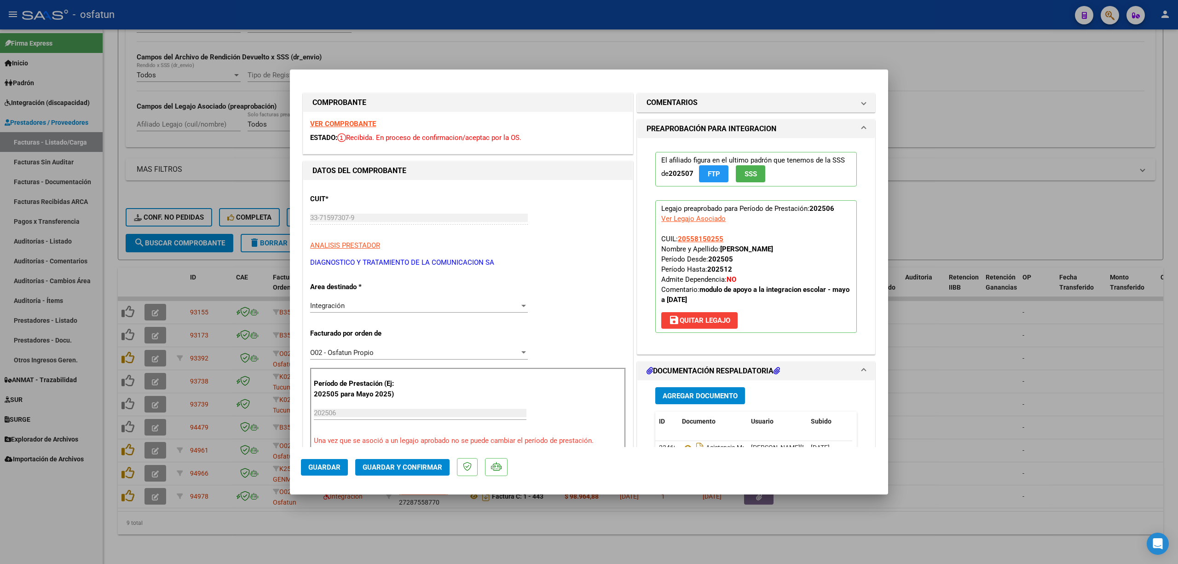
click at [338, 470] on span "Guardar" at bounding box center [324, 467] width 32 height 8
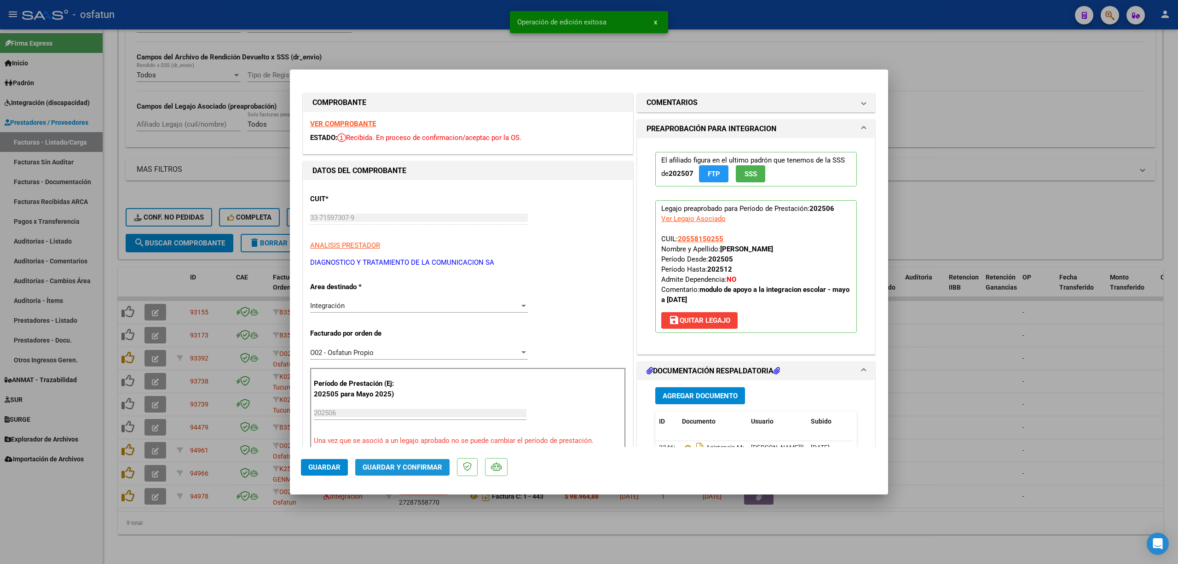
click at [400, 464] on span "Guardar y Confirmar" at bounding box center [403, 467] width 80 height 8
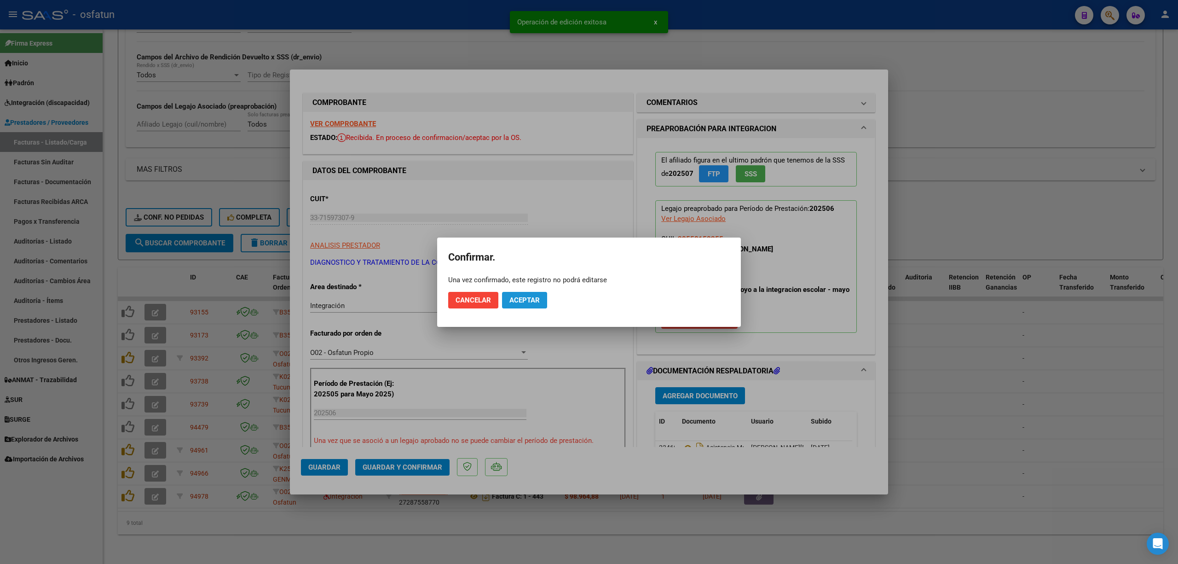
click at [529, 305] on button "Aceptar" at bounding box center [524, 300] width 45 height 17
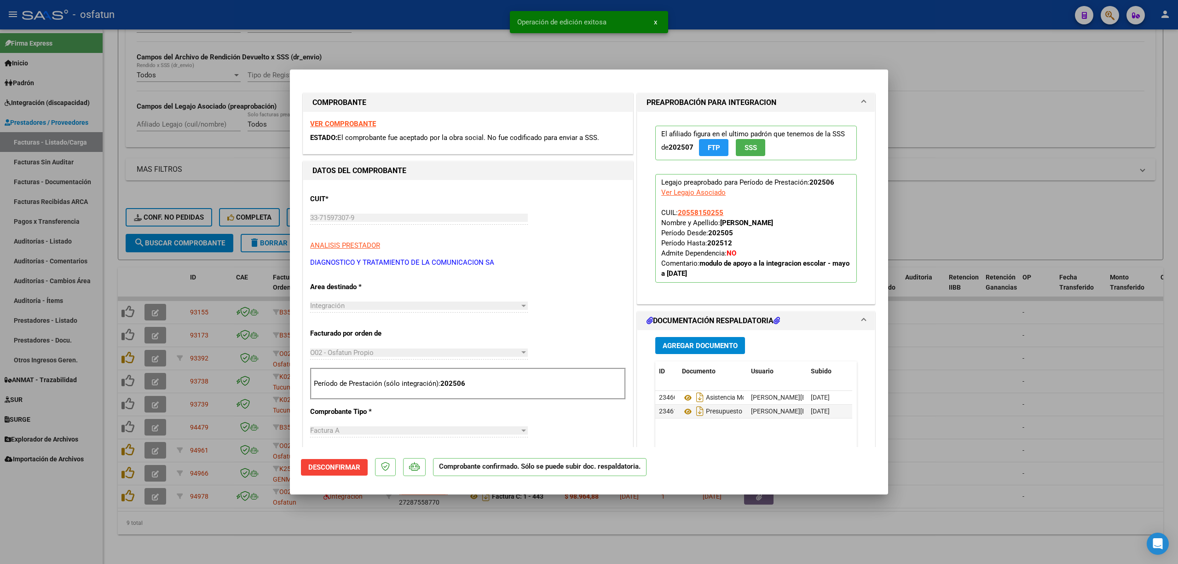
click at [771, 425] on div at bounding box center [589, 282] width 1178 height 564
type input "$ 0,00"
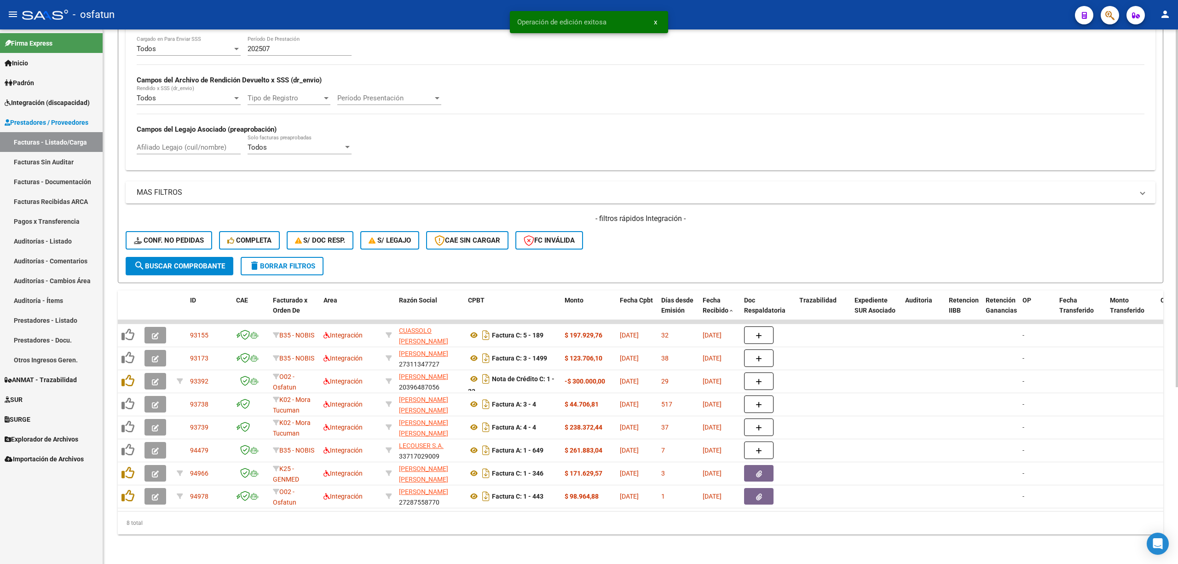
scroll to position [264, 0]
click at [179, 262] on span "search Buscar Comprobante" at bounding box center [179, 266] width 91 height 8
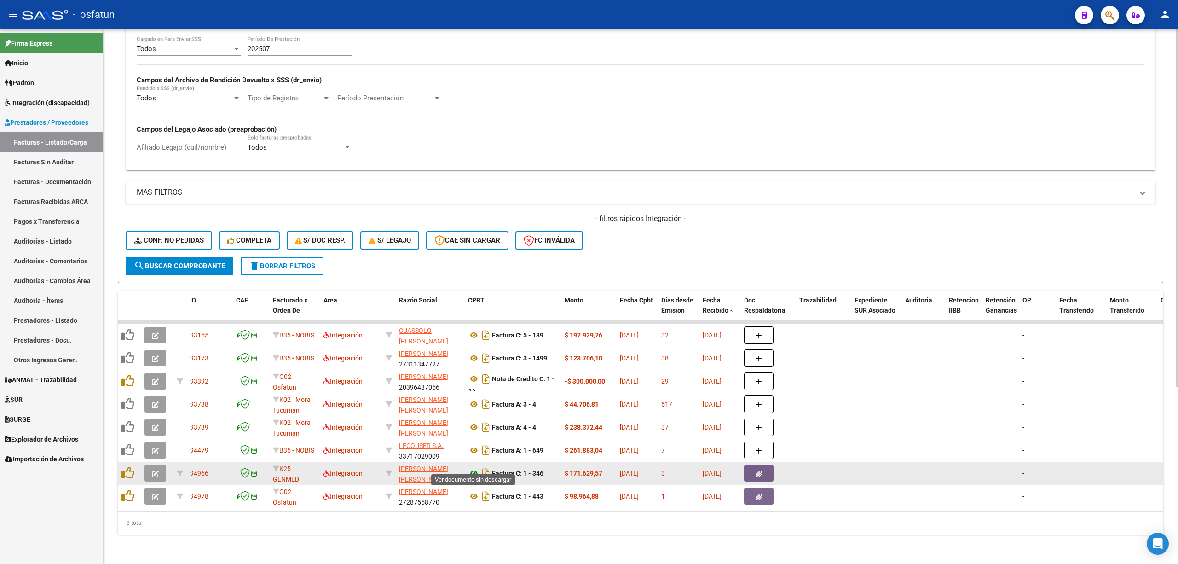
click at [472, 468] on icon at bounding box center [474, 473] width 12 height 11
click at [156, 470] on icon "button" at bounding box center [155, 473] width 7 height 7
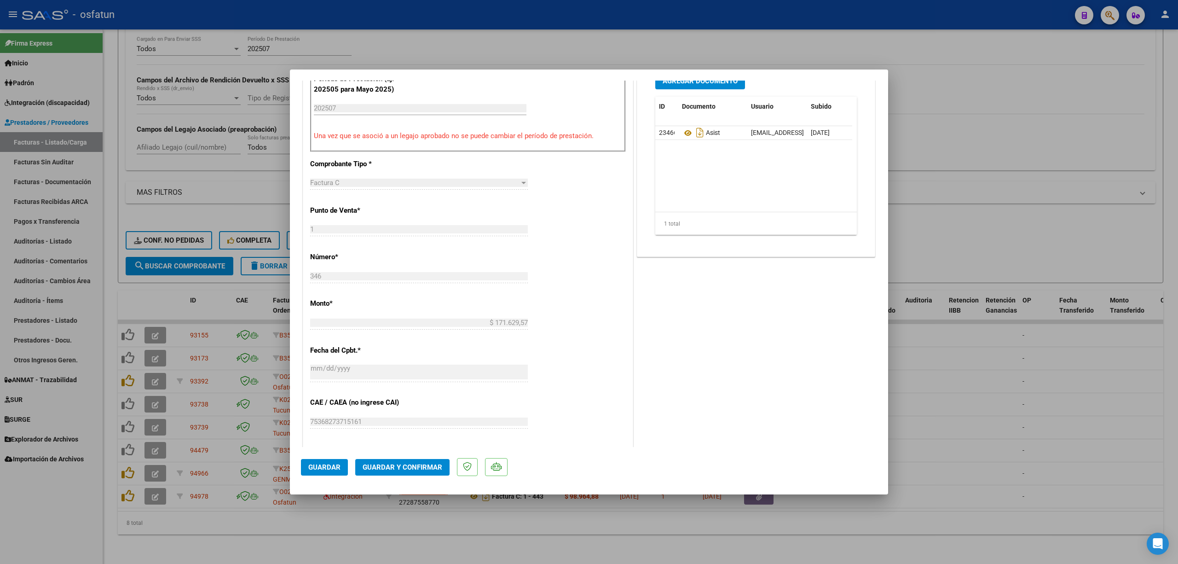
scroll to position [306, 0]
click at [410, 464] on span "Guardar y Confirmar" at bounding box center [403, 467] width 80 height 8
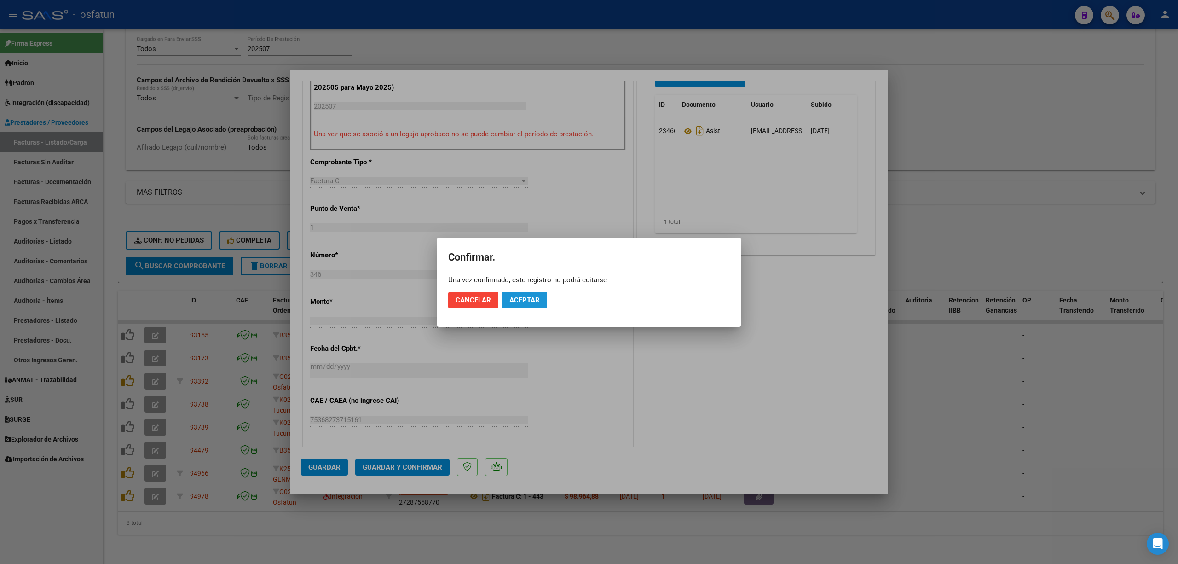
click at [522, 296] on span "Aceptar" at bounding box center [524, 300] width 30 height 8
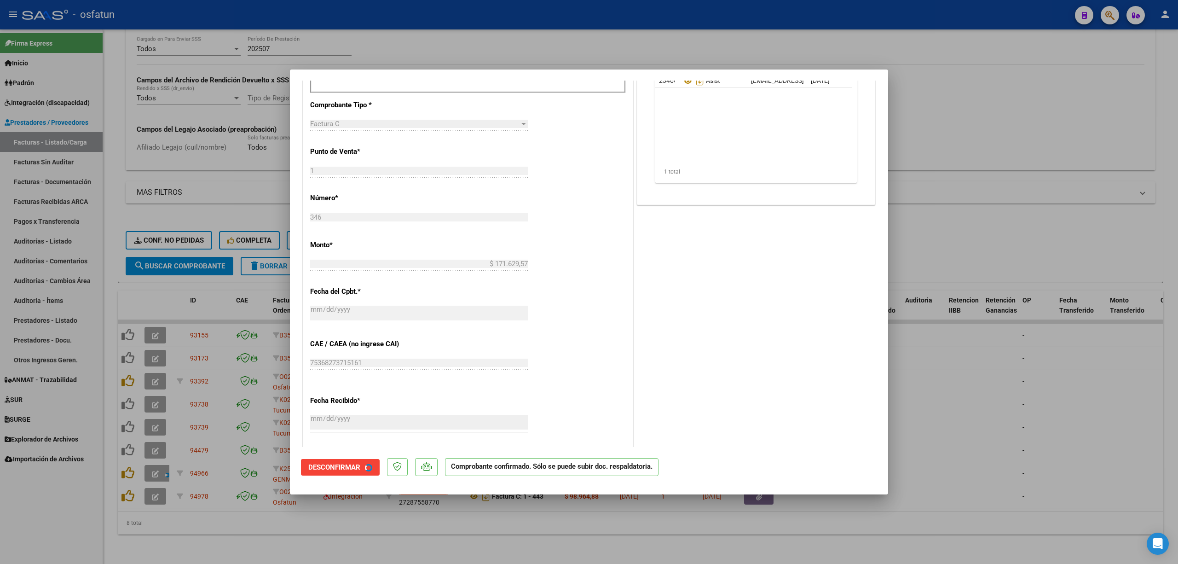
scroll to position [249, 0]
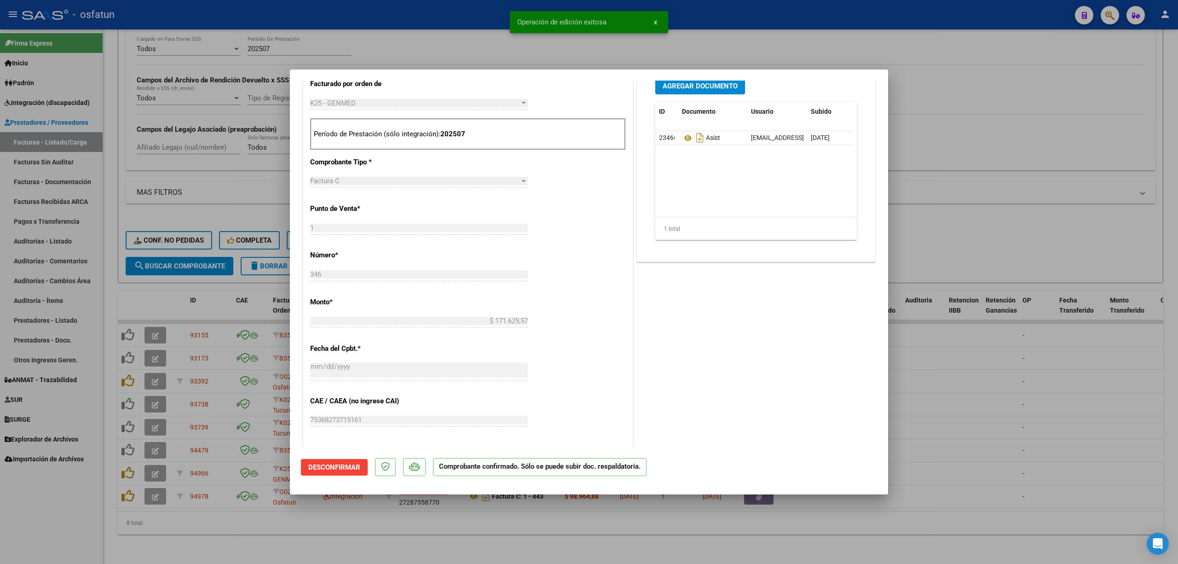
click at [771, 429] on div at bounding box center [589, 282] width 1178 height 564
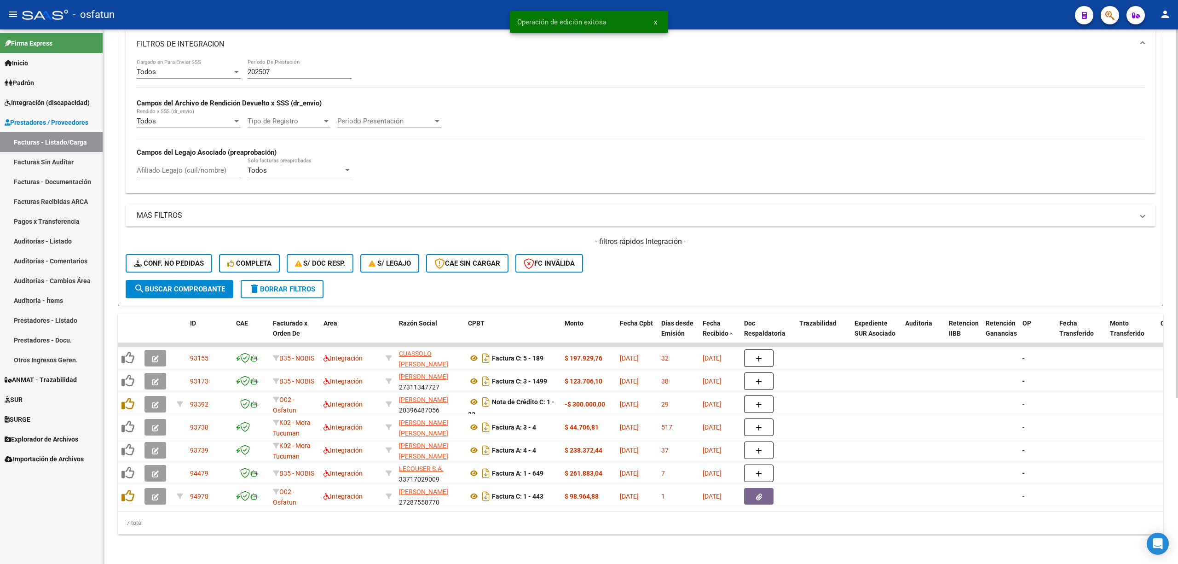
scroll to position [240, 0]
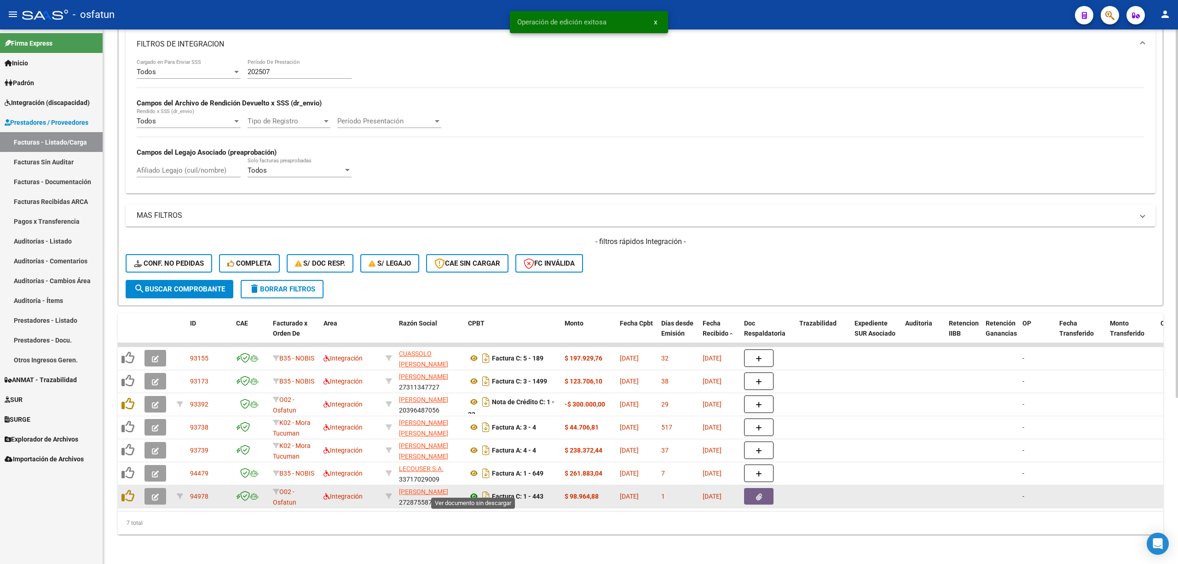
click at [475, 491] on icon at bounding box center [474, 496] width 12 height 11
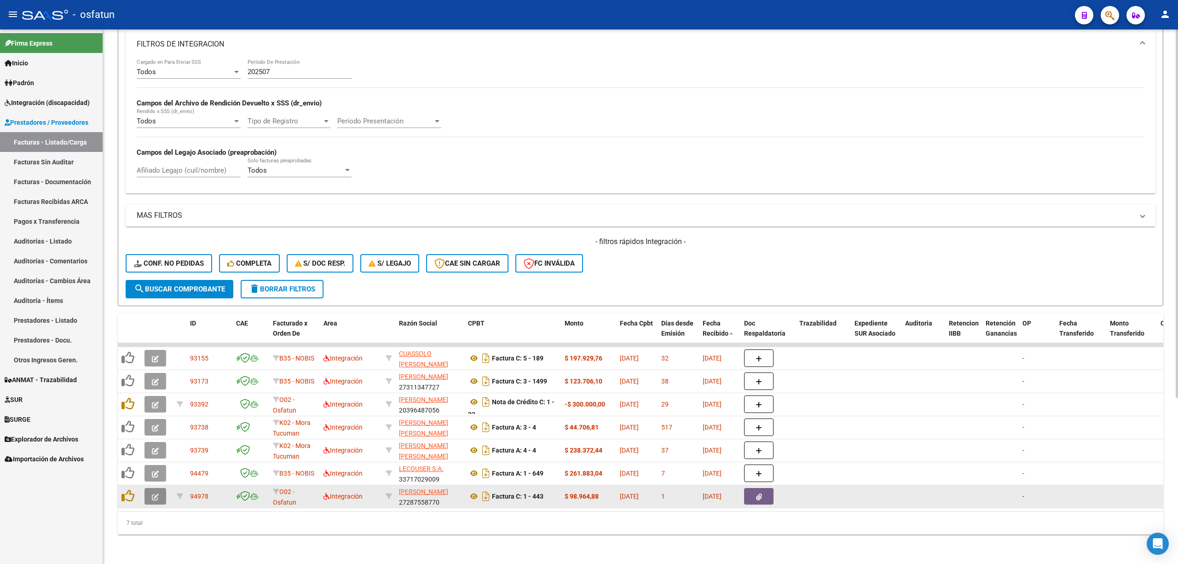
click at [161, 488] on button "button" at bounding box center [155, 496] width 22 height 17
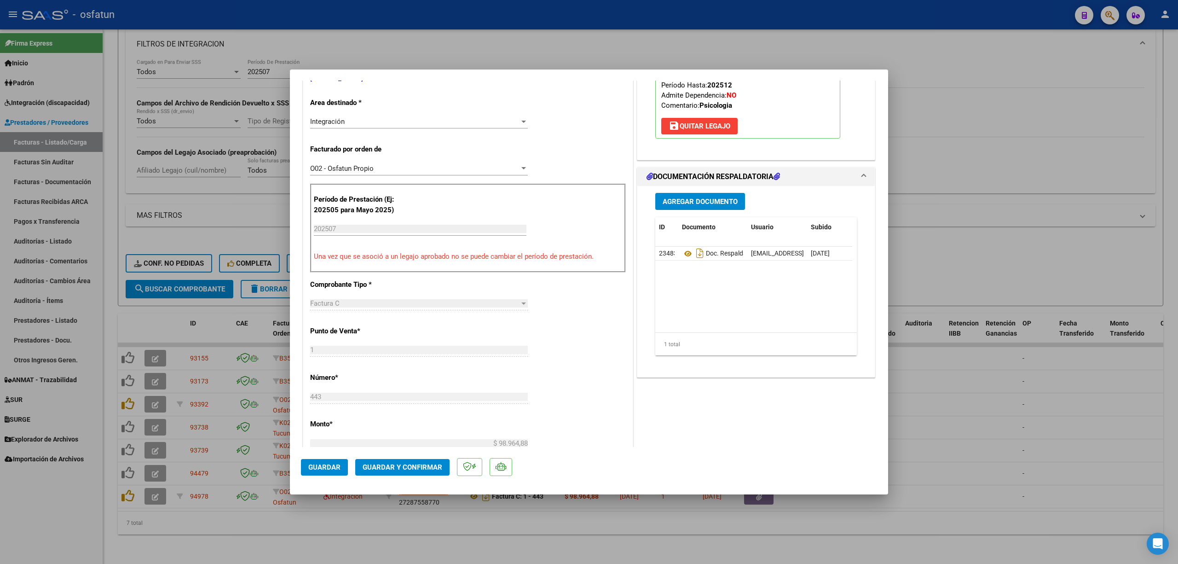
scroll to position [245, 0]
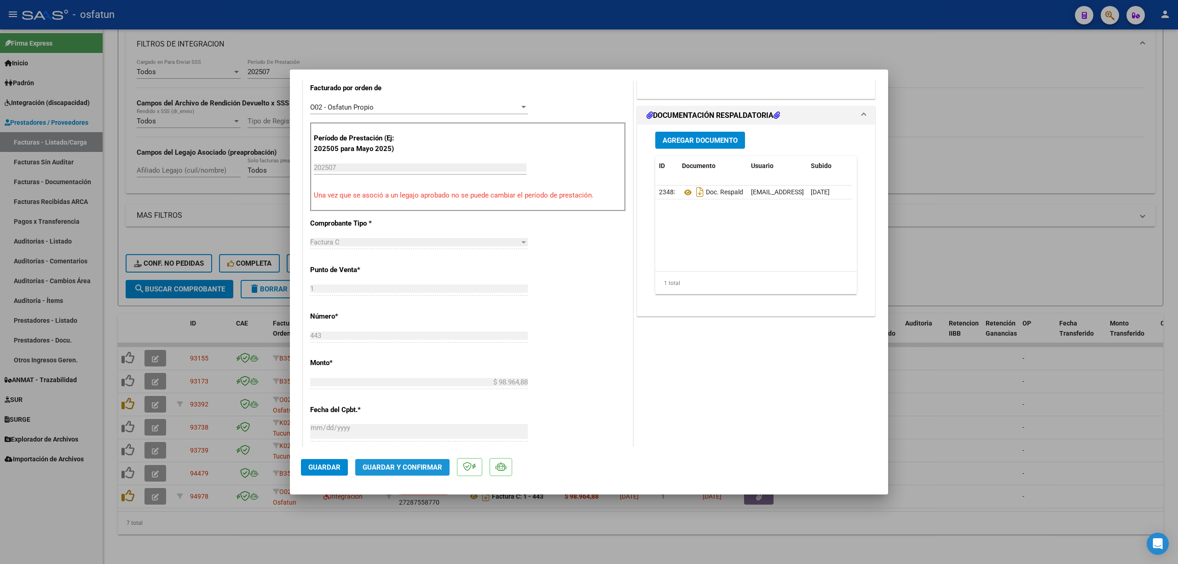
click at [420, 473] on button "Guardar y Confirmar" at bounding box center [402, 467] width 94 height 17
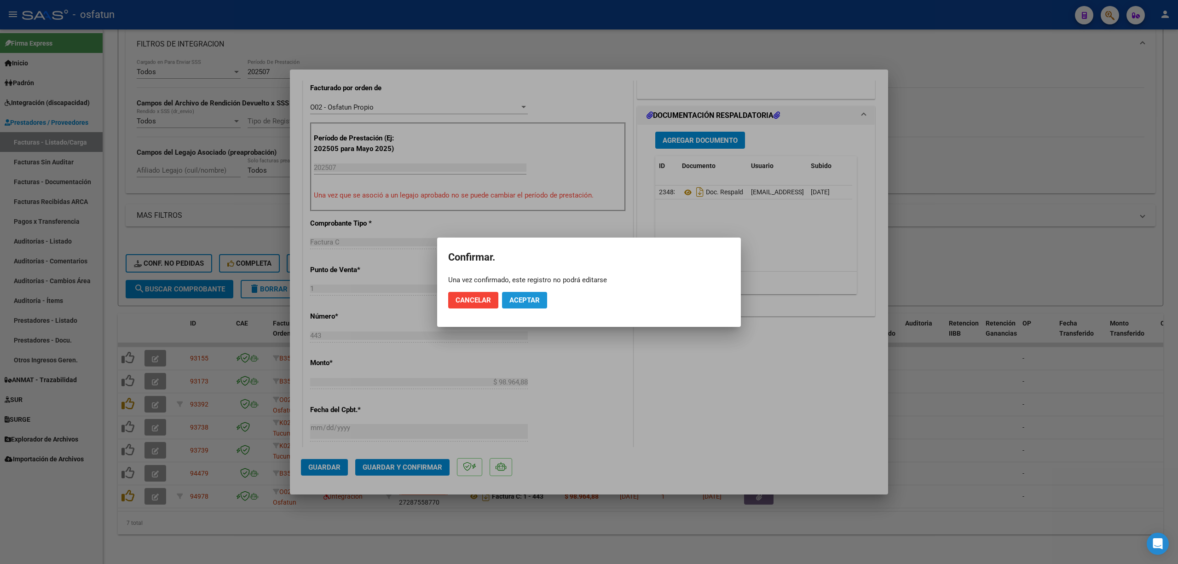
click at [543, 296] on button "Aceptar" at bounding box center [524, 300] width 45 height 17
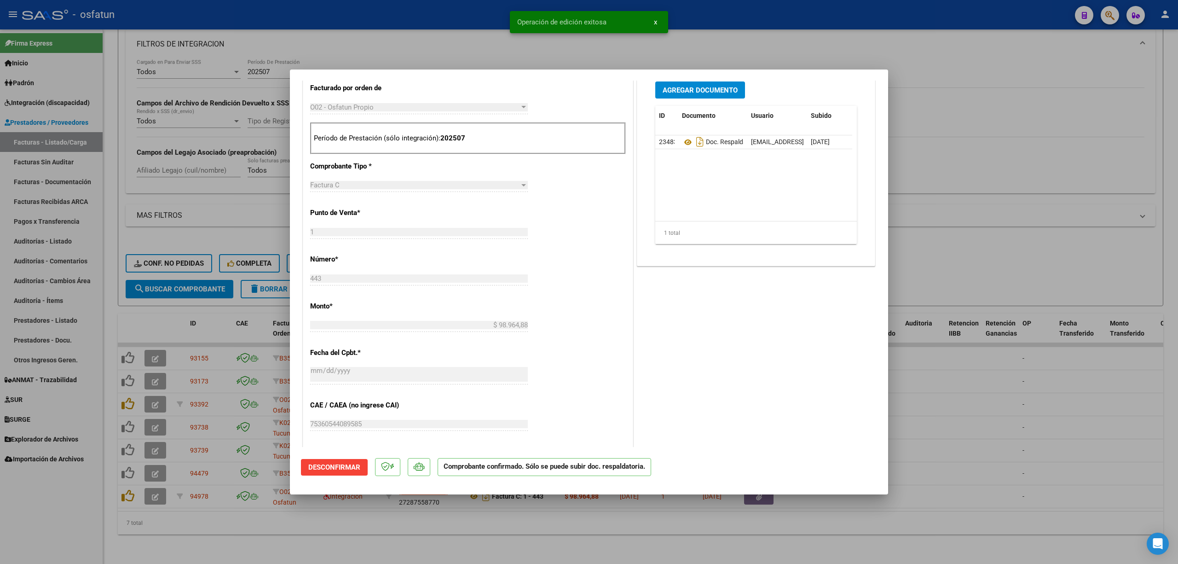
click at [405, 58] on div at bounding box center [589, 282] width 1178 height 564
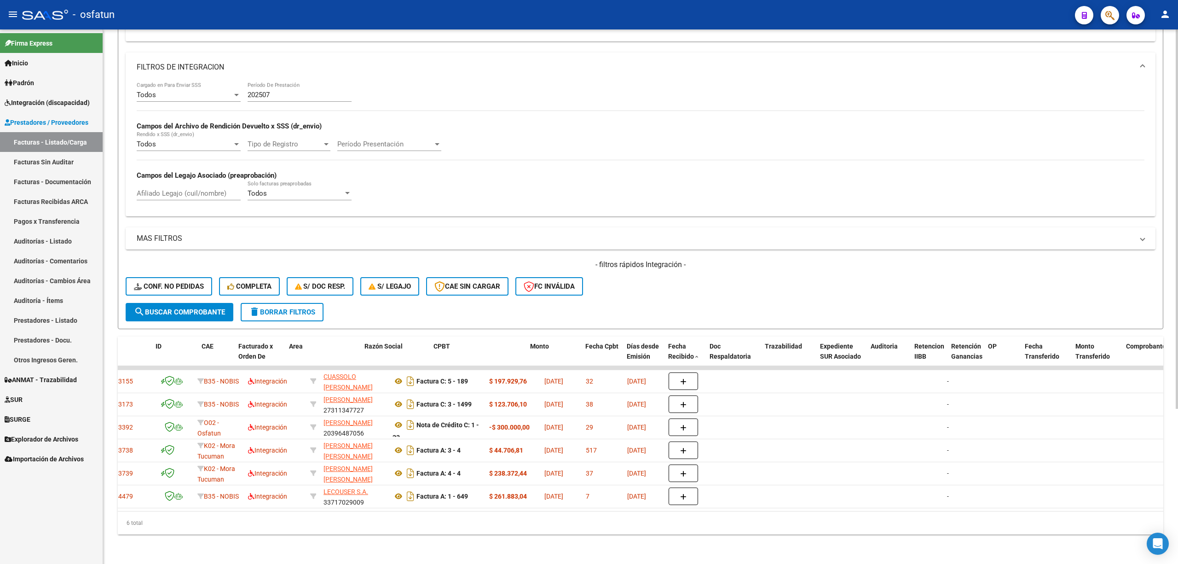
scroll to position [0, 0]
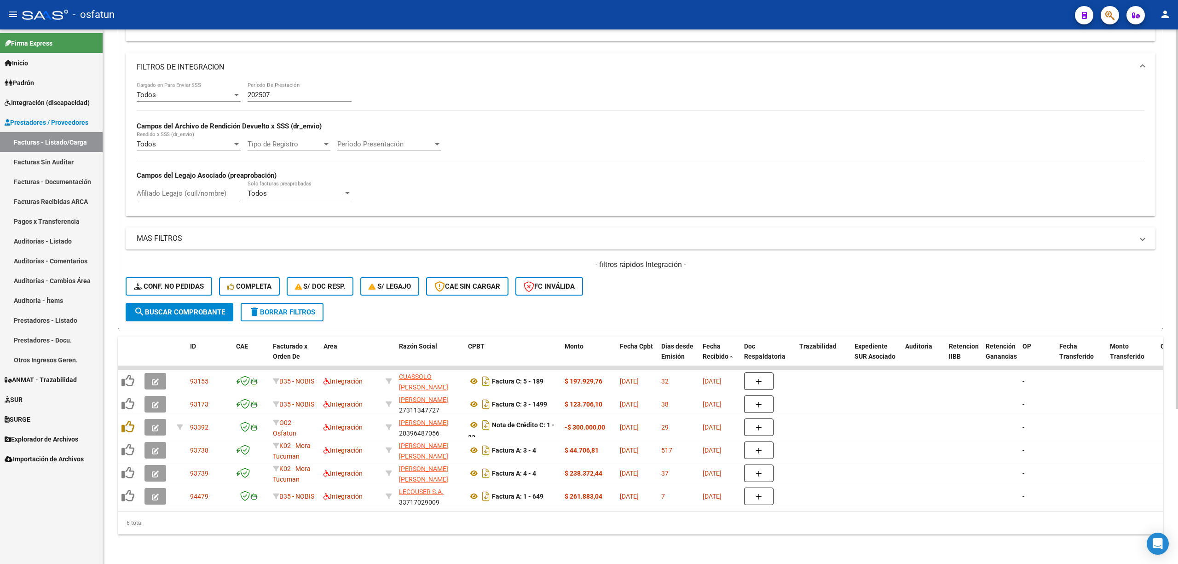
drag, startPoint x: 464, startPoint y: 512, endPoint x: 752, endPoint y: 511, distance: 287.6
click at [771, 511] on div "6 total" at bounding box center [640, 522] width 1045 height 23
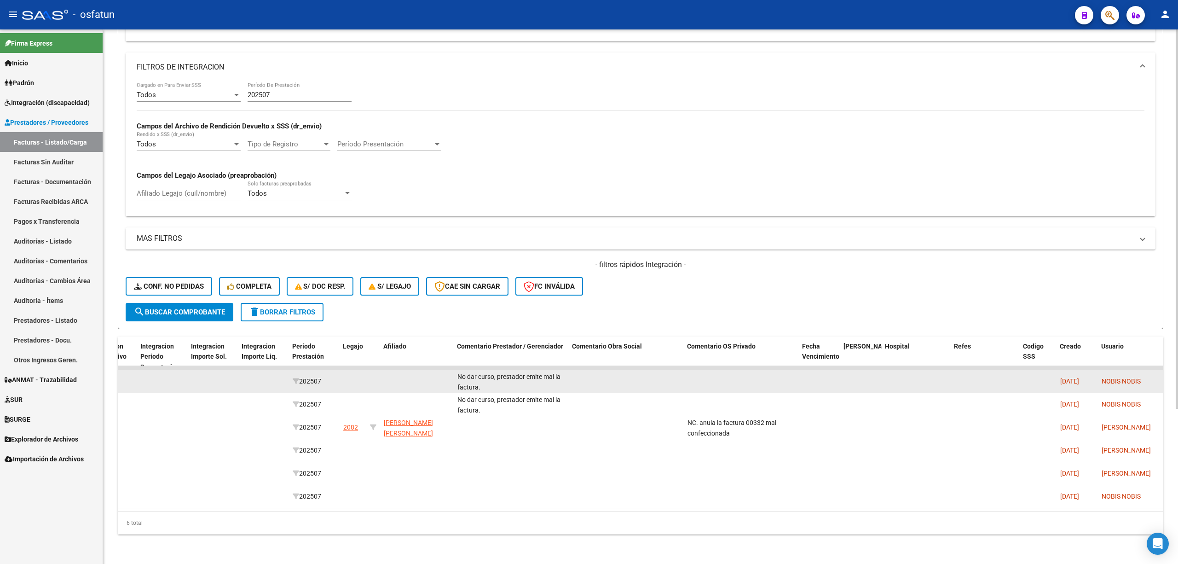
scroll to position [0, 1149]
drag, startPoint x: 484, startPoint y: 381, endPoint x: 461, endPoint y: 365, distance: 28.1
click at [461, 370] on datatable-body-cell "No dar curso, prestador emite mal la factura." at bounding box center [515, 381] width 115 height 23
copy span "No dar curso, prestador emite mal la factura."
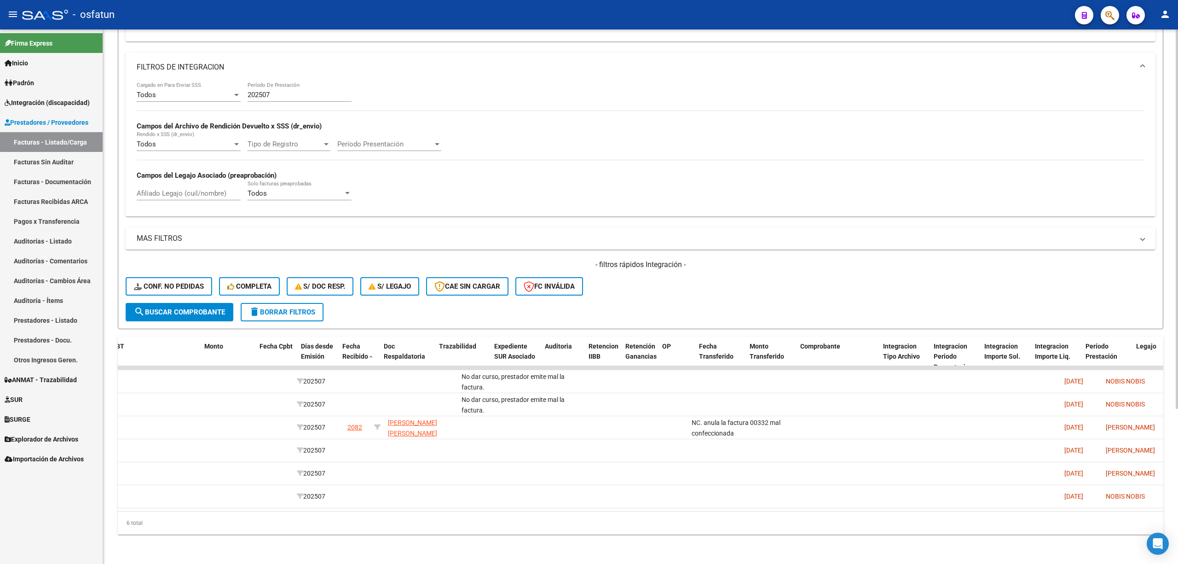
scroll to position [0, 0]
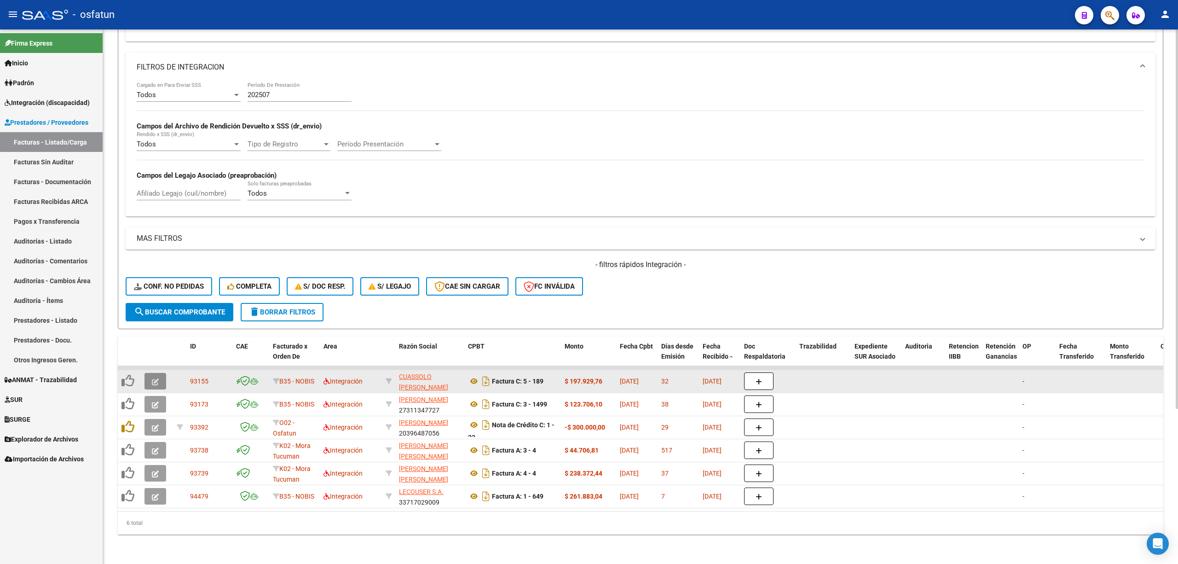
click at [157, 378] on icon "button" at bounding box center [155, 381] width 7 height 7
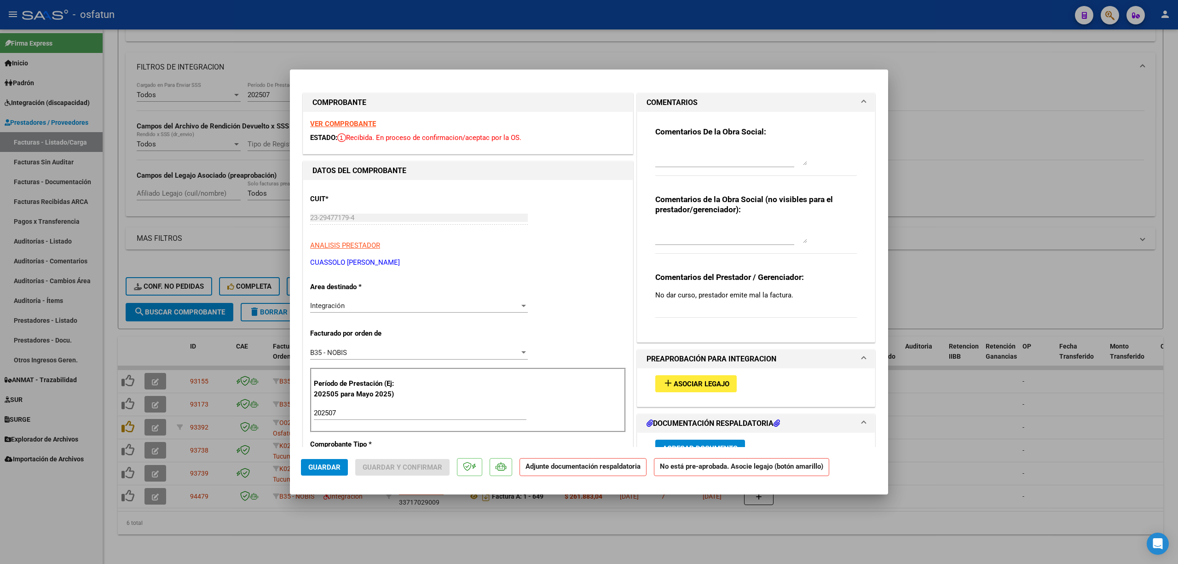
click at [338, 306] on span "Integración" at bounding box center [327, 305] width 35 height 8
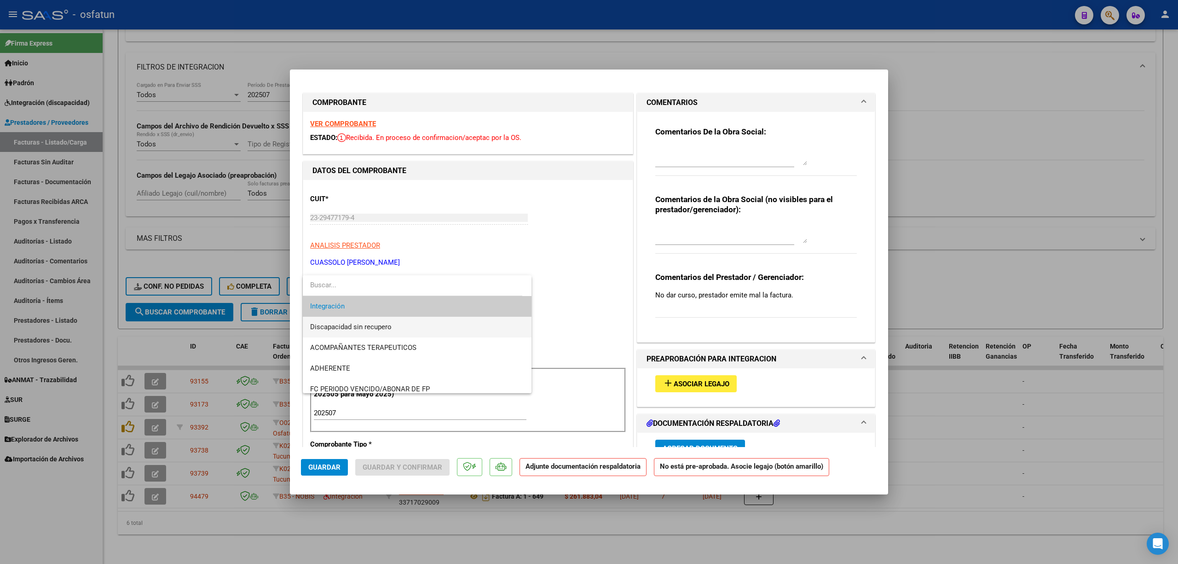
click at [348, 332] on span "Discapacidad sin recupero" at bounding box center [417, 327] width 214 height 21
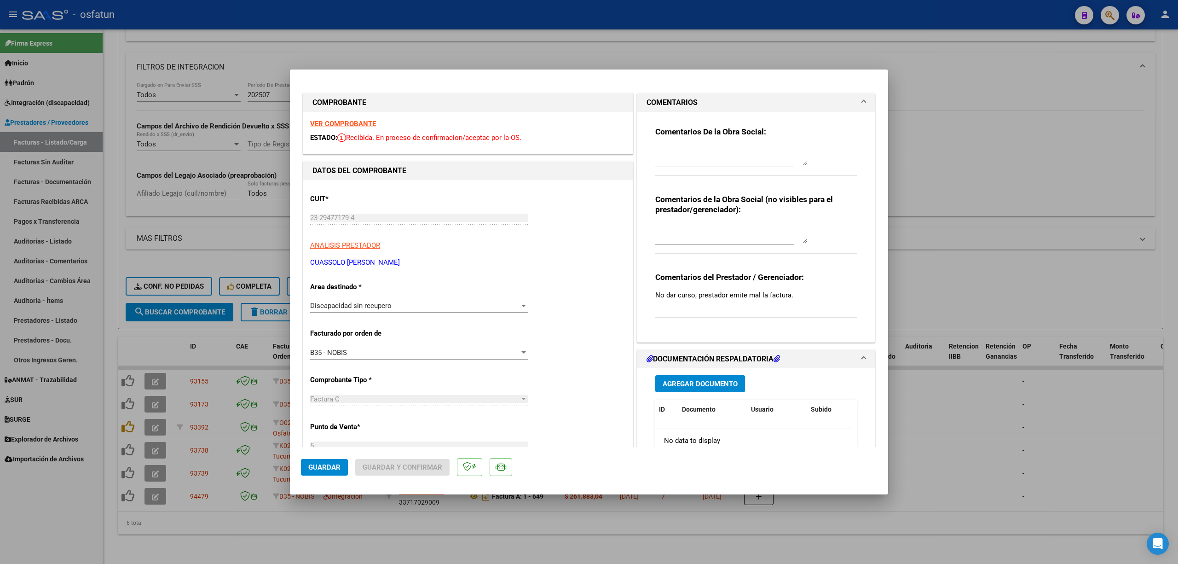
click at [332, 455] on mat-dialog-actions "Guardar Guardar y Confirmar" at bounding box center [589, 465] width 576 height 36
click at [332, 465] on span "Guardar" at bounding box center [324, 467] width 32 height 8
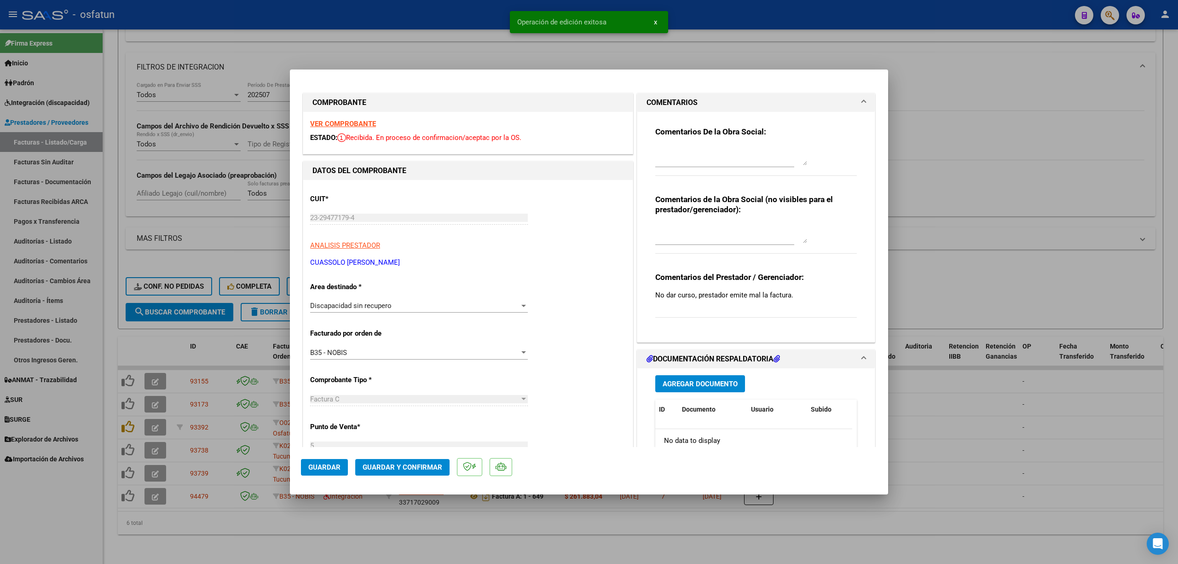
click at [264, 529] on div at bounding box center [589, 282] width 1178 height 564
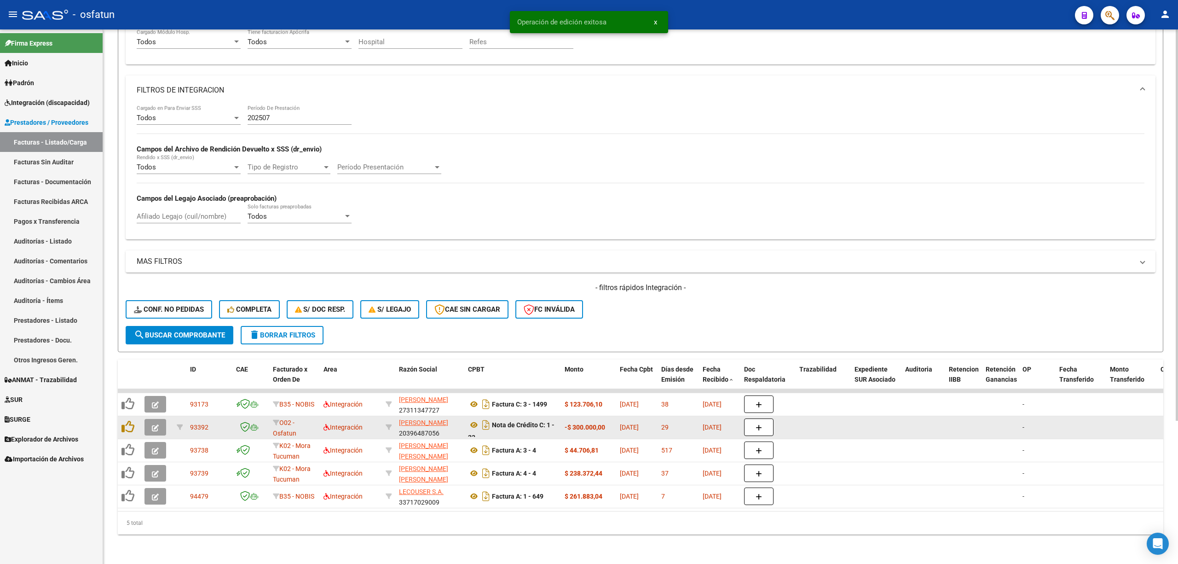
scroll to position [194, 0]
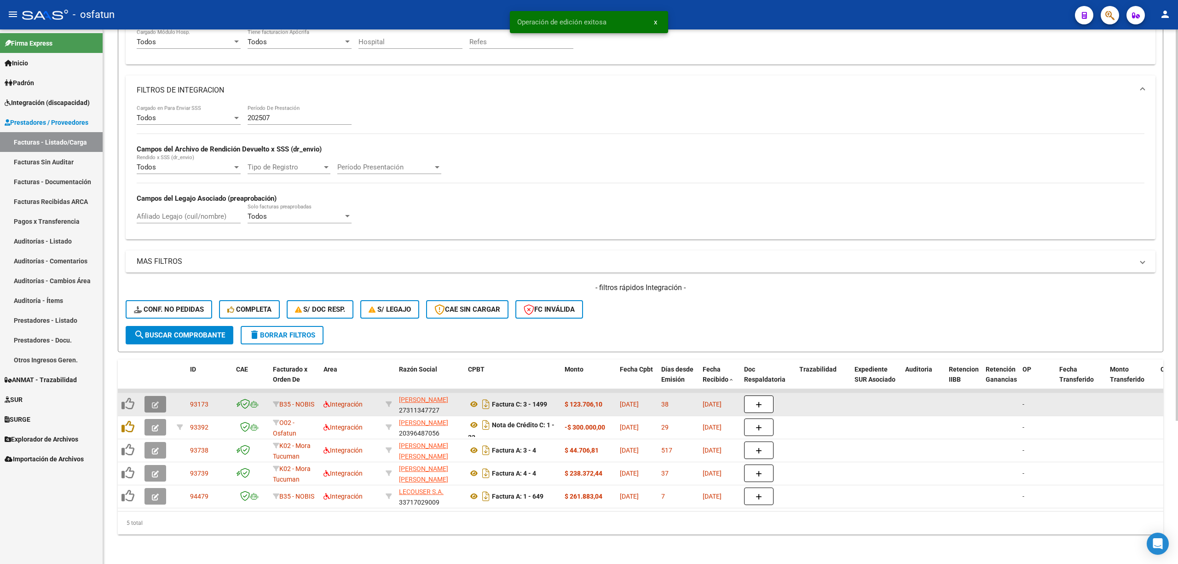
click at [163, 398] on button "button" at bounding box center [155, 404] width 22 height 17
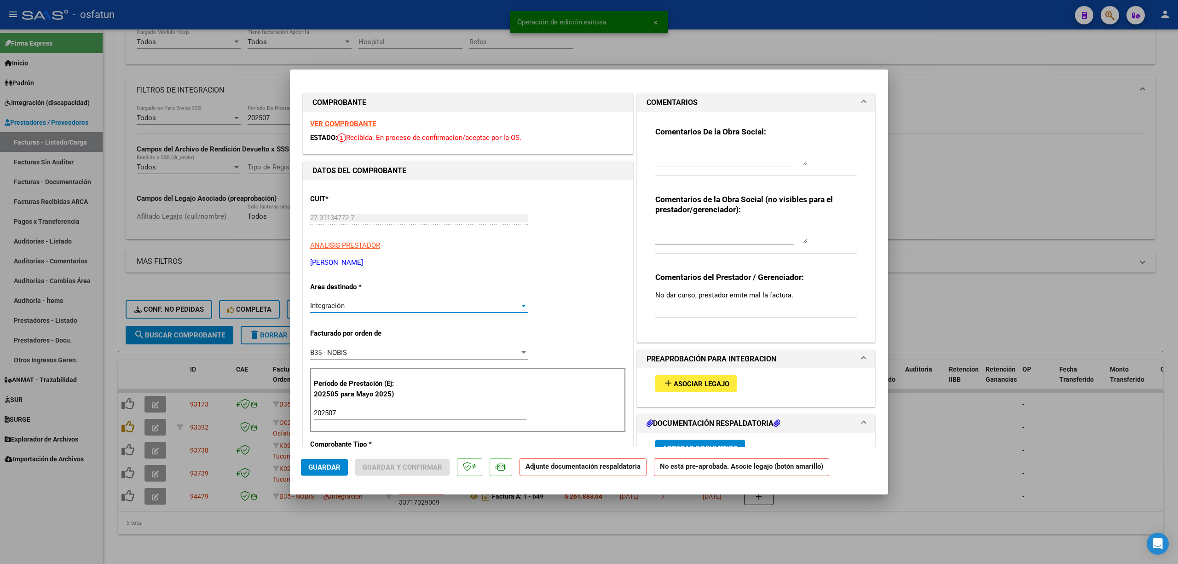
click at [325, 304] on span "Integración" at bounding box center [327, 305] width 35 height 8
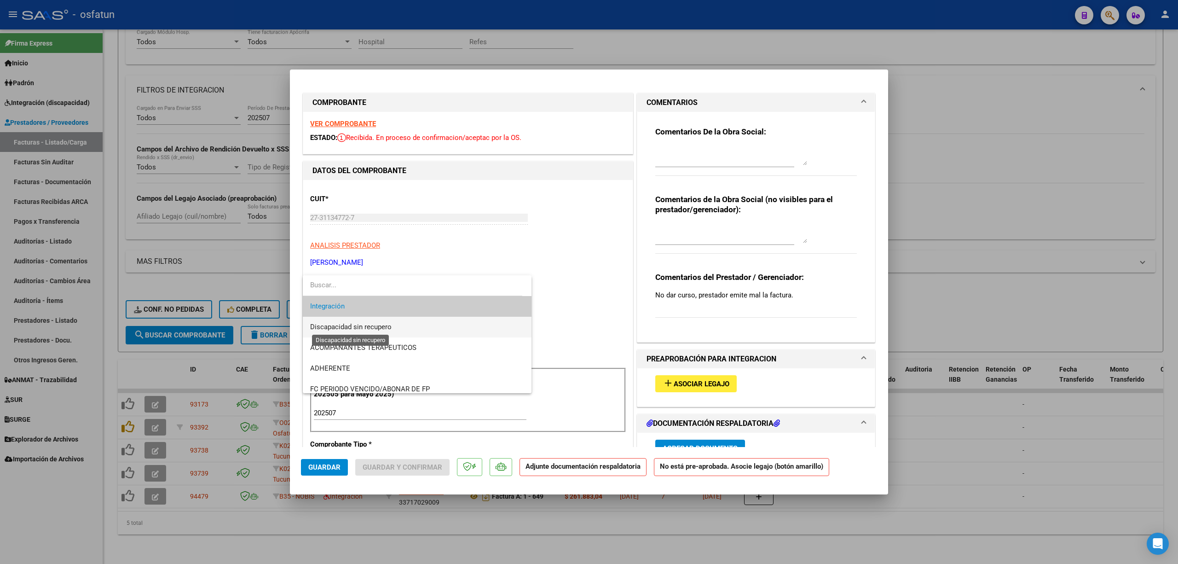
click at [328, 324] on span "Discapacidad sin recupero" at bounding box center [350, 327] width 81 height 8
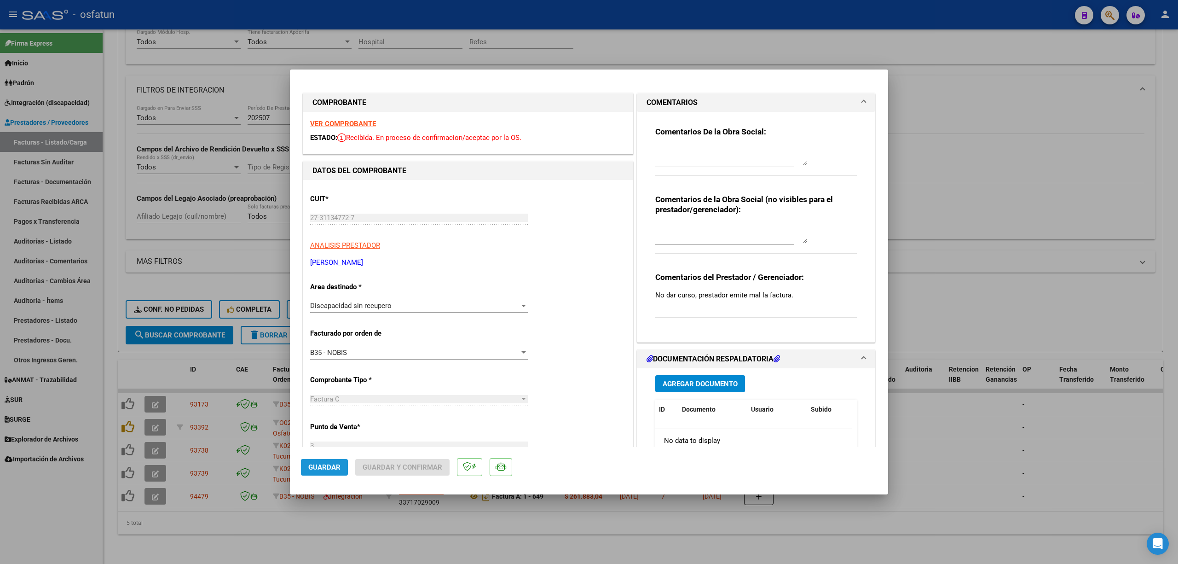
click at [335, 466] on span "Guardar" at bounding box center [324, 467] width 32 height 8
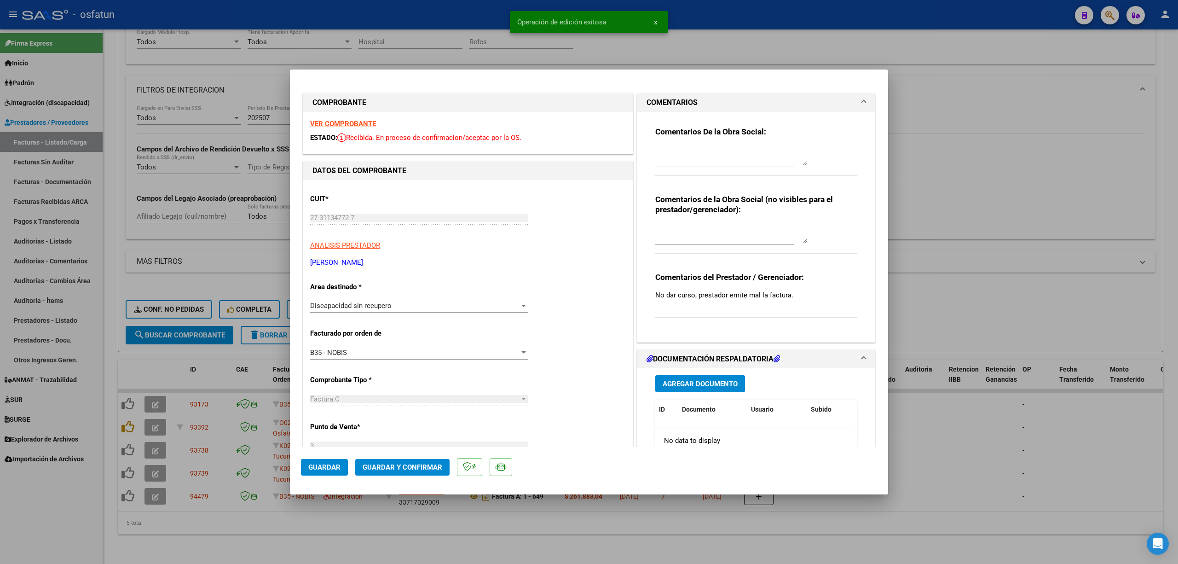
click at [223, 527] on div at bounding box center [589, 282] width 1178 height 564
type input "$ 0,00"
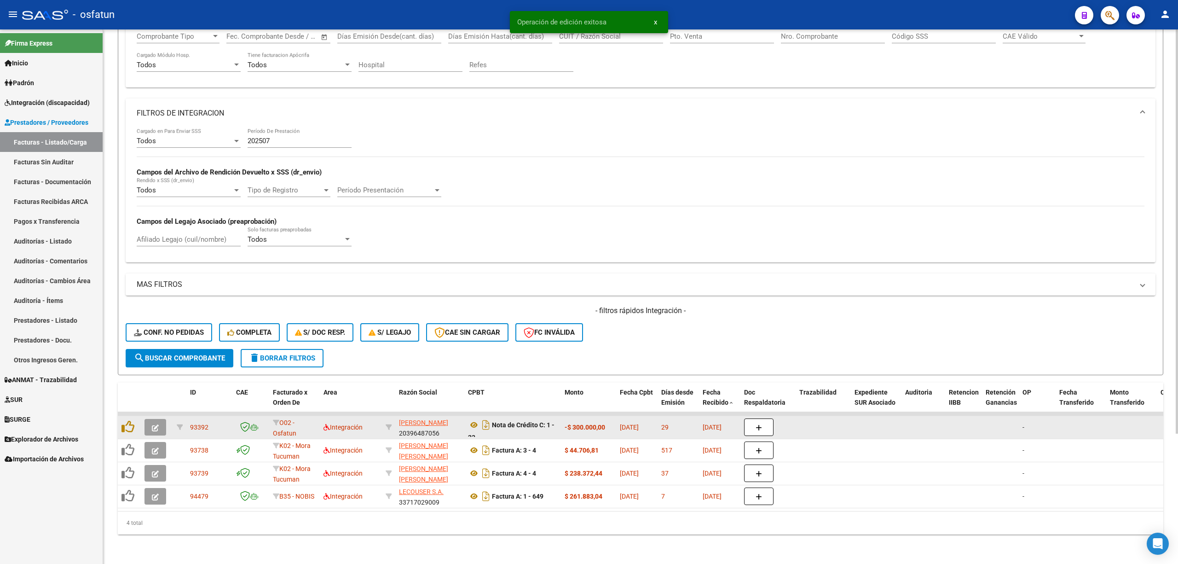
scroll to position [172, 0]
click at [155, 424] on icon "button" at bounding box center [155, 427] width 7 height 7
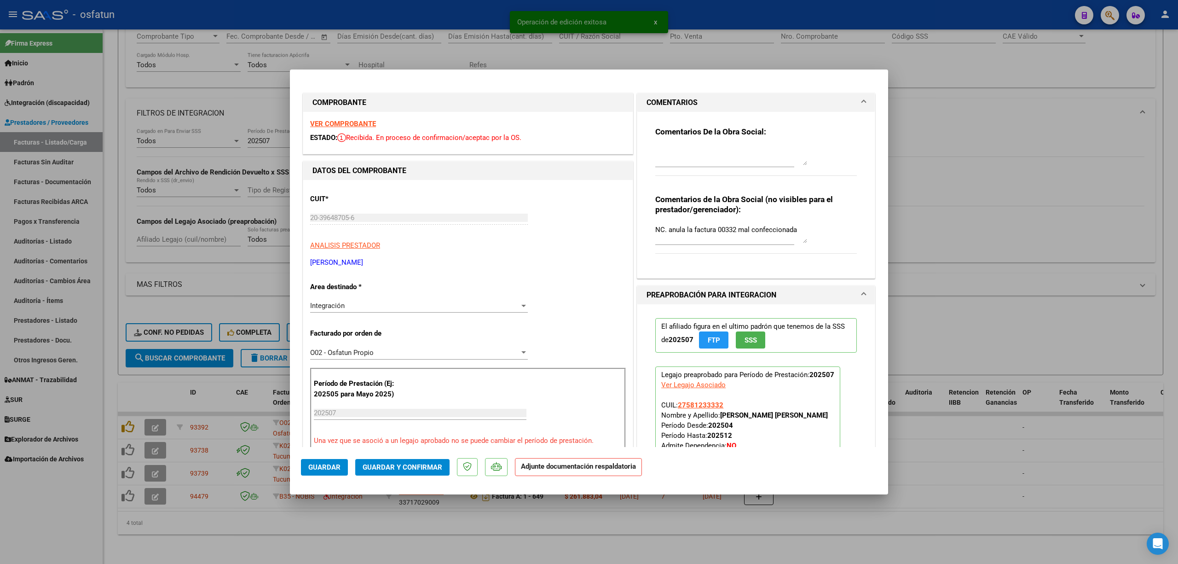
click at [394, 302] on div "Integración" at bounding box center [414, 305] width 209 height 8
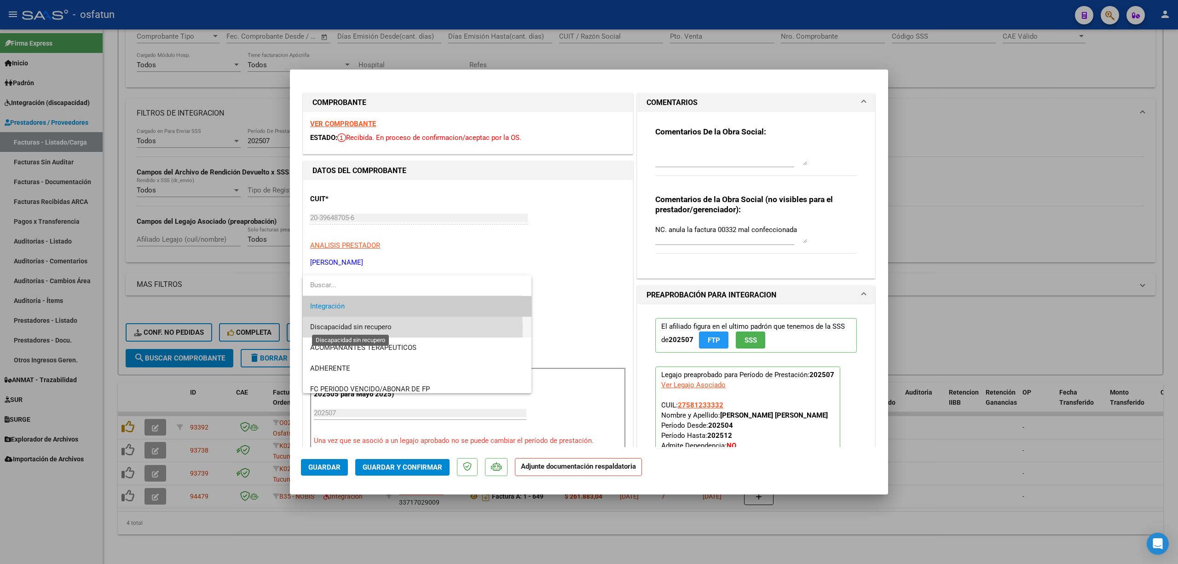
click at [366, 329] on span "Discapacidad sin recupero" at bounding box center [350, 327] width 81 height 8
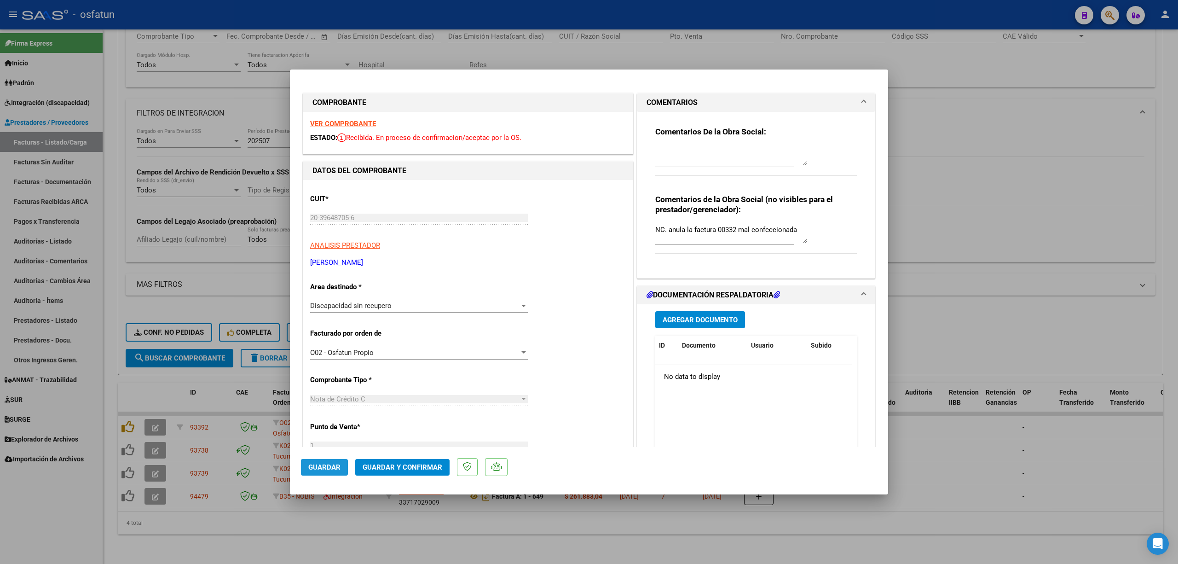
click at [333, 461] on button "Guardar" at bounding box center [324, 467] width 47 height 17
click at [313, 529] on div at bounding box center [589, 282] width 1178 height 564
type input "$ 0,00"
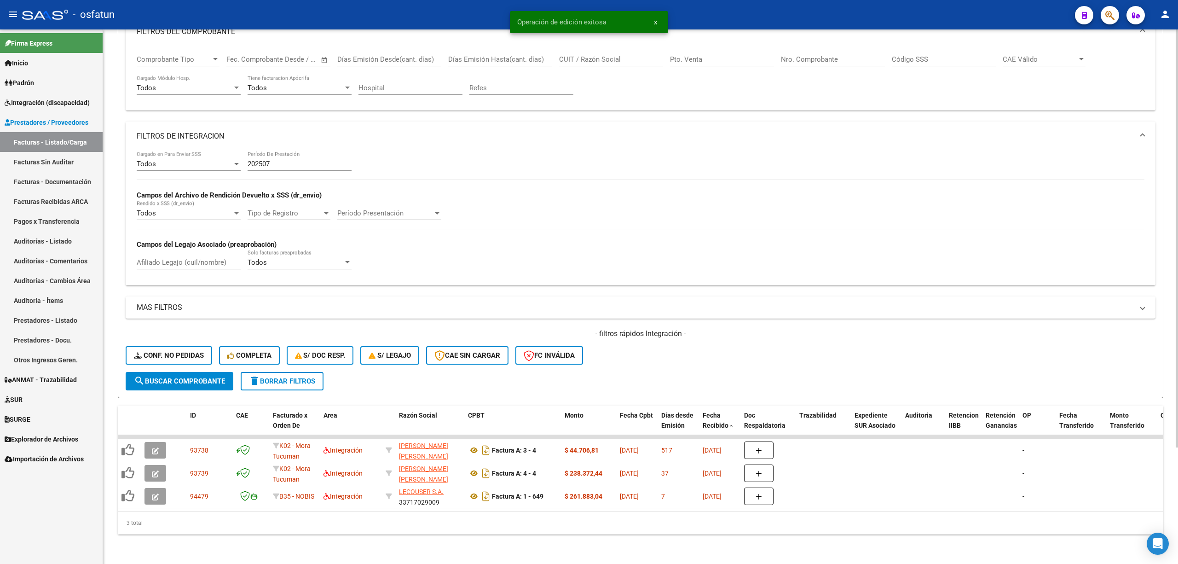
scroll to position [148, 0]
drag, startPoint x: 445, startPoint y: 501, endPoint x: 604, endPoint y: 503, distance: 158.3
click at [648, 502] on datatable-body "93738 K02 - Mora Tucuman Integración ROJANO BEATRIZ DEL CARMEN 27161756801 Fact…" at bounding box center [640, 473] width 1045 height 76
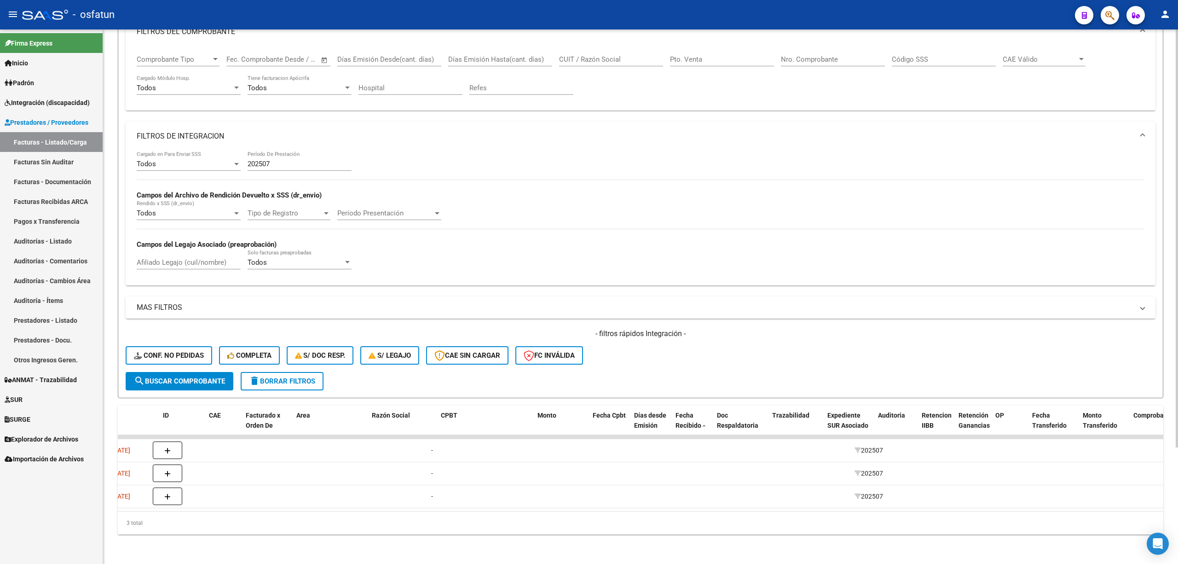
scroll to position [0, 0]
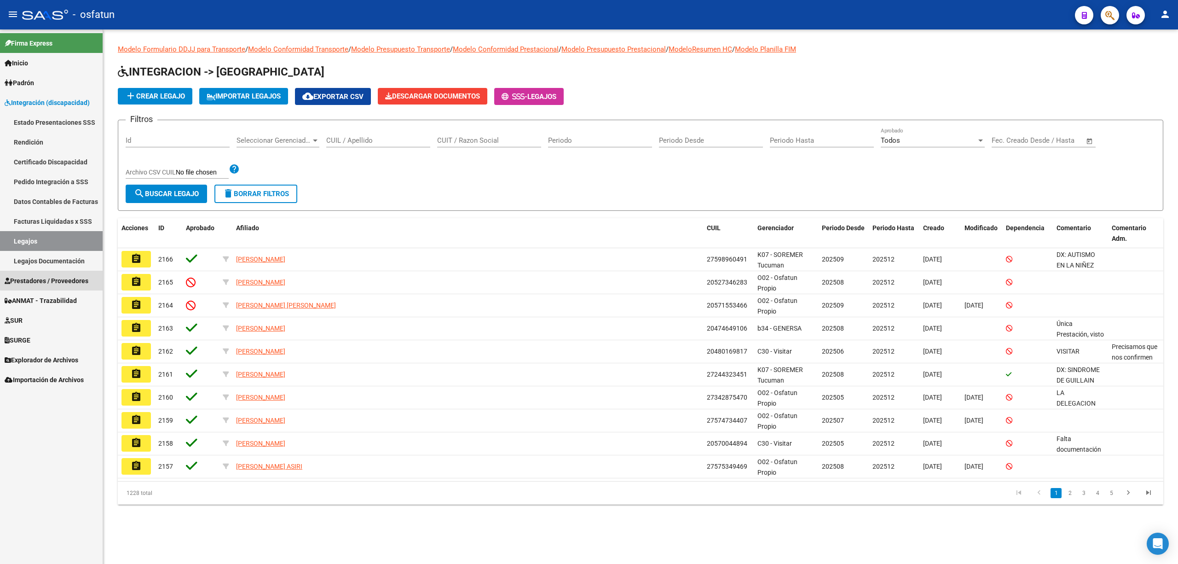
click at [63, 279] on span "Prestadores / Proveedores" at bounding box center [47, 281] width 84 height 10
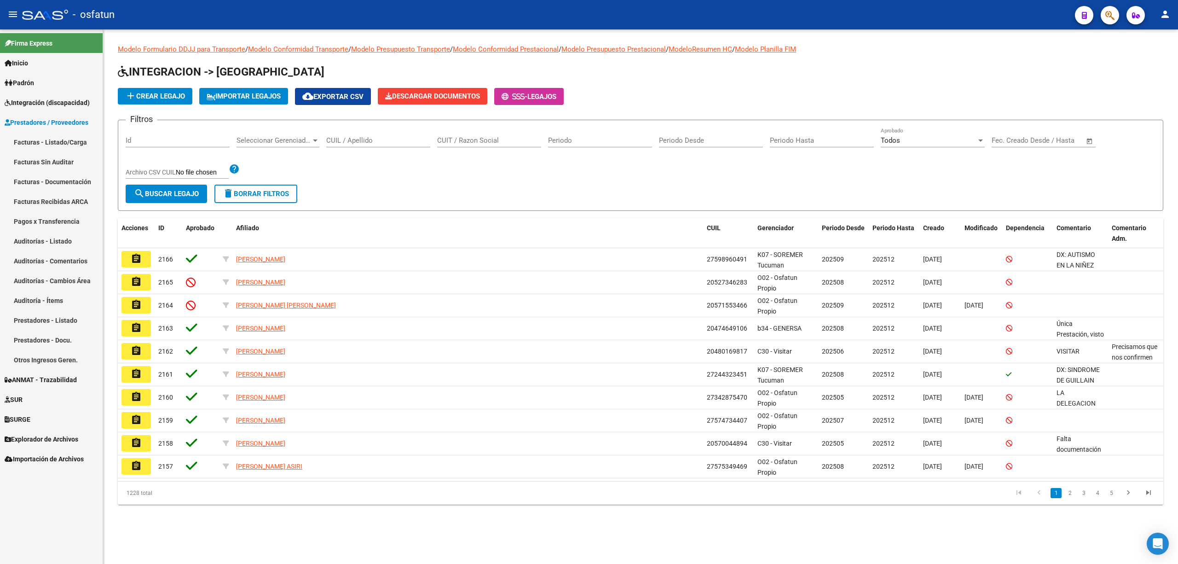
click at [70, 146] on link "Facturas - Listado/Carga" at bounding box center [51, 142] width 103 height 20
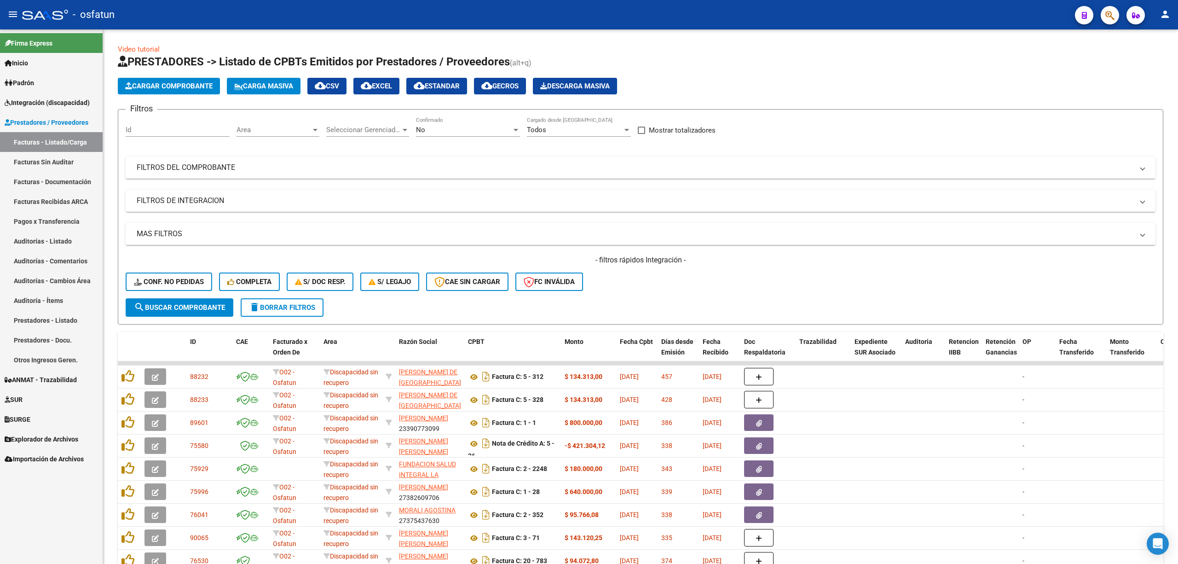
click at [56, 155] on link "Facturas Sin Auditar" at bounding box center [51, 162] width 103 height 20
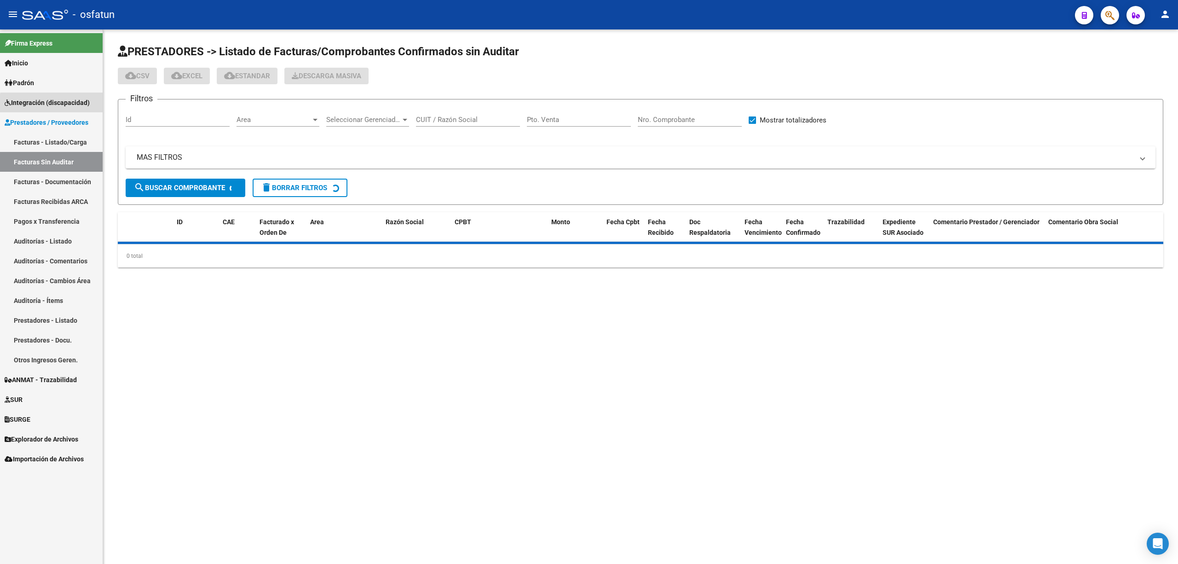
click at [62, 109] on link "Integración (discapacidad)" at bounding box center [51, 102] width 103 height 20
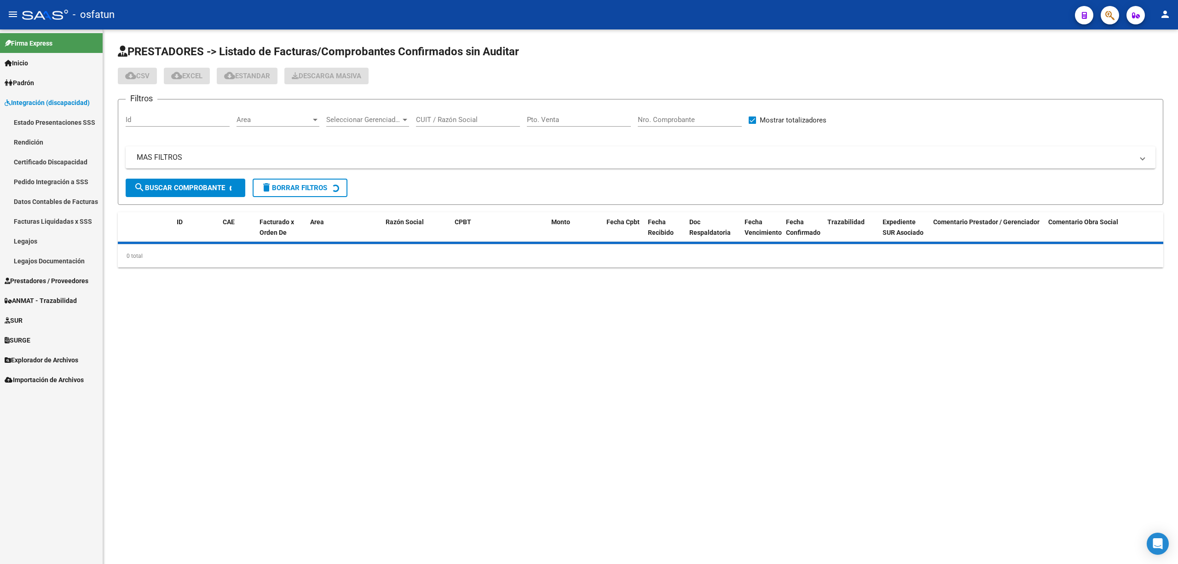
click at [47, 242] on link "Legajos" at bounding box center [51, 241] width 103 height 20
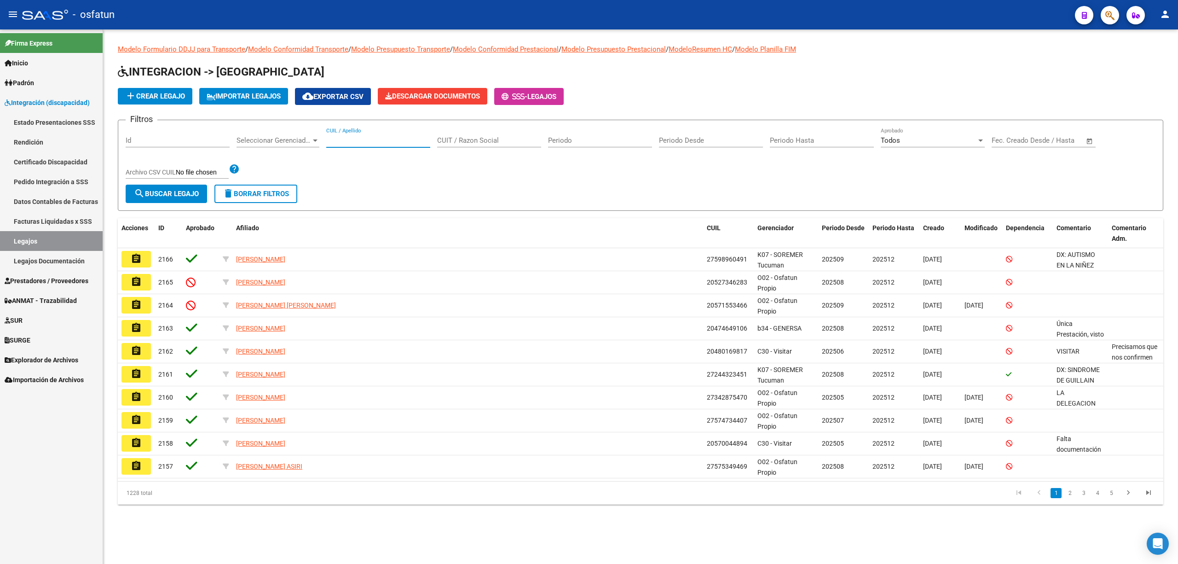
click at [368, 139] on input "CUIL / Apellido" at bounding box center [378, 140] width 104 height 8
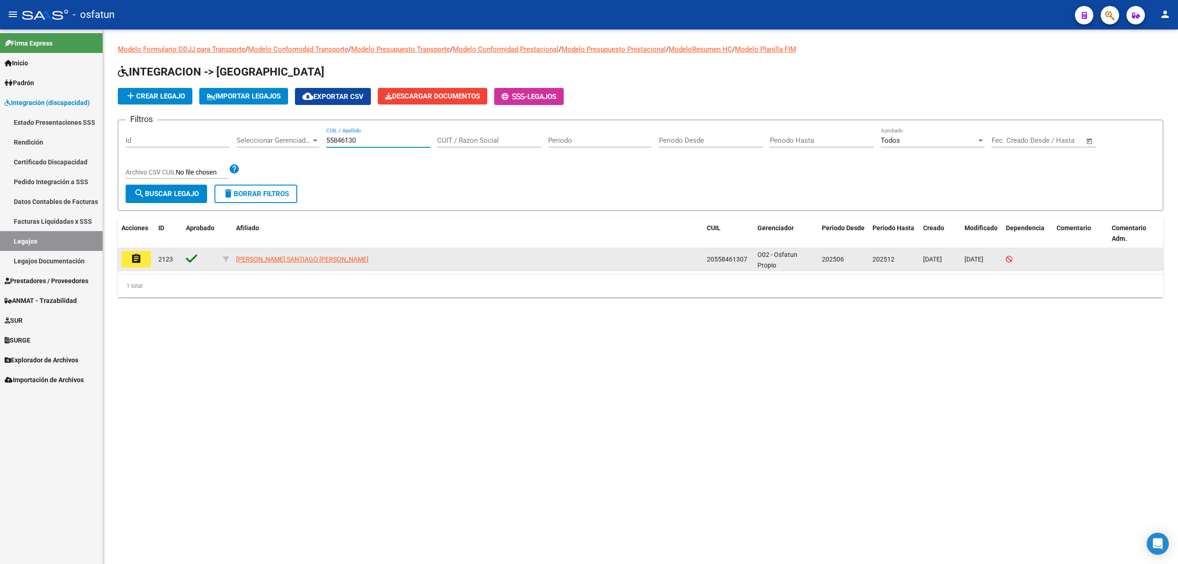
type input "55846130"
click at [136, 263] on mat-icon "assignment" at bounding box center [136, 258] width 11 height 11
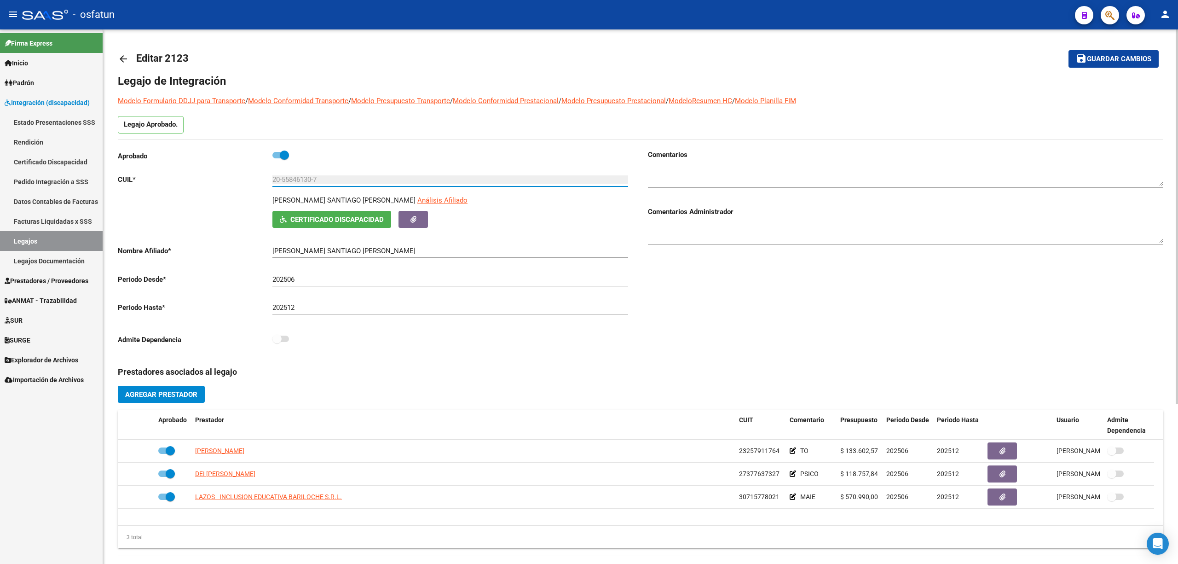
click at [296, 182] on input "20-55846130-7" at bounding box center [450, 179] width 356 height 8
click at [53, 278] on span "Prestadores / Proveedores" at bounding box center [47, 281] width 84 height 10
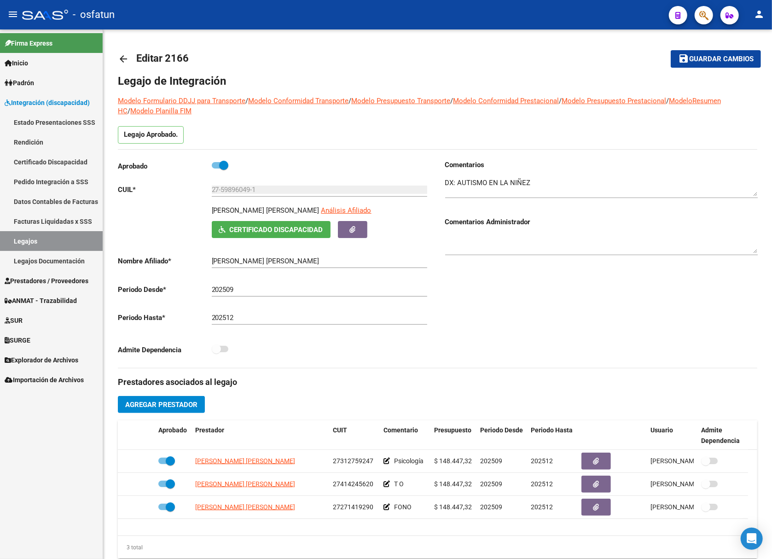
scroll to position [243, 0]
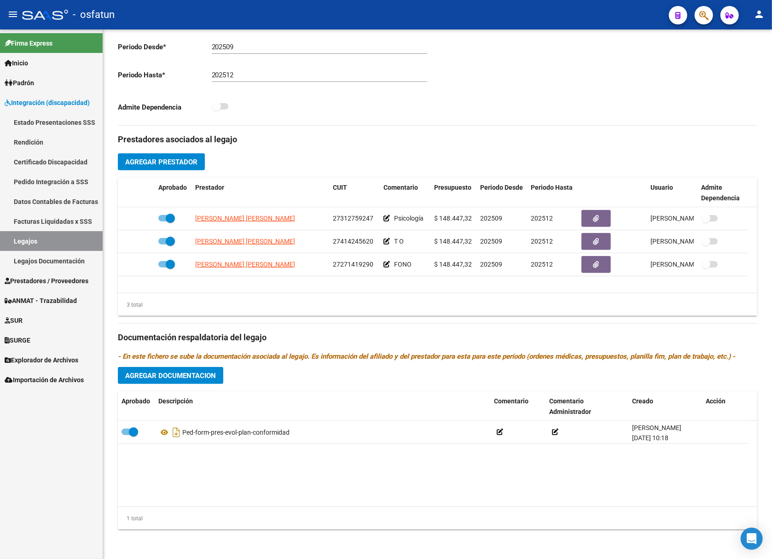
click at [38, 244] on link "Legajos" at bounding box center [51, 241] width 103 height 20
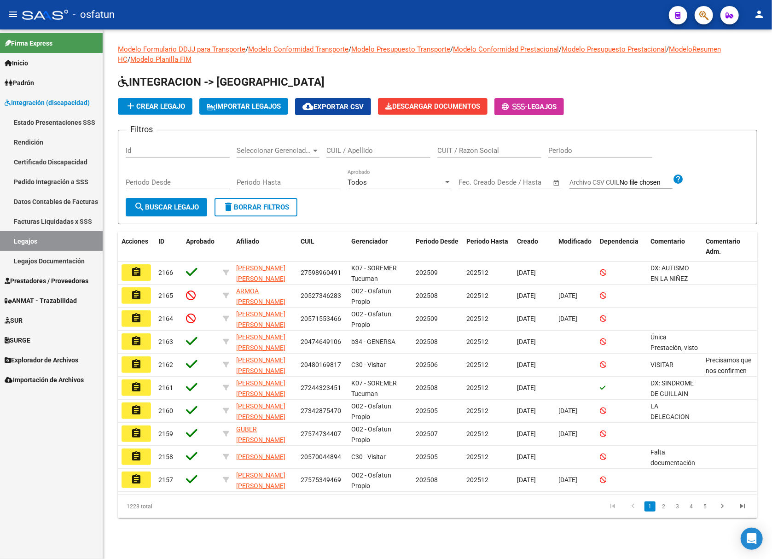
click at [52, 278] on span "Prestadores / Proveedores" at bounding box center [47, 281] width 84 height 10
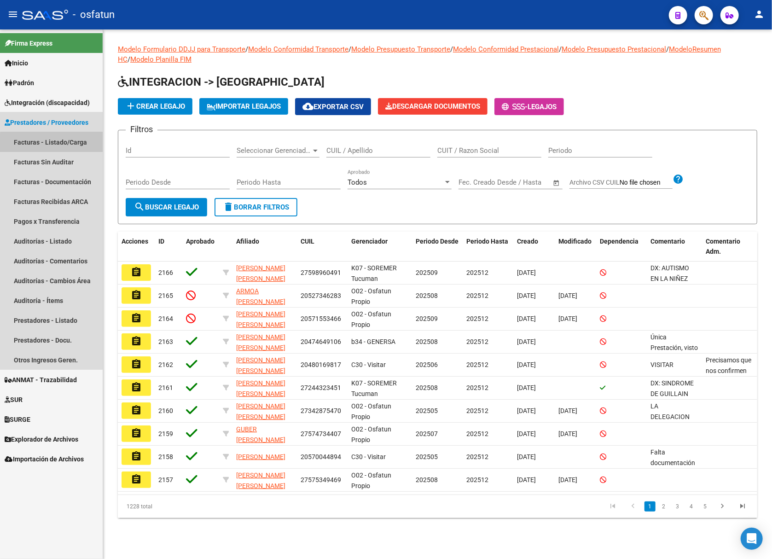
click at [70, 144] on link "Facturas - Listado/Carga" at bounding box center [51, 142] width 103 height 20
